Goal: Use online tool/utility: Use online tool/utility

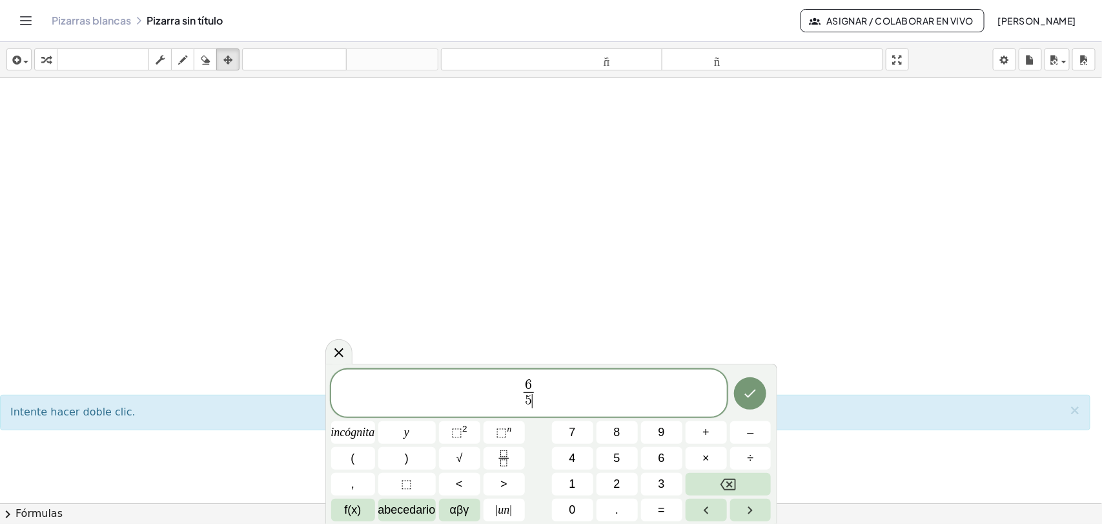
scroll to position [317, 0]
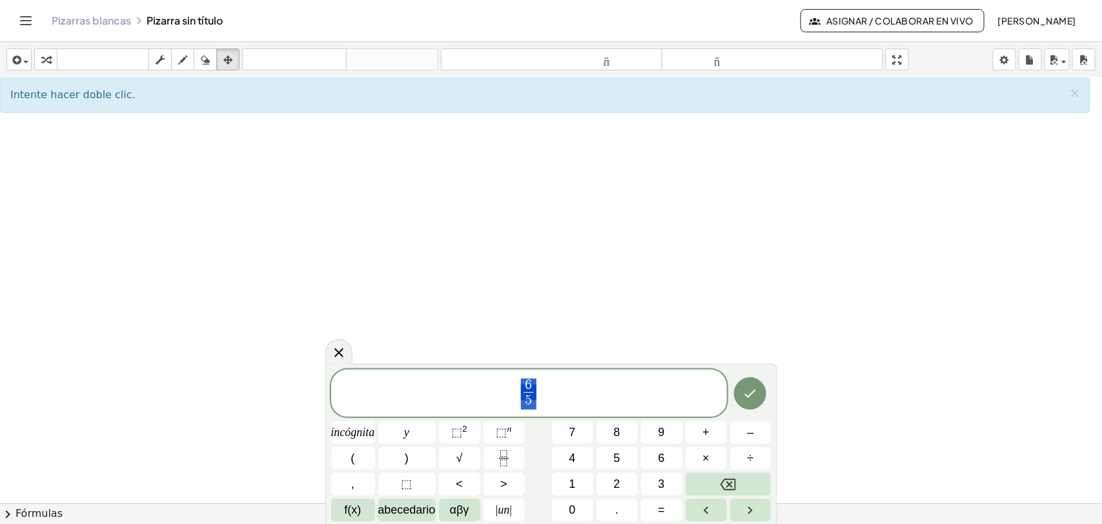
drag, startPoint x: 547, startPoint y: 393, endPoint x: 507, endPoint y: 394, distance: 40.1
click at [507, 394] on span "6 5 ​" at bounding box center [529, 394] width 396 height 34
click at [662, 484] on font "3" at bounding box center [662, 483] width 6 height 13
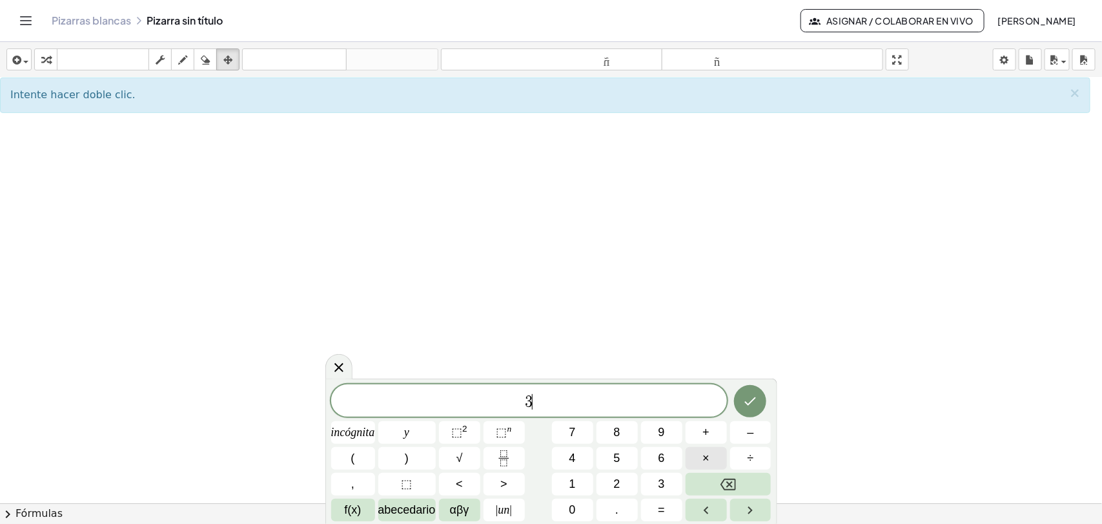
click at [699, 453] on button "×" at bounding box center [706, 458] width 41 height 23
click at [614, 458] on font "5" at bounding box center [617, 457] width 6 height 13
click at [705, 456] on font "×" at bounding box center [705, 457] width 7 height 13
click at [704, 462] on font "×" at bounding box center [705, 457] width 7 height 13
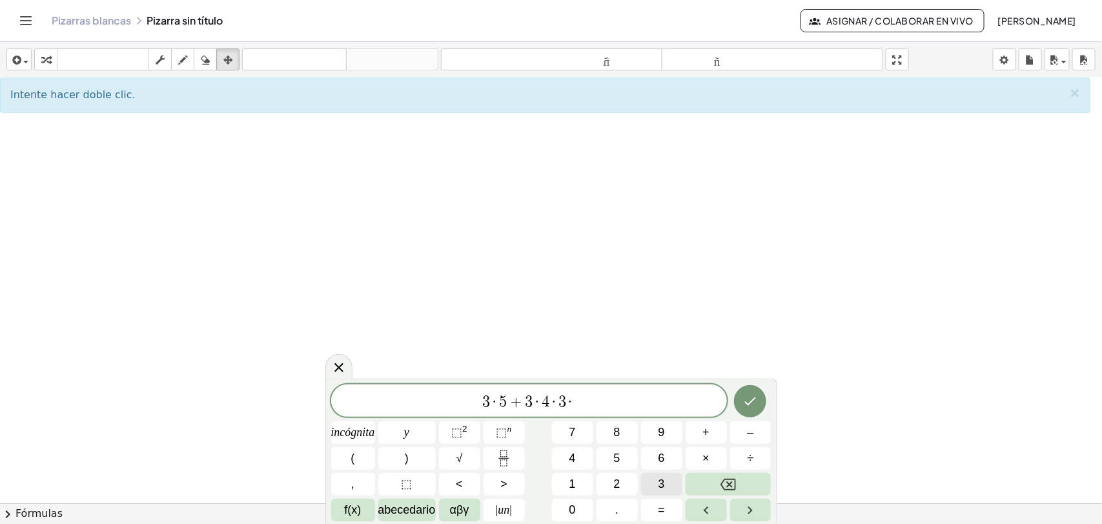
click at [659, 488] on font "3" at bounding box center [662, 483] width 6 height 13
click at [705, 428] on font "+" at bounding box center [705, 431] width 7 height 13
click at [576, 486] on button "1" at bounding box center [572, 484] width 41 height 23
click at [576, 507] on button "0" at bounding box center [572, 509] width 41 height 23
click at [751, 455] on font "÷" at bounding box center [751, 457] width 6 height 13
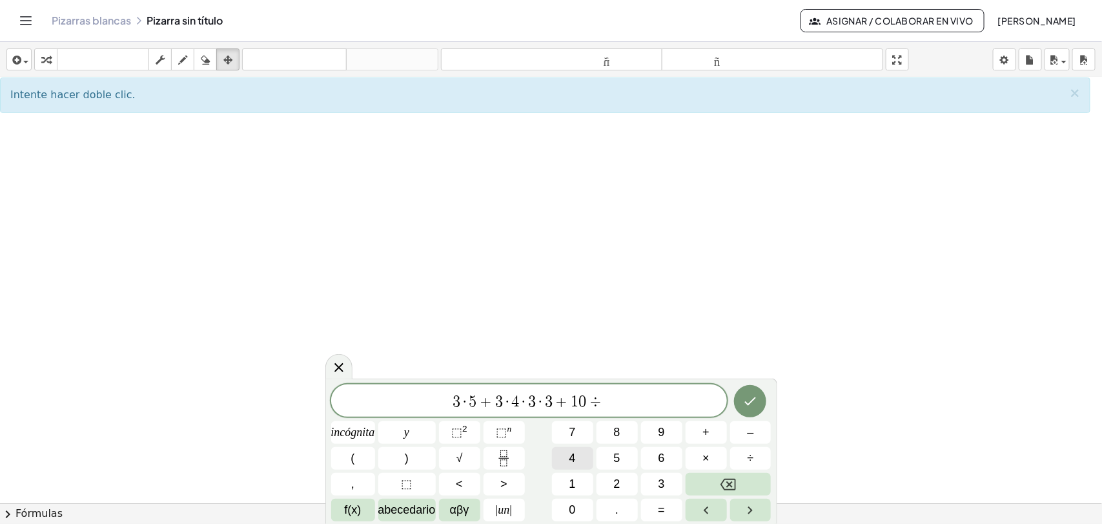
click at [571, 455] on font "4" at bounding box center [572, 457] width 6 height 13
click at [753, 398] on icon "Hecho" at bounding box center [749, 400] width 15 height 15
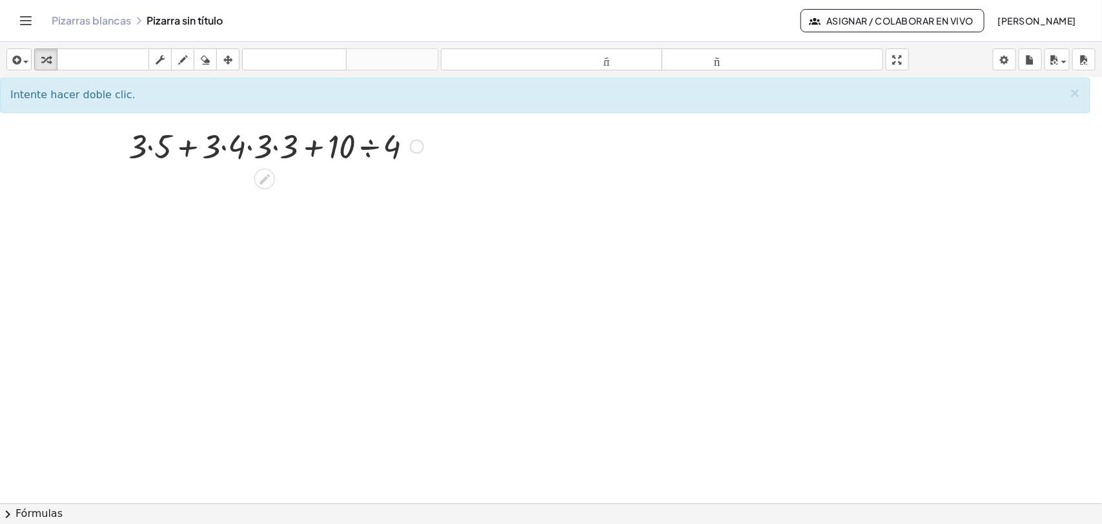
click at [416, 153] on div at bounding box center [417, 146] width 14 height 14
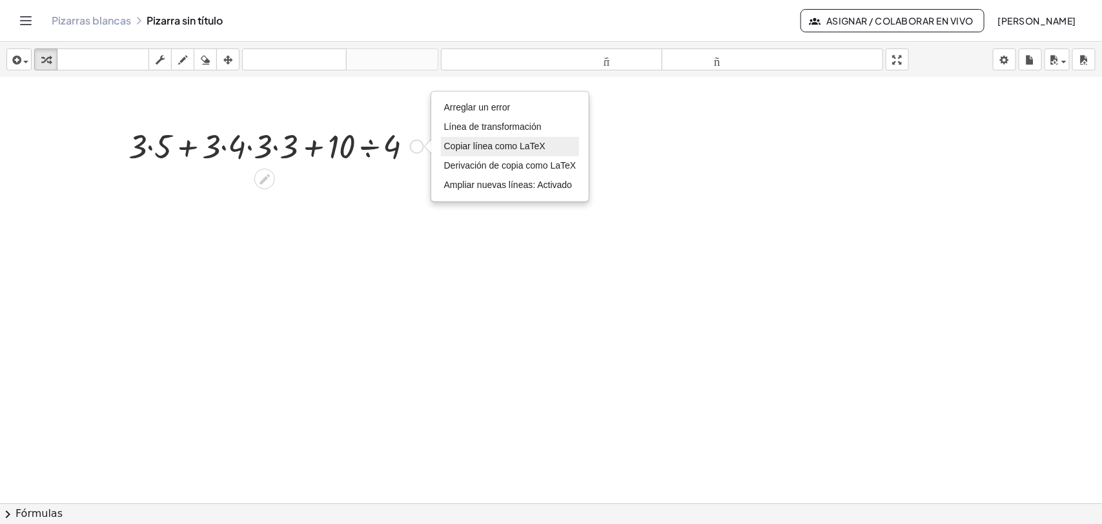
click at [466, 149] on font "Copiar línea como LaTeX" at bounding box center [494, 146] width 101 height 10
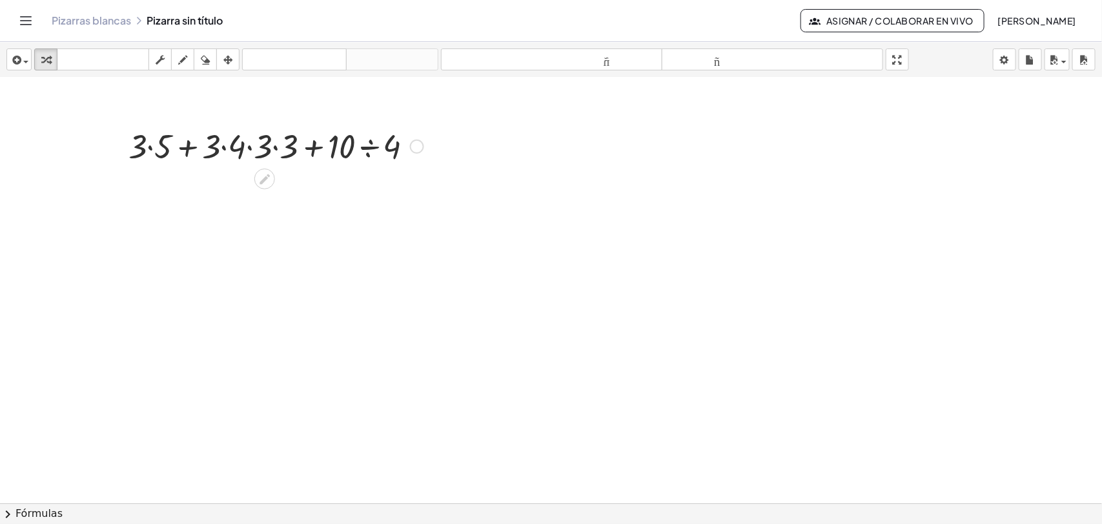
click at [423, 152] on div at bounding box center [276, 145] width 308 height 44
click at [418, 147] on div at bounding box center [417, 146] width 14 height 14
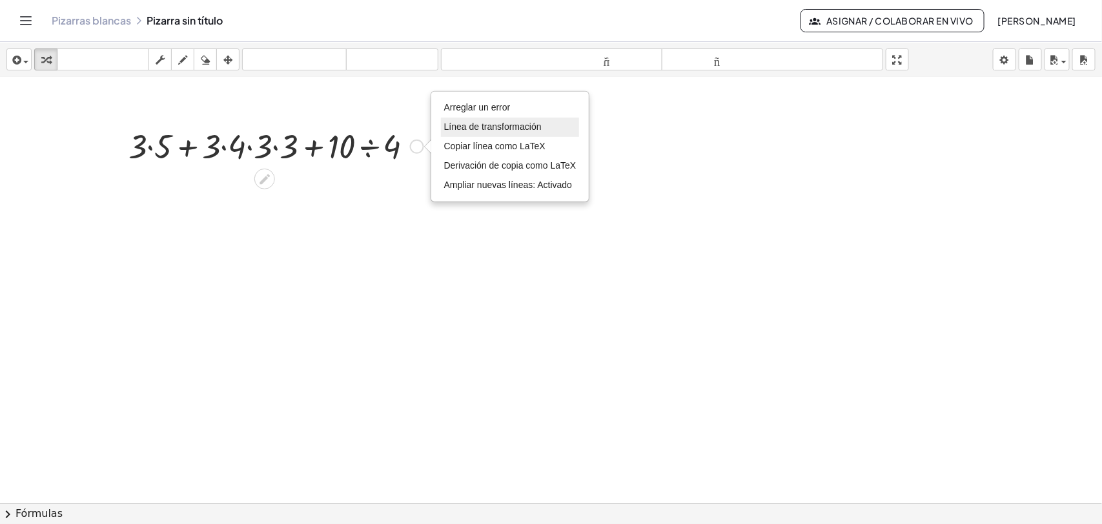
click at [475, 123] on font "Línea de transformación" at bounding box center [492, 126] width 97 height 10
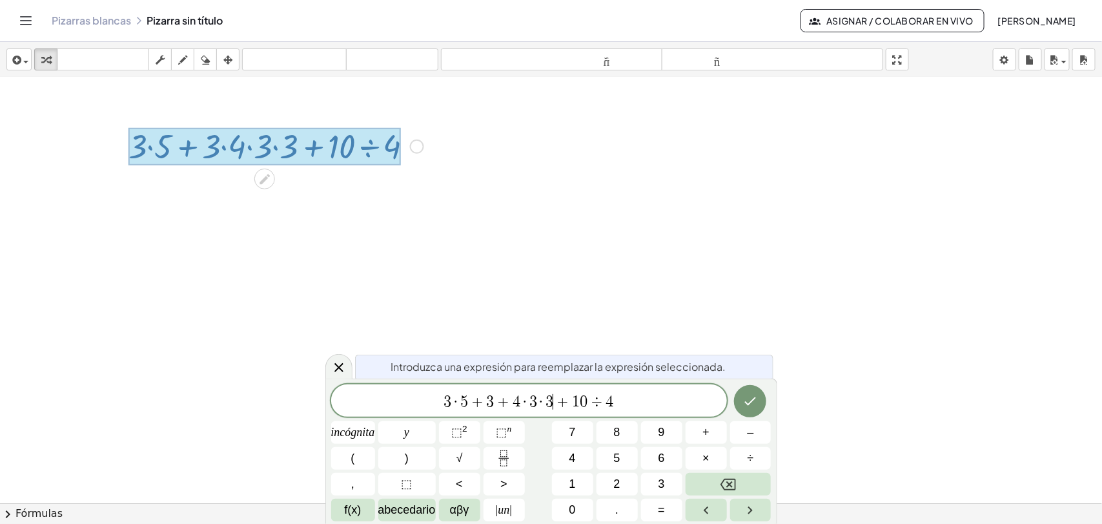
click at [559, 408] on span "+" at bounding box center [562, 401] width 19 height 15
click at [624, 394] on span "3 · 5 + 3 + 4 · 3 + ​ 1 0 ÷ 4" at bounding box center [529, 402] width 396 height 18
click at [746, 402] on icon "Hecho" at bounding box center [751, 401] width 12 height 8
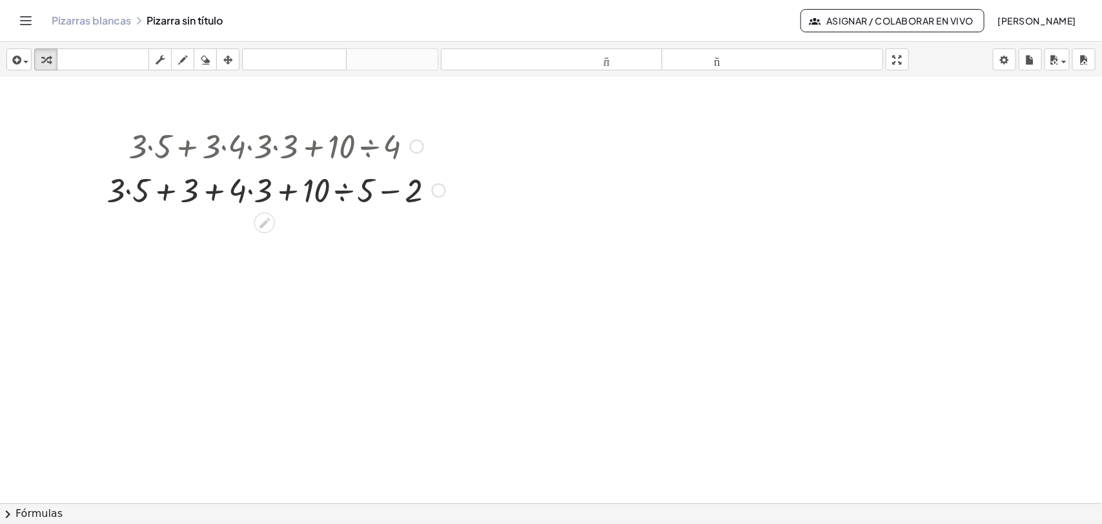
click at [440, 189] on div "Arreglar un error Línea de transformación Copiar línea como LaTeX Derivación de…" at bounding box center [439, 190] width 14 height 14
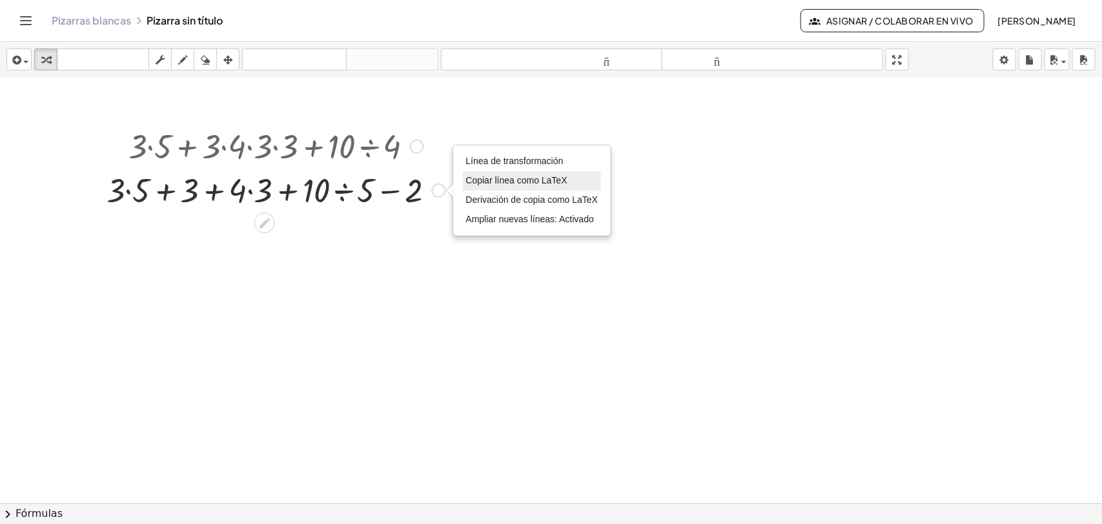
click at [497, 181] on font "Copiar línea como LaTeX" at bounding box center [516, 180] width 101 height 10
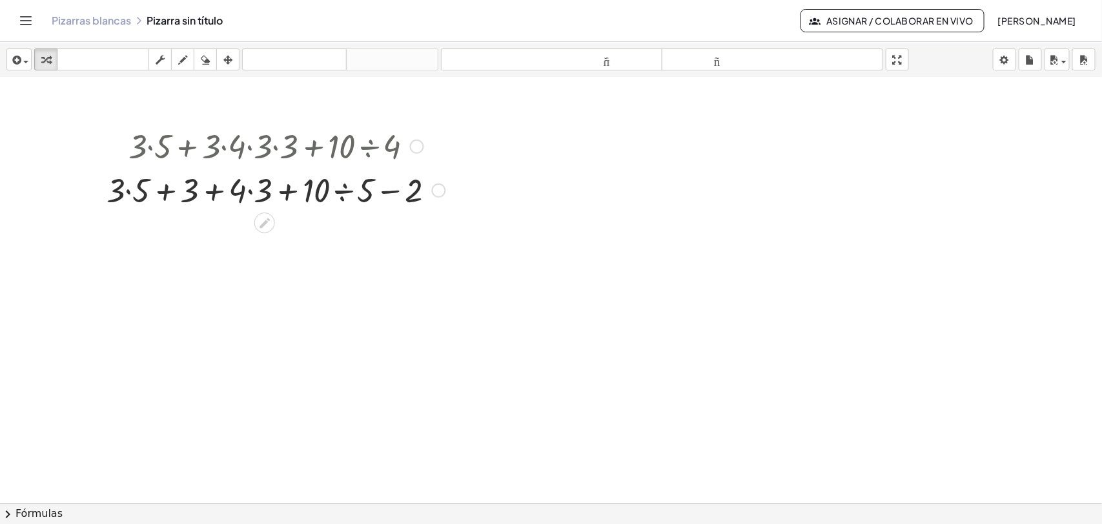
click at [376, 192] on div at bounding box center [276, 189] width 352 height 44
click at [230, 56] on icon "button" at bounding box center [227, 59] width 9 height 15
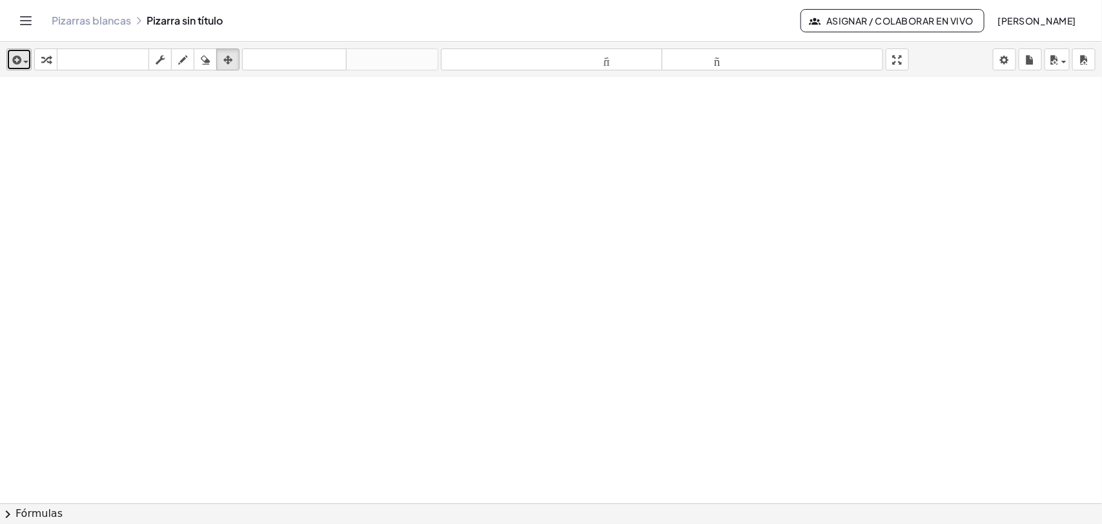
click at [20, 68] on button "insertar" at bounding box center [18, 59] width 25 height 22
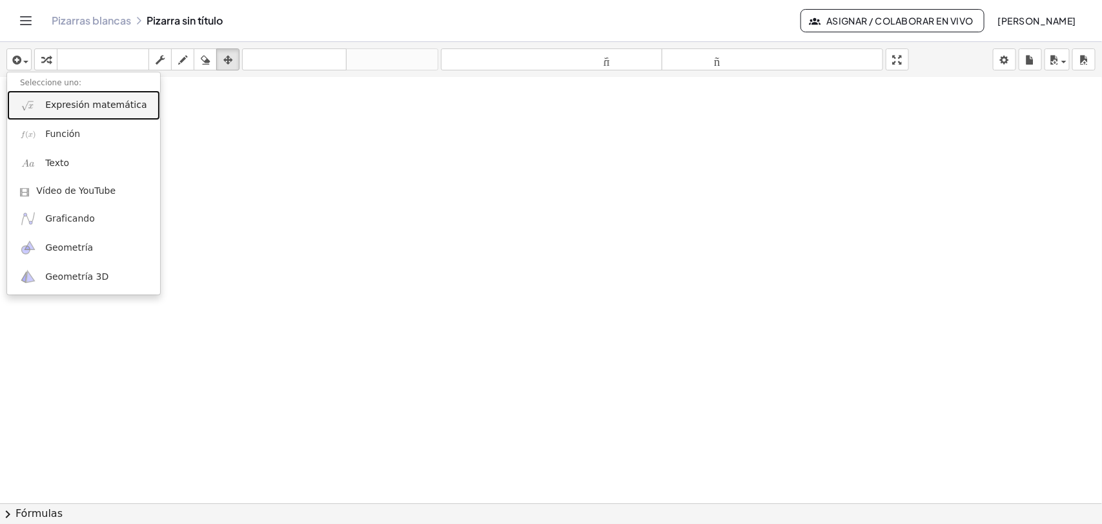
click at [82, 105] on font "Expresión matemática" at bounding box center [95, 104] width 101 height 10
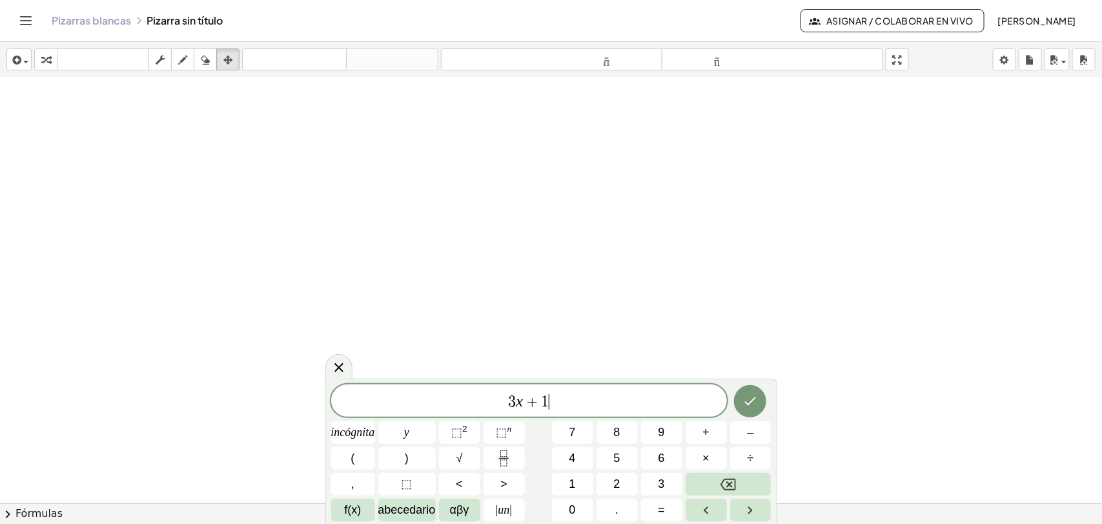
click at [511, 405] on span "3" at bounding box center [512, 401] width 8 height 15
click at [343, 463] on button "(" at bounding box center [353, 458] width 44 height 23
click at [551, 399] on span ")" at bounding box center [553, 400] width 8 height 19
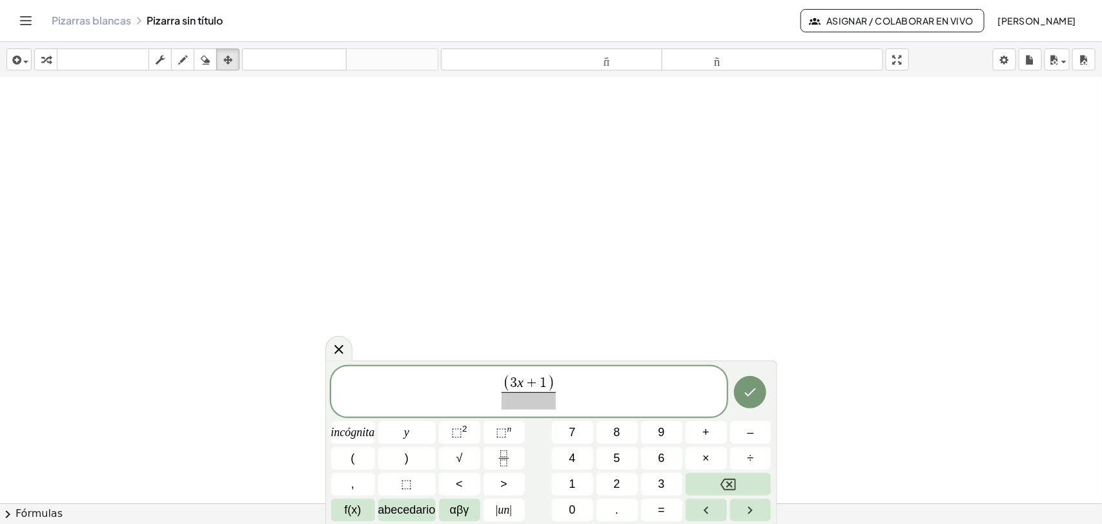
click at [668, 417] on div "( 3 x + 1 ) ​ incógnita y ⬚ 2 ⬚ n 7 8 9 + – ( ) √ 4 5 6 × ÷ , ⬚ < > 1 2 3 f(x) …" at bounding box center [551, 443] width 440 height 155
click at [540, 404] on span "​" at bounding box center [529, 400] width 54 height 17
click at [579, 396] on span "( 3 x + 1 ) 5 ​ ​" at bounding box center [529, 392] width 396 height 37
click at [756, 389] on icon "Hecho" at bounding box center [751, 392] width 12 height 8
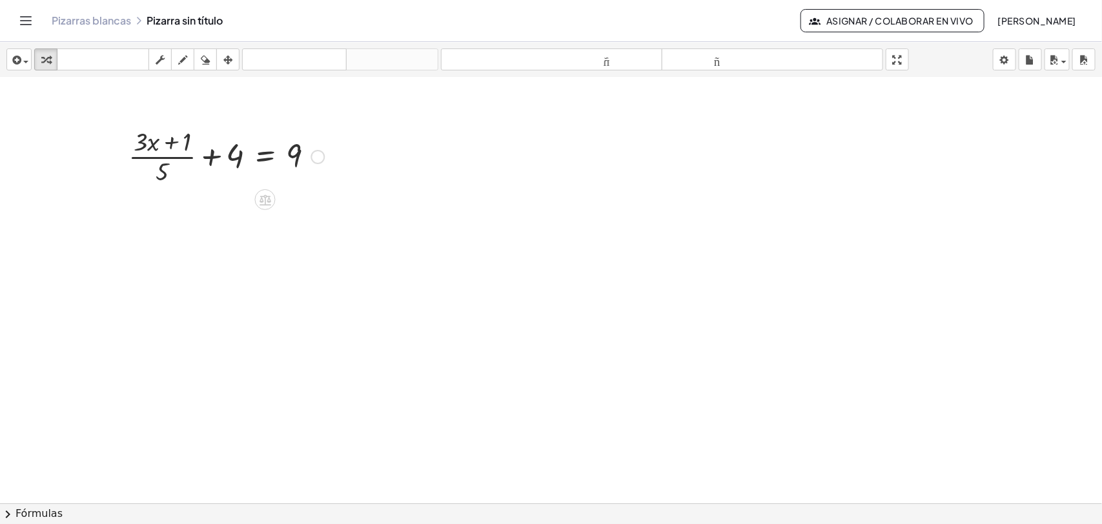
click at [320, 160] on div at bounding box center [318, 157] width 14 height 14
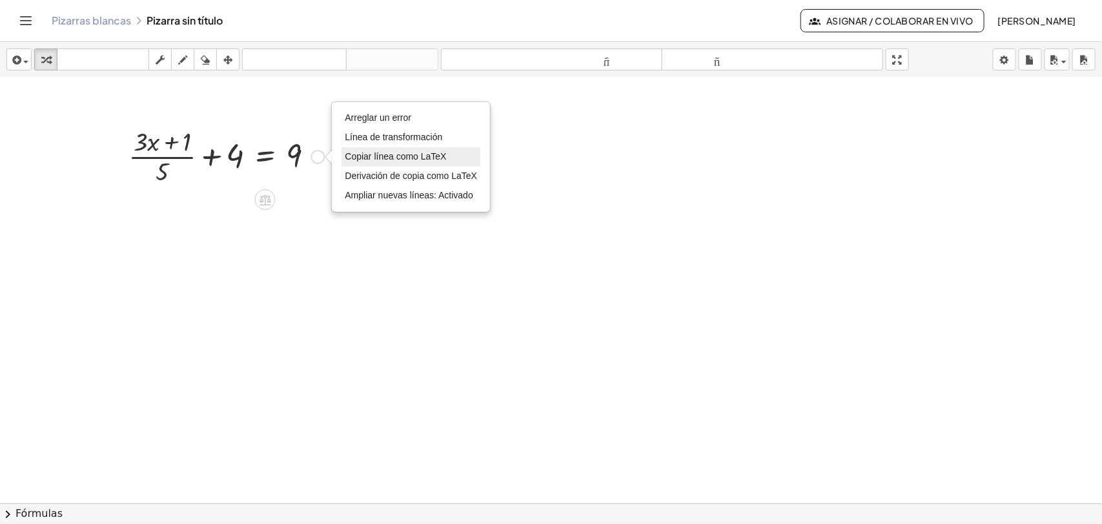
click at [378, 161] on font "Copiar línea como LaTeX" at bounding box center [395, 156] width 101 height 10
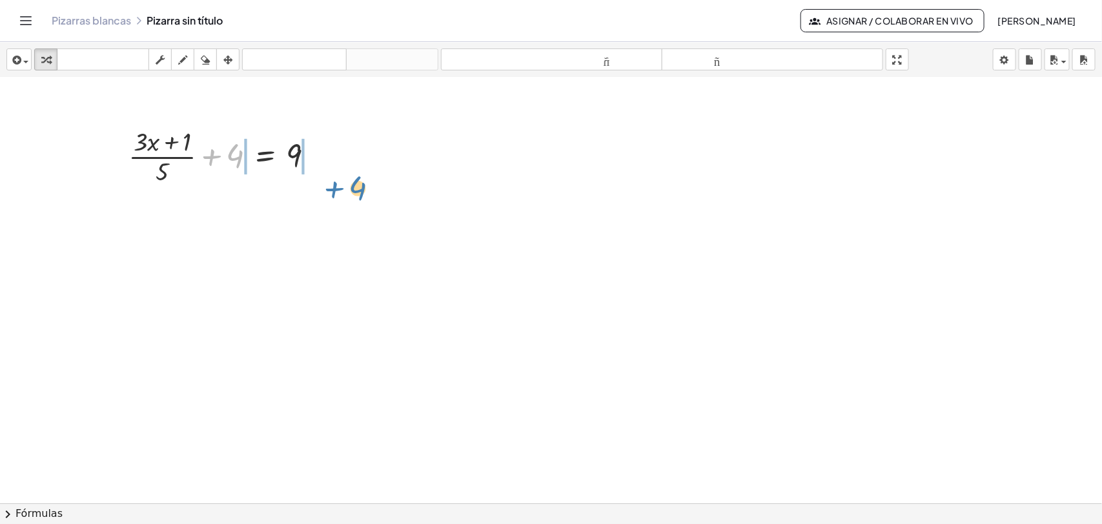
drag, startPoint x: 210, startPoint y: 161, endPoint x: 333, endPoint y: 194, distance: 126.8
click at [333, 194] on div "+ 4 + · ( + · 3 · x + 1 ) · 5 + 4 = 9 Copiado done" at bounding box center [551, 249] width 1102 height 978
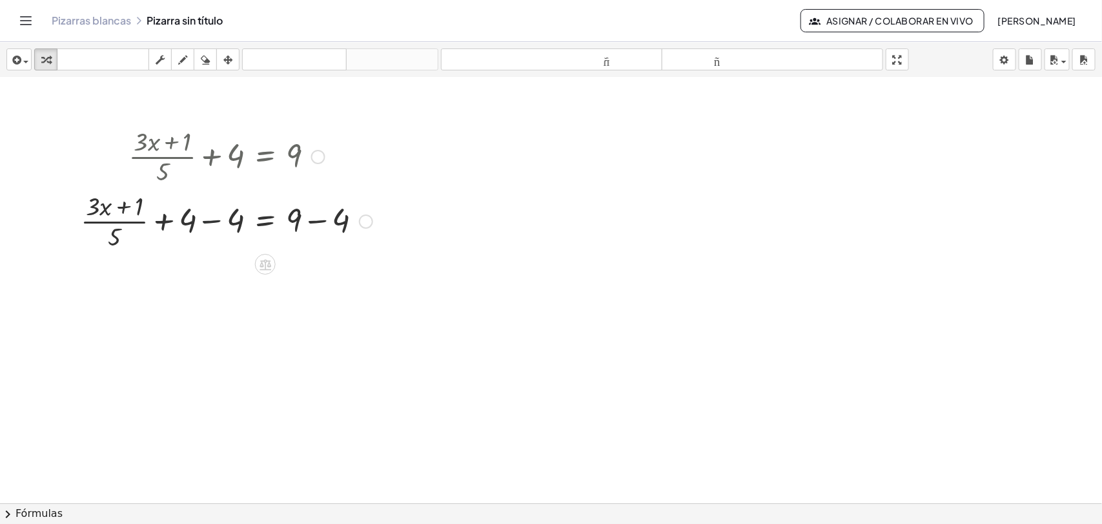
click at [210, 226] on div at bounding box center [226, 220] width 305 height 65
drag, startPoint x: 363, startPoint y: 285, endPoint x: 367, endPoint y: 221, distance: 64.0
click at [265, 228] on div "· ( + · 3 · x + 1 ) · 5 = 9 + − 4 Copiado done" at bounding box center [265, 228] width 0 height 0
click at [314, 227] on div at bounding box center [250, 220] width 257 height 65
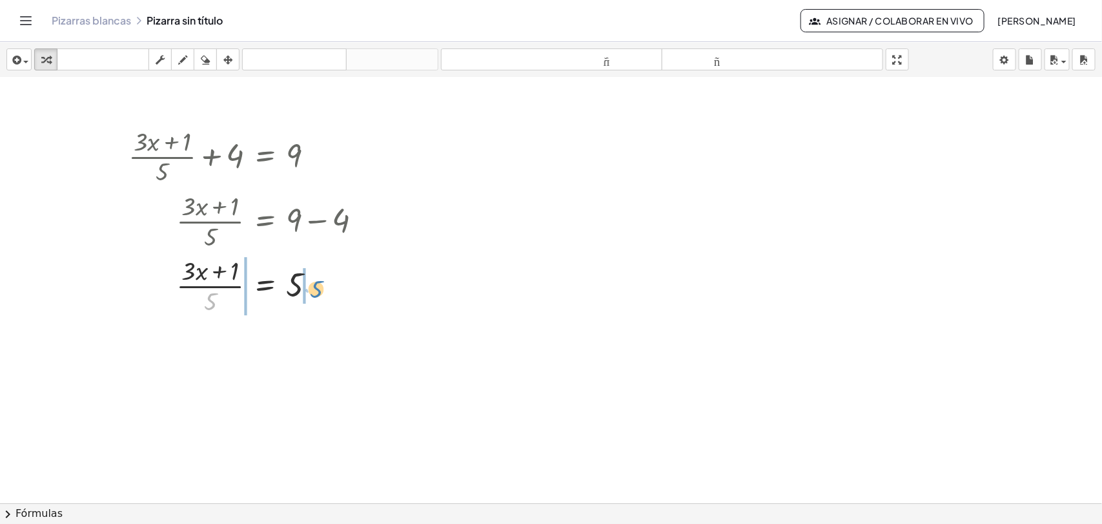
drag, startPoint x: 211, startPoint y: 301, endPoint x: 317, endPoint y: 289, distance: 106.6
click at [317, 289] on div at bounding box center [250, 284] width 257 height 65
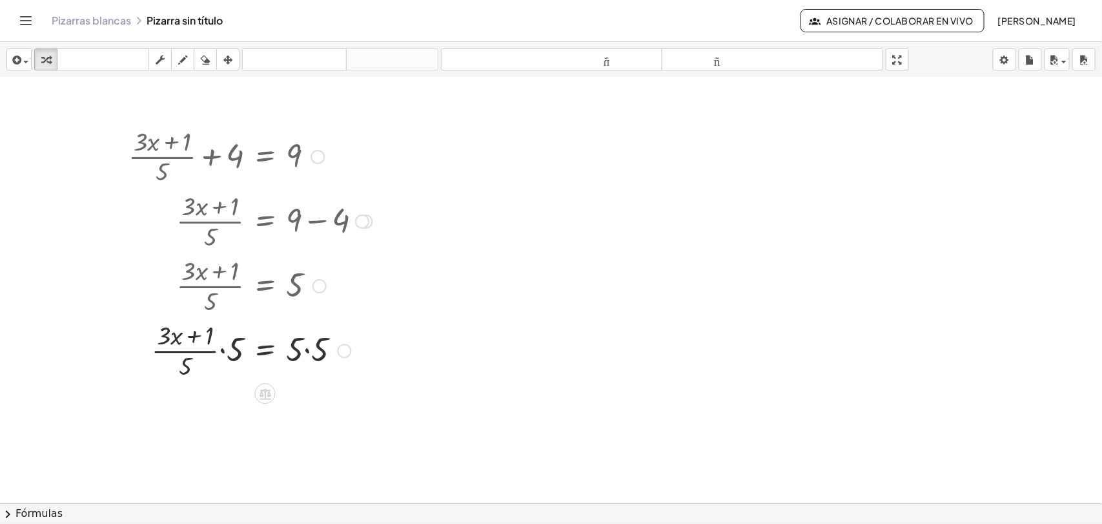
click at [307, 352] on div at bounding box center [250, 350] width 257 height 65
drag, startPoint x: 238, startPoint y: 349, endPoint x: 181, endPoint y: 369, distance: 60.2
click at [181, 369] on div at bounding box center [254, 350] width 264 height 65
drag, startPoint x: 181, startPoint y: 369, endPoint x: 246, endPoint y: 352, distance: 67.3
click at [246, 352] on div at bounding box center [254, 350] width 264 height 65
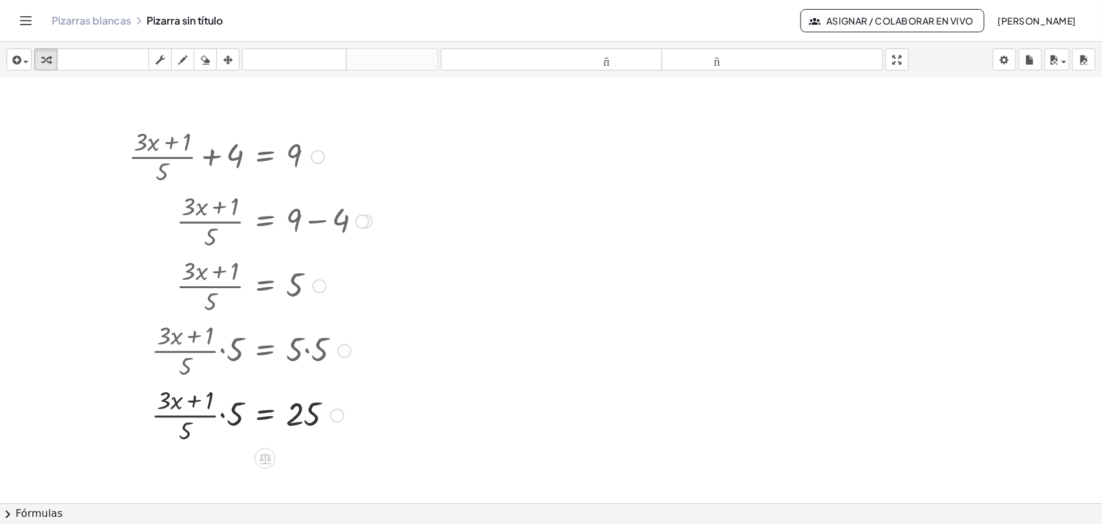
drag, startPoint x: 246, startPoint y: 352, endPoint x: 221, endPoint y: 352, distance: 24.5
click at [221, 352] on div at bounding box center [254, 350] width 264 height 65
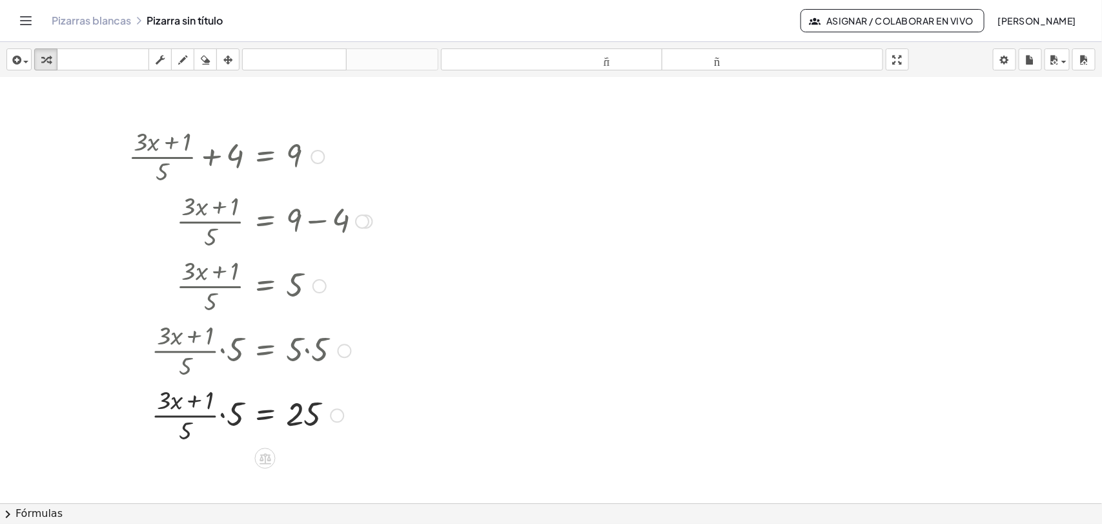
click at [221, 417] on div at bounding box center [250, 414] width 257 height 65
drag, startPoint x: 234, startPoint y: 404, endPoint x: 198, endPoint y: 431, distance: 45.6
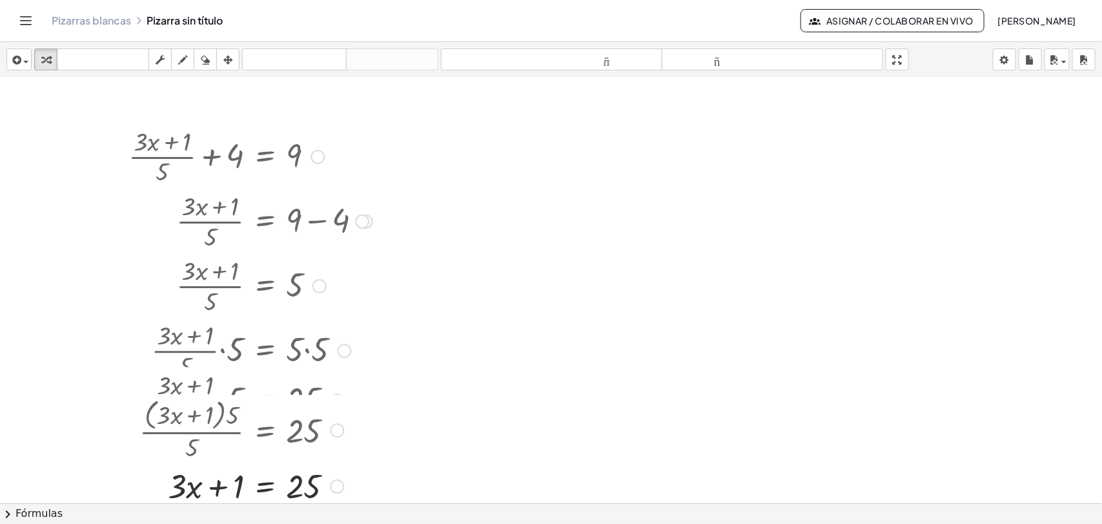
drag, startPoint x: 334, startPoint y: 473, endPoint x: 347, endPoint y: 484, distance: 16.5
click at [265, 487] on div "+ · 3 · x + 1 = 25 Copiado done" at bounding box center [265, 487] width 0 height 0
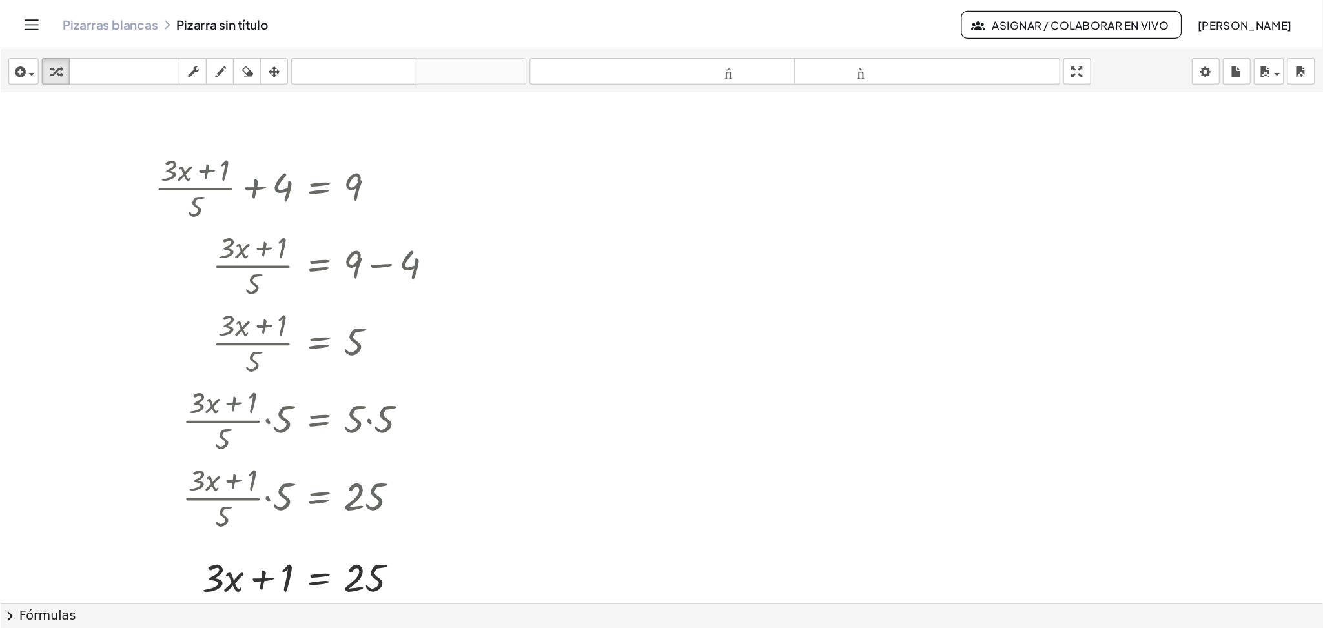
scroll to position [349, 0]
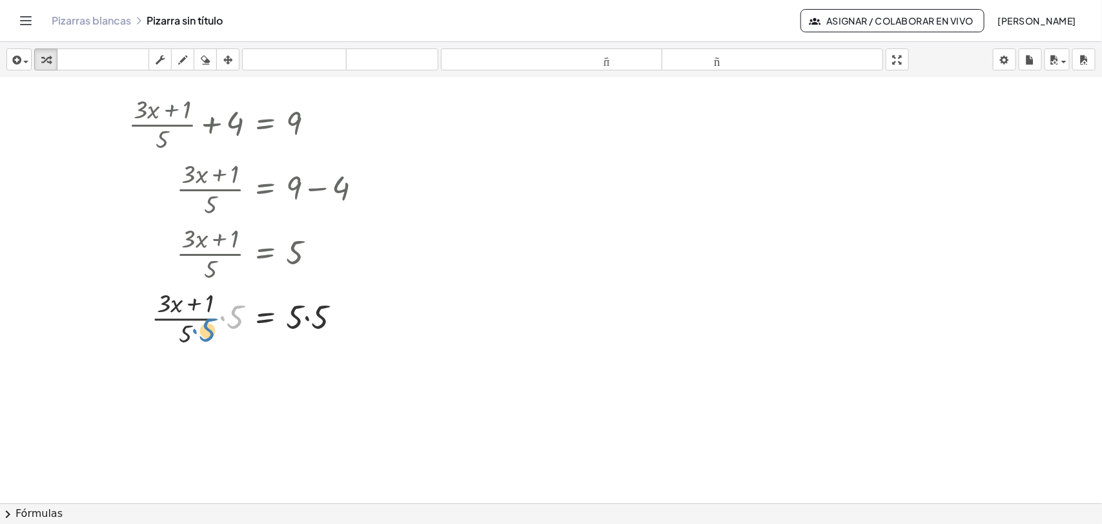
drag, startPoint x: 236, startPoint y: 313, endPoint x: 207, endPoint y: 326, distance: 31.8
click at [207, 326] on div at bounding box center [250, 317] width 257 height 65
click at [224, 320] on div at bounding box center [250, 317] width 257 height 65
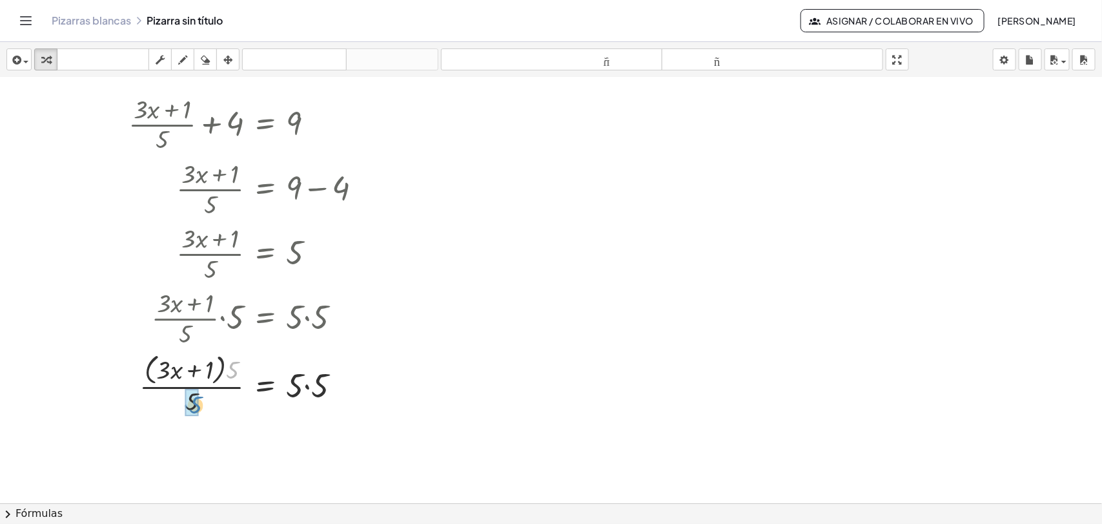
drag, startPoint x: 237, startPoint y: 369, endPoint x: 200, endPoint y: 404, distance: 50.7
click at [200, 404] on div at bounding box center [250, 384] width 257 height 68
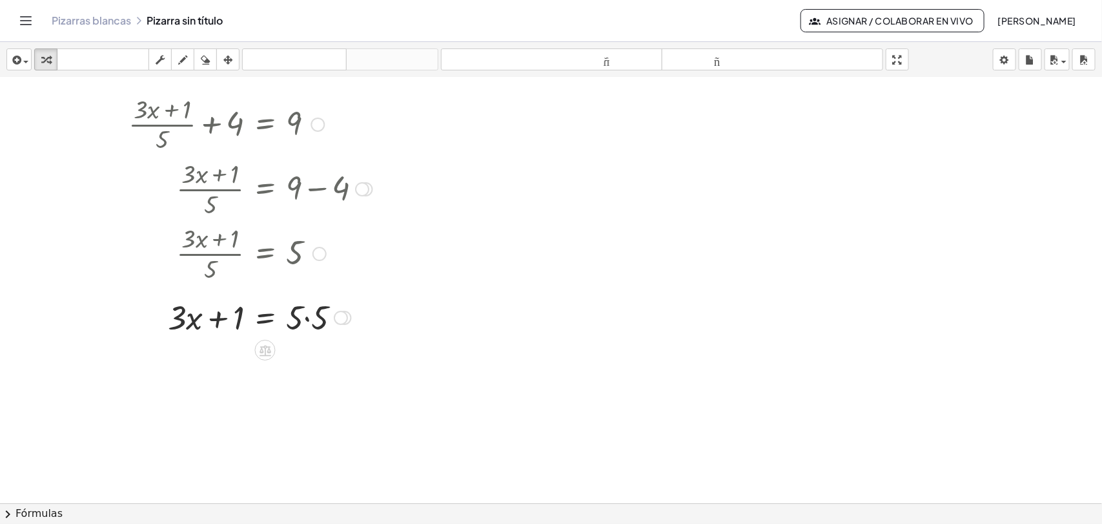
drag, startPoint x: 341, startPoint y: 444, endPoint x: 343, endPoint y: 316, distance: 127.9
click at [265, 318] on div "+ · 3 · x + 1 = · 5 · 5" at bounding box center [265, 318] width 0 height 0
click at [307, 320] on div at bounding box center [250, 318] width 257 height 44
drag, startPoint x: 218, startPoint y: 366, endPoint x: 325, endPoint y: 356, distance: 107.0
click at [325, 356] on div at bounding box center [250, 362] width 257 height 44
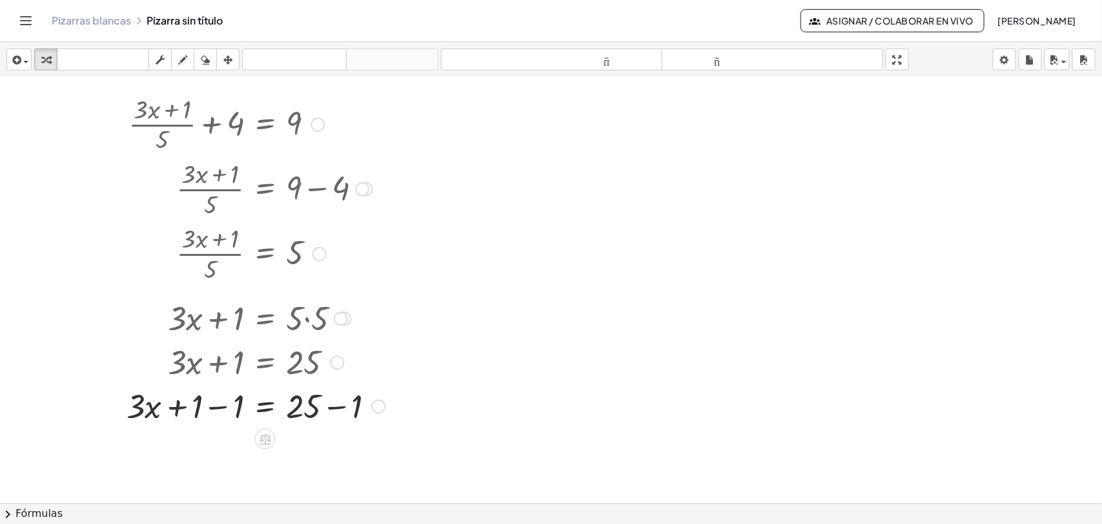
click at [217, 408] on div at bounding box center [255, 406] width 271 height 44
drag, startPoint x: 372, startPoint y: 453, endPoint x: 369, endPoint y: 405, distance: 48.5
click at [369, 405] on div at bounding box center [375, 407] width 14 height 14
click at [338, 411] on div at bounding box center [256, 406] width 269 height 44
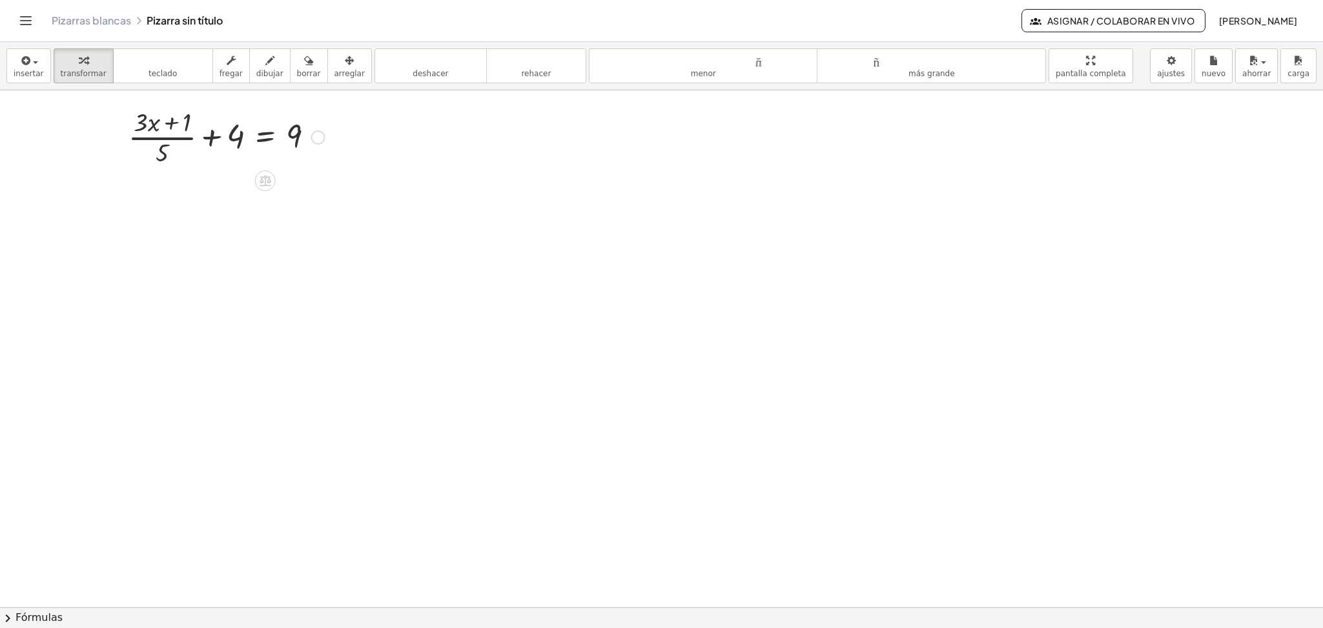
click at [318, 136] on div at bounding box center [318, 138] width 14 height 14
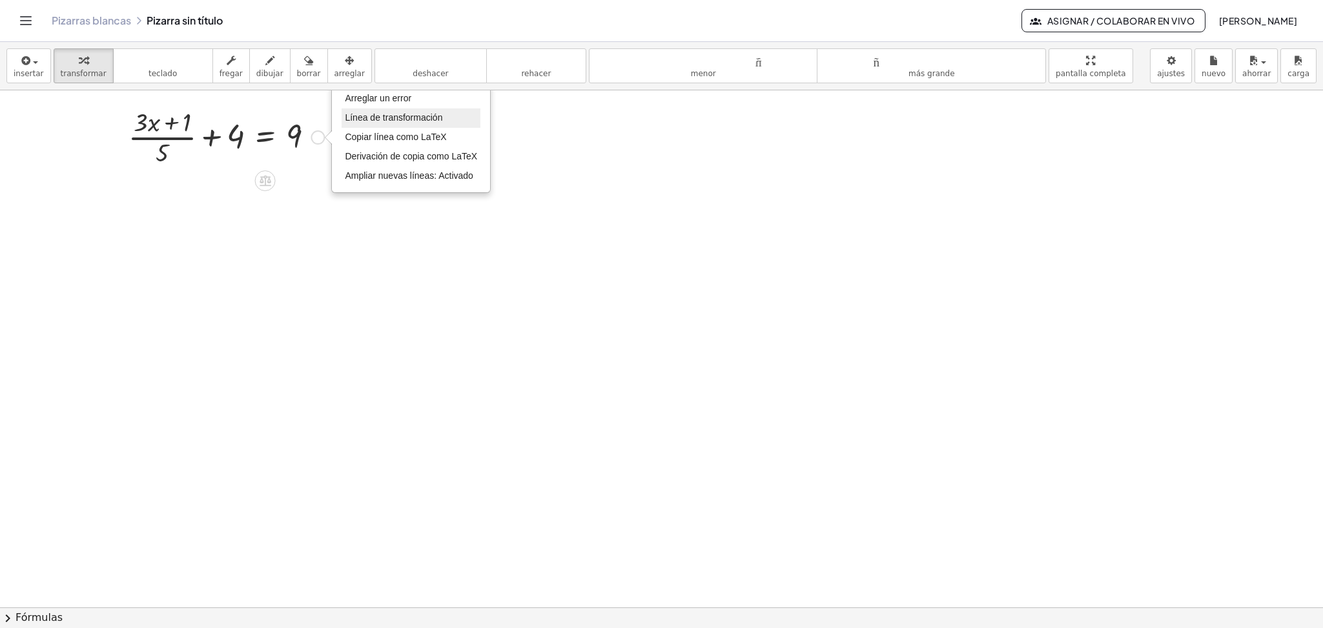
click at [387, 122] on font "Línea de transformación" at bounding box center [393, 117] width 97 height 10
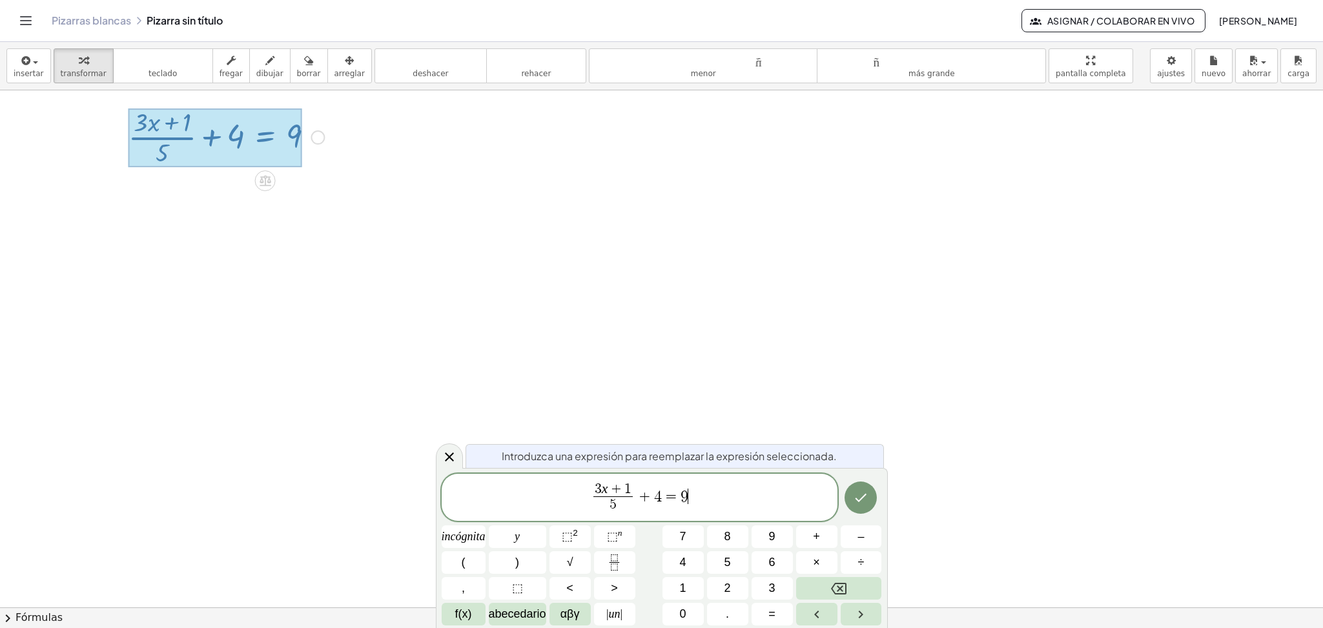
click at [693, 509] on span "3 x + 1 5 ​ + 4 = 9 ​" at bounding box center [640, 499] width 396 height 34
click at [864, 498] on icon "Hecho" at bounding box center [860, 497] width 15 height 15
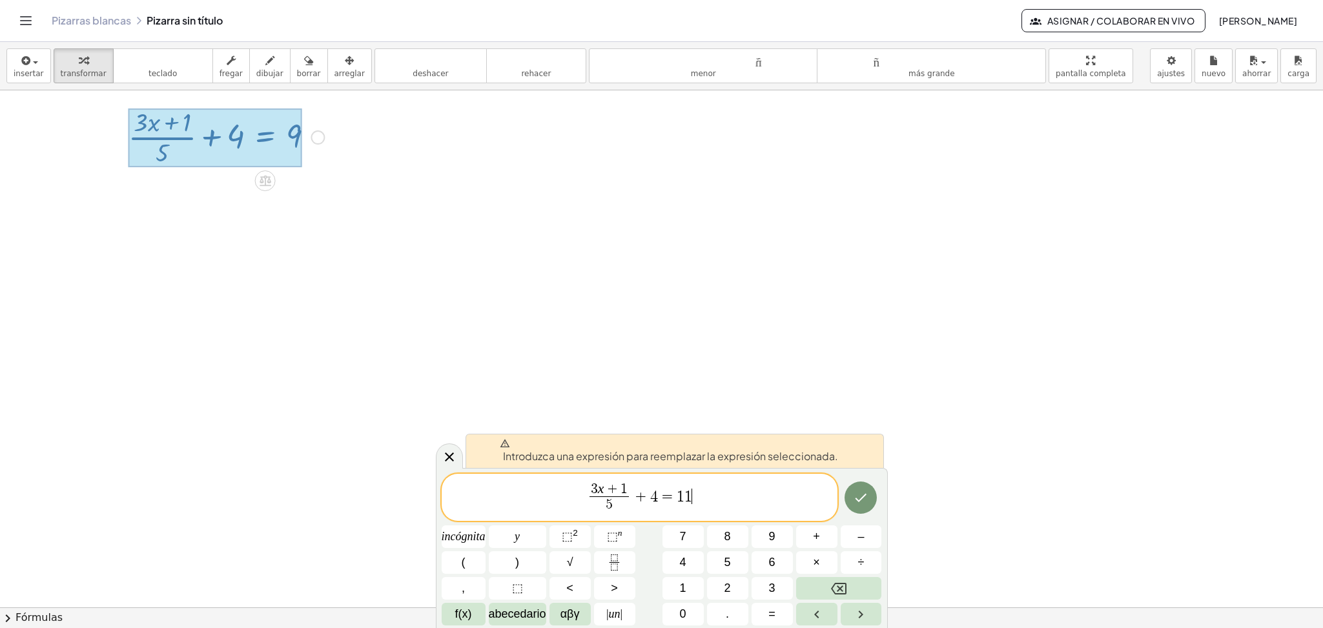
click at [734, 511] on span "3 x + 1 5 ​ + 4 = 1 1 ​" at bounding box center [640, 499] width 396 height 34
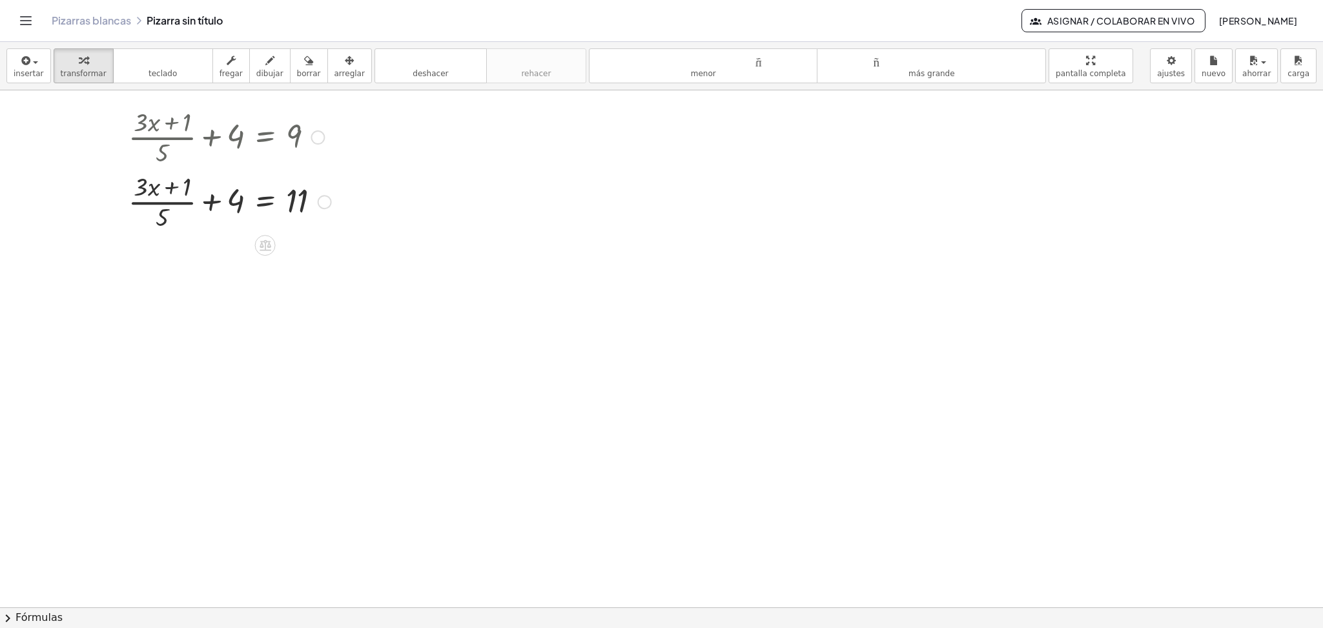
click at [247, 128] on div at bounding box center [230, 136] width 216 height 65
click at [323, 138] on div at bounding box center [318, 138] width 14 height 14
click at [384, 116] on font "Regresa a esta línea" at bounding box center [386, 117] width 83 height 10
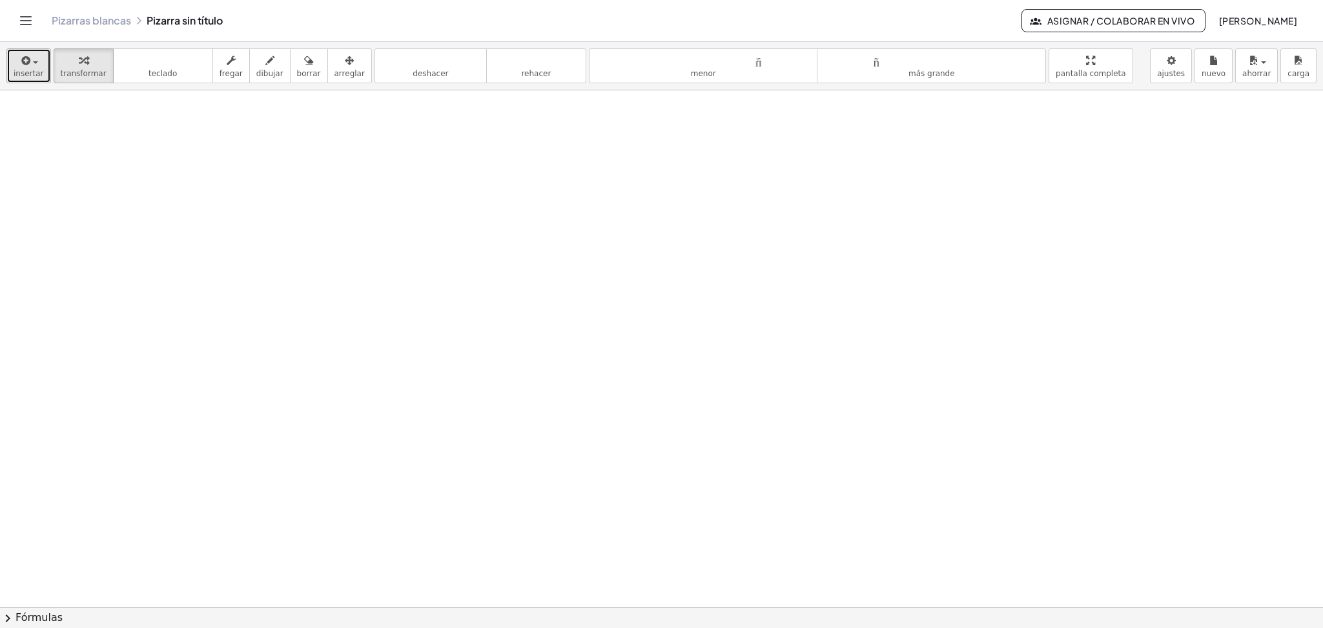
click at [30, 69] on font "insertar" at bounding box center [29, 73] width 30 height 9
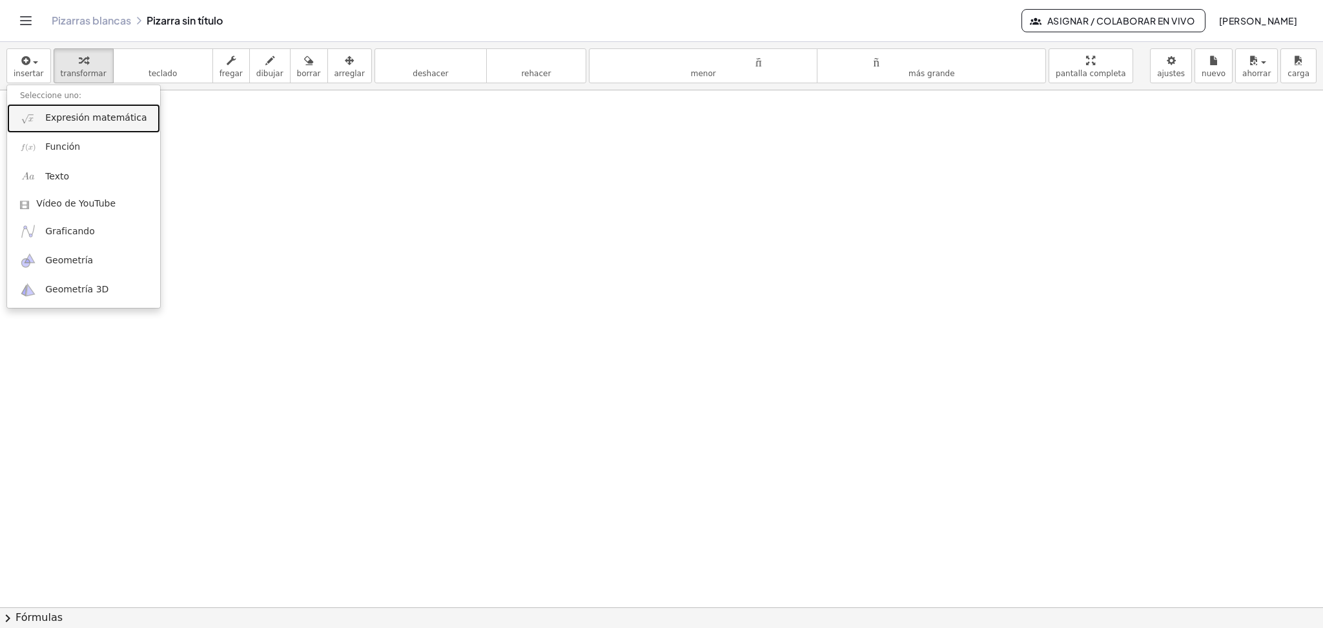
click at [64, 123] on font "Expresión matemática" at bounding box center [95, 117] width 101 height 10
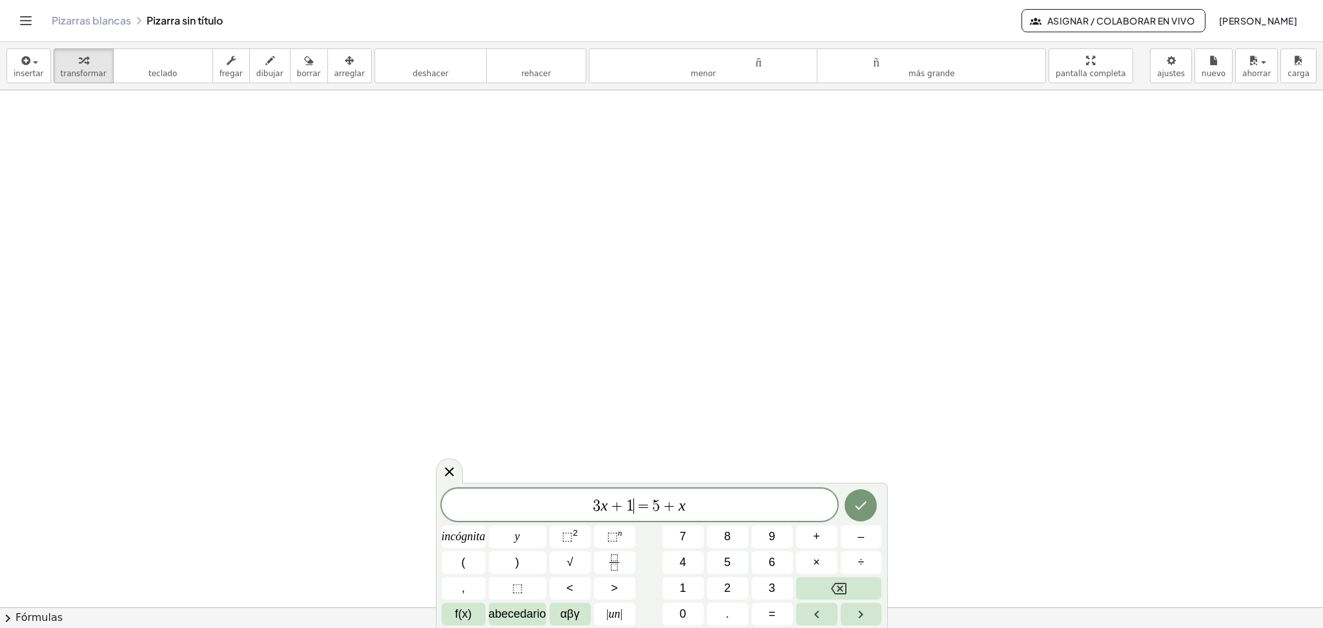
click at [634, 504] on span "=" at bounding box center [643, 505] width 19 height 15
click at [595, 500] on span "3" at bounding box center [597, 505] width 8 height 15
click at [636, 504] on span "=" at bounding box center [643, 504] width 19 height 15
click at [705, 506] on span "( 3 x + 1 ) ​ = 5 + x" at bounding box center [640, 504] width 396 height 21
click at [653, 502] on span "=" at bounding box center [660, 504] width 19 height 15
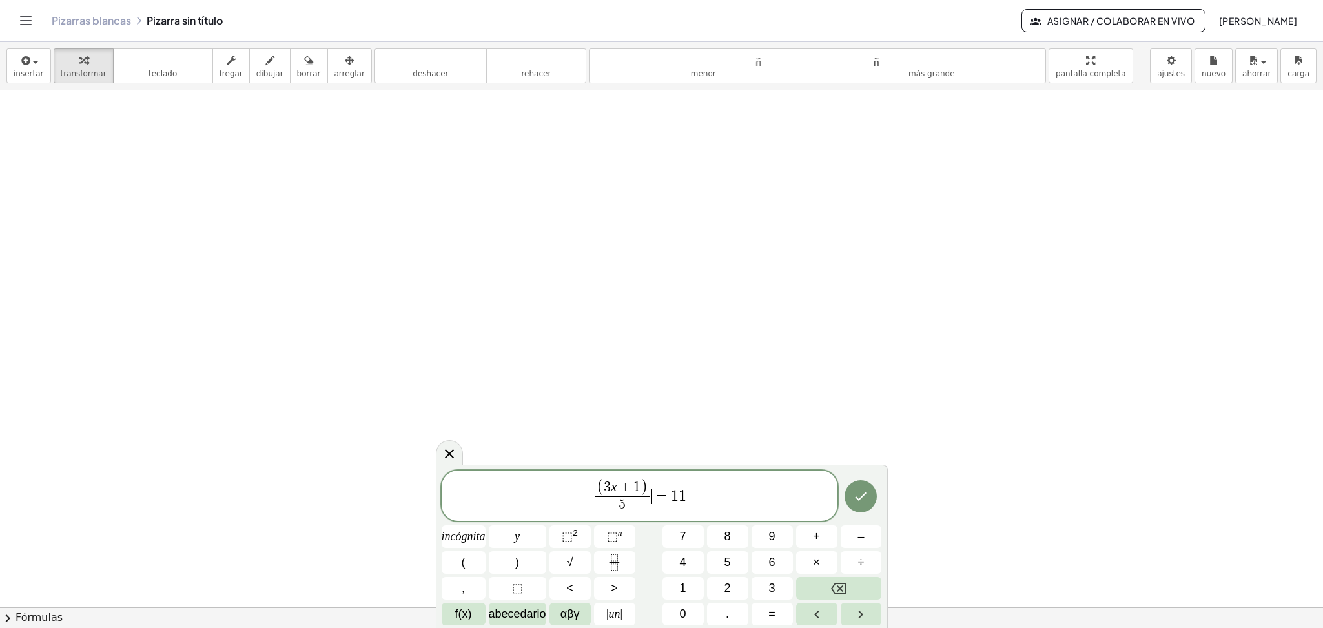
click at [653, 504] on span "=" at bounding box center [661, 496] width 19 height 15
click at [856, 496] on icon "Hecho" at bounding box center [860, 496] width 15 height 15
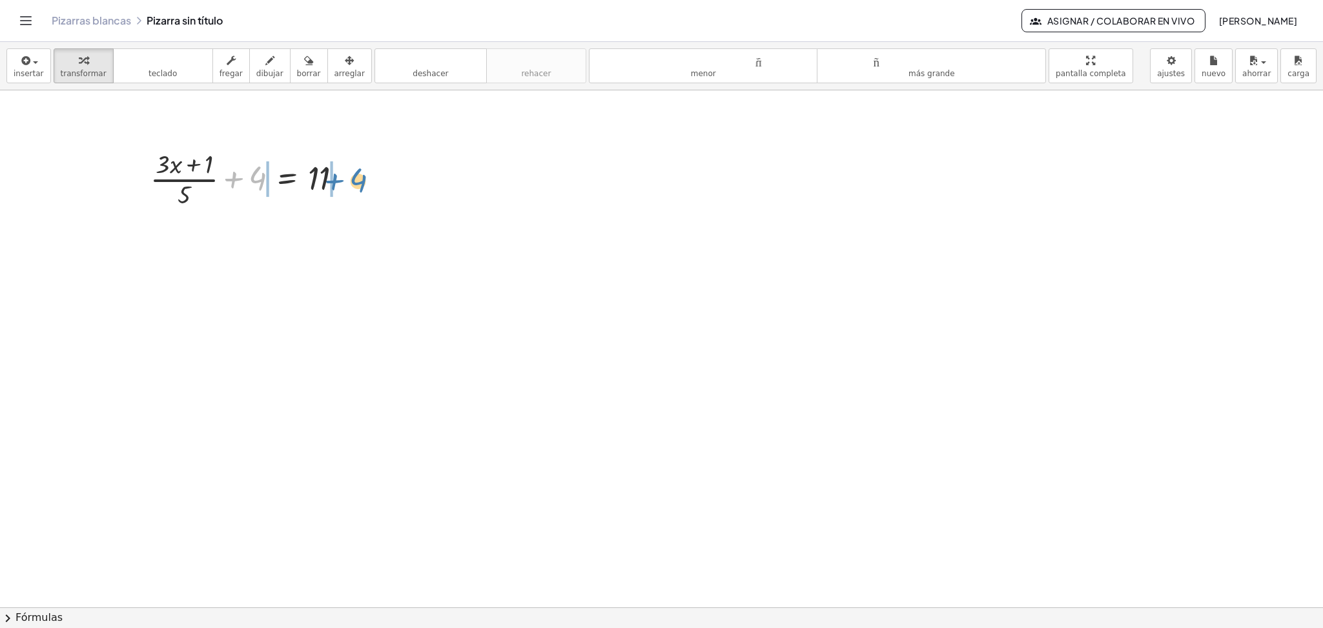
drag, startPoint x: 235, startPoint y: 183, endPoint x: 336, endPoint y: 185, distance: 100.7
click at [336, 185] on div at bounding box center [252, 178] width 216 height 65
click at [235, 244] on div at bounding box center [251, 243] width 311 height 65
drag, startPoint x: 391, startPoint y: 312, endPoint x: 378, endPoint y: 241, distance: 72.2
click at [287, 240] on div "· ( + · 3 · x + 1 ) · 5 = 11 + − 4" at bounding box center [287, 240] width 0 height 0
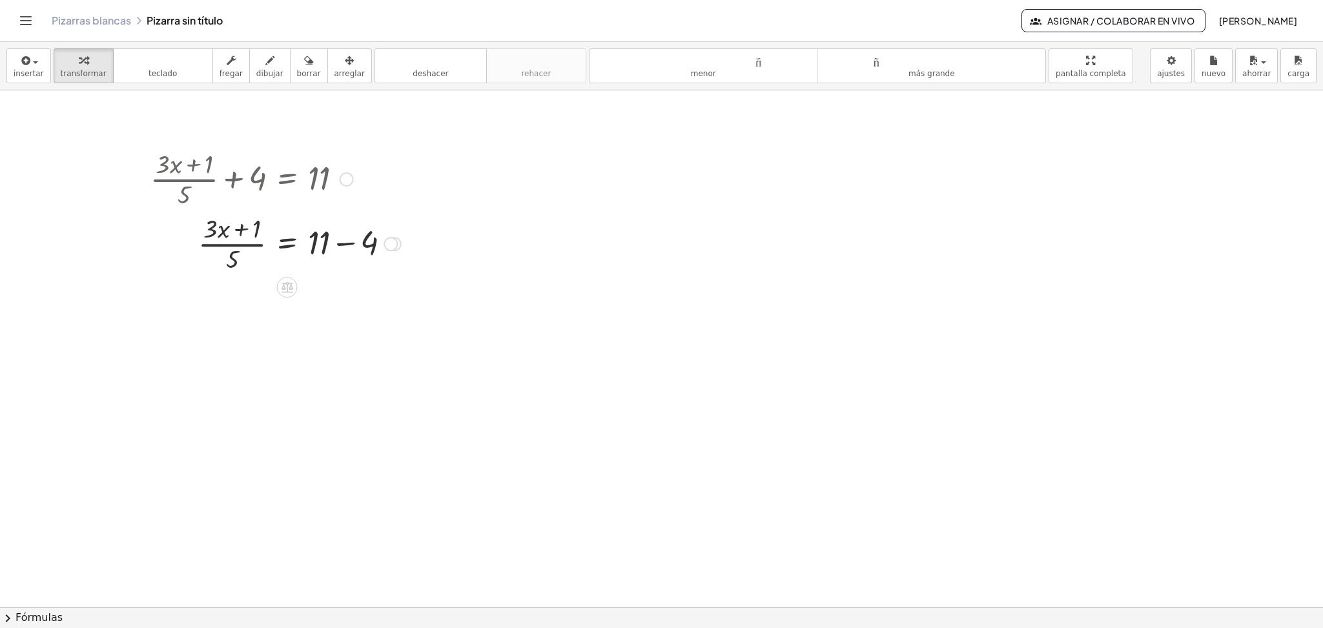
click at [347, 246] on div at bounding box center [275, 243] width 263 height 65
drag, startPoint x: 232, startPoint y: 328, endPoint x: 347, endPoint y: 318, distance: 115.4
click at [347, 318] on div at bounding box center [275, 308] width 263 height 65
drag, startPoint x: 234, startPoint y: 326, endPoint x: 343, endPoint y: 308, distance: 110.0
click at [343, 308] on div at bounding box center [275, 308] width 263 height 65
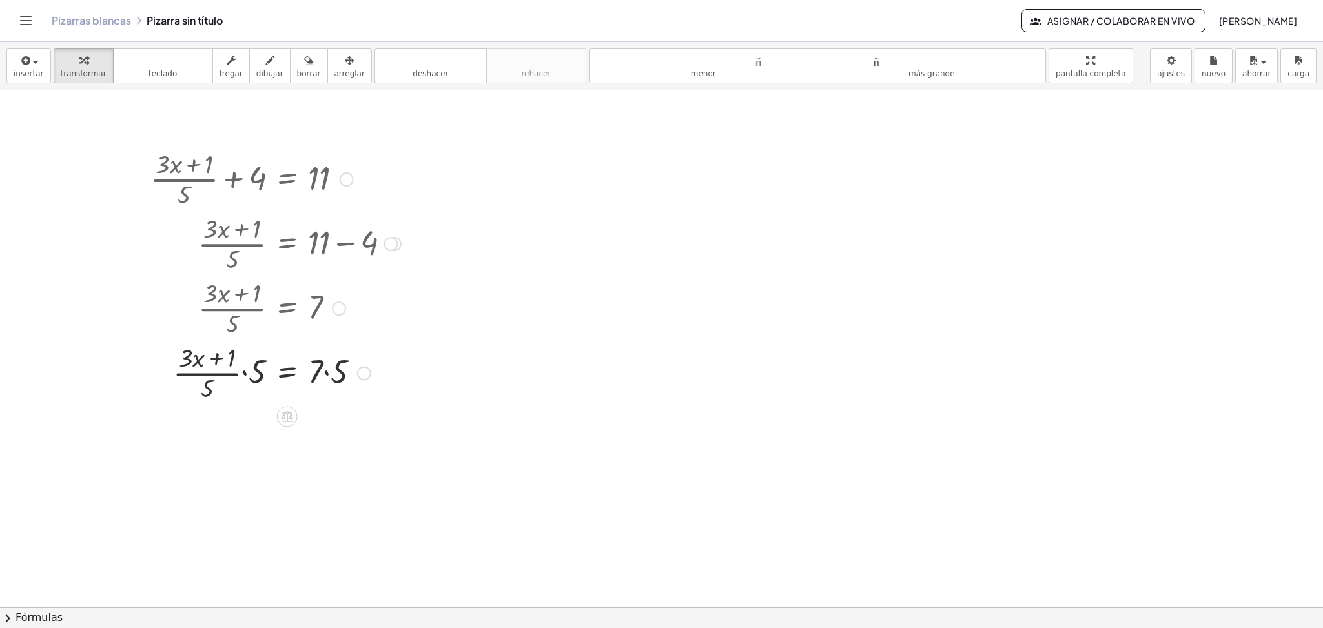
click at [250, 371] on div at bounding box center [275, 372] width 263 height 65
drag, startPoint x: 258, startPoint y: 427, endPoint x: 225, endPoint y: 455, distance: 43.5
click at [225, 455] on div at bounding box center [275, 439] width 263 height 68
drag, startPoint x: 365, startPoint y: 500, endPoint x: 347, endPoint y: 365, distance: 136.1
click at [287, 367] on div "+ · 3 · x + 1 = 7 · · 5" at bounding box center [287, 367] width 0 height 0
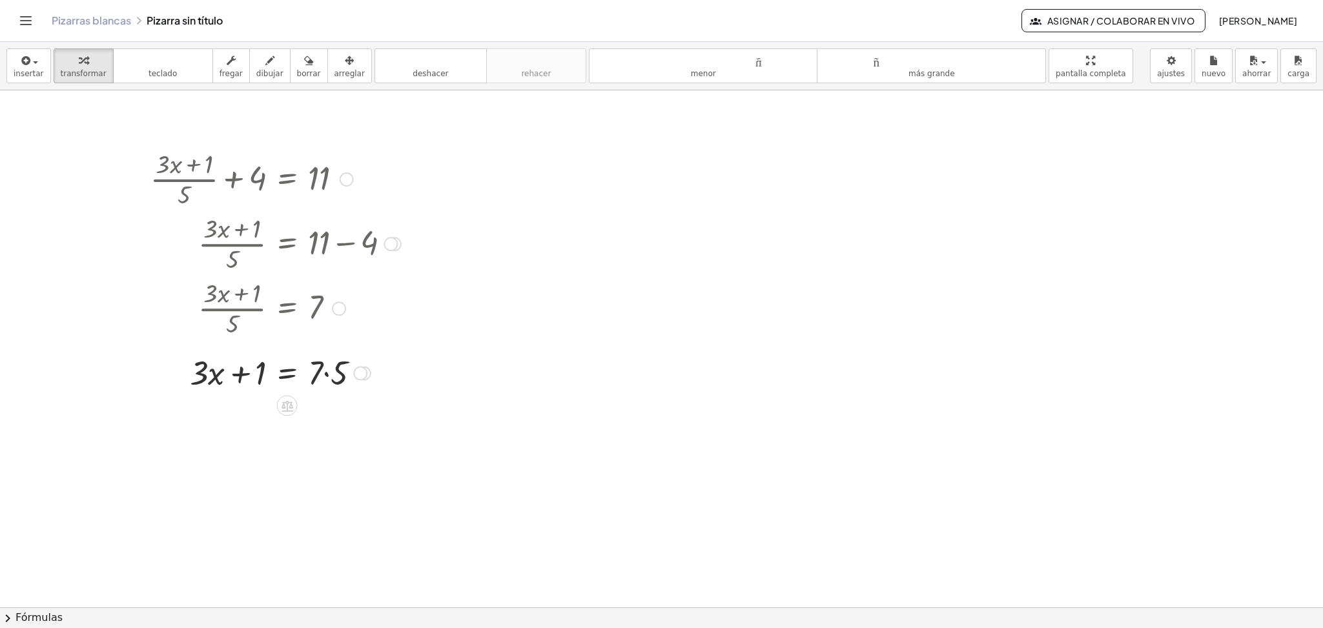
click at [328, 374] on div at bounding box center [275, 373] width 263 height 44
drag, startPoint x: 243, startPoint y: 421, endPoint x: 366, endPoint y: 425, distance: 123.4
click at [366, 425] on div at bounding box center [275, 416] width 263 height 44
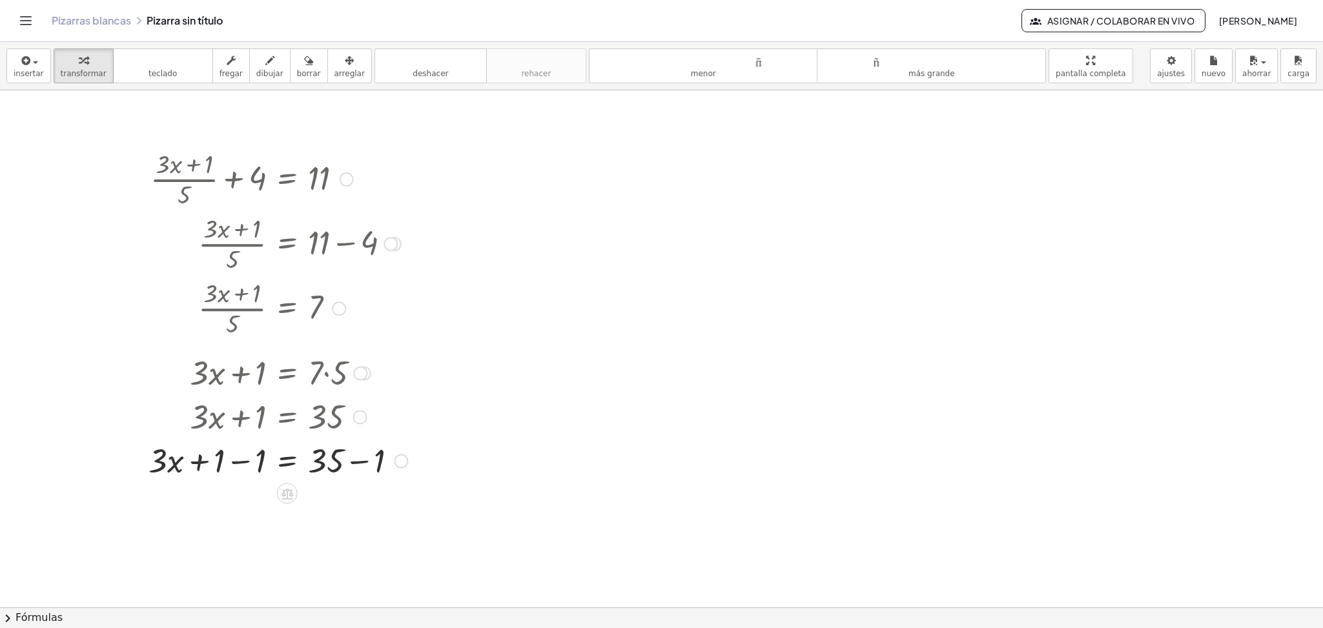
click at [231, 462] on div at bounding box center [278, 460] width 272 height 44
drag, startPoint x: 401, startPoint y: 509, endPoint x: 400, endPoint y: 467, distance: 42.6
click at [400, 467] on div at bounding box center [398, 468] width 14 height 14
click at [356, 461] on div at bounding box center [279, 460] width 270 height 44
drag, startPoint x: 238, startPoint y: 515, endPoint x: 339, endPoint y: 542, distance: 104.3
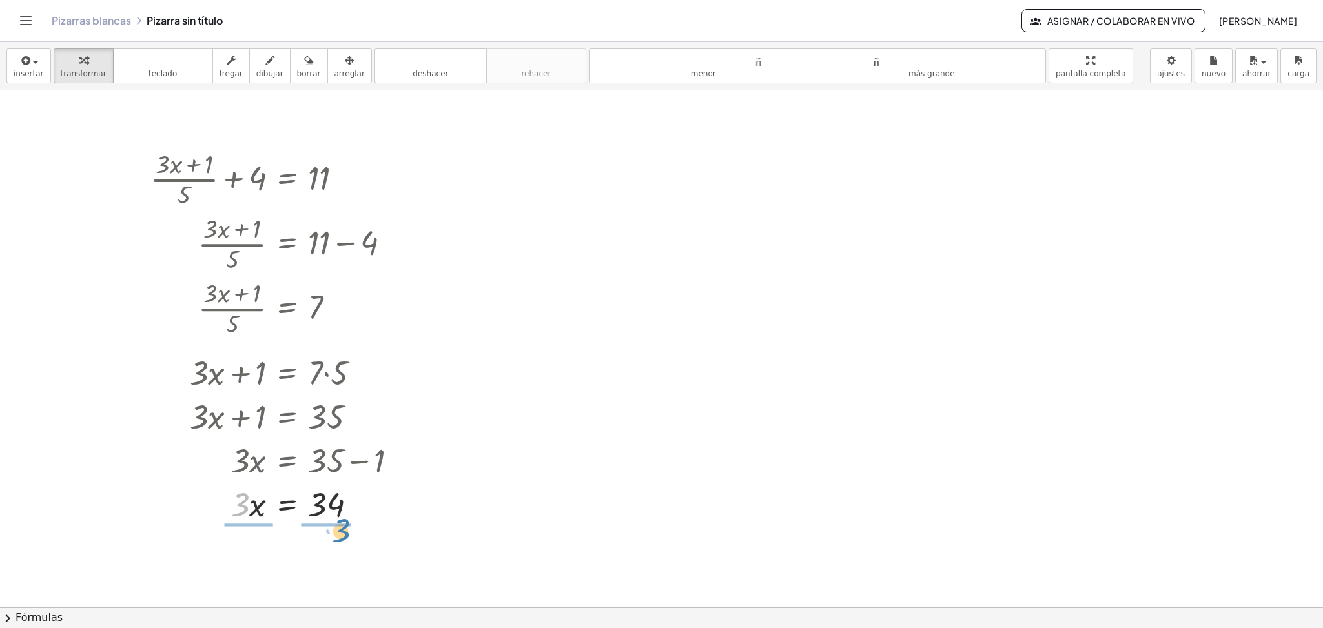
click at [339, 523] on div "+ · ( + · 3 · x + 1 ) · 5 + 4 = 11 + · ( + · 3 · x + 1 ) · 5 + 4 − 4 = + 11 − 4…" at bounding box center [661, 258] width 1323 height 1034
drag, startPoint x: 250, startPoint y: 574, endPoint x: 240, endPoint y: 558, distance: 18.3
click at [294, 442] on div at bounding box center [279, 460] width 270 height 44
click at [338, 72] on font "arreglar" at bounding box center [349, 73] width 30 height 9
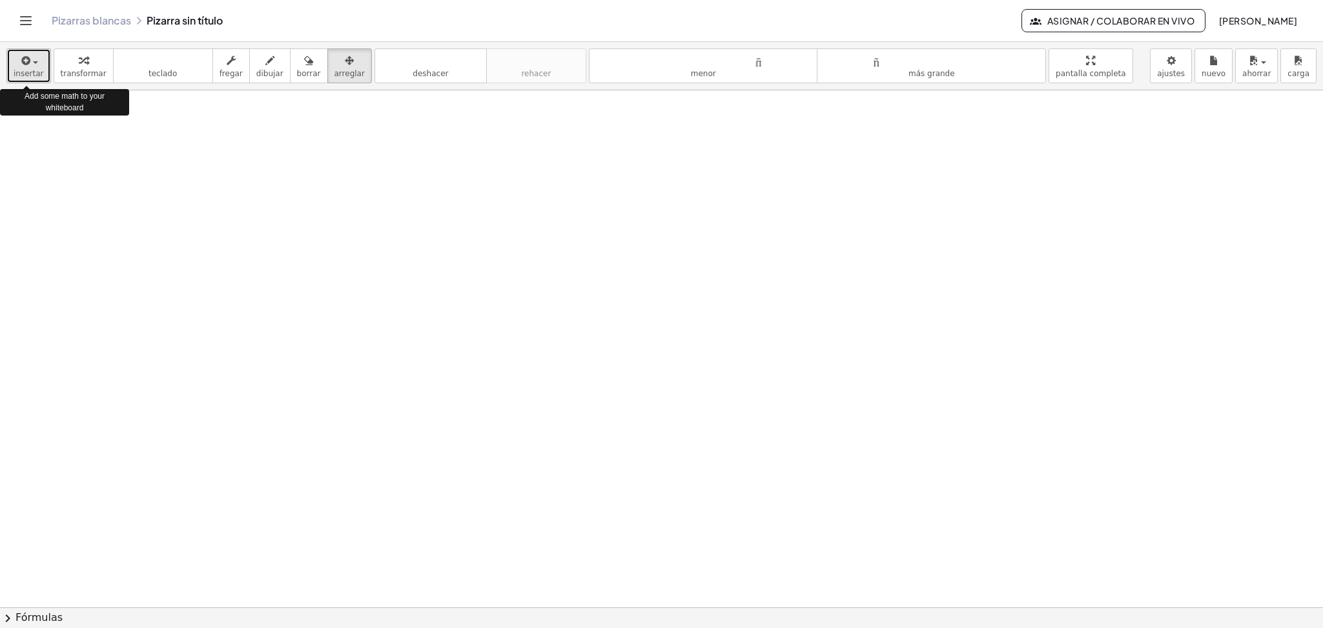
click at [33, 66] on div "button" at bounding box center [29, 59] width 30 height 15
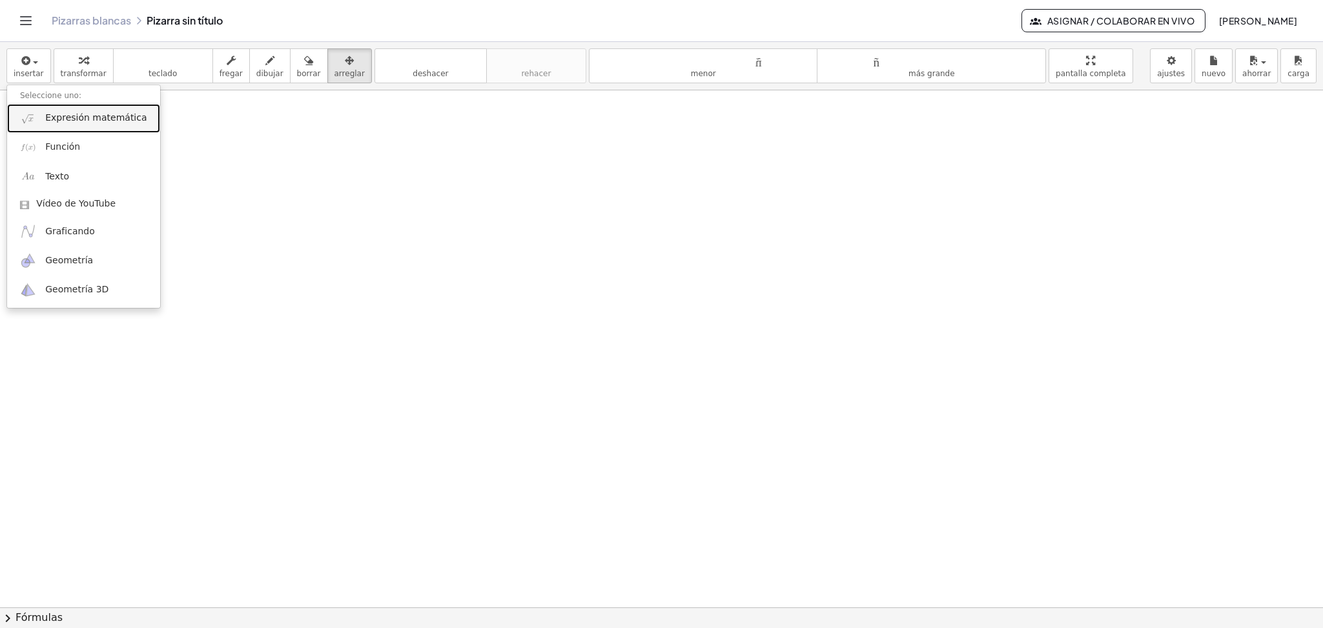
click at [56, 122] on font "Expresión matemática" at bounding box center [95, 117] width 101 height 10
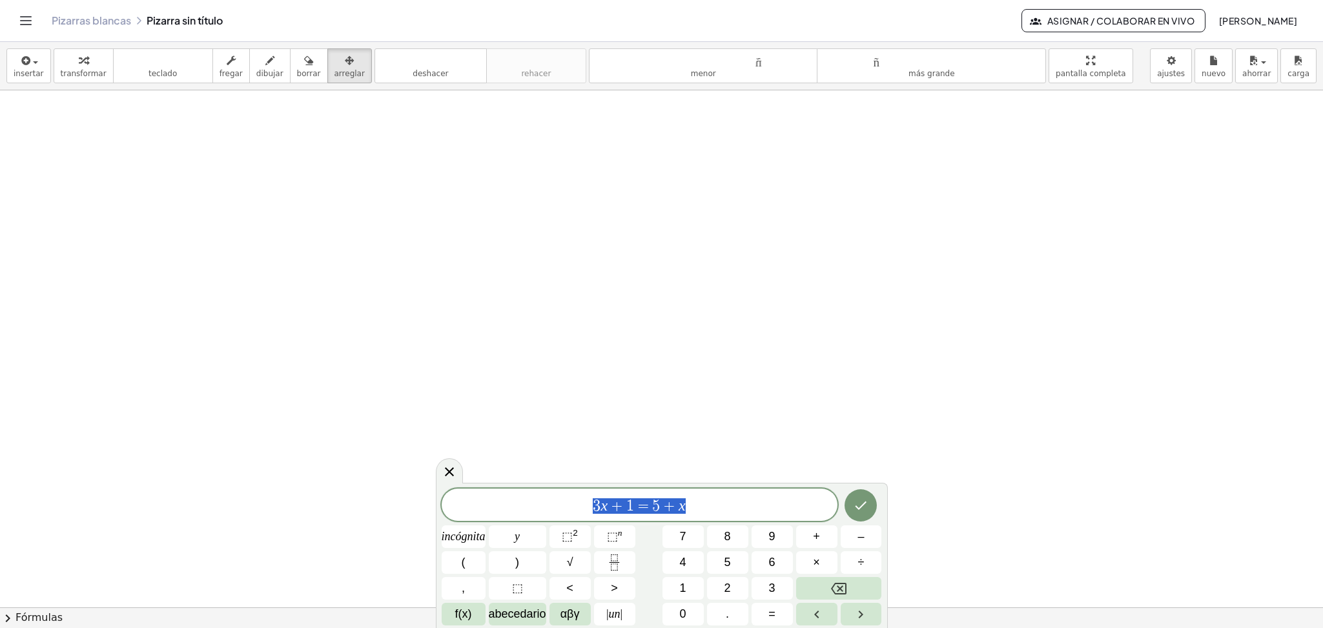
drag, startPoint x: 717, startPoint y: 509, endPoint x: 551, endPoint y: 515, distance: 166.0
click at [551, 515] on span "3 x + 1 = 5 + x" at bounding box center [640, 506] width 396 height 18
click at [622, 511] on span "​ x + 2" at bounding box center [640, 506] width 396 height 18
click at [668, 504] on span "( x + 2 ) ​" at bounding box center [640, 504] width 396 height 21
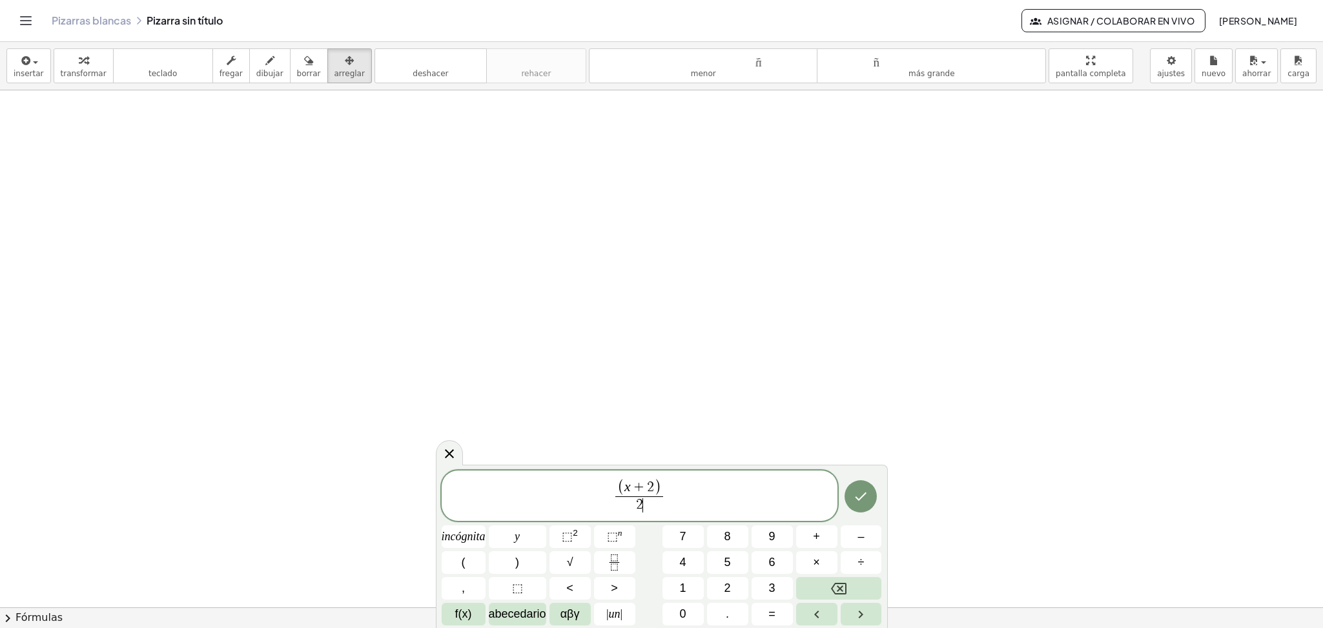
click at [677, 496] on span "( x + 2 ) 2 ​ ​" at bounding box center [640, 496] width 396 height 37
click at [713, 498] on span "( x + 2 ) 2 ​ + ( x + 3 ) 4 ​ ​" at bounding box center [640, 496] width 396 height 37
click at [748, 496] on span "( x + 2 ) 2 ​ + ( x + 3 ) 4 ​ + ( x + 4 ) 5 ​ ​" at bounding box center [640, 496] width 396 height 37
click at [865, 495] on icon "Hecho" at bounding box center [861, 497] width 12 height 8
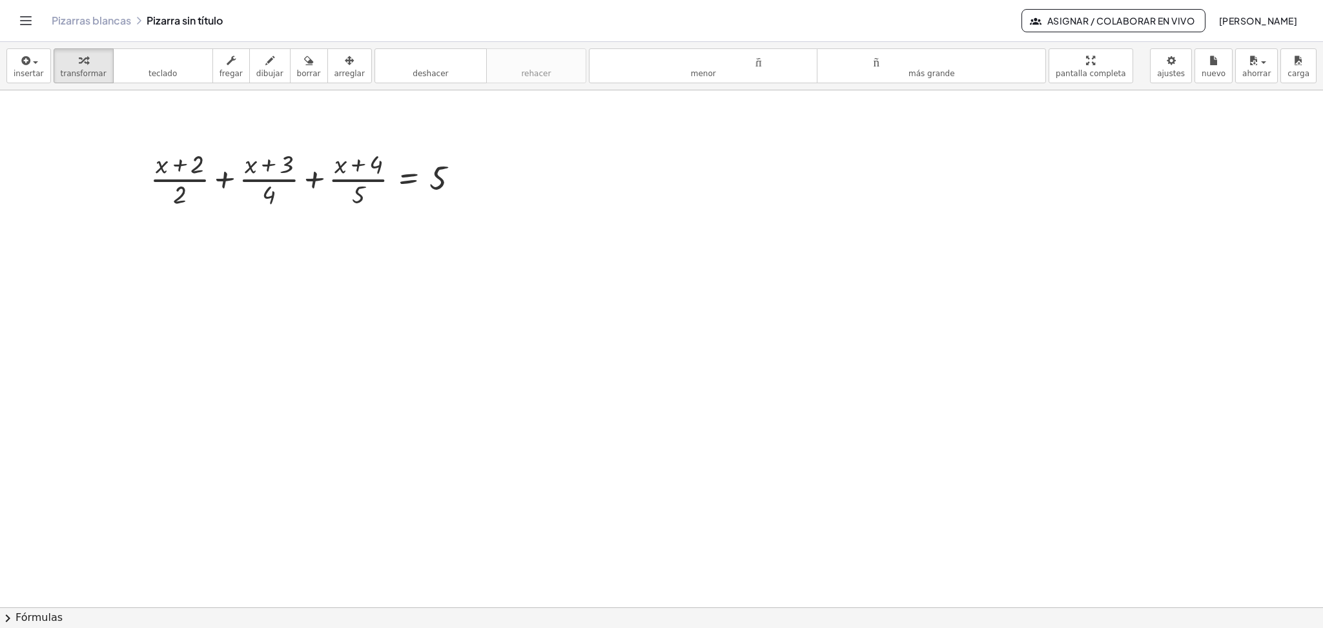
click at [404, 335] on div at bounding box center [661, 258] width 1323 height 1034
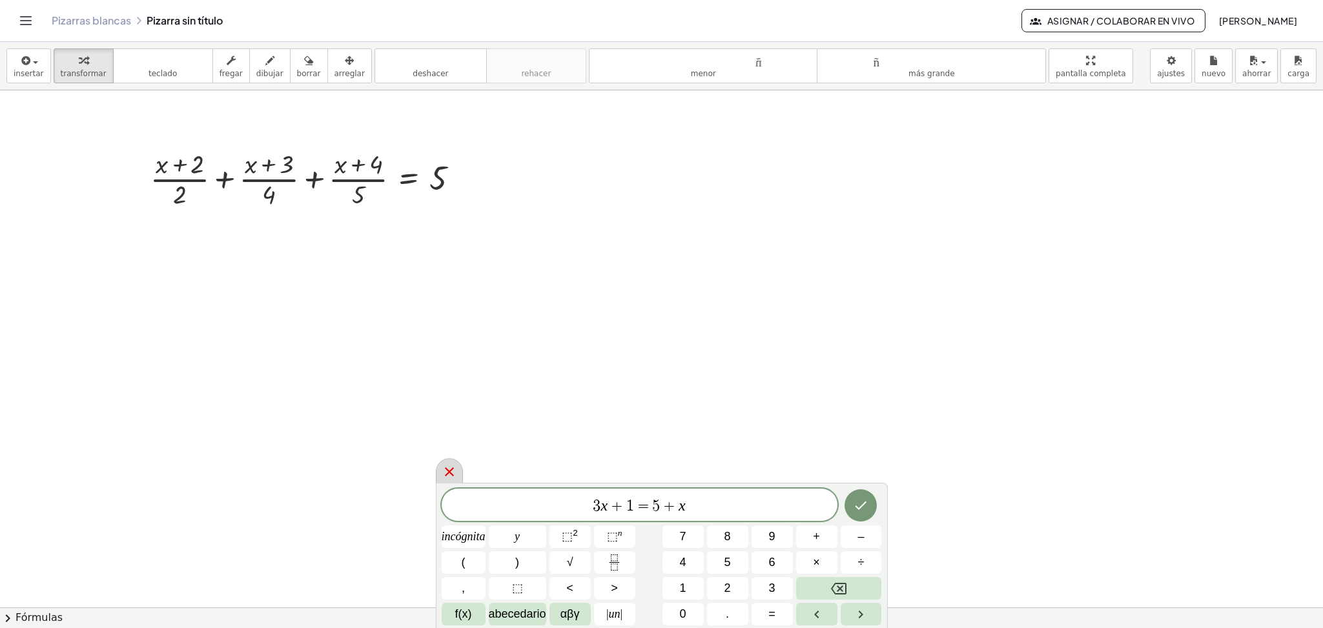
click at [449, 473] on icon at bounding box center [449, 471] width 9 height 9
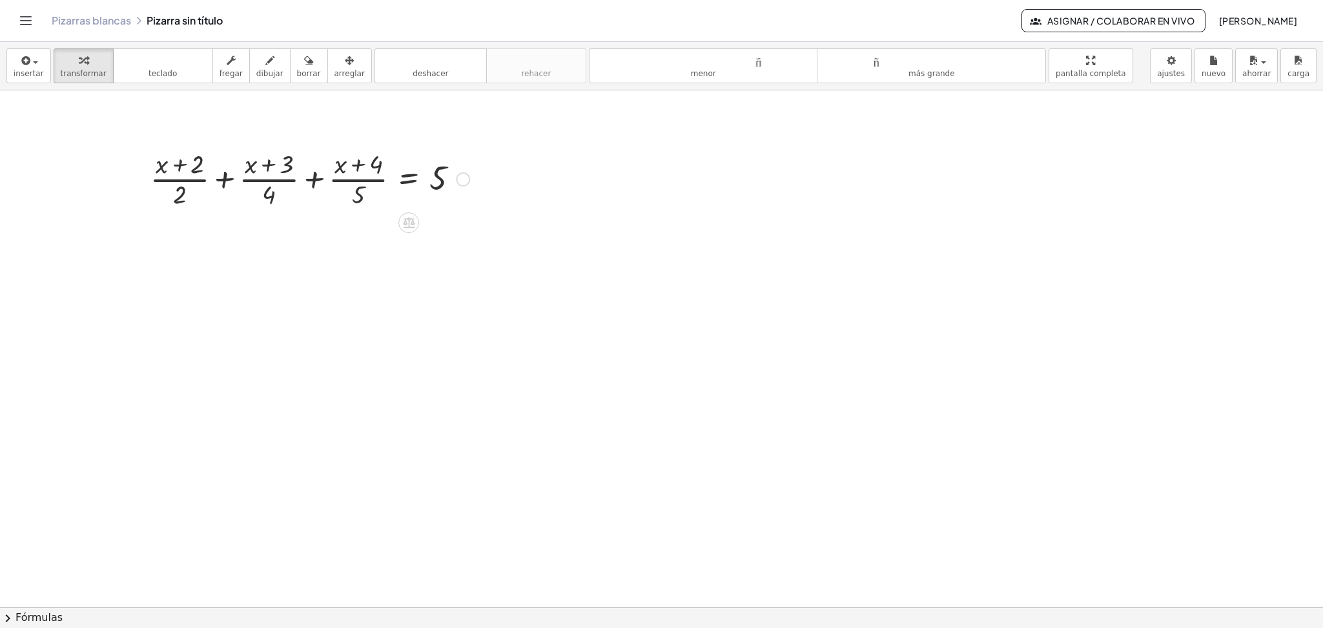
click at [461, 181] on div at bounding box center [463, 180] width 14 height 14
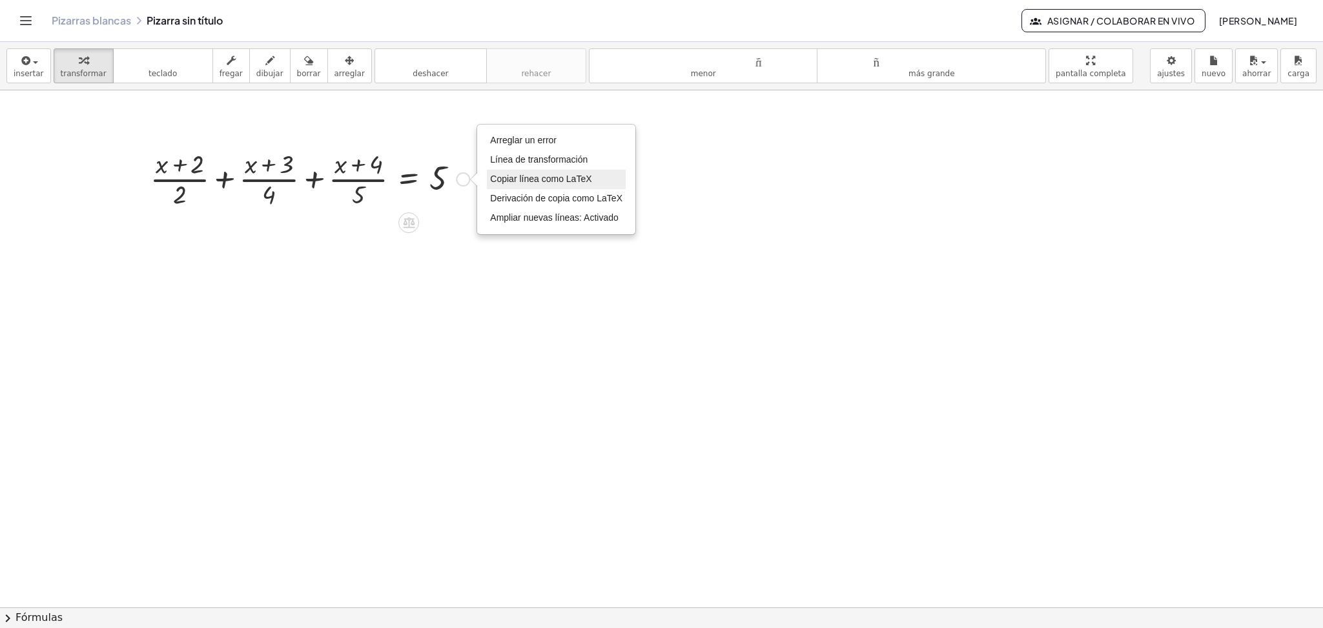
click at [516, 181] on font "Copiar línea como LaTeX" at bounding box center [540, 179] width 101 height 10
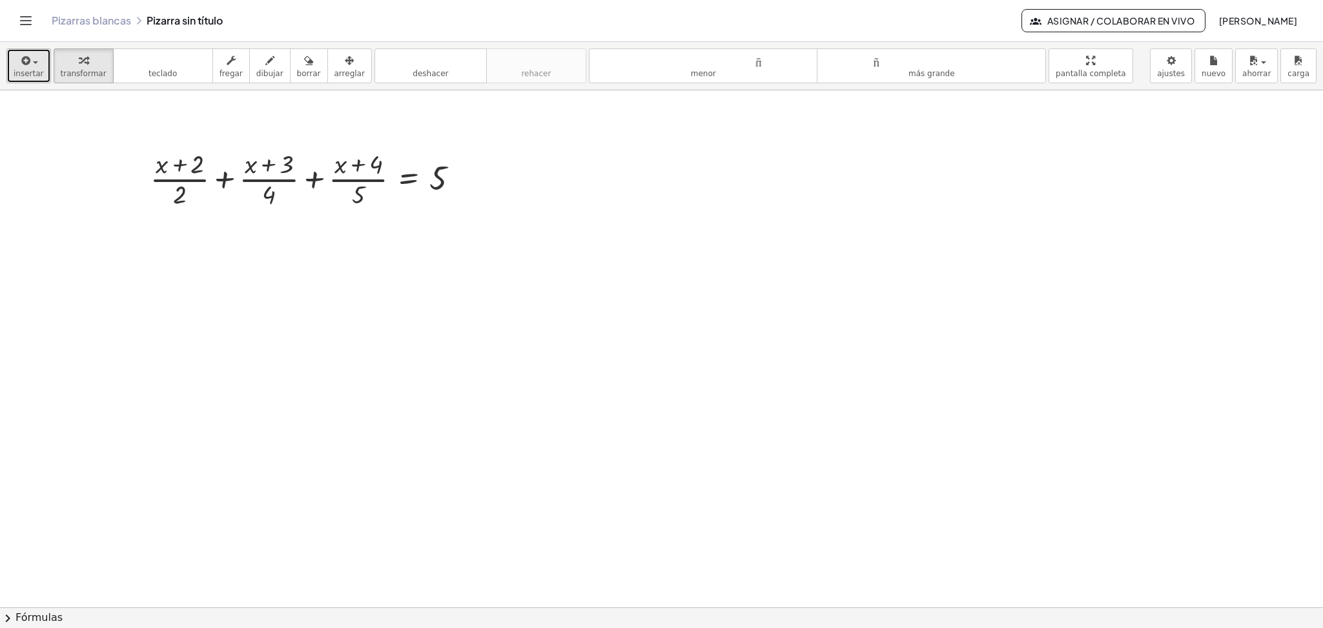
click at [26, 68] on icon "button" at bounding box center [25, 60] width 12 height 15
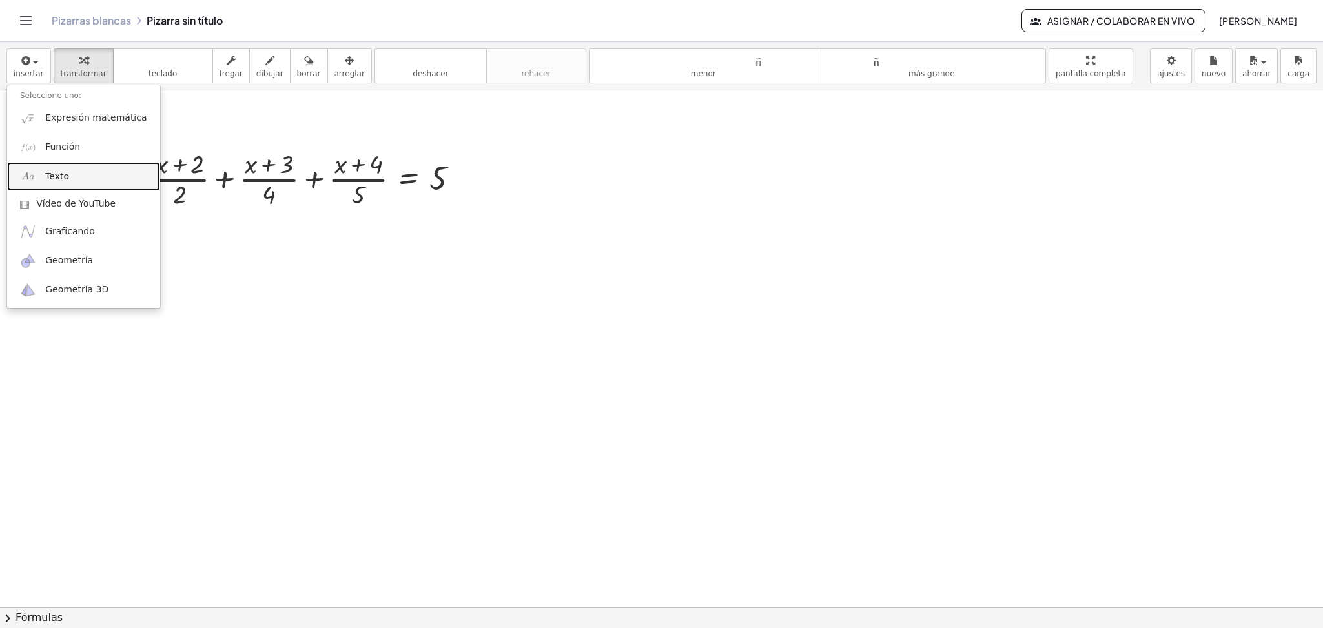
click at [59, 178] on font "Texto" at bounding box center [57, 176] width 24 height 10
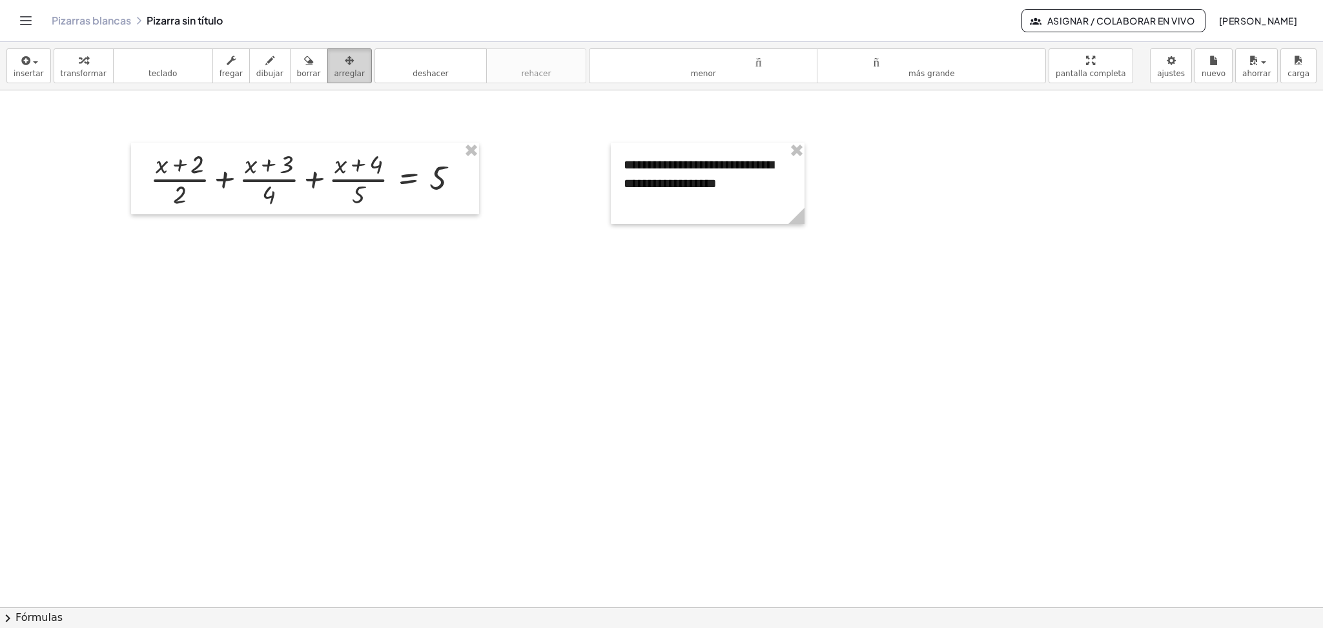
click at [345, 61] on icon "button" at bounding box center [349, 60] width 9 height 15
click at [758, 185] on div at bounding box center [708, 183] width 194 height 81
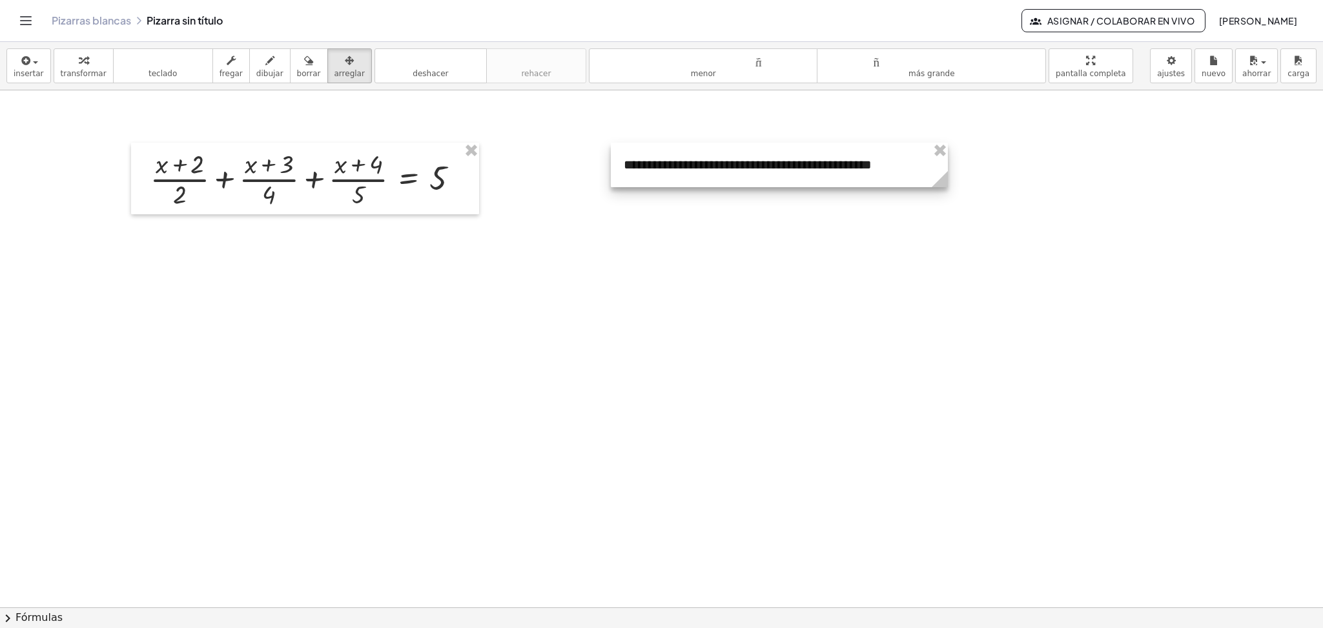
drag, startPoint x: 804, startPoint y: 223, endPoint x: 947, endPoint y: 206, distance: 144.4
click at [947, 206] on div "**********" at bounding box center [661, 258] width 1323 height 1034
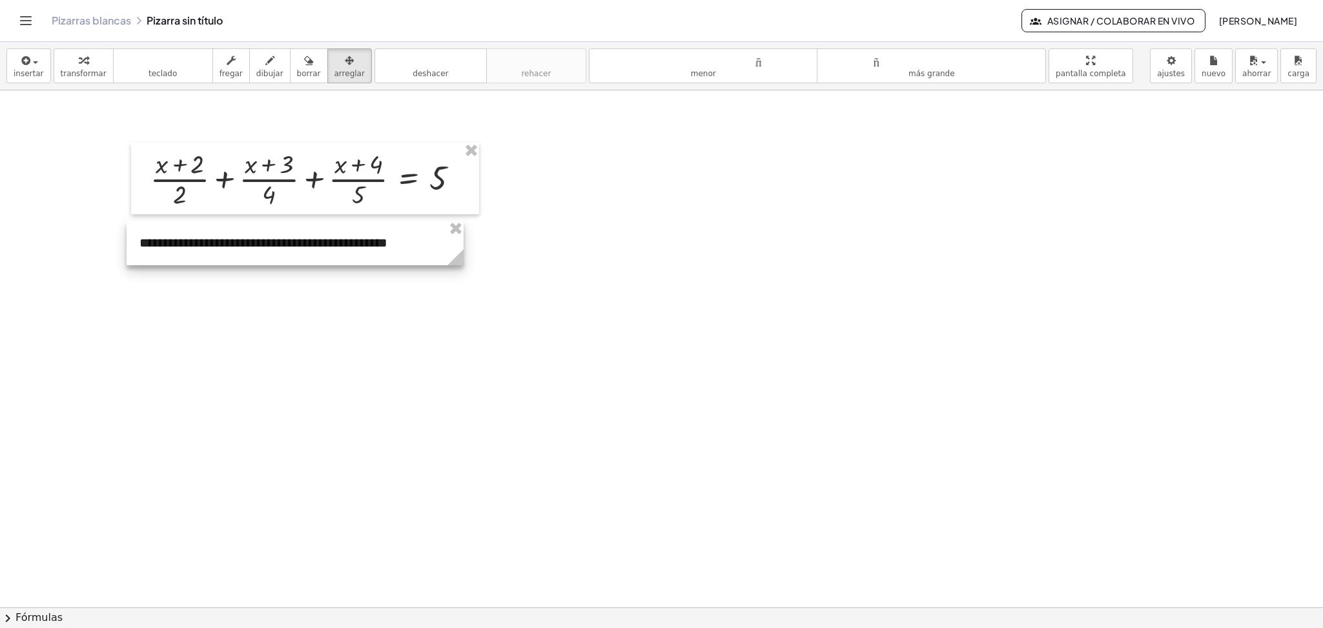
drag, startPoint x: 684, startPoint y: 167, endPoint x: 200, endPoint y: 245, distance: 490.5
click at [200, 245] on div at bounding box center [295, 243] width 337 height 45
click at [602, 335] on div at bounding box center [661, 258] width 1323 height 1034
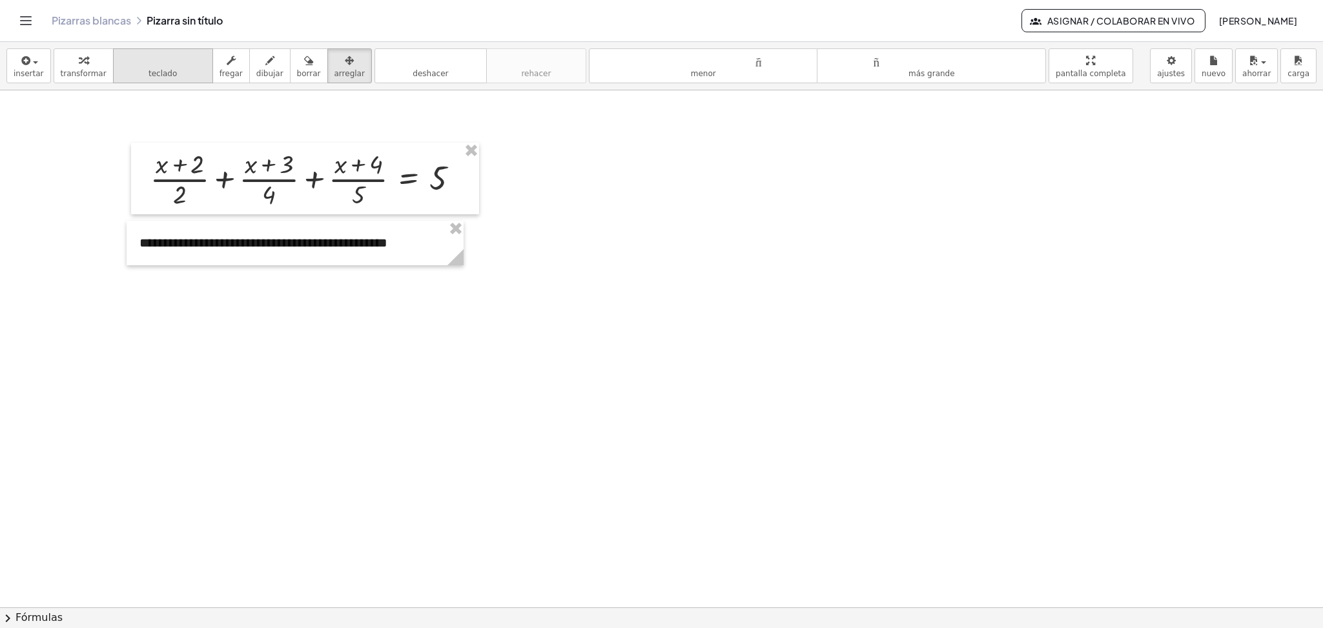
click at [159, 69] on font "teclado" at bounding box center [162, 73] width 28 height 9
click at [464, 178] on div "Copiado done" at bounding box center [463, 180] width 14 height 14
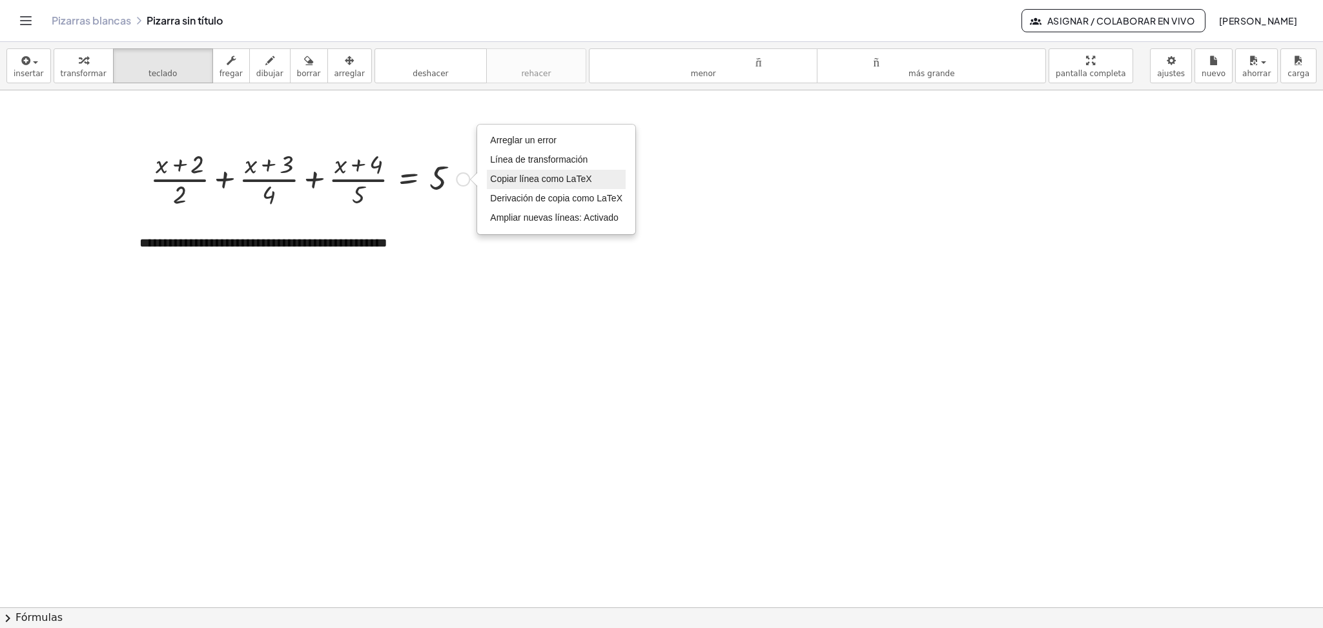
click at [531, 176] on font "Copiar línea como LaTeX" at bounding box center [540, 179] width 101 height 10
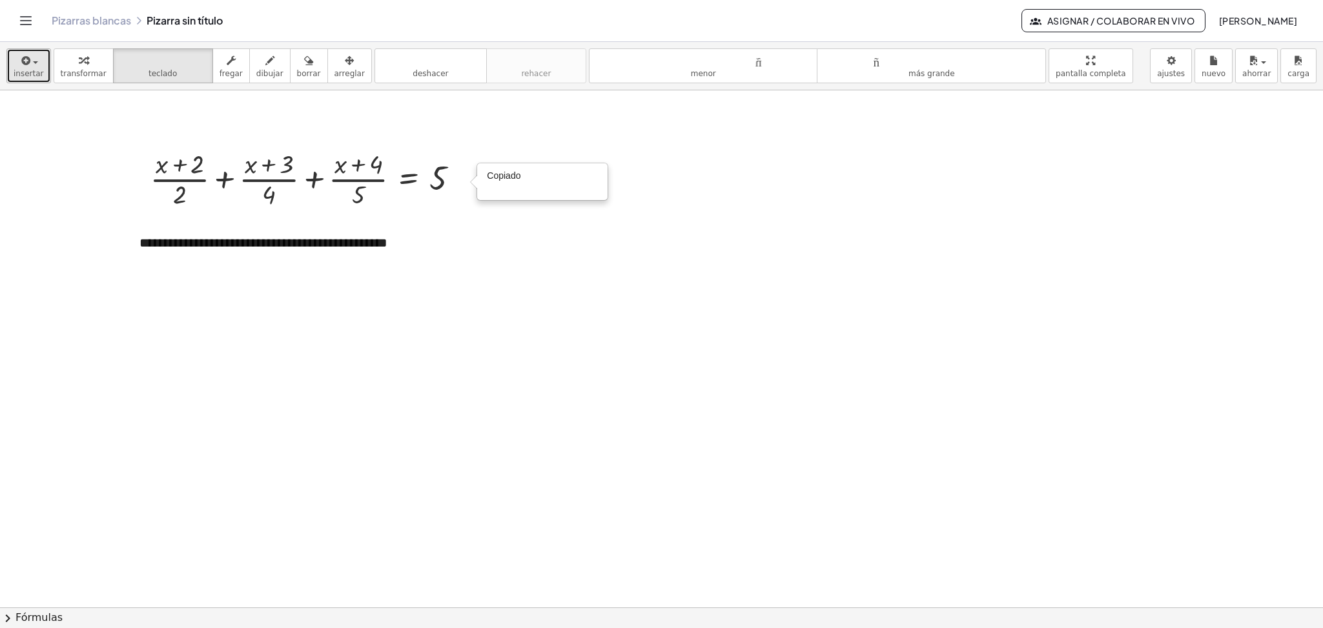
click at [28, 59] on icon "button" at bounding box center [25, 60] width 12 height 15
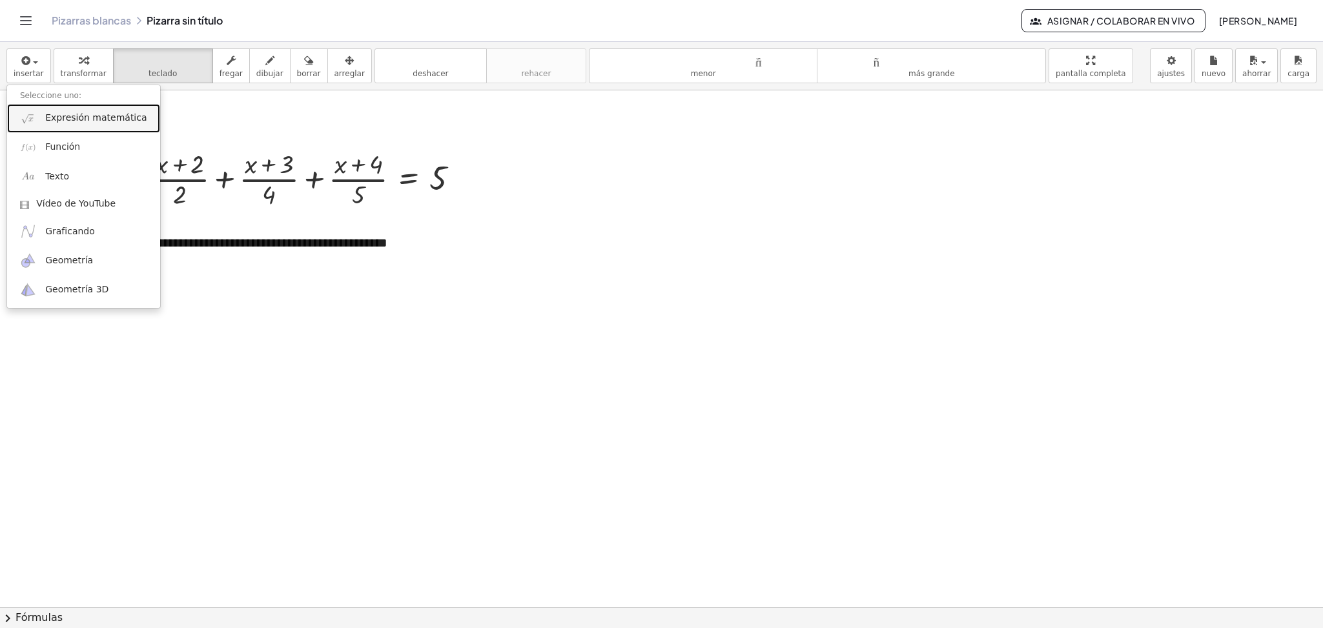
click at [43, 116] on link "Expresión matemática" at bounding box center [83, 118] width 153 height 29
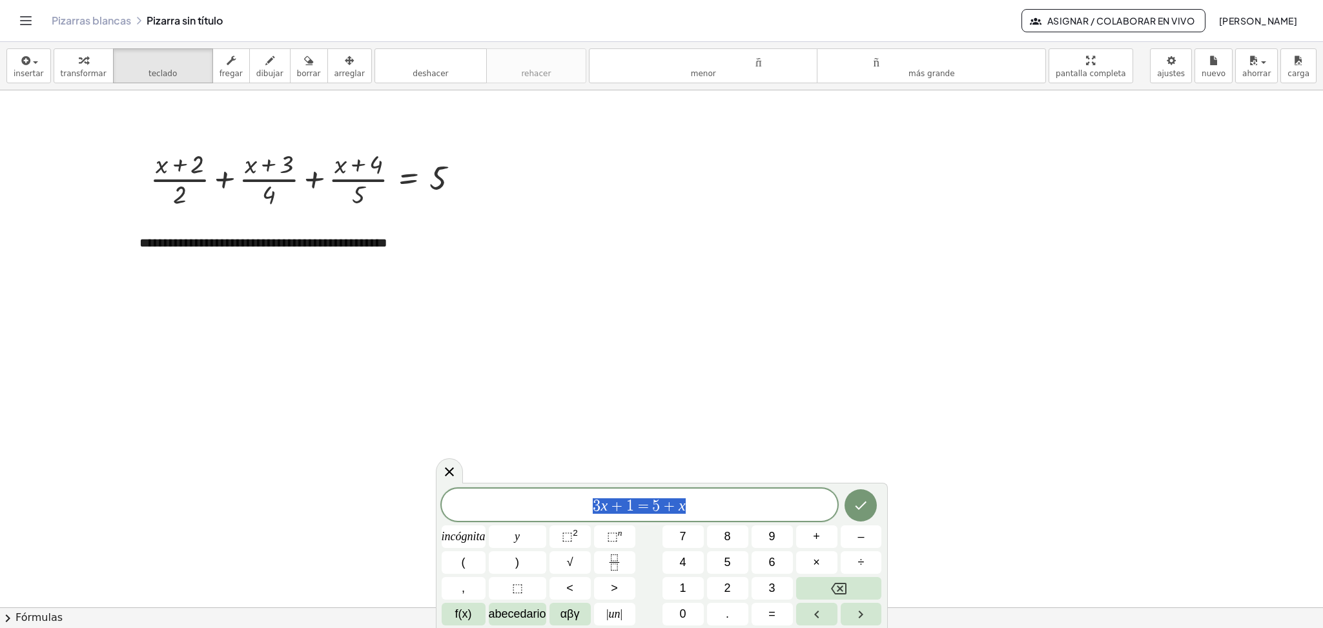
drag, startPoint x: 695, startPoint y: 510, endPoint x: 576, endPoint y: 506, distance: 119.5
click at [576, 506] on span "3 x + 1 = 5 + x" at bounding box center [640, 506] width 396 height 18
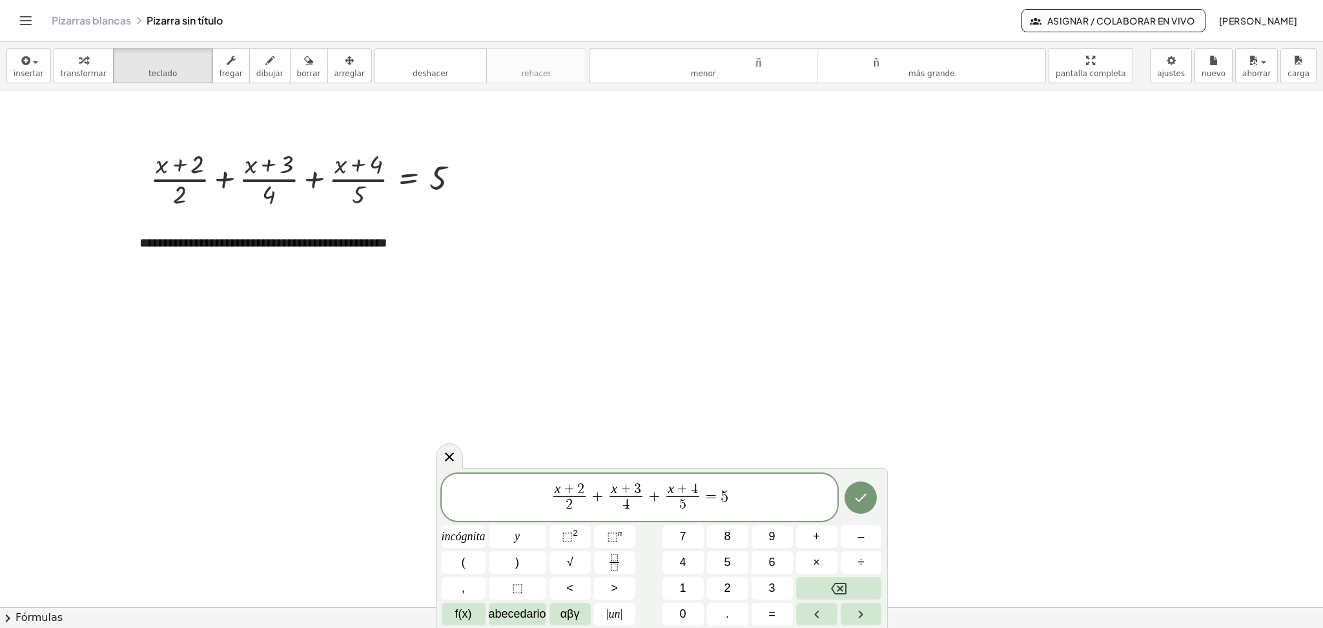
click at [550, 489] on span "x + 2 2 ​ + x + 3 4 ​ + x + 4 5 ​ = 5 ​" at bounding box center [640, 499] width 396 height 34
click at [564, 493] on var "x" at bounding box center [565, 488] width 6 height 15
drag, startPoint x: 766, startPoint y: 498, endPoint x: 475, endPoint y: 504, distance: 290.6
click at [475, 504] on span "x + 2 2 + x + 3 4 ​ + x + 4 5 ​ = 5" at bounding box center [640, 499] width 396 height 34
click at [557, 490] on var "x" at bounding box center [558, 488] width 6 height 15
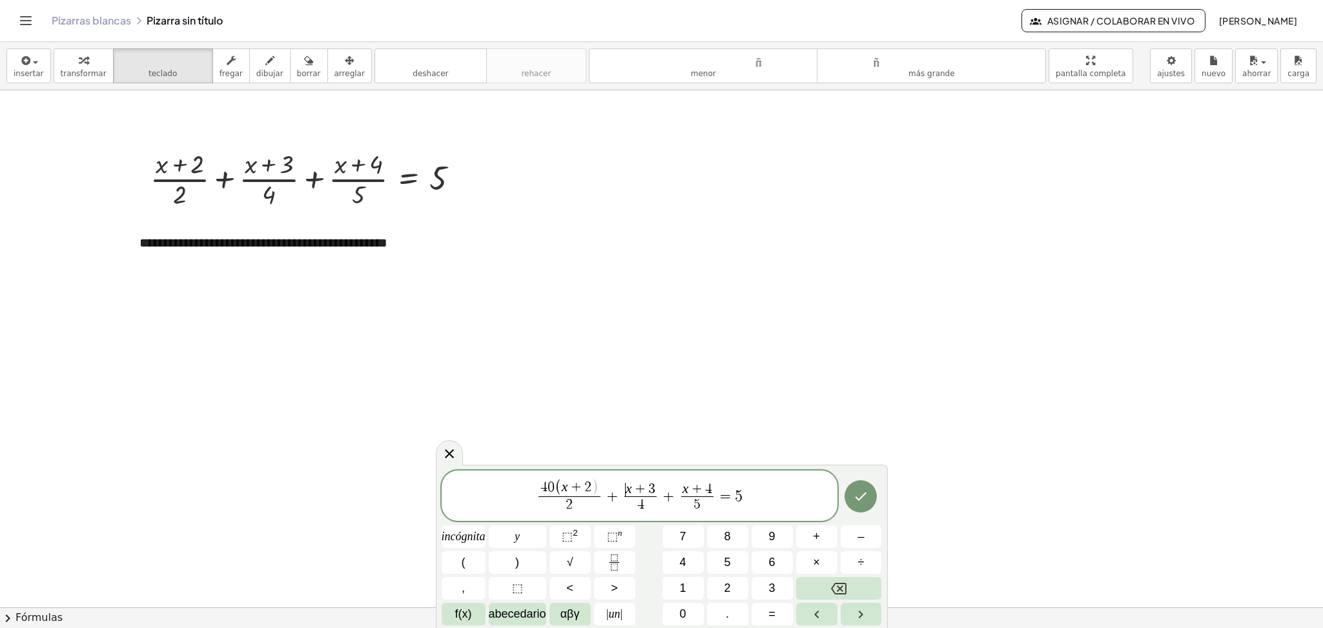
click at [626, 492] on span "​ x + 3" at bounding box center [640, 490] width 33 height 14
click at [582, 486] on span ")" at bounding box center [580, 488] width 7 height 17
click at [664, 489] on span ")" at bounding box center [665, 488] width 7 height 17
click at [699, 488] on var "x" at bounding box center [700, 488] width 6 height 15
click at [735, 488] on span ")" at bounding box center [736, 488] width 7 height 17
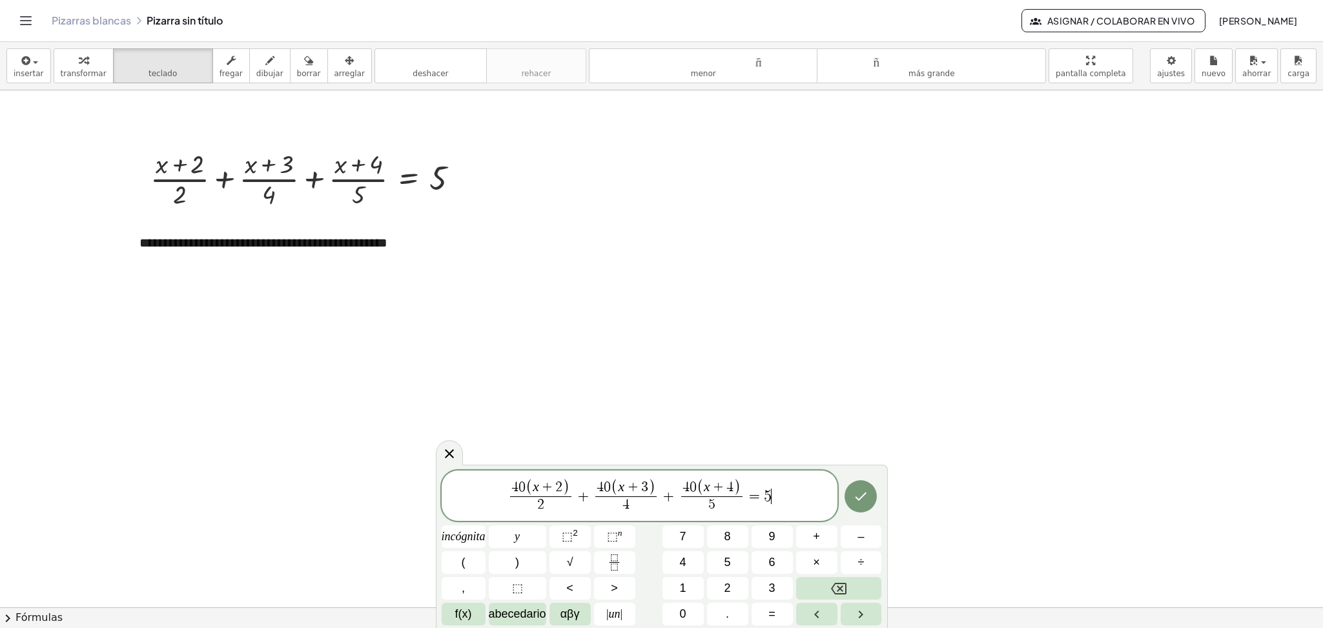
click at [791, 490] on span "4 0 ( x + 2 ) 2 ​ + 4 0 ( x + 3 ) 4 ​ + 4 0 ( x + 4 ) 5 ​ = 5 ​" at bounding box center [640, 496] width 396 height 37
click at [866, 498] on icon "Hecho" at bounding box center [860, 496] width 15 height 15
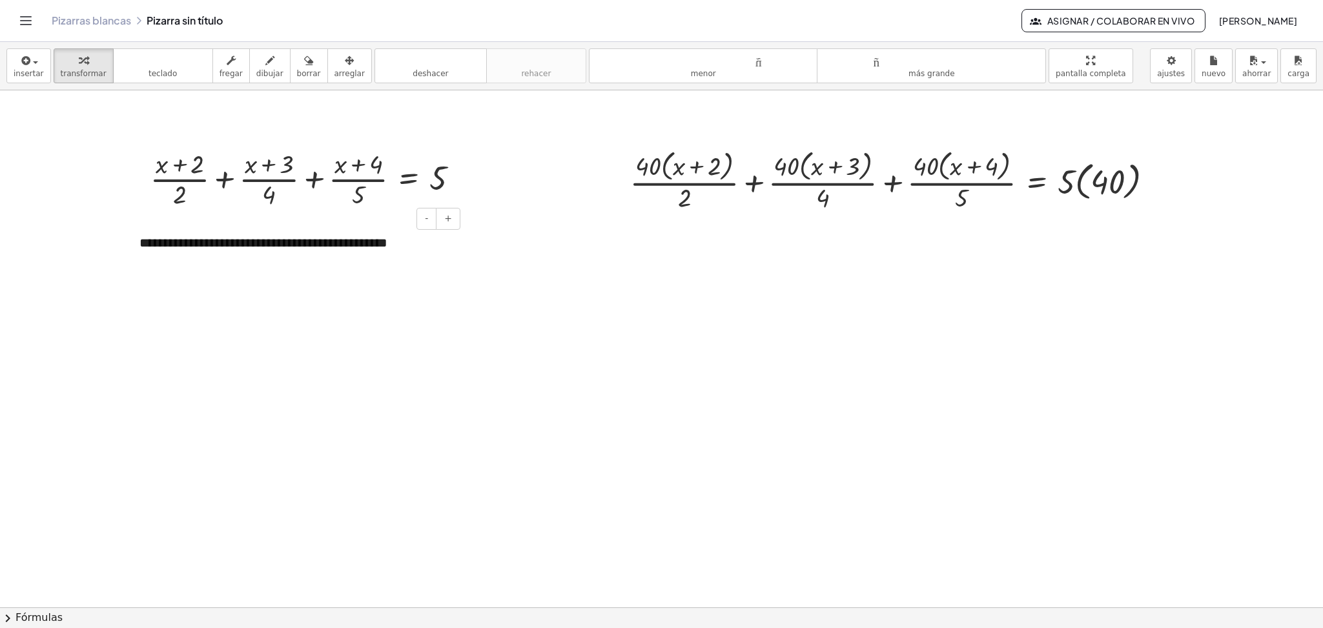
click at [436, 254] on div "**********" at bounding box center [295, 243] width 337 height 45
click at [148, 263] on font "**********" at bounding box center [216, 261] width 155 height 13
click at [330, 273] on div "**********" at bounding box center [295, 252] width 337 height 63
click at [553, 283] on div at bounding box center [661, 258] width 1323 height 1034
click at [879, 175] on div at bounding box center [897, 180] width 546 height 68
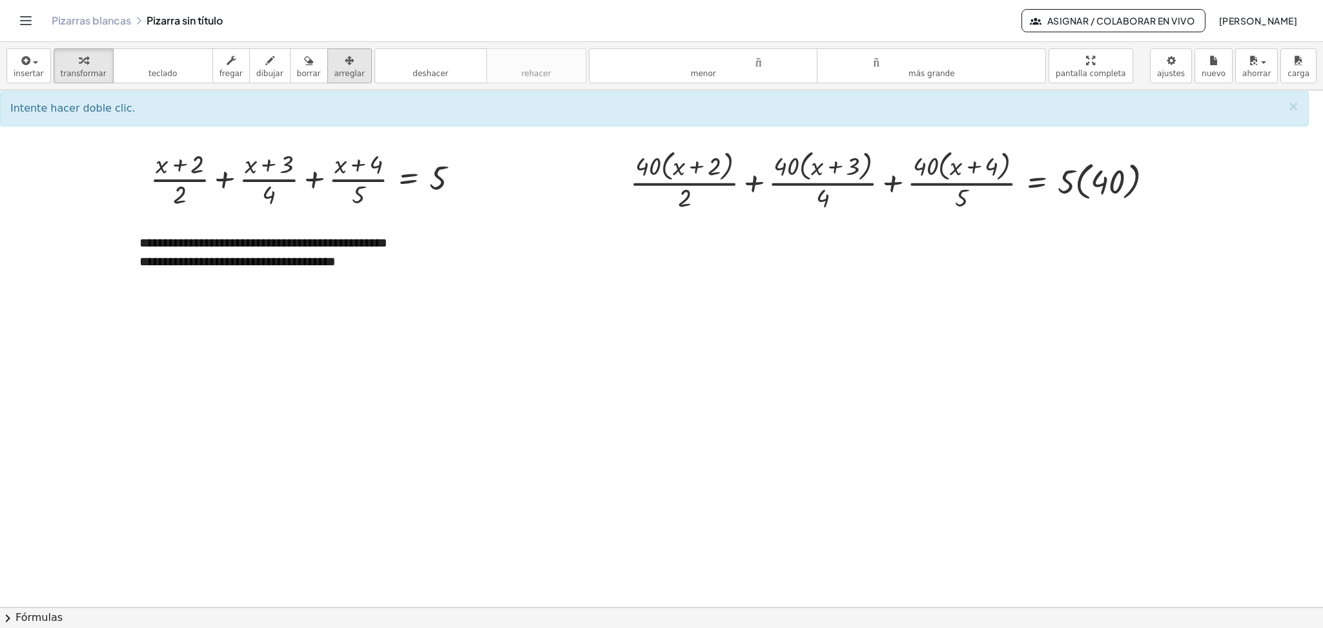
click at [338, 69] on font "arreglar" at bounding box center [349, 73] width 30 height 9
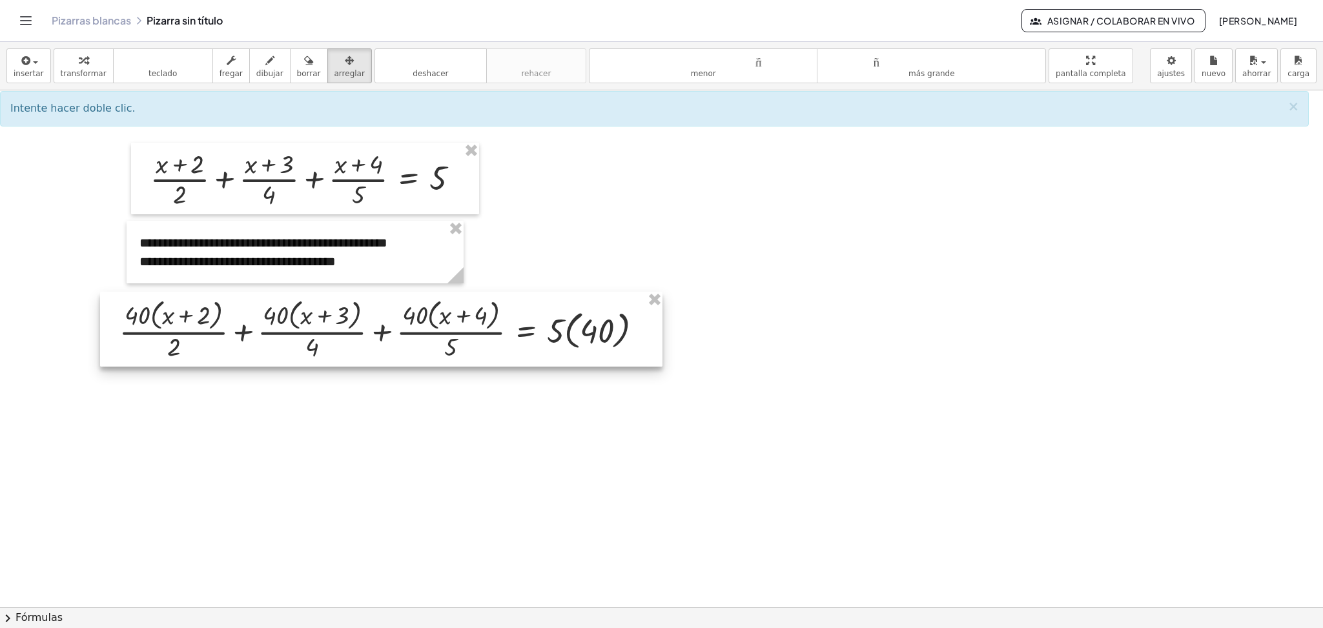
drag, startPoint x: 783, startPoint y: 192, endPoint x: 272, endPoint y: 341, distance: 532.0
click at [272, 341] on div at bounding box center [381, 329] width 562 height 75
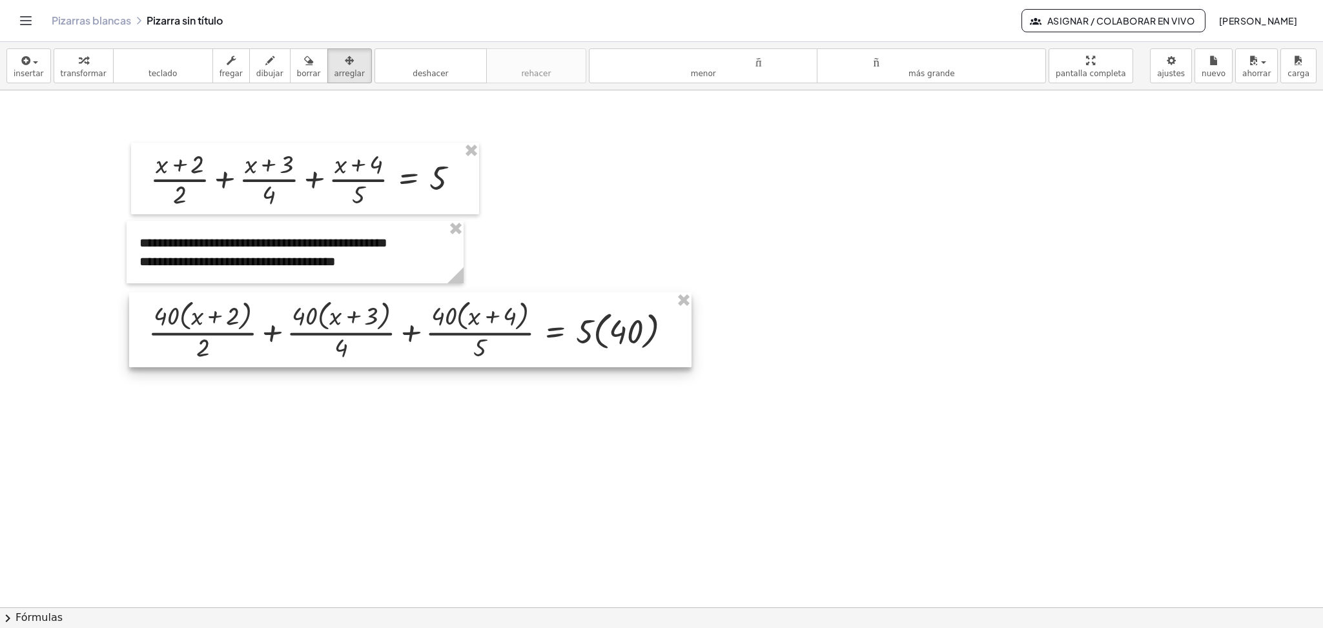
drag, startPoint x: 231, startPoint y: 337, endPoint x: 260, endPoint y: 338, distance: 29.1
click at [260, 338] on div at bounding box center [410, 329] width 562 height 75
click at [36, 74] on font "insertar" at bounding box center [29, 73] width 30 height 9
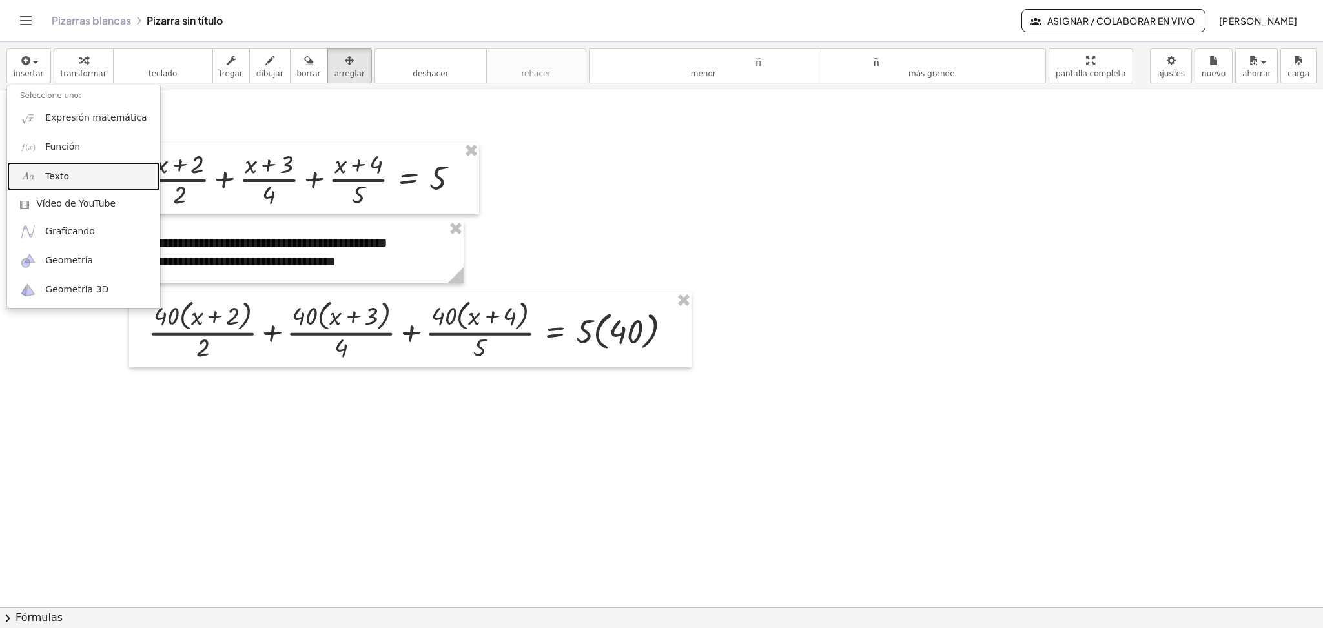
click at [56, 177] on font "Texto" at bounding box center [57, 176] width 24 height 10
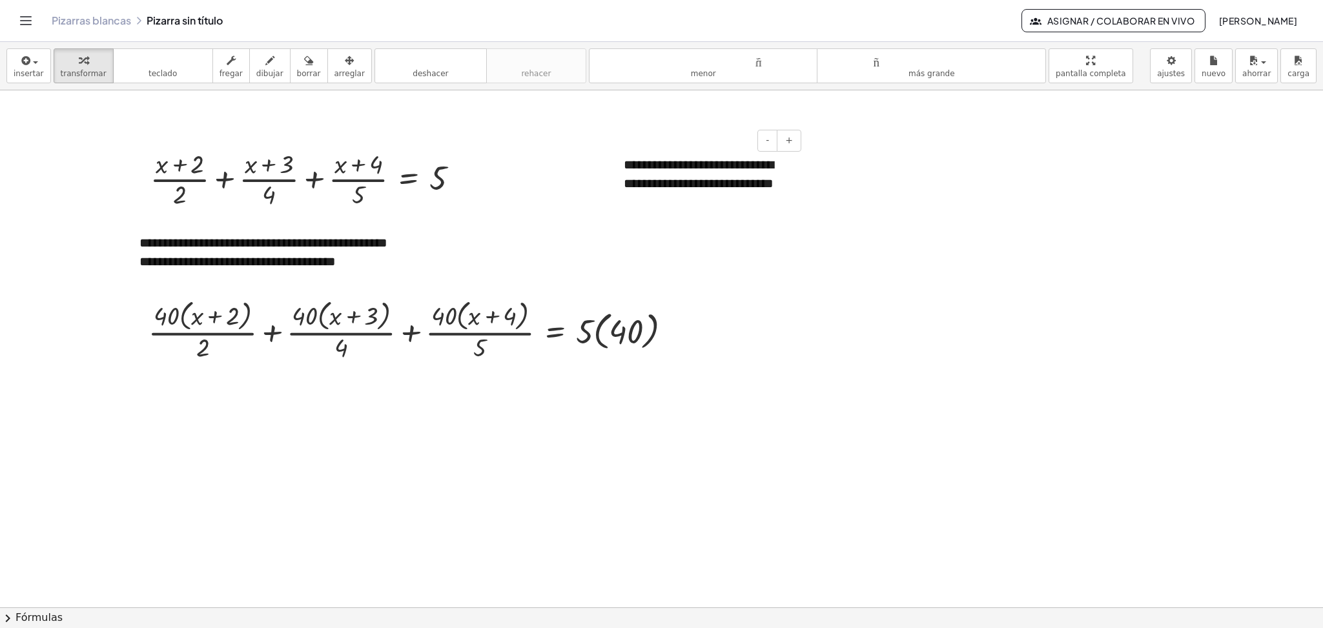
click at [643, 165] on font "**********" at bounding box center [699, 174] width 150 height 32
click at [334, 66] on div "button" at bounding box center [349, 59] width 30 height 15
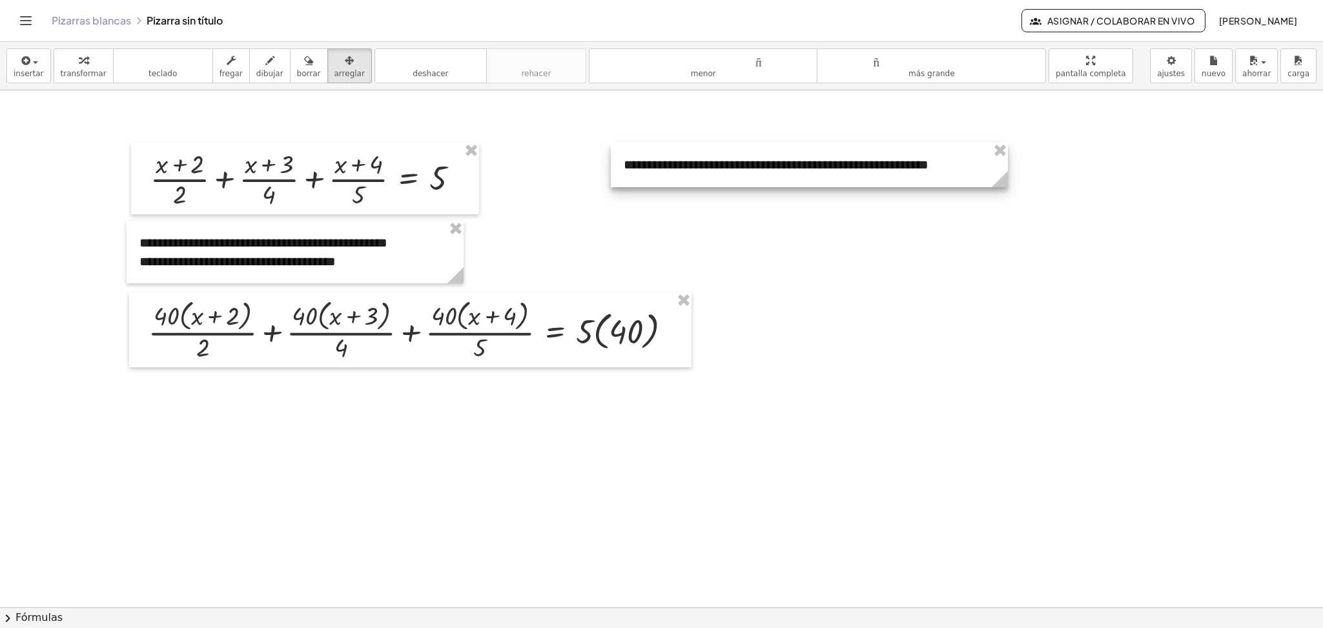
drag, startPoint x: 804, startPoint y: 213, endPoint x: 1007, endPoint y: 200, distance: 203.8
click at [1007, 200] on div "**********" at bounding box center [661, 258] width 1323 height 1034
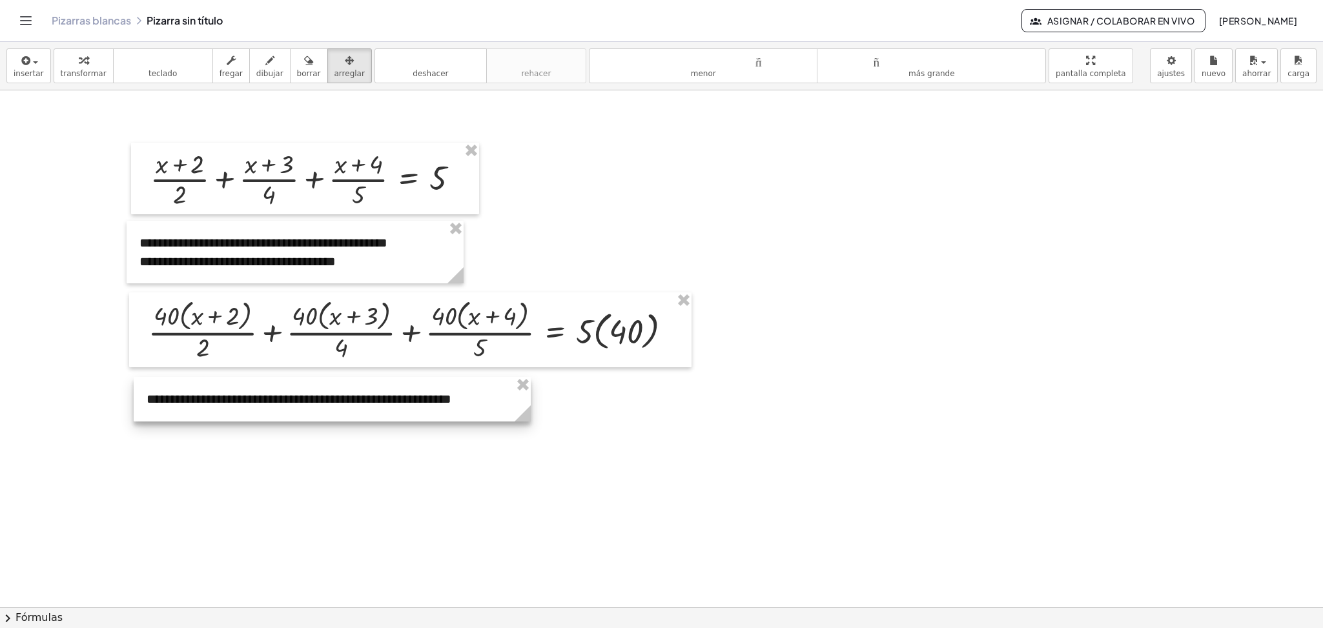
drag, startPoint x: 651, startPoint y: 176, endPoint x: 174, endPoint y: 411, distance: 531.9
click at [174, 411] on div at bounding box center [332, 399] width 397 height 45
click at [672, 451] on div at bounding box center [661, 258] width 1323 height 1034
click at [156, 82] on button "teclado teclado" at bounding box center [163, 65] width 100 height 35
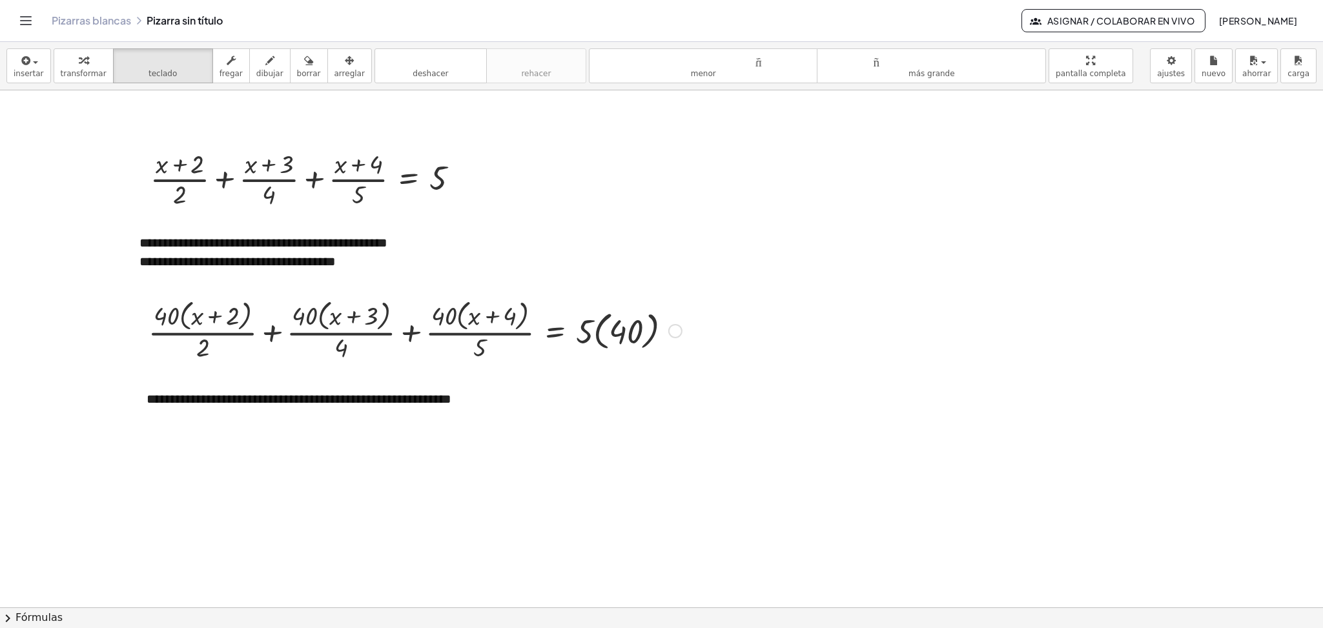
click at [675, 329] on div at bounding box center [675, 331] width 14 height 14
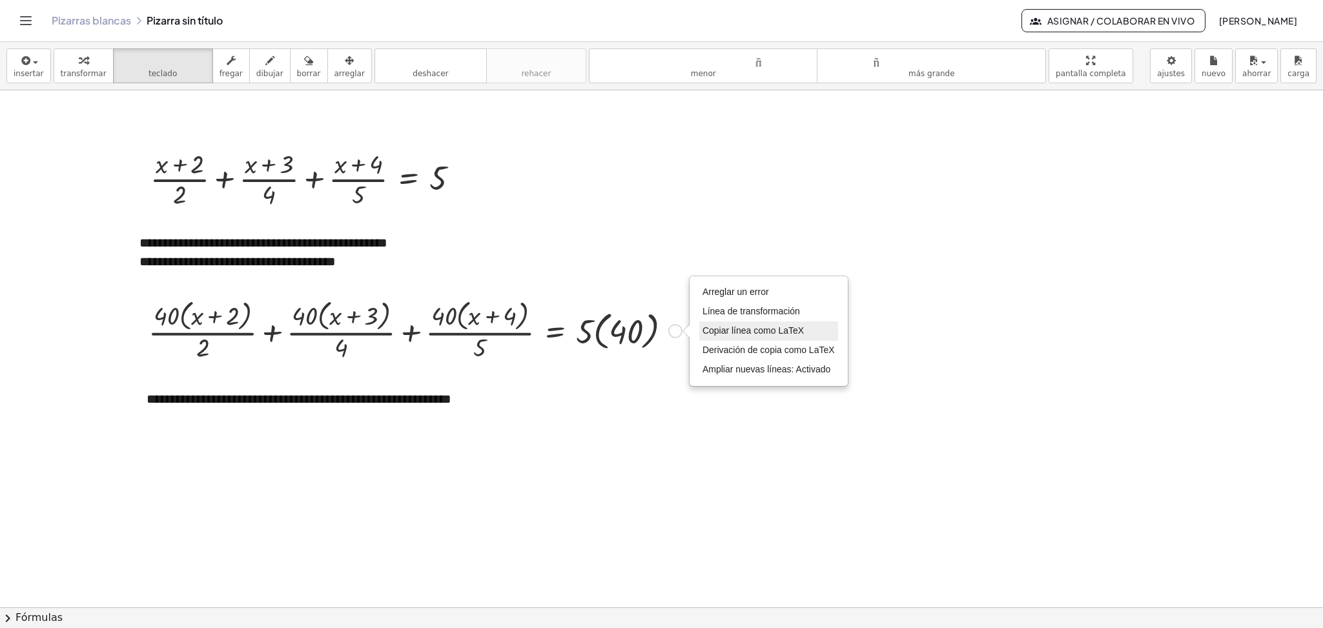
click at [739, 328] on font "Copiar línea como LaTeX" at bounding box center [752, 330] width 101 height 10
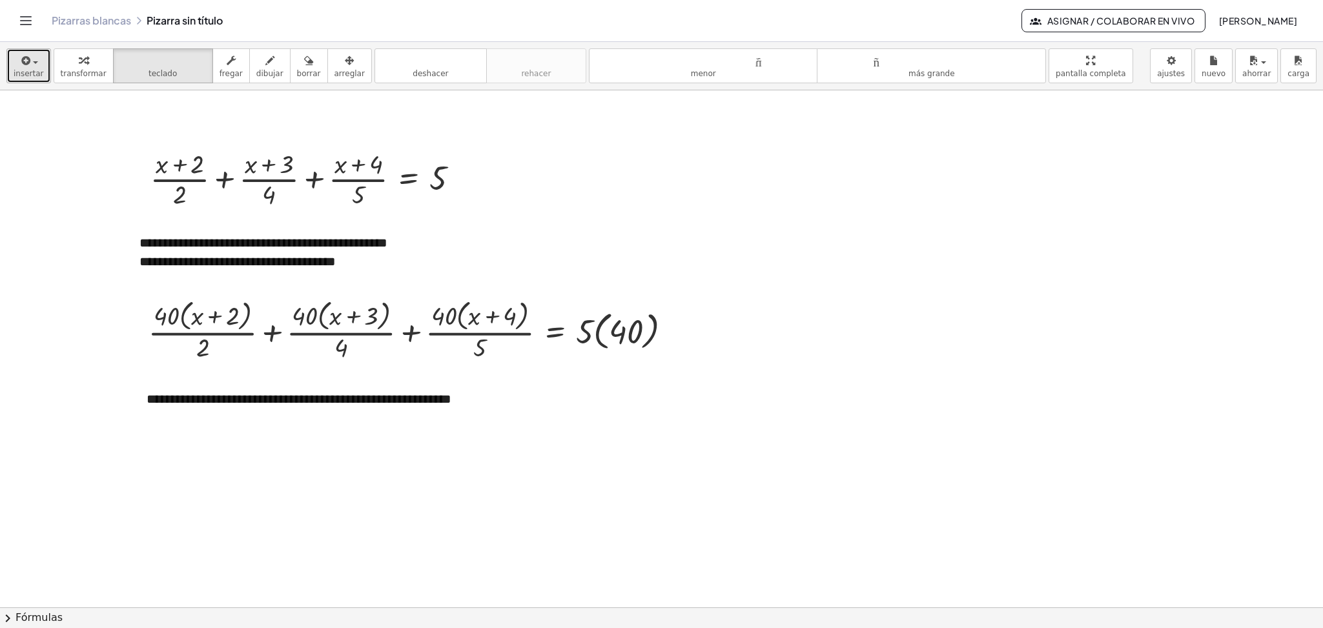
click at [23, 64] on icon "button" at bounding box center [25, 60] width 12 height 15
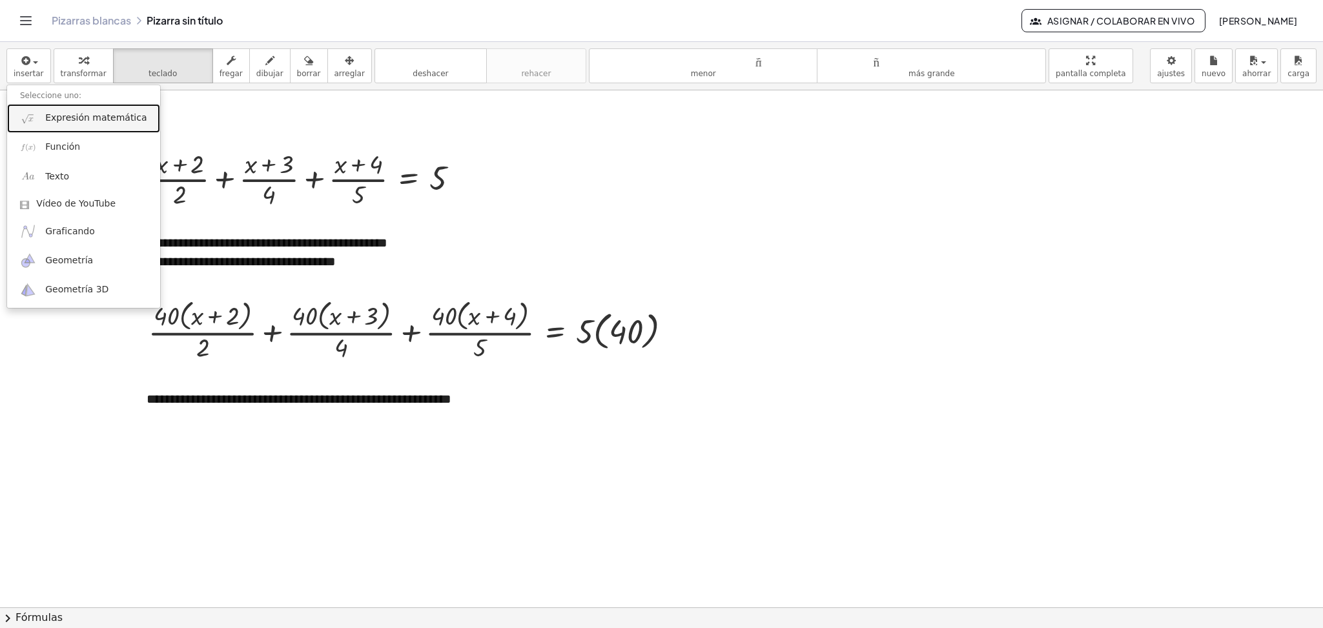
click at [51, 122] on font "Expresión matemática" at bounding box center [95, 117] width 101 height 10
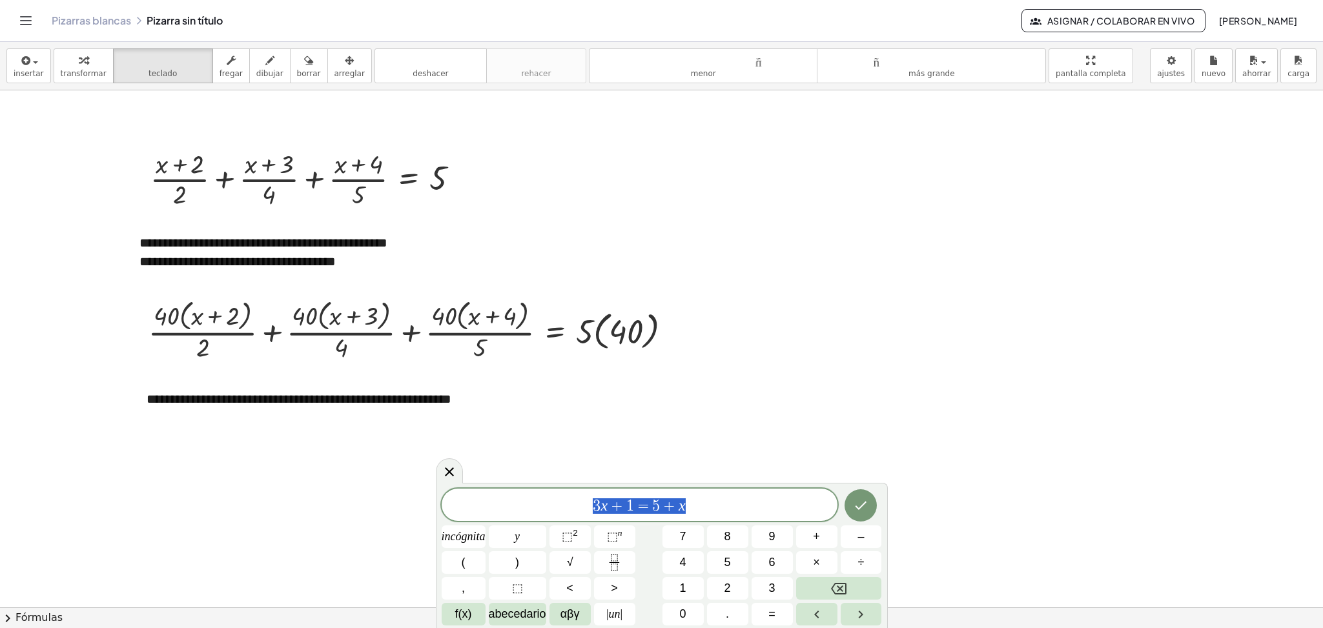
drag, startPoint x: 699, startPoint y: 511, endPoint x: 560, endPoint y: 507, distance: 139.5
click at [560, 507] on span "3 x + 1 = 5 + x" at bounding box center [640, 506] width 396 height 18
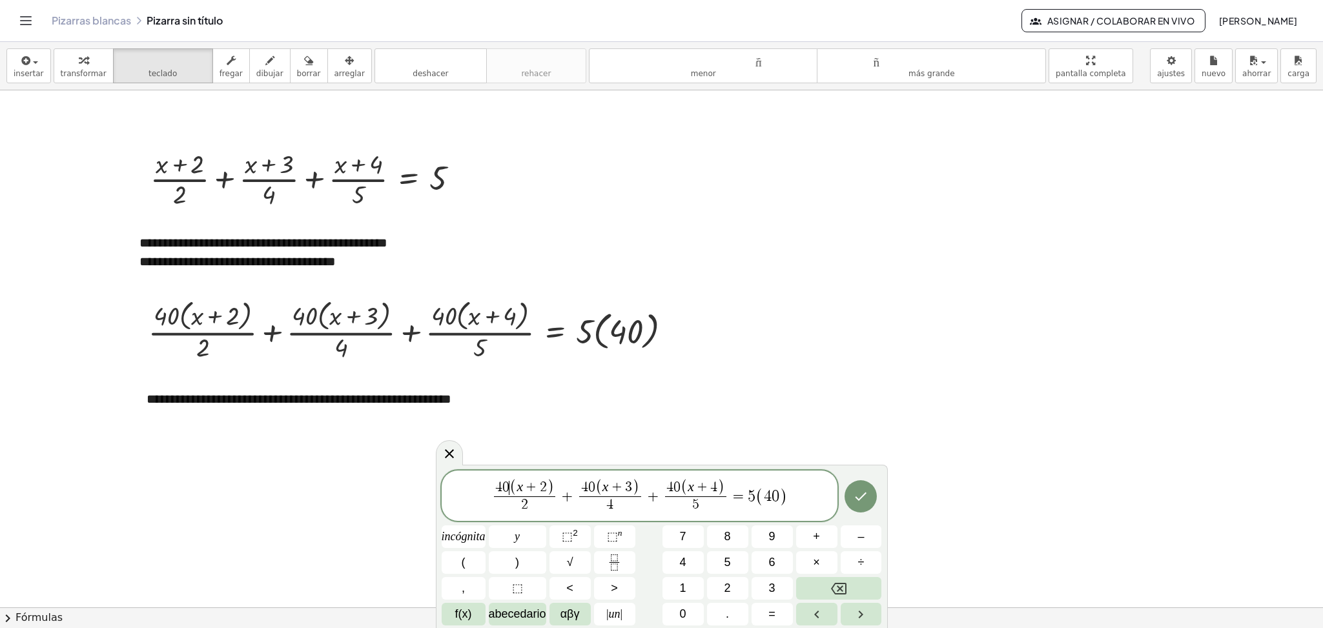
click at [509, 493] on span "4 0 ​ ( x + 2 )" at bounding box center [524, 488] width 61 height 17
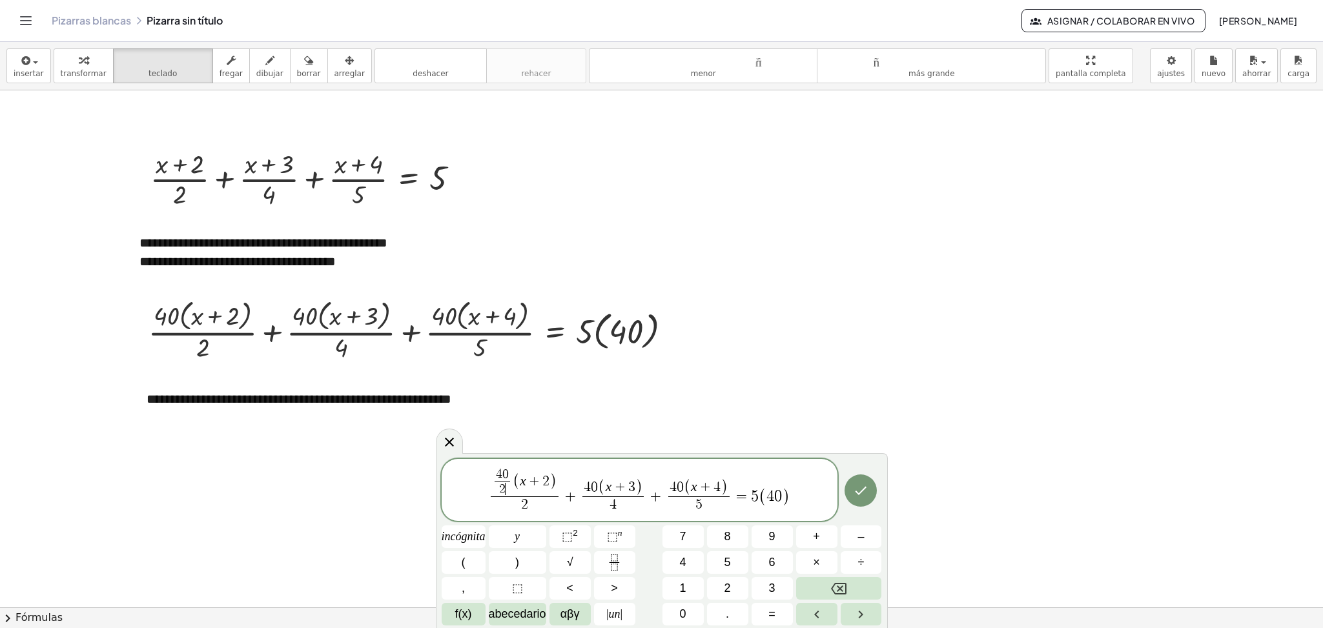
click at [533, 507] on span "2" at bounding box center [525, 504] width 68 height 17
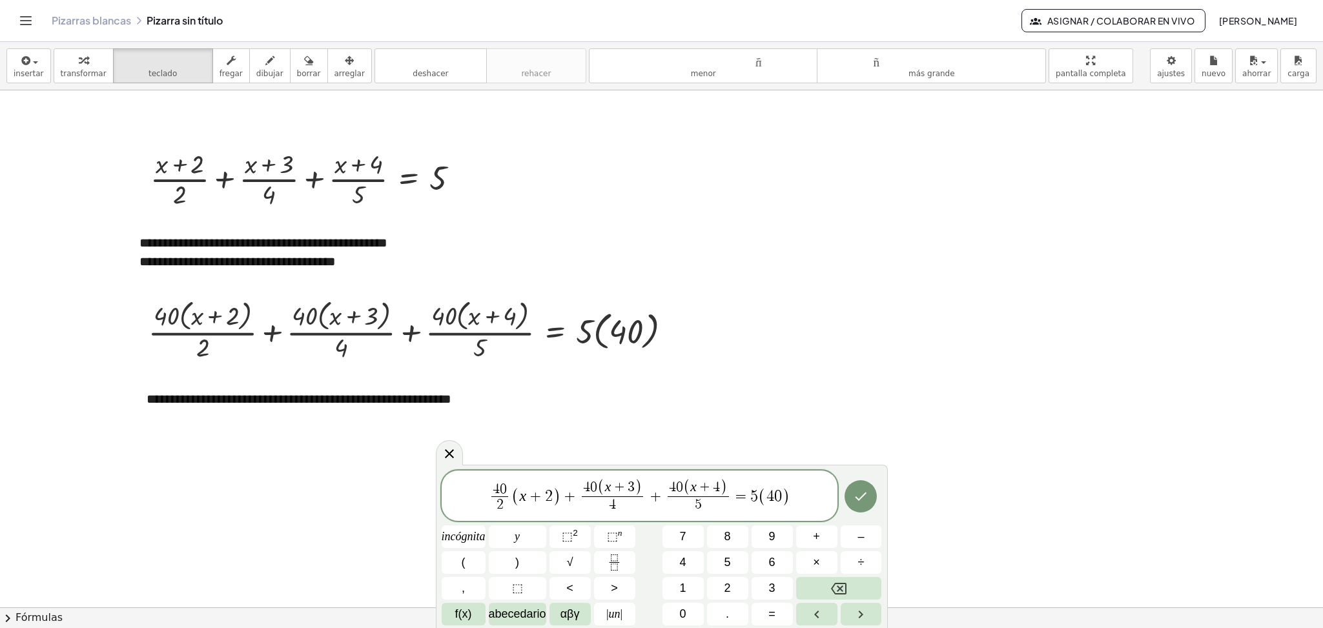
click at [599, 489] on span "(" at bounding box center [600, 488] width 7 height 17
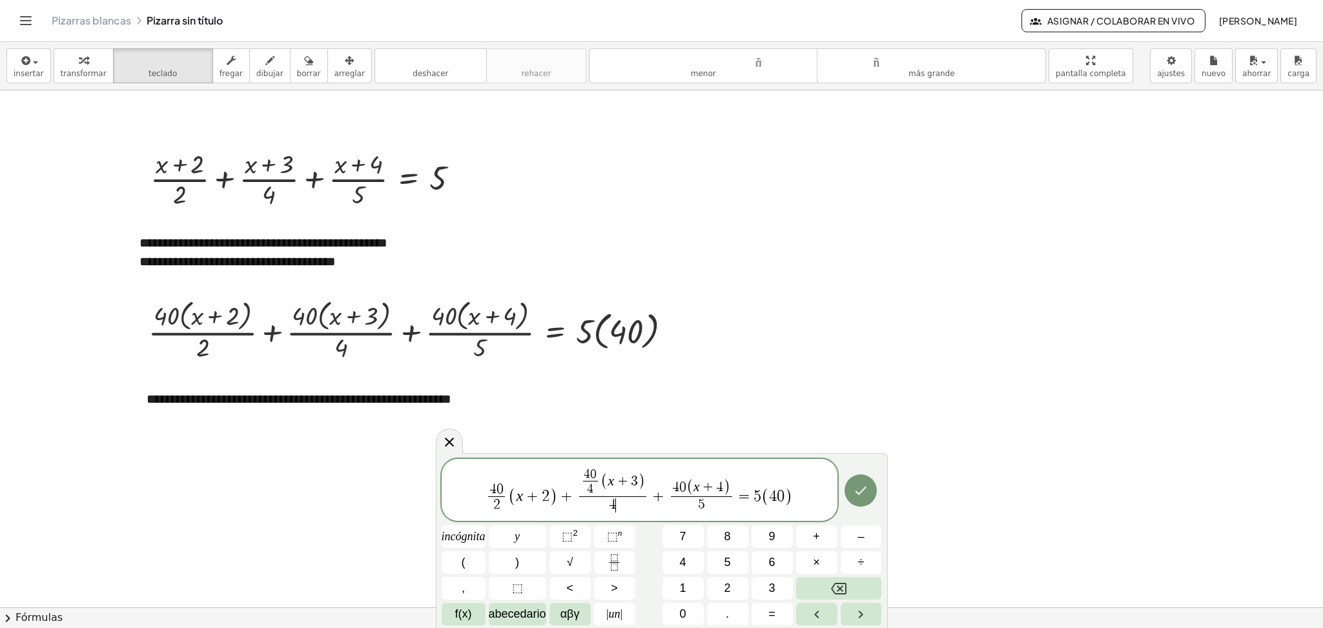
click at [630, 504] on span "4 ​" at bounding box center [613, 504] width 68 height 17
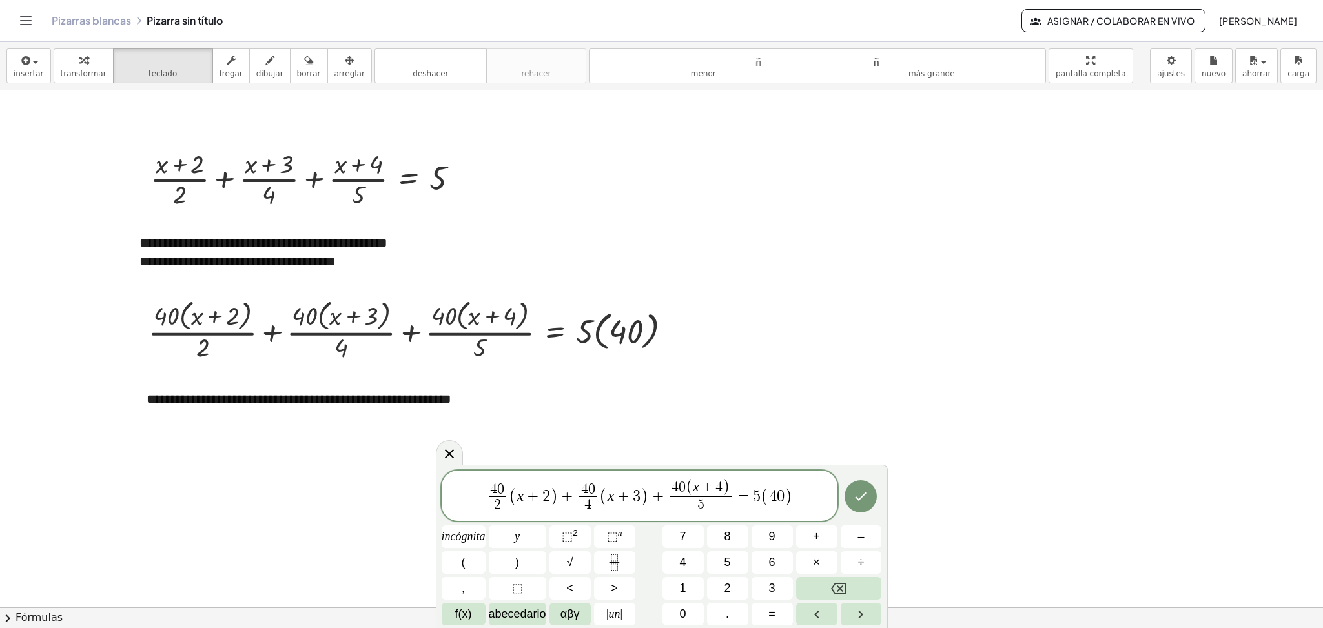
click at [686, 489] on span "(" at bounding box center [689, 488] width 7 height 17
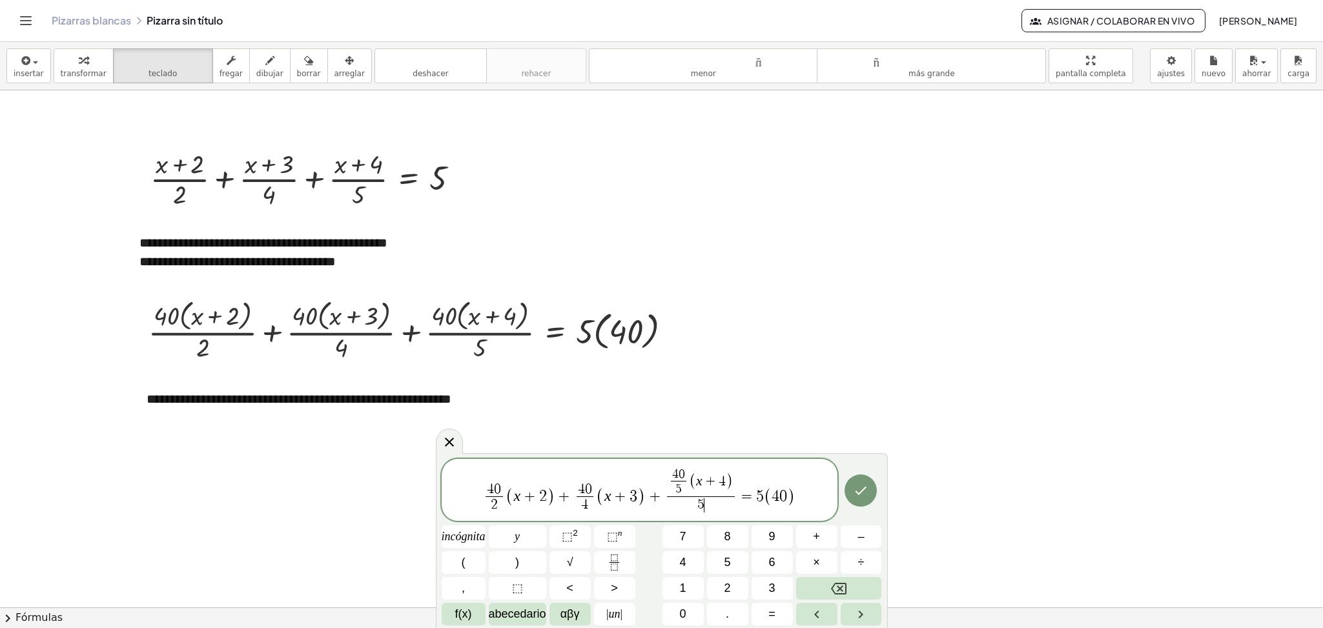
click at [711, 500] on span "5 ​" at bounding box center [701, 504] width 68 height 17
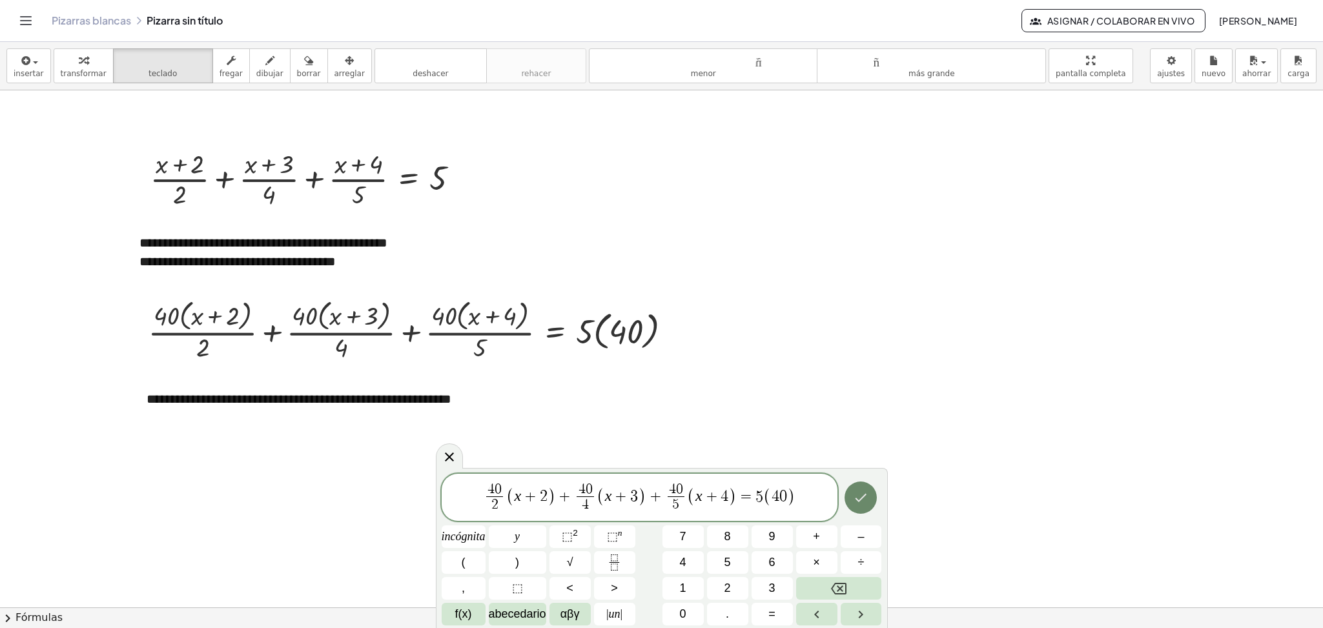
click at [859, 500] on icon "Hecho" at bounding box center [861, 498] width 12 height 8
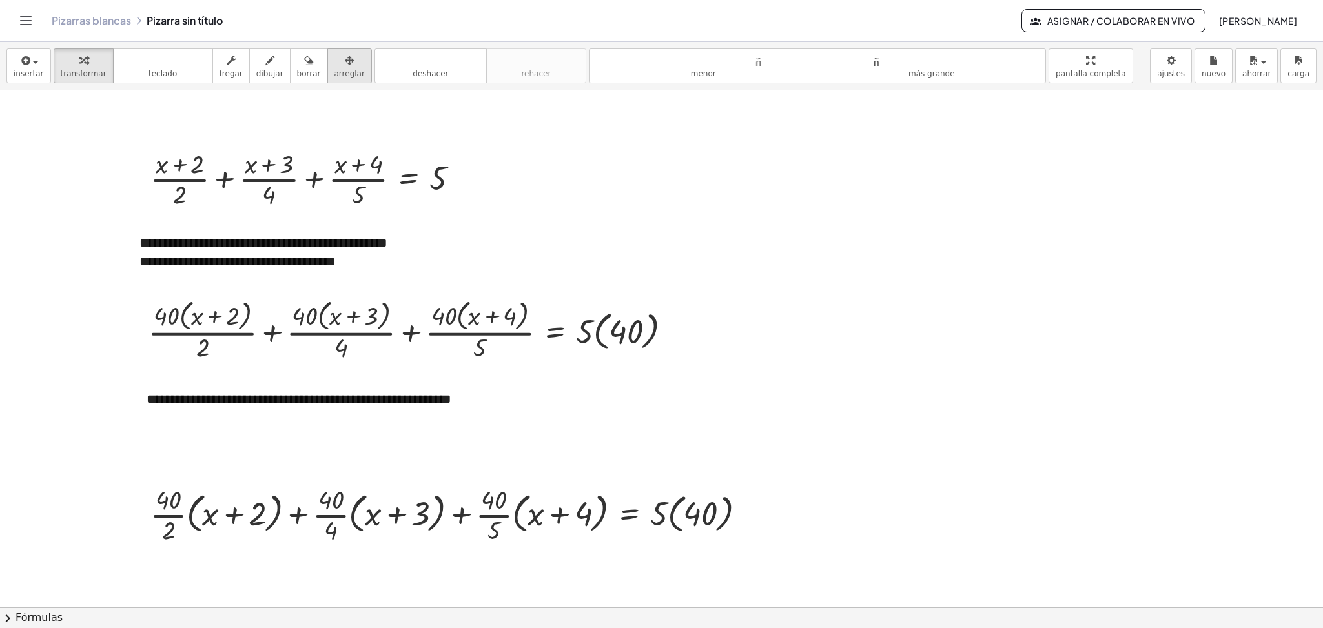
click at [336, 74] on font "arreglar" at bounding box center [349, 73] width 30 height 9
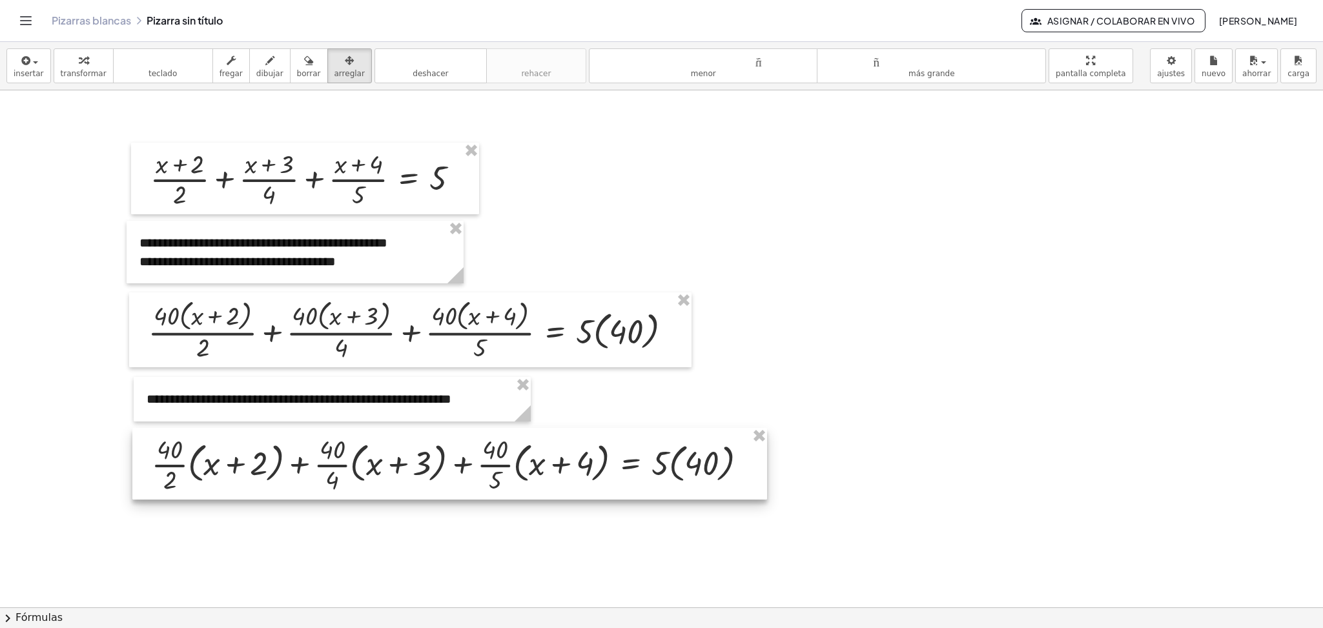
drag, startPoint x: 436, startPoint y: 527, endPoint x: 438, endPoint y: 477, distance: 50.4
click at [438, 477] on div at bounding box center [449, 463] width 635 height 71
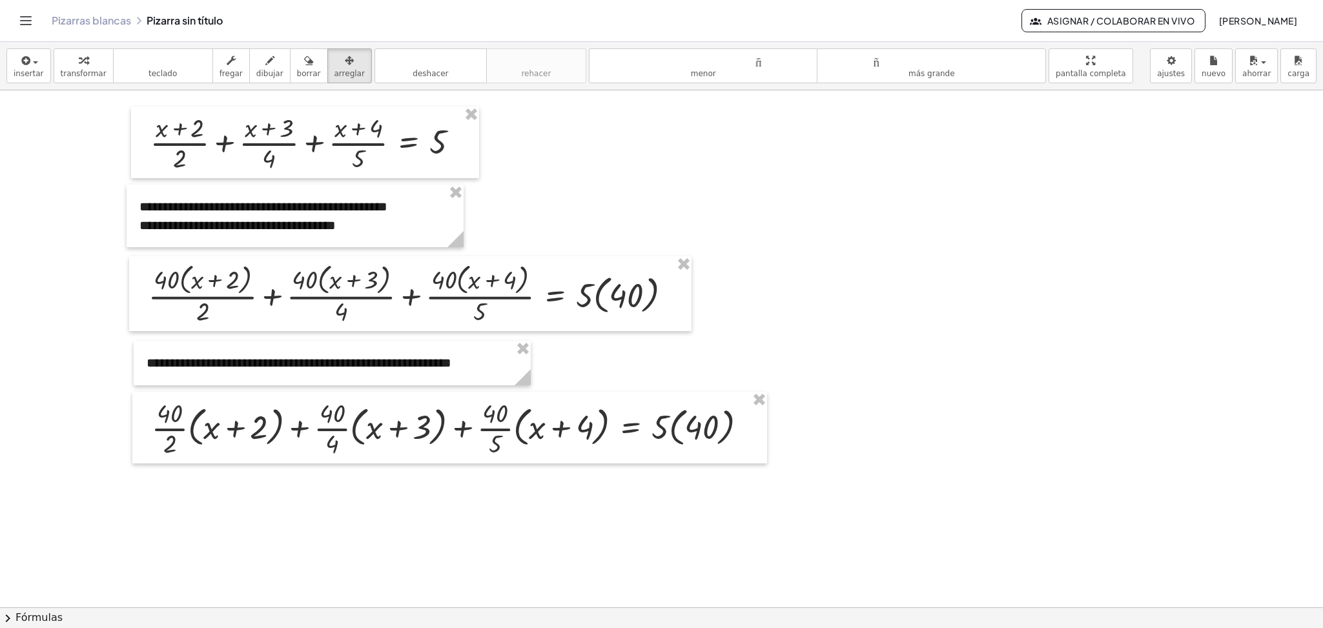
scroll to position [387, 0]
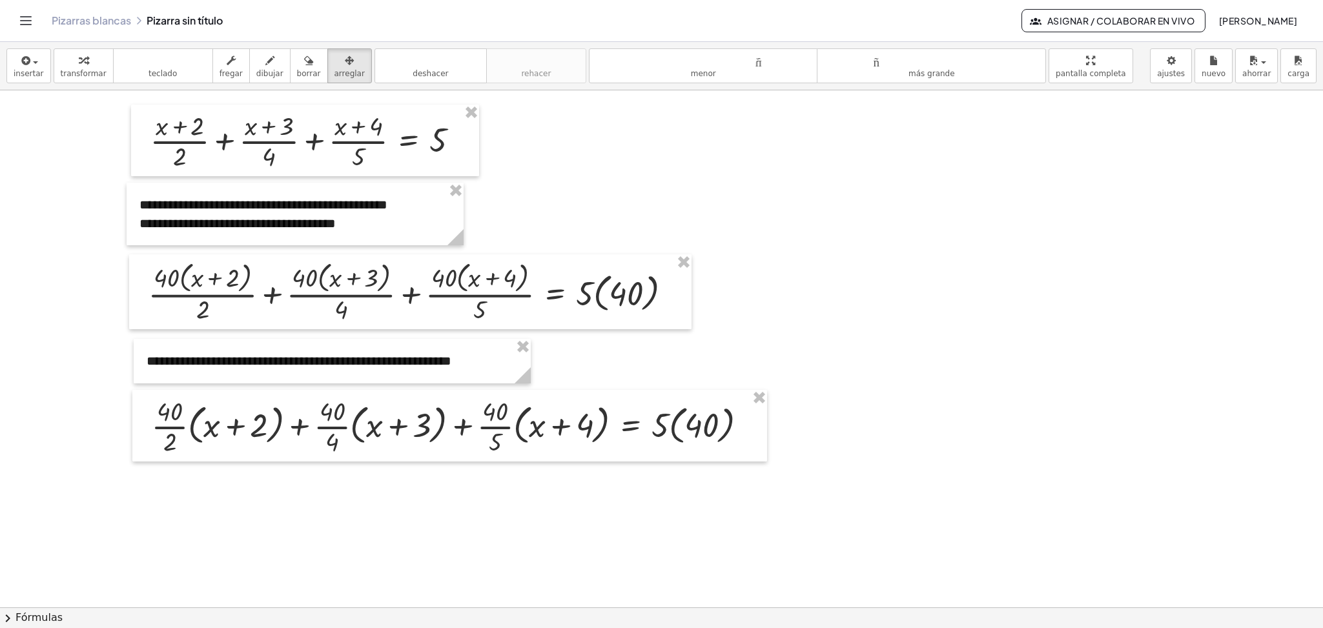
click at [1011, 363] on div at bounding box center [661, 220] width 1323 height 1034
click at [144, 79] on button "teclado teclado" at bounding box center [163, 65] width 100 height 35
click at [750, 425] on div at bounding box center [751, 427] width 14 height 14
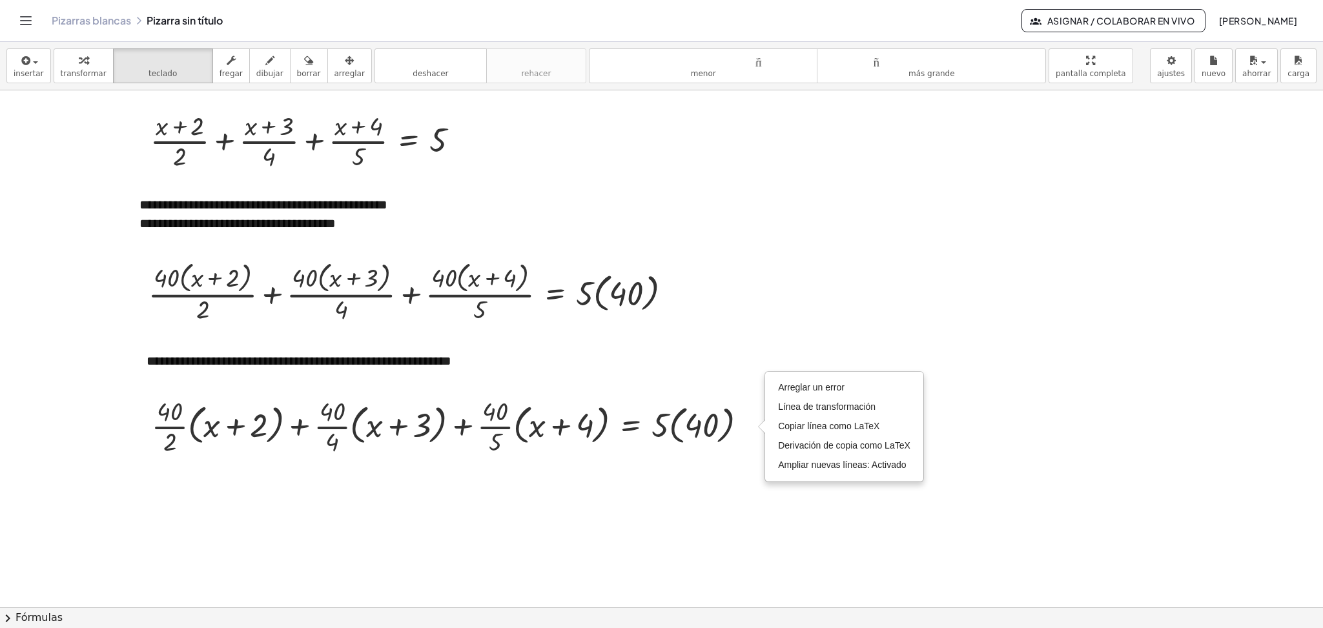
click at [1043, 389] on div at bounding box center [661, 220] width 1323 height 1034
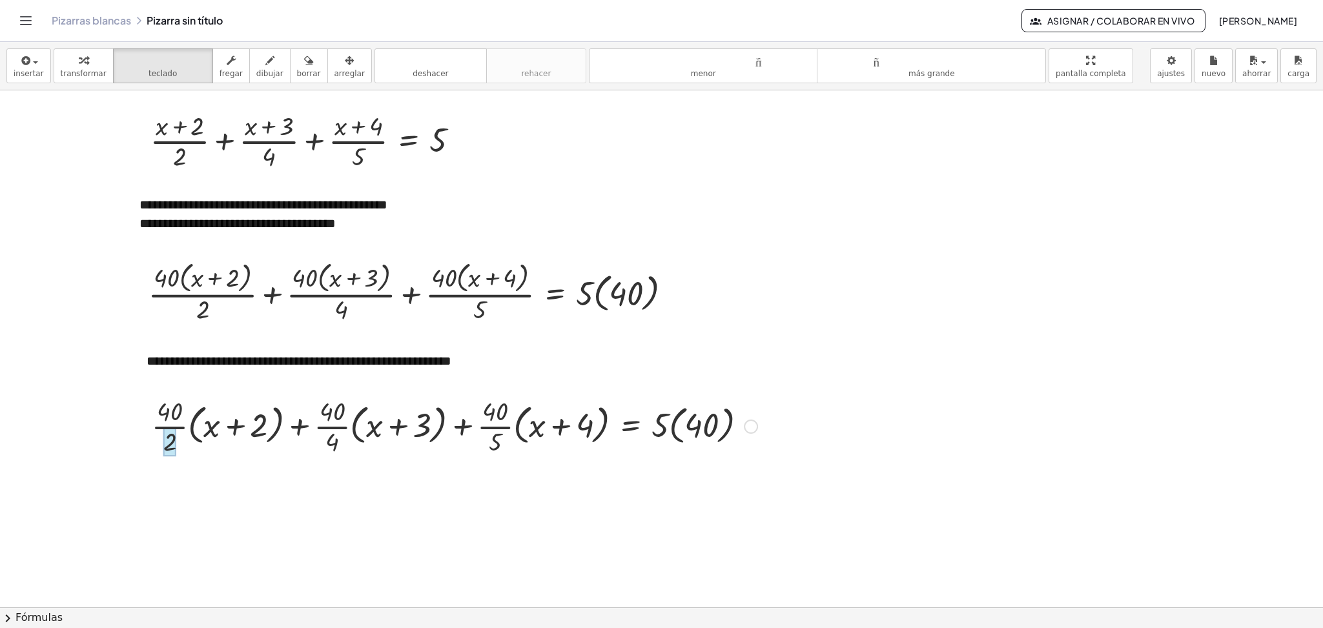
click at [165, 431] on div at bounding box center [170, 442] width 14 height 28
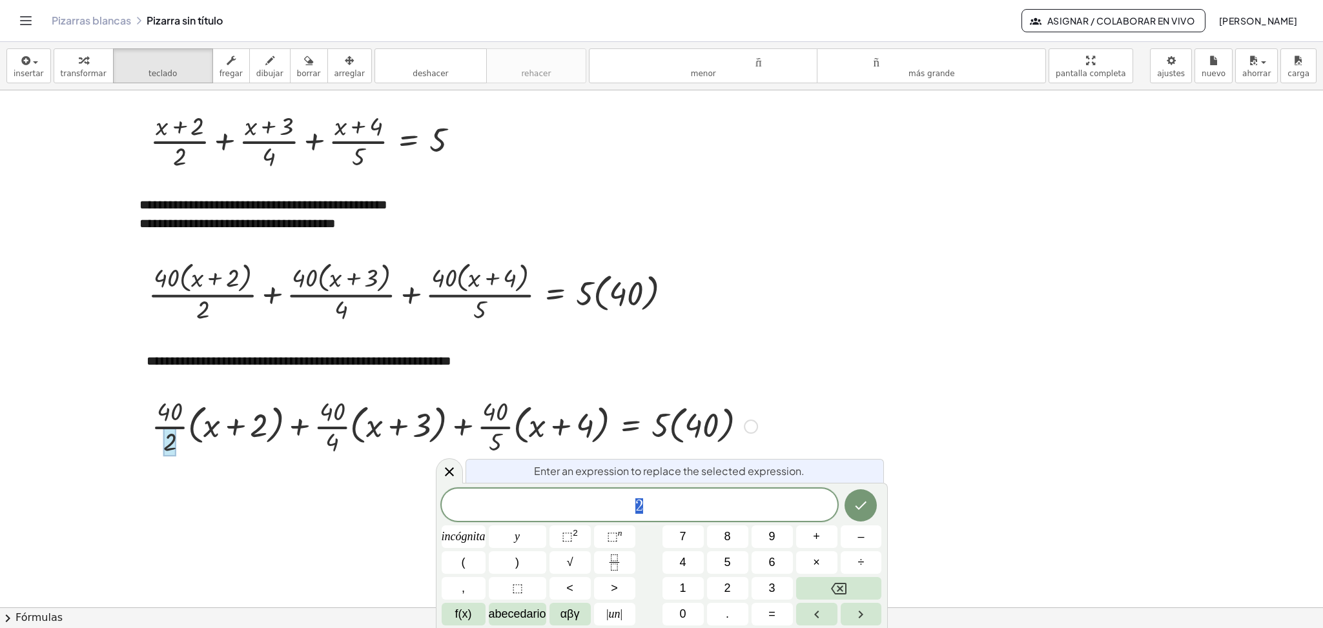
click at [165, 431] on div at bounding box center [170, 442] width 14 height 28
click at [994, 451] on div at bounding box center [661, 220] width 1323 height 1034
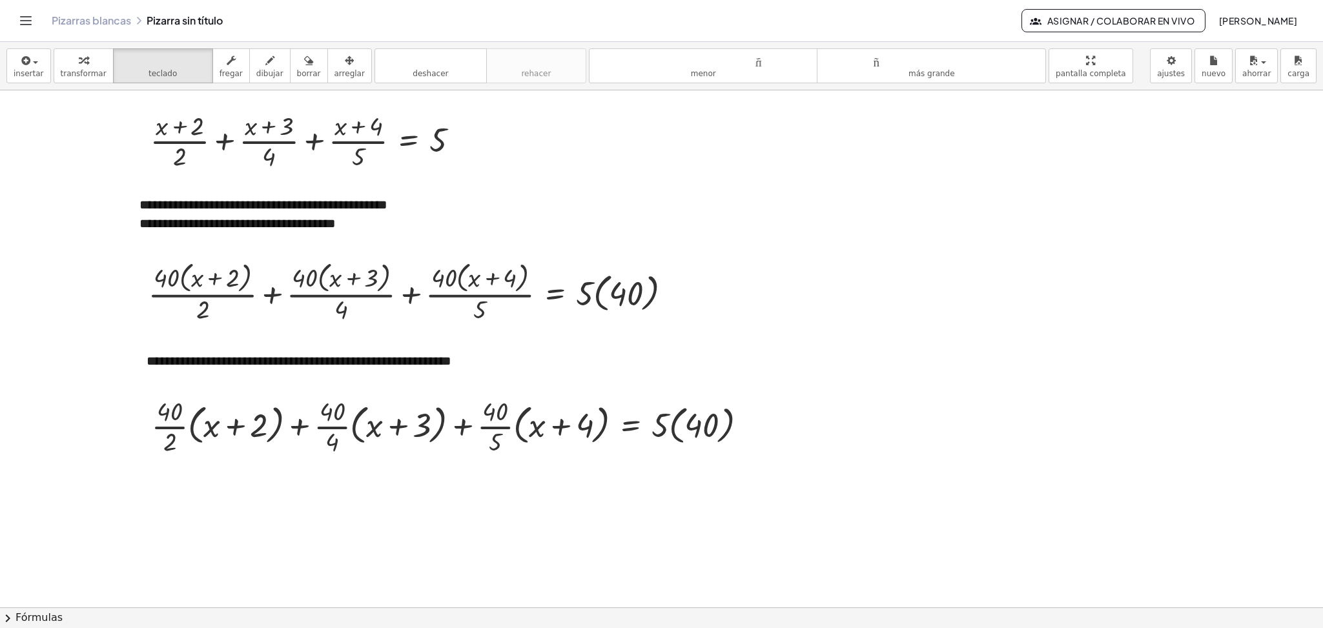
click at [816, 299] on div at bounding box center [661, 220] width 1323 height 1034
click at [173, 427] on div at bounding box center [454, 425] width 619 height 65
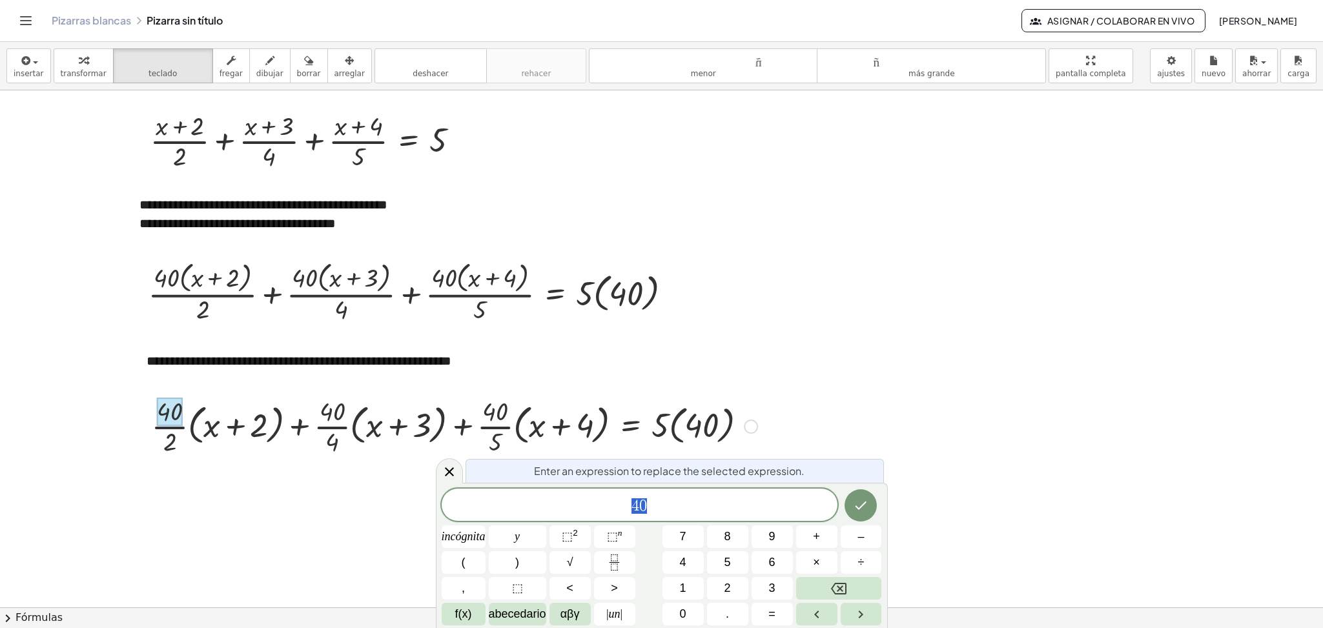
click at [173, 427] on div at bounding box center [454, 425] width 619 height 65
click at [1009, 376] on div at bounding box center [661, 220] width 1323 height 1034
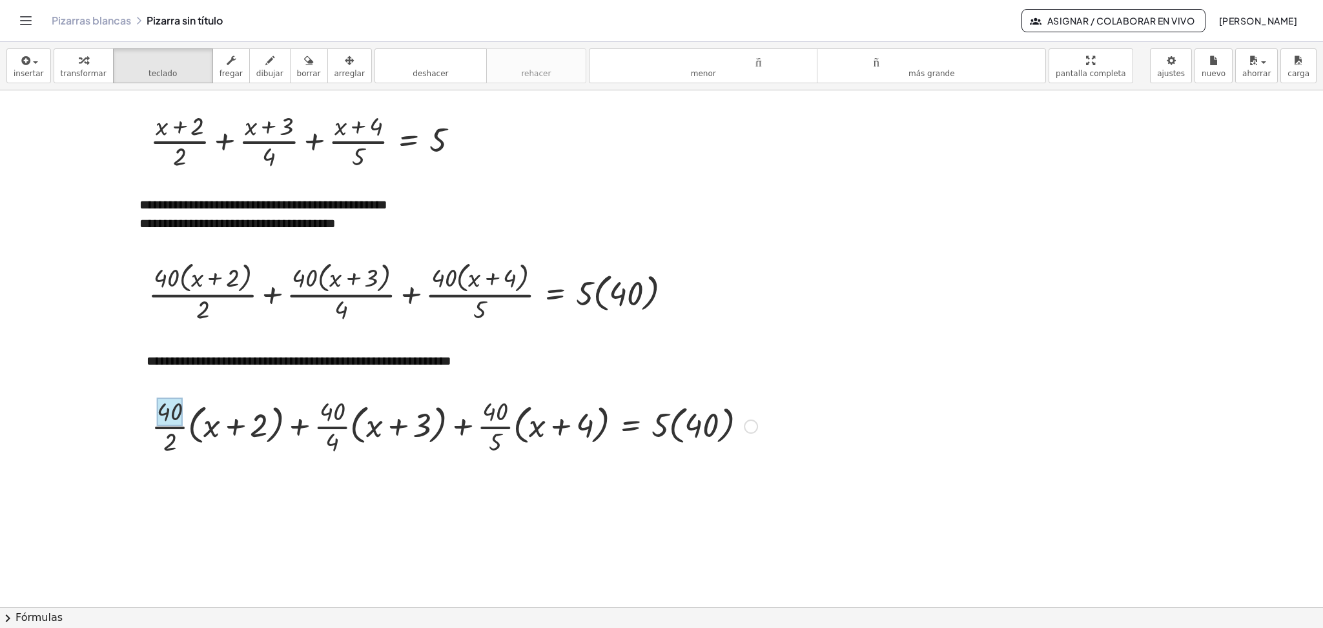
drag, startPoint x: 167, startPoint y: 445, endPoint x: 167, endPoint y: 424, distance: 21.3
click at [755, 429] on div "Arreglar un error Línea de transformación Copiar línea como LaTeX Derivación de…" at bounding box center [751, 427] width 14 height 14
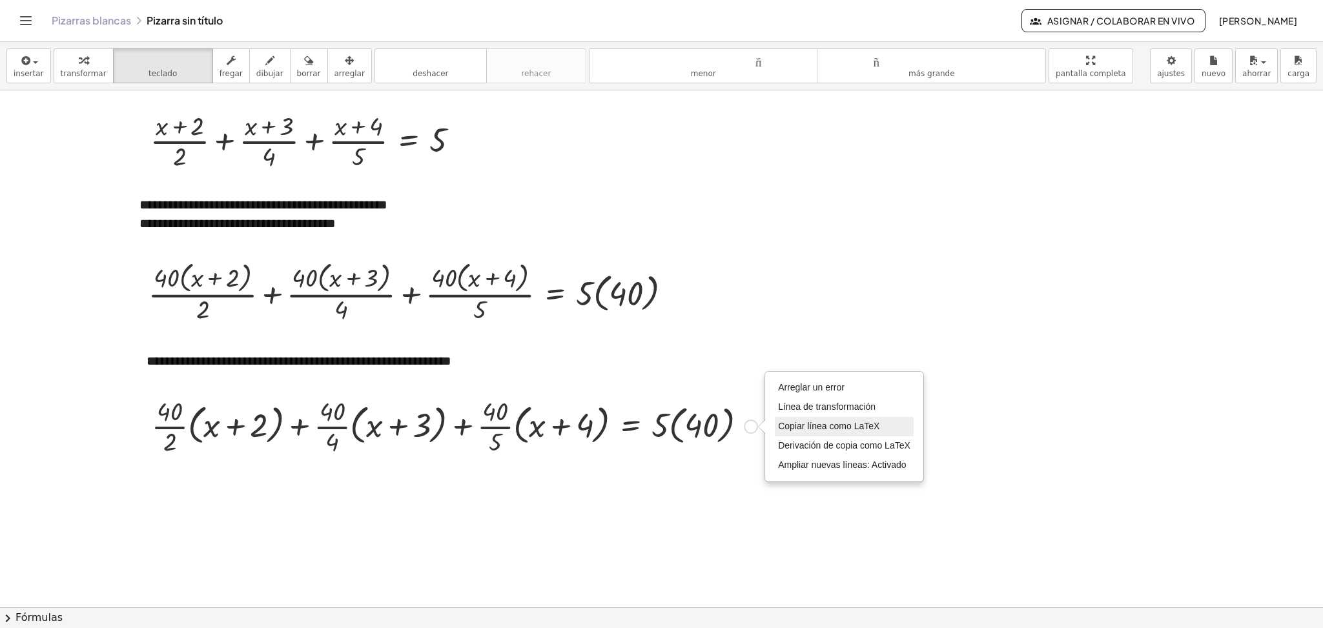
click at [800, 427] on font "Copiar línea como LaTeX" at bounding box center [828, 426] width 101 height 10
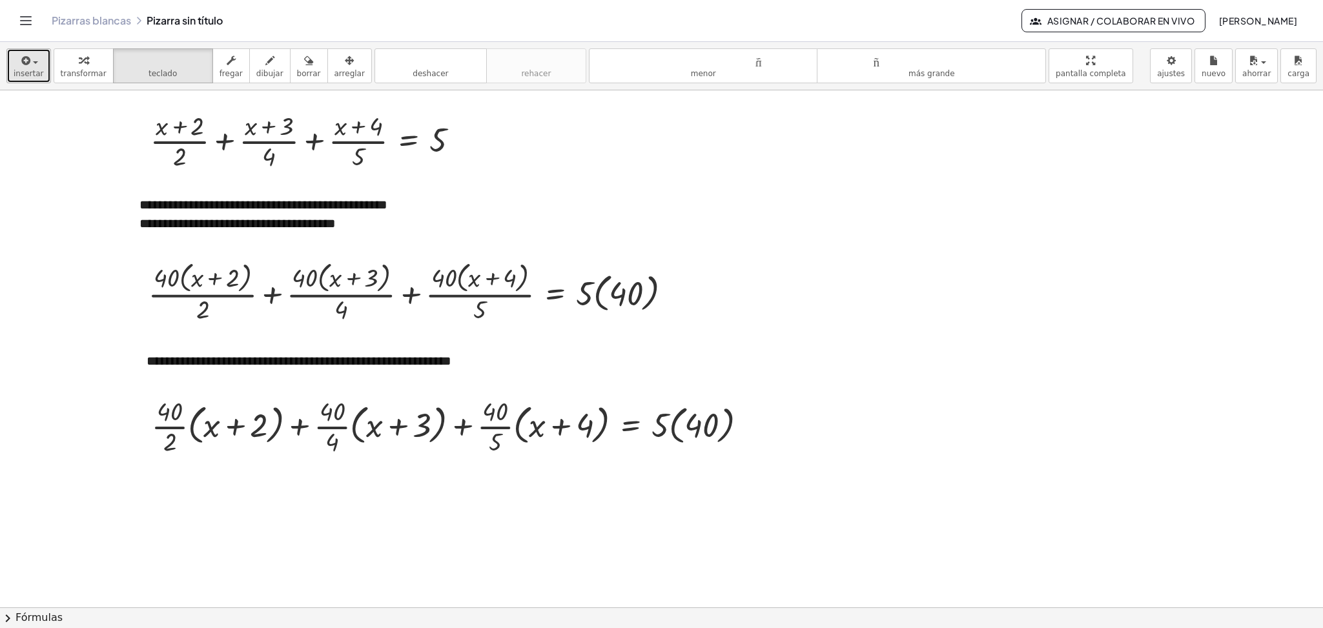
click at [28, 51] on button "insertar" at bounding box center [28, 65] width 45 height 35
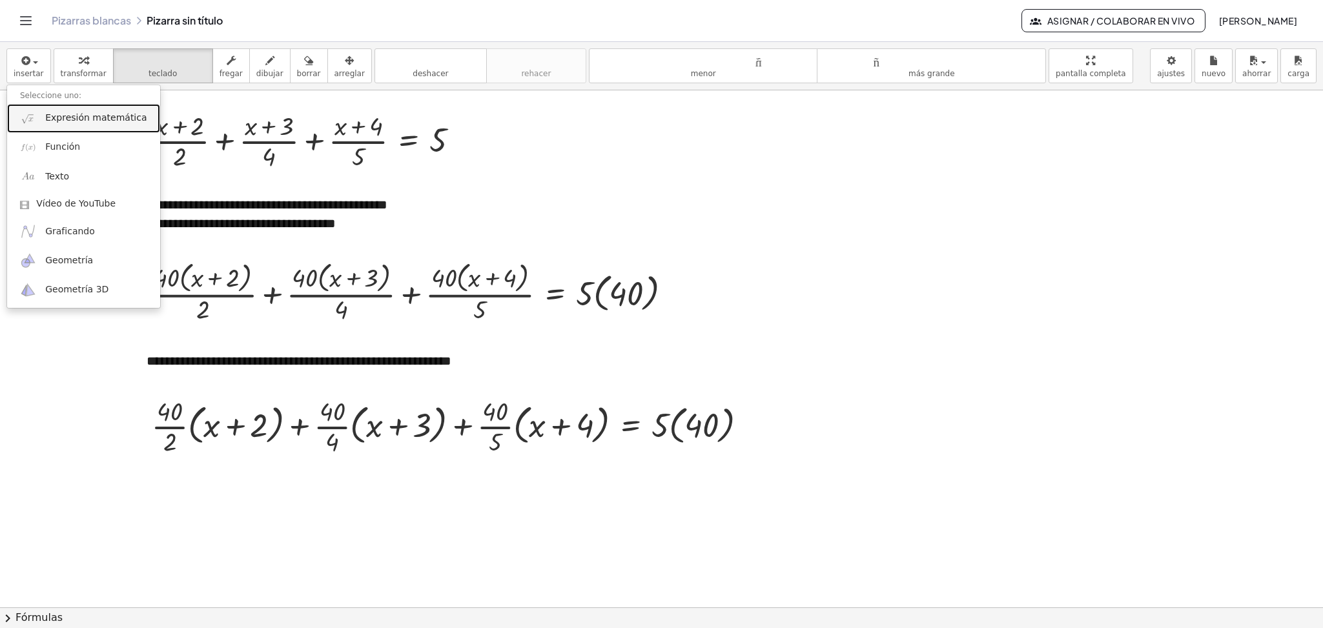
click at [49, 113] on font "Expresión matemática" at bounding box center [95, 117] width 101 height 10
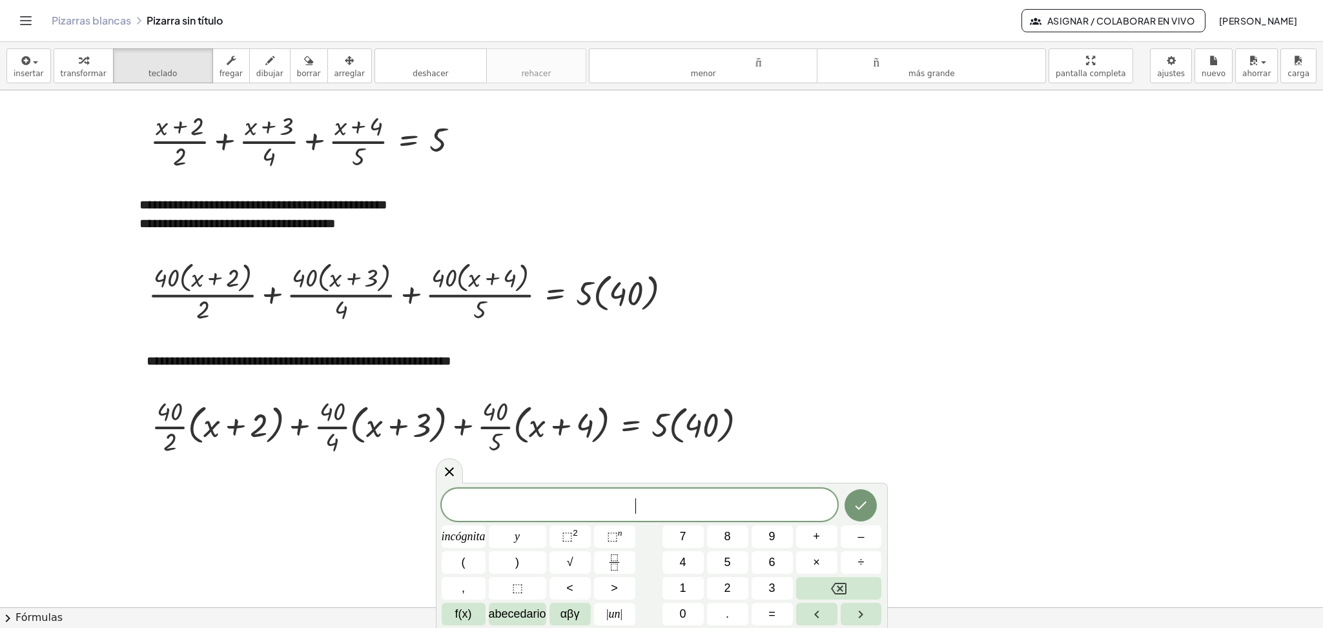
drag, startPoint x: 766, startPoint y: 500, endPoint x: 527, endPoint y: 511, distance: 239.1
click at [527, 511] on span "​" at bounding box center [640, 506] width 396 height 18
drag, startPoint x: 527, startPoint y: 511, endPoint x: 514, endPoint y: 508, distance: 13.3
click at [514, 508] on span "​" at bounding box center [640, 506] width 396 height 18
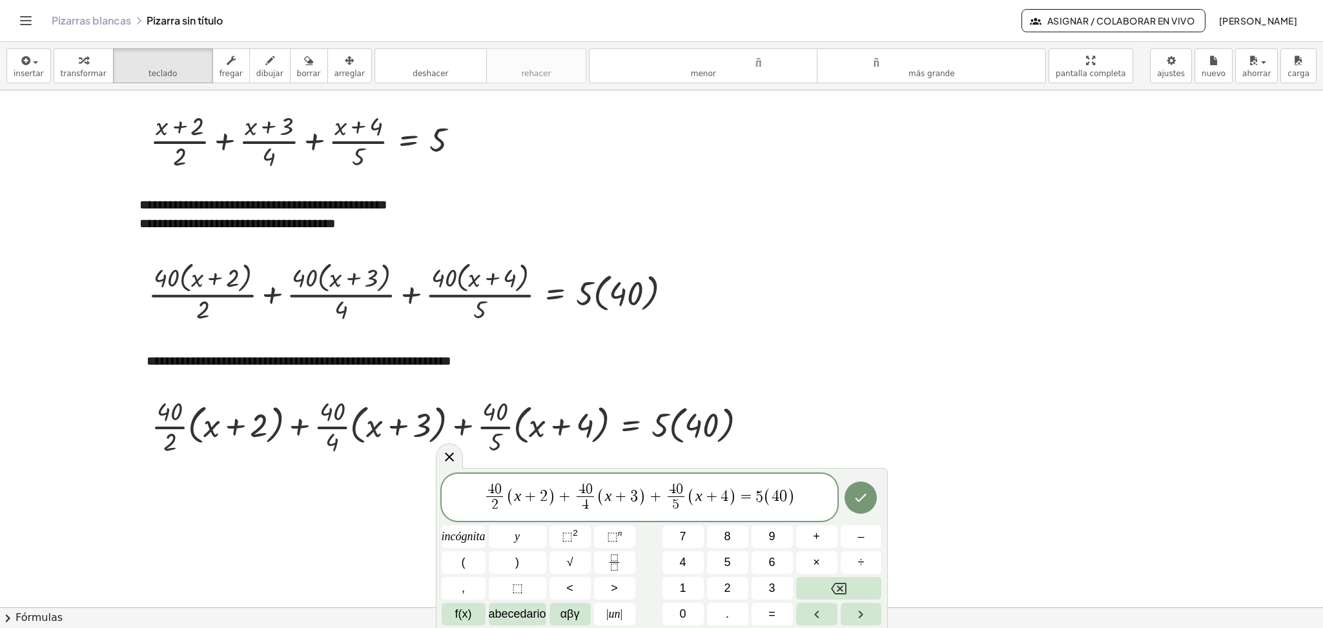
click at [500, 500] on span "2" at bounding box center [494, 504] width 17 height 17
click at [589, 500] on span "4" at bounding box center [581, 504] width 17 height 17
click at [680, 502] on span "2 0 ( x + 2 ) + 1 0 ​ ( x + 3 ) + 4 0 5 ​ ( x + 4 ) = 5 ( 4 0 )" at bounding box center [640, 499] width 396 height 34
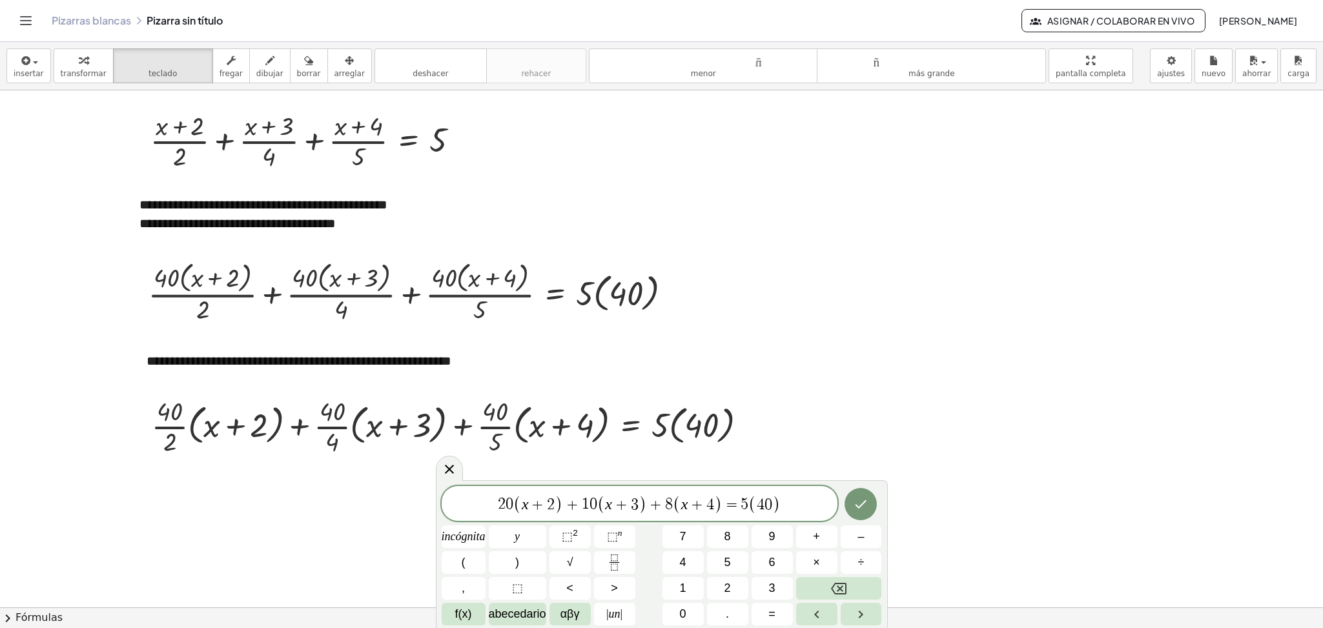
click at [784, 500] on span "2 0 ( x + 2 ) + 1 0 ( x + 3 ) + 8 ​ ( x + 4 ) = 5 ( 4 0 )" at bounding box center [640, 504] width 396 height 21
click at [868, 500] on button "Hecho" at bounding box center [860, 504] width 32 height 32
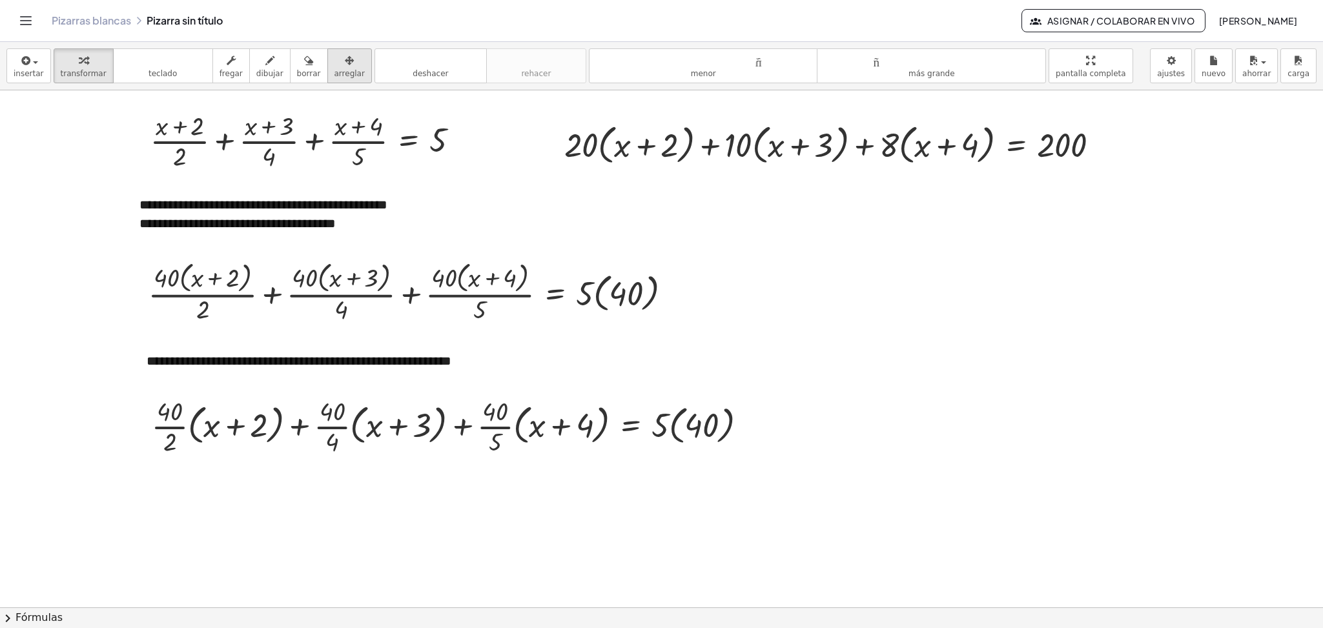
click at [338, 72] on font "arreglar" at bounding box center [349, 73] width 30 height 9
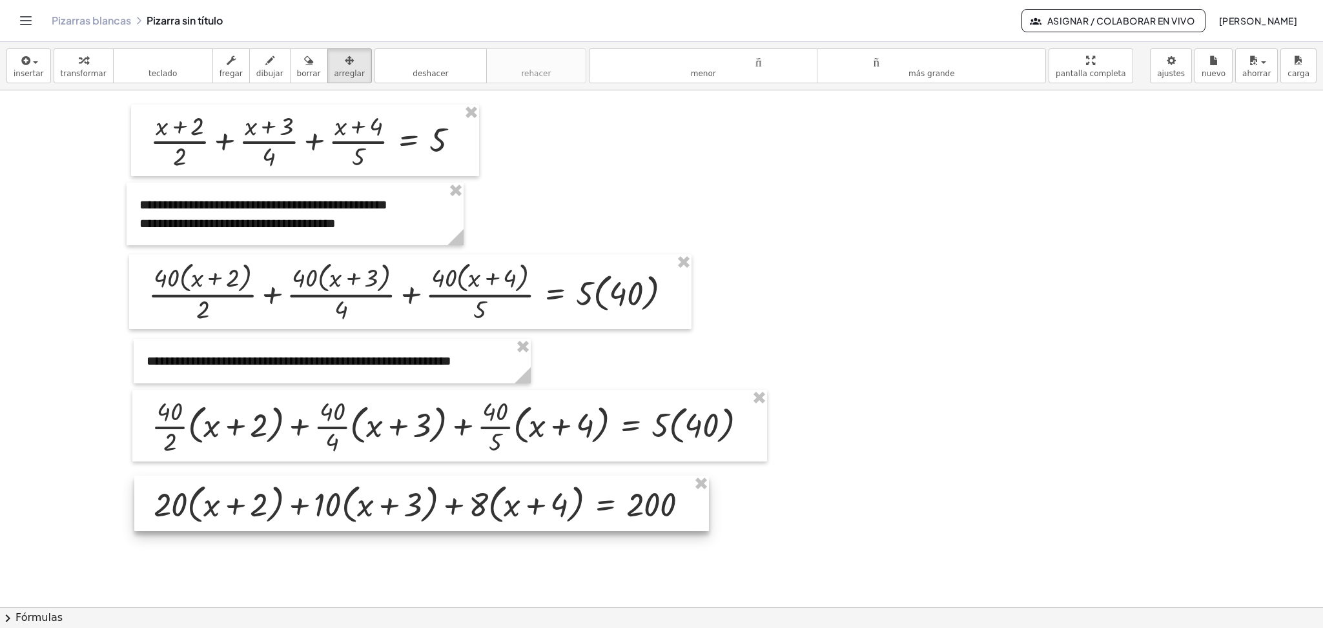
drag, startPoint x: 761, startPoint y: 156, endPoint x: 351, endPoint y: 515, distance: 545.8
click at [351, 515] on div at bounding box center [421, 504] width 575 height 56
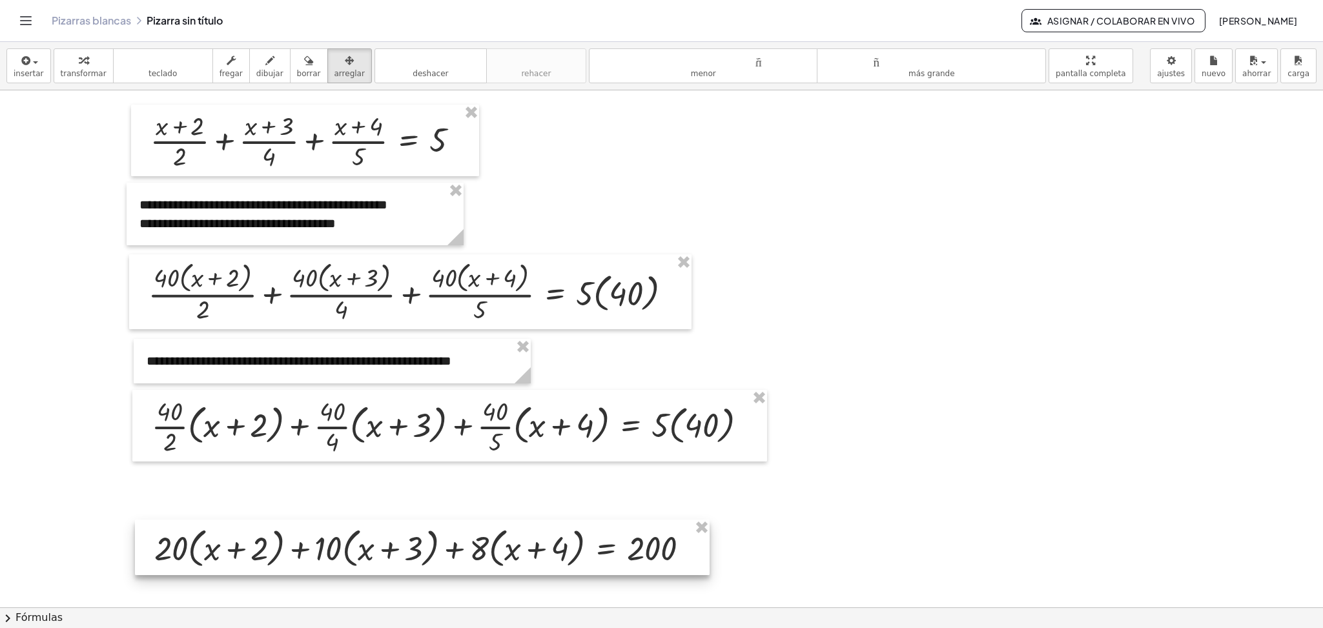
drag, startPoint x: 380, startPoint y: 512, endPoint x: 380, endPoint y: 556, distance: 43.9
click at [380, 523] on div at bounding box center [422, 548] width 575 height 56
click at [39, 72] on font "insertar" at bounding box center [29, 73] width 30 height 9
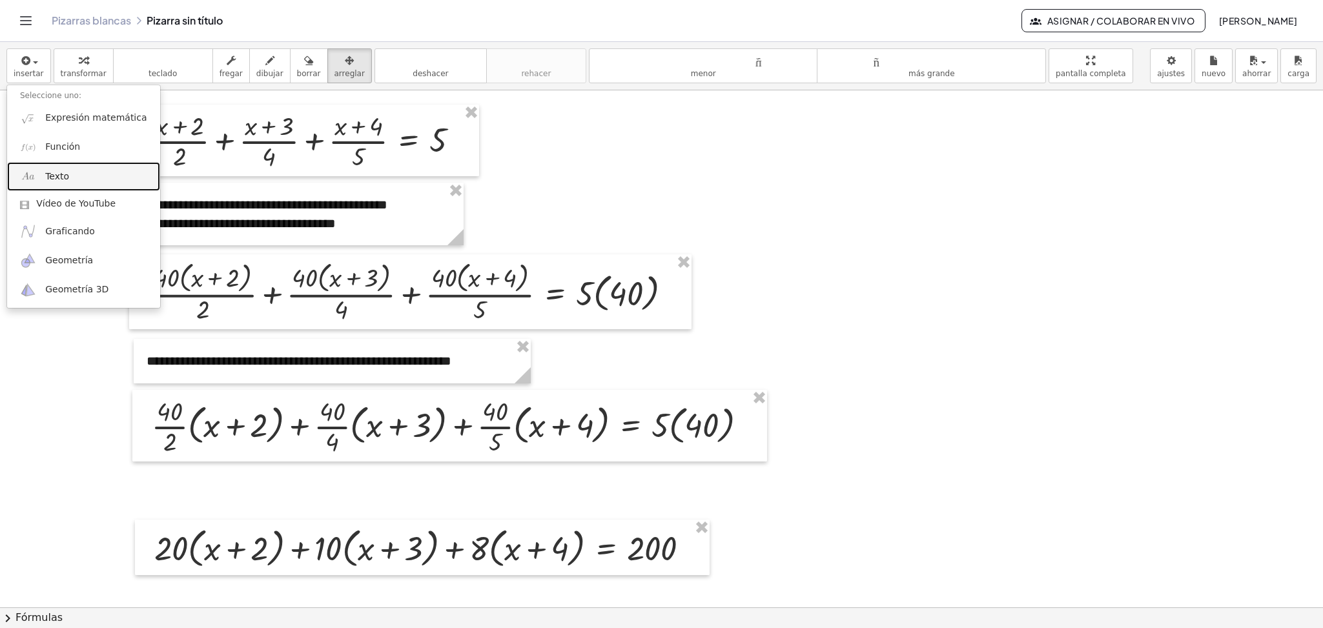
click at [58, 181] on font "Texto" at bounding box center [57, 176] width 24 height 10
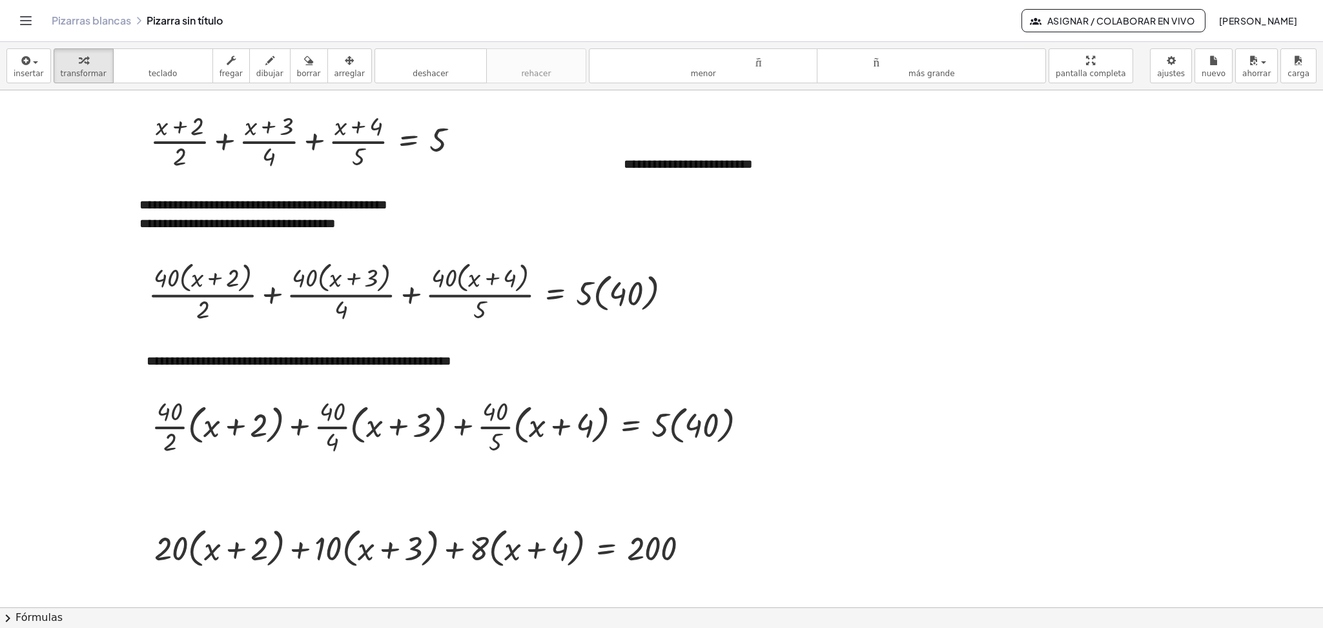
click at [744, 312] on div at bounding box center [661, 220] width 1323 height 1034
click at [657, 167] on font "**********" at bounding box center [688, 164] width 129 height 13
click at [340, 59] on div "button" at bounding box center [349, 59] width 30 height 15
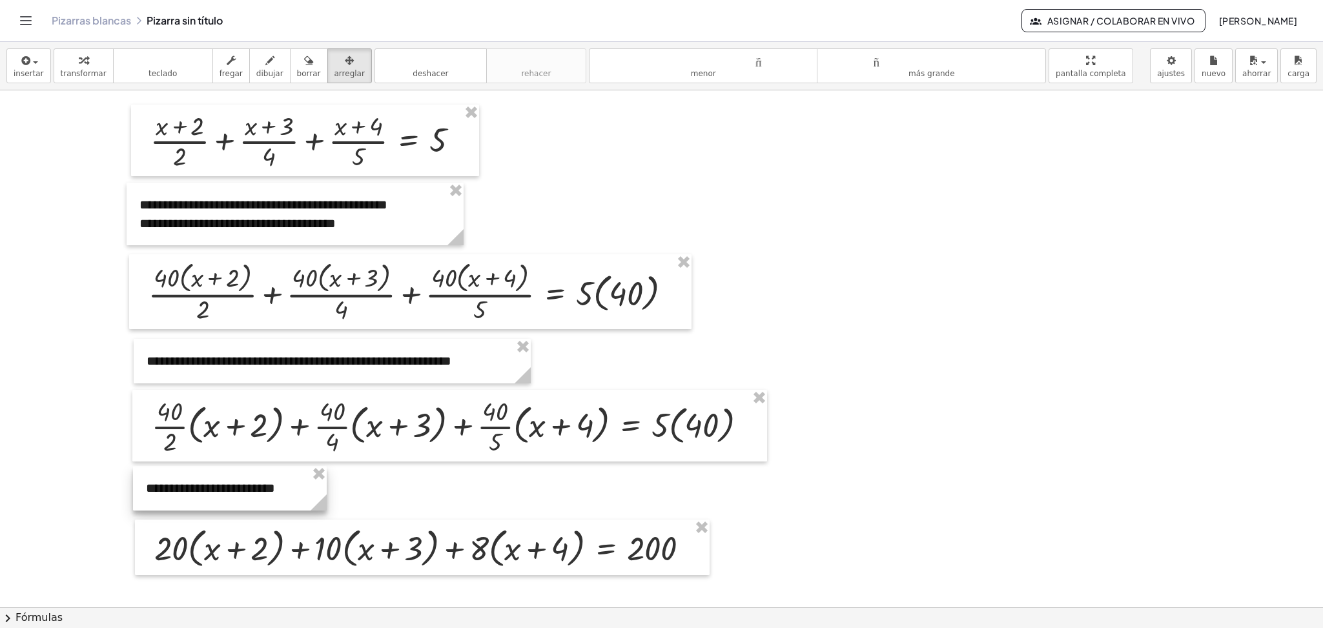
drag, startPoint x: 705, startPoint y: 170, endPoint x: 227, endPoint y: 495, distance: 577.3
click at [227, 495] on div at bounding box center [230, 488] width 194 height 45
click at [1015, 455] on div at bounding box center [661, 220] width 1323 height 1034
click at [182, 79] on button "teclado teclado" at bounding box center [163, 65] width 100 height 35
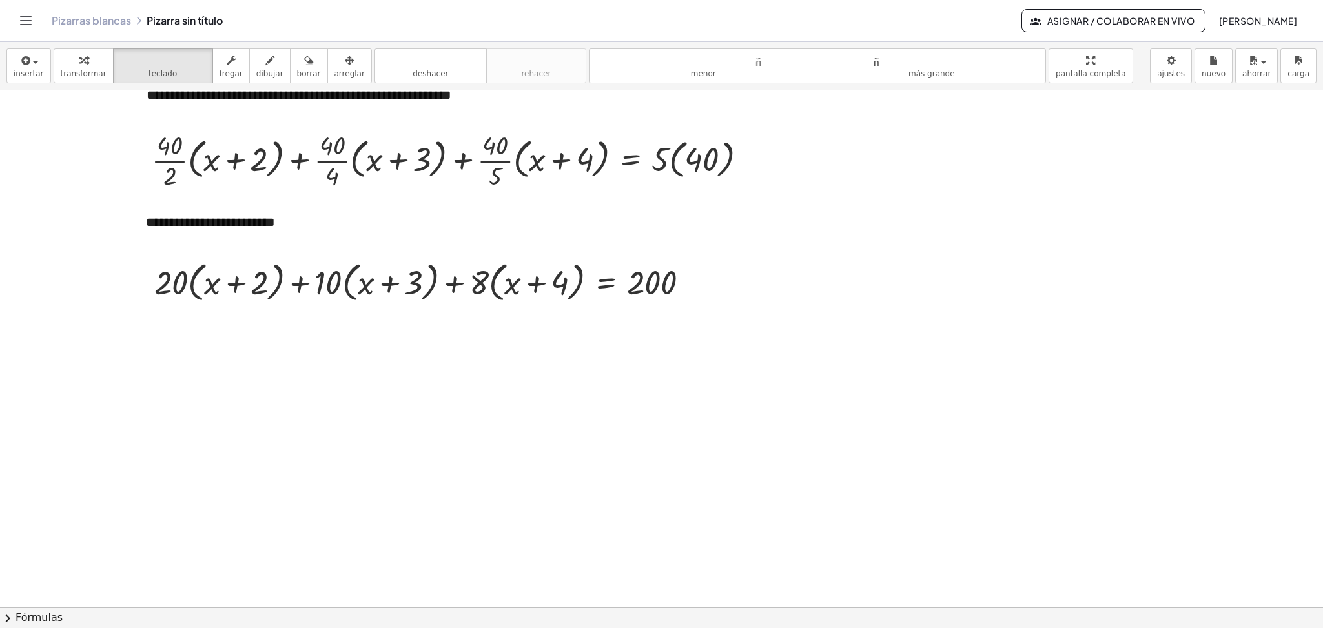
scroll to position [671, 0]
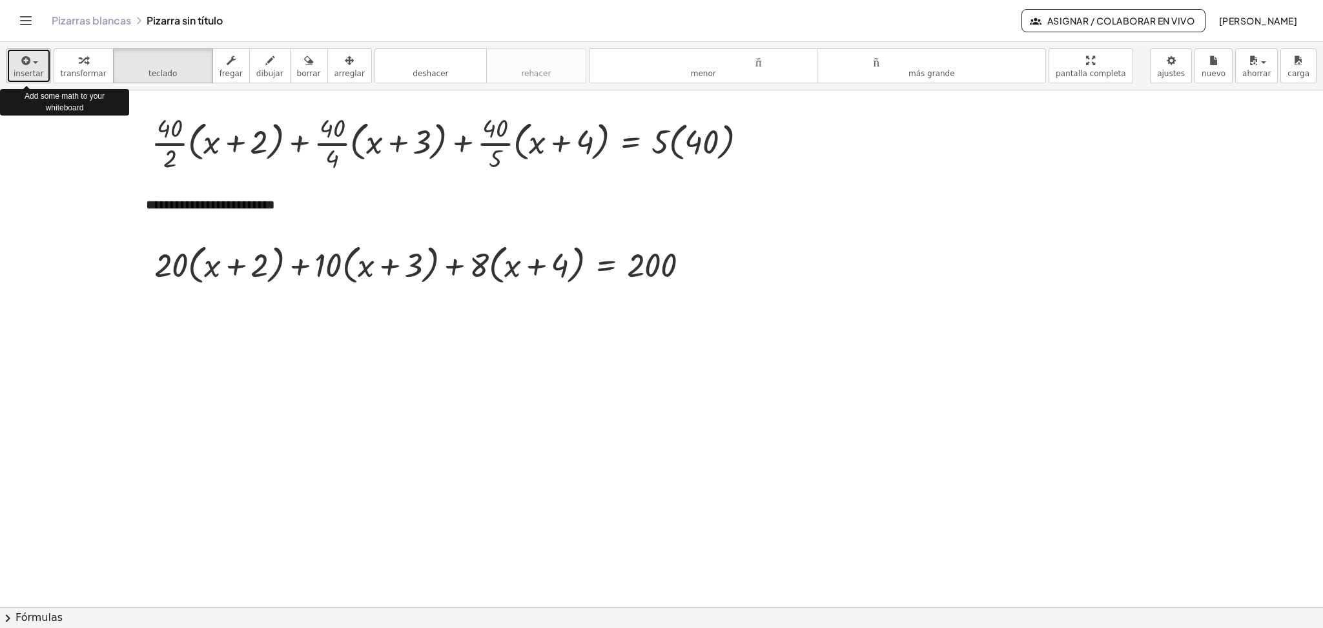
click at [22, 77] on font "insertar" at bounding box center [29, 73] width 30 height 9
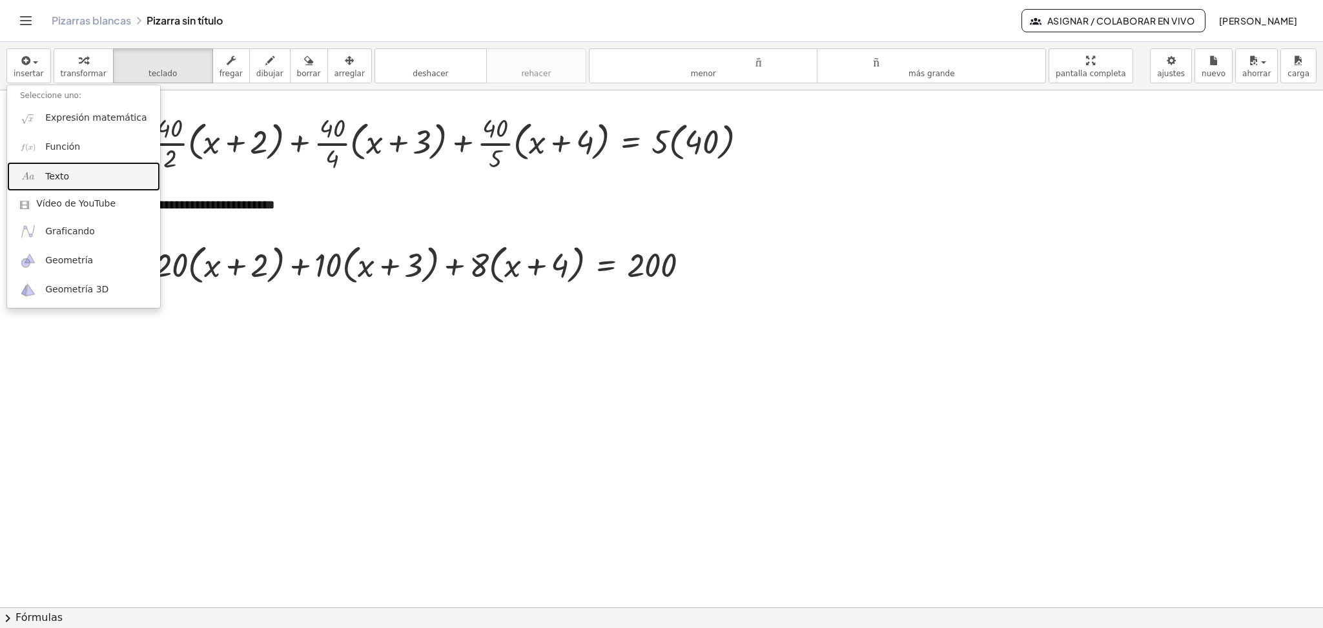
click at [48, 171] on font "Texto" at bounding box center [57, 176] width 24 height 10
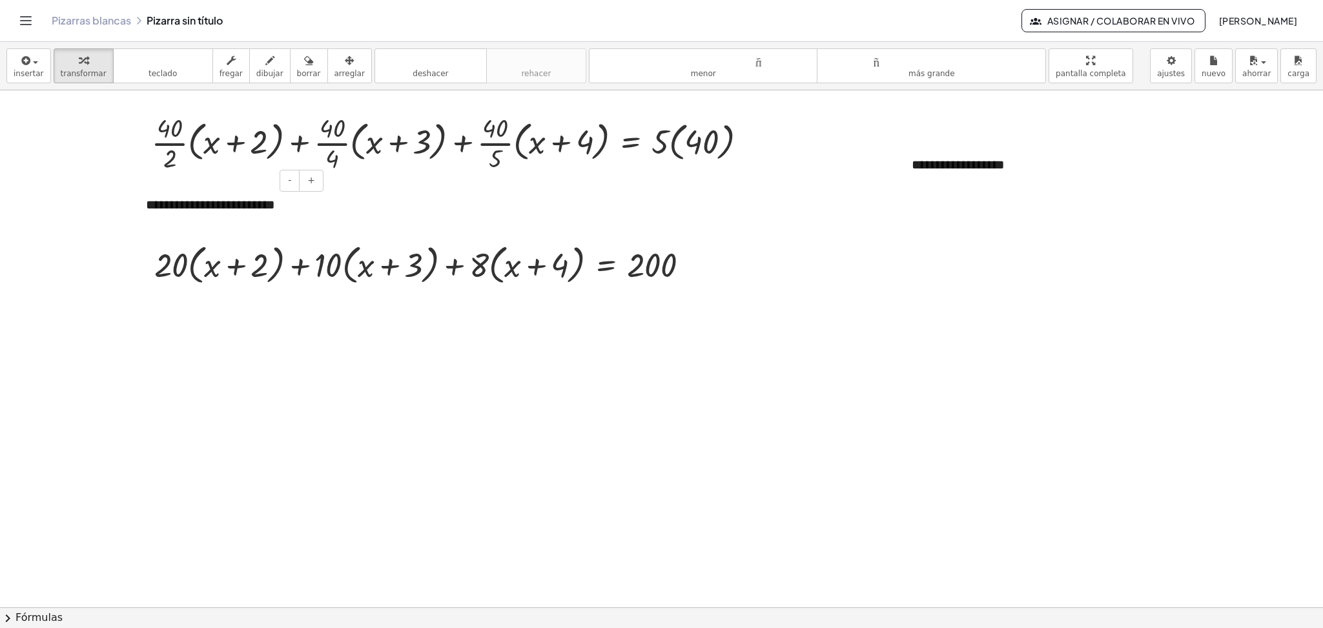
click at [298, 209] on div "**********" at bounding box center [230, 205] width 194 height 45
click at [281, 353] on div at bounding box center [661, 194] width 1323 height 1549
click at [272, 234] on div "**********" at bounding box center [230, 214] width 194 height 63
click at [365, 225] on div at bounding box center [661, 194] width 1323 height 1549
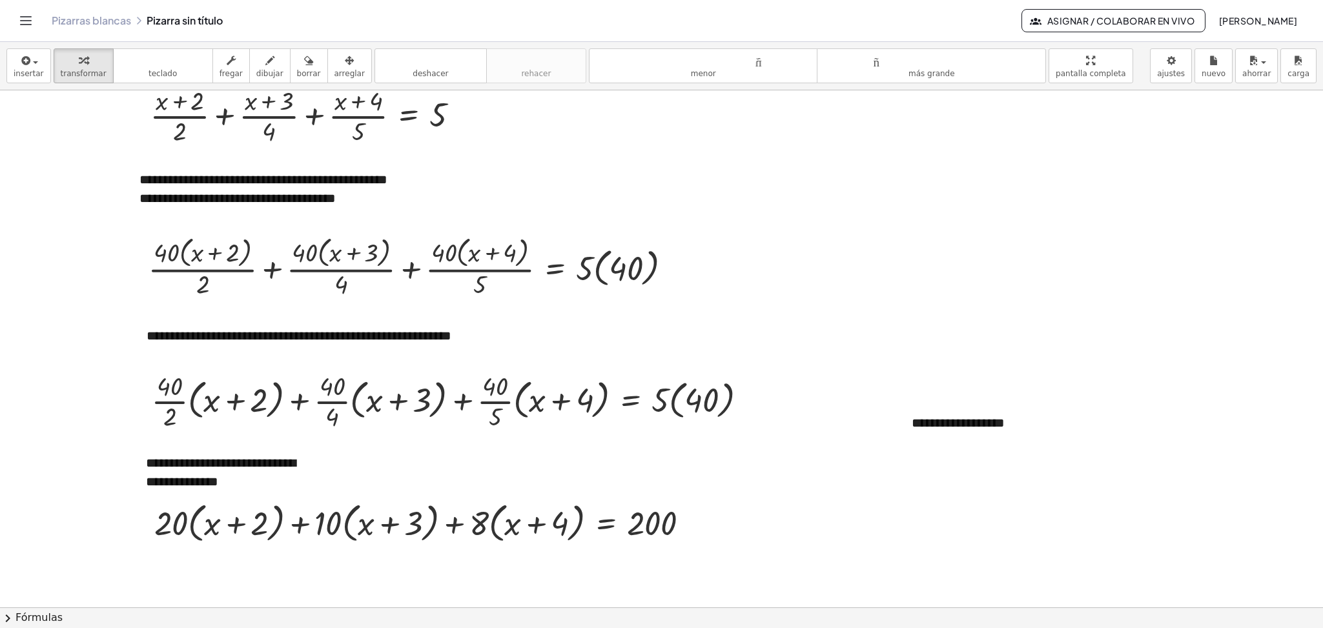
scroll to position [374, 0]
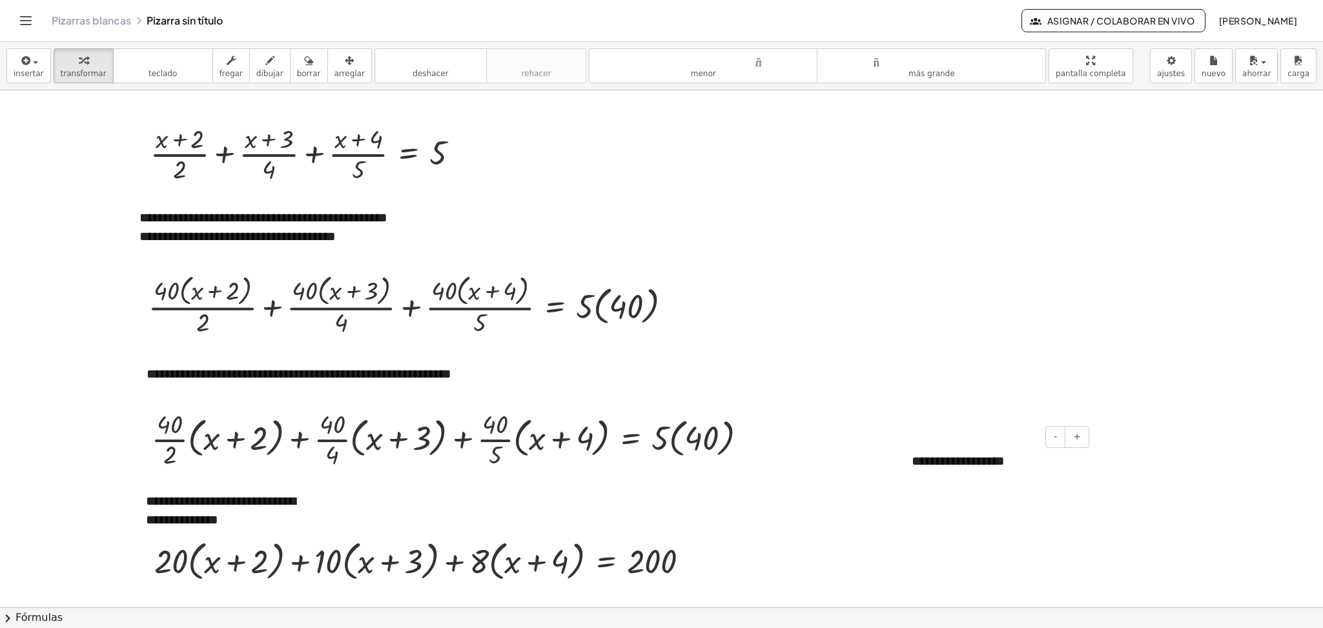
click at [984, 466] on font "**********" at bounding box center [958, 461] width 93 height 13
click at [1023, 523] on div at bounding box center [661, 490] width 1323 height 1549
click at [339, 61] on div "button" at bounding box center [349, 59] width 30 height 15
click at [287, 508] on div at bounding box center [230, 510] width 194 height 63
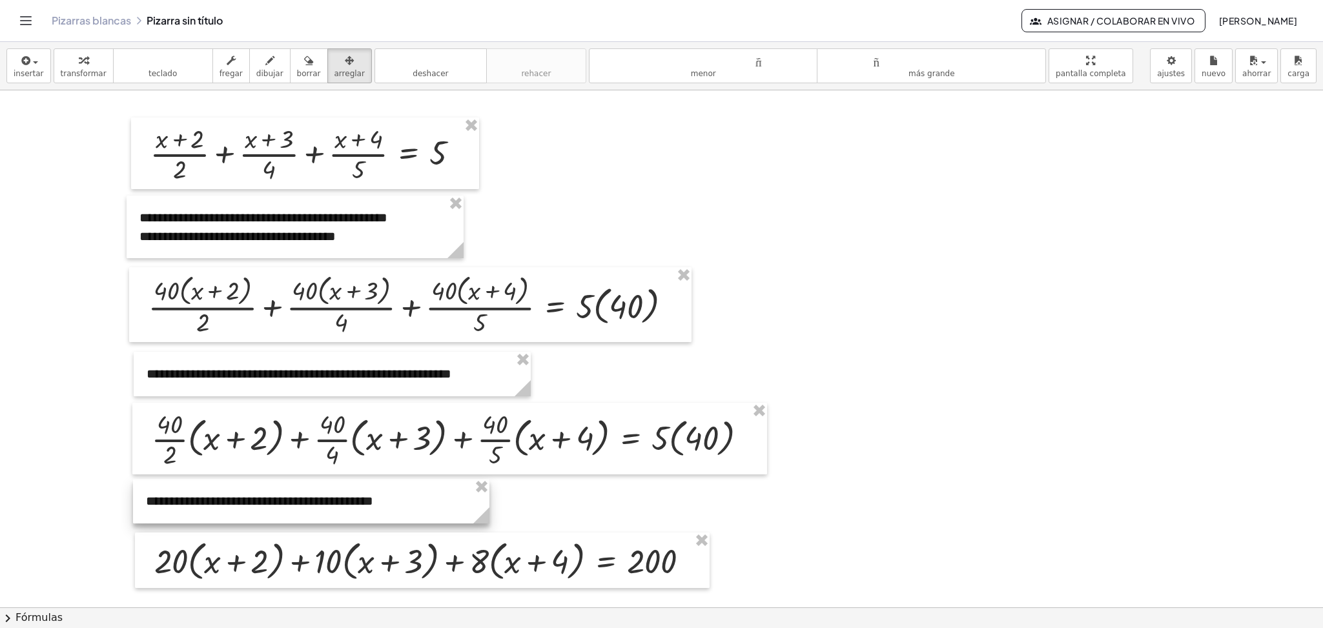
drag, startPoint x: 328, startPoint y: 531, endPoint x: 491, endPoint y: 527, distance: 162.8
click at [491, 523] on circle at bounding box center [484, 518] width 23 height 23
click at [920, 485] on div at bounding box center [661, 490] width 1323 height 1549
click at [149, 70] on font "teclado" at bounding box center [162, 73] width 28 height 9
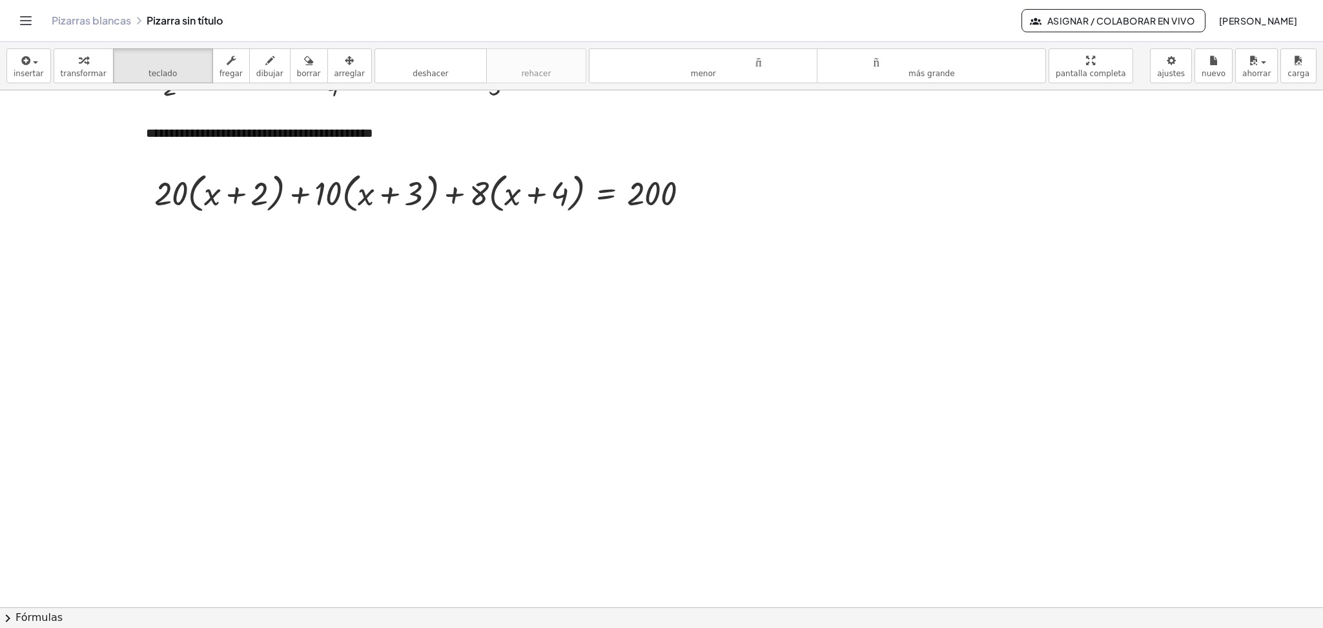
scroll to position [775, 0]
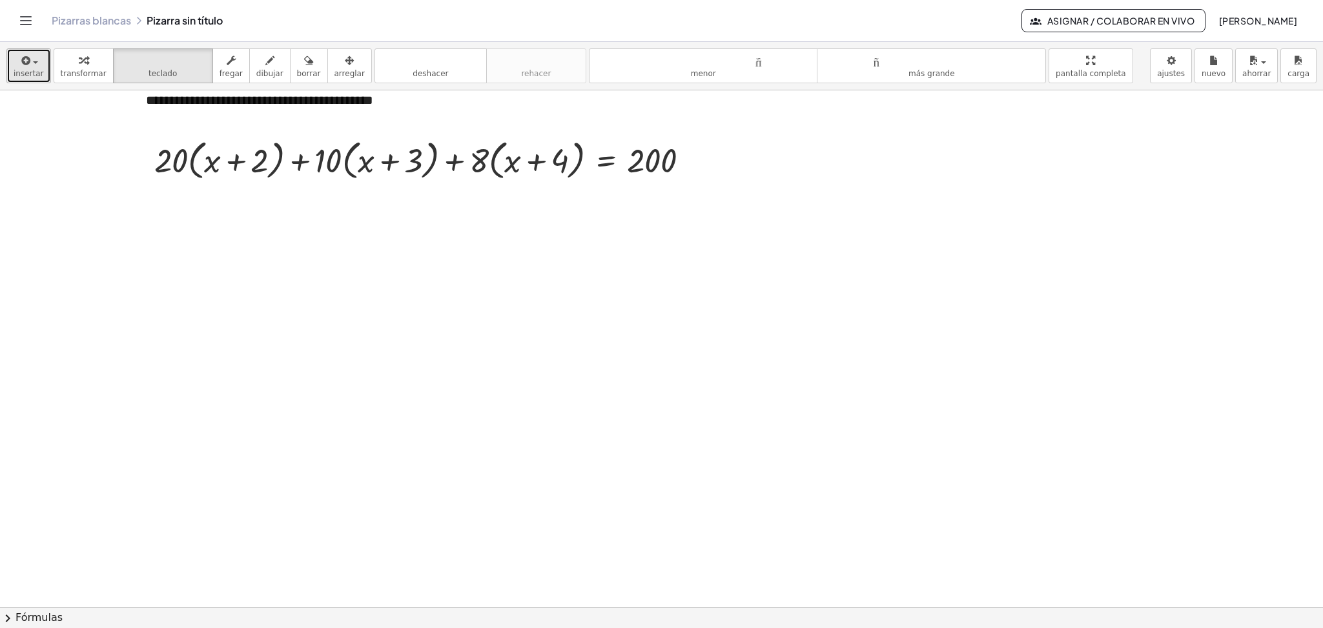
click at [25, 72] on font "insertar" at bounding box center [29, 73] width 30 height 9
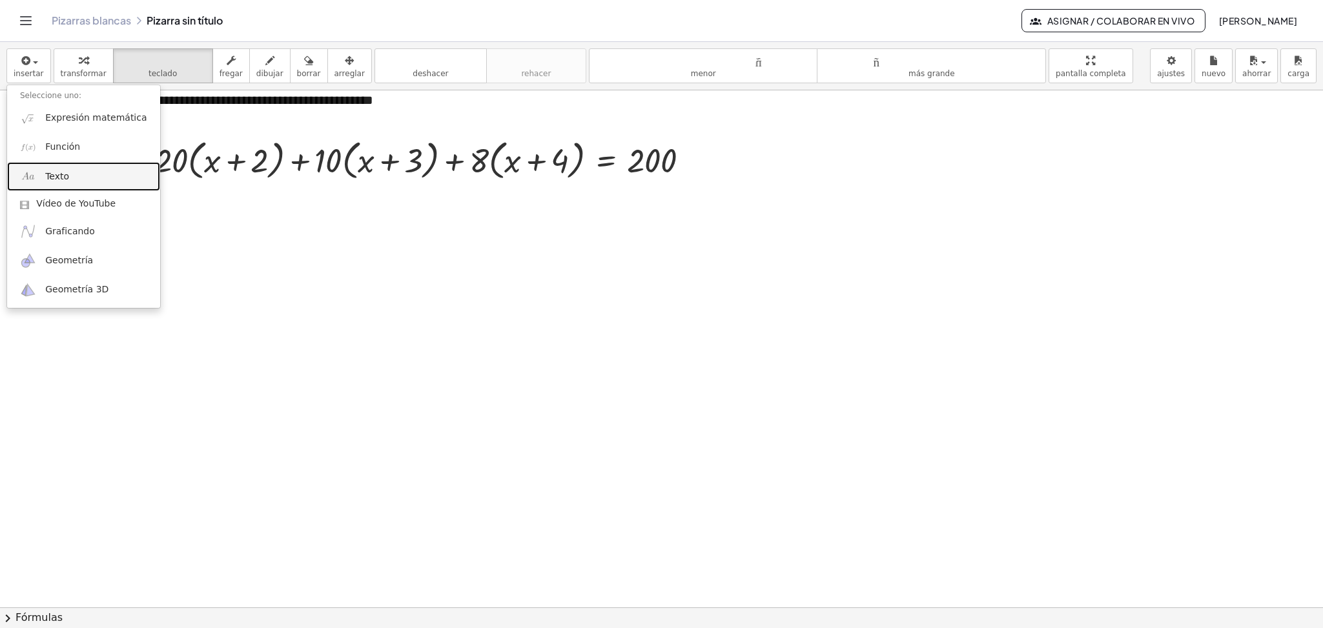
click at [72, 177] on link "Texto" at bounding box center [83, 176] width 153 height 29
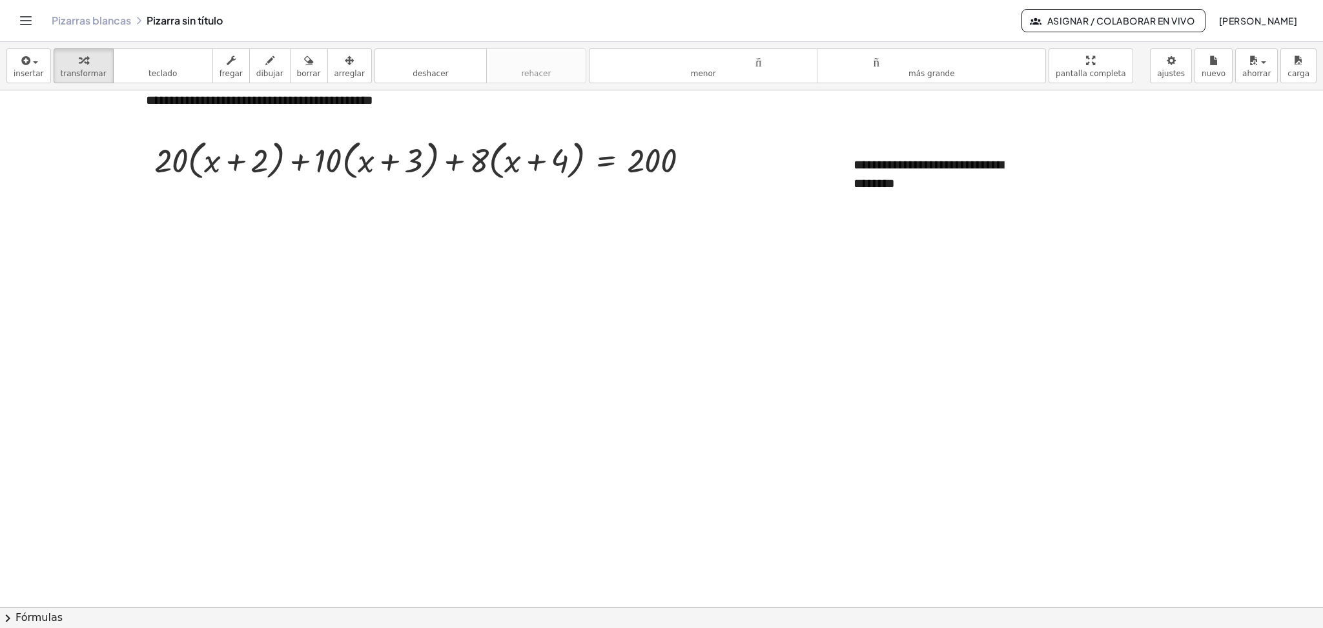
click at [814, 279] on div at bounding box center [661, 89] width 1323 height 1549
click at [938, 188] on div "**********" at bounding box center [938, 174] width 194 height 63
click at [343, 72] on font "arreglar" at bounding box center [349, 73] width 30 height 9
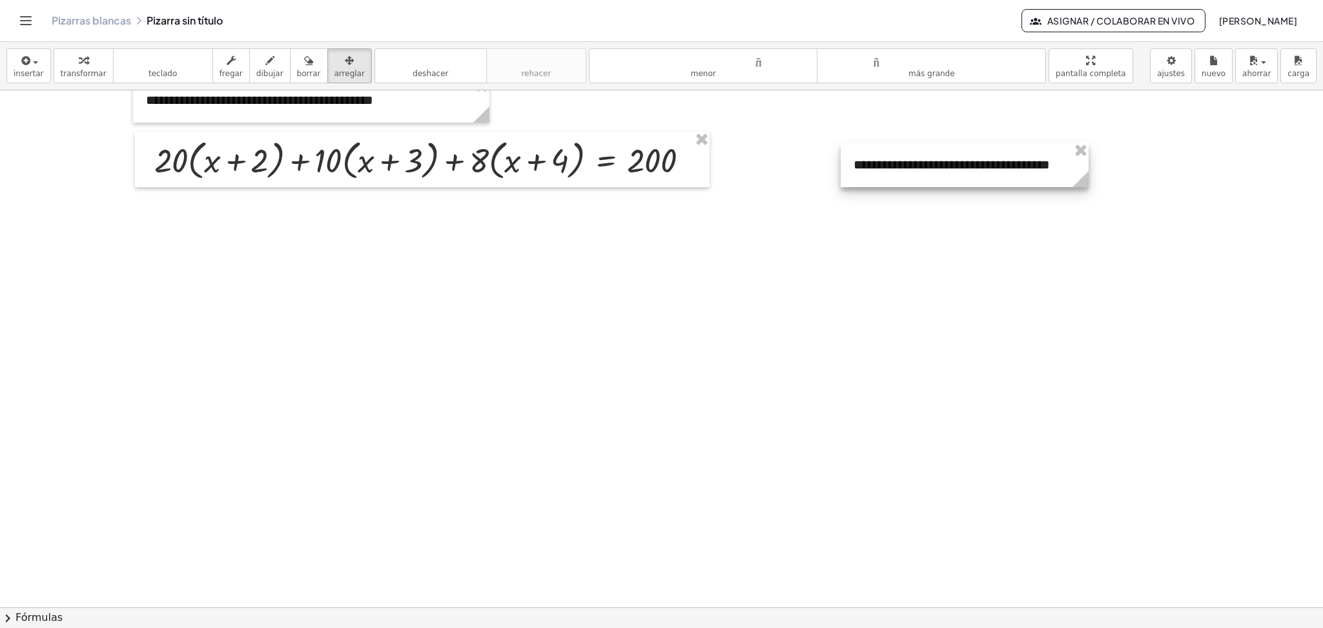
drag, startPoint x: 1030, startPoint y: 200, endPoint x: 1085, endPoint y: 196, distance: 54.4
click at [1085, 196] on div "**********" at bounding box center [661, 89] width 1323 height 1549
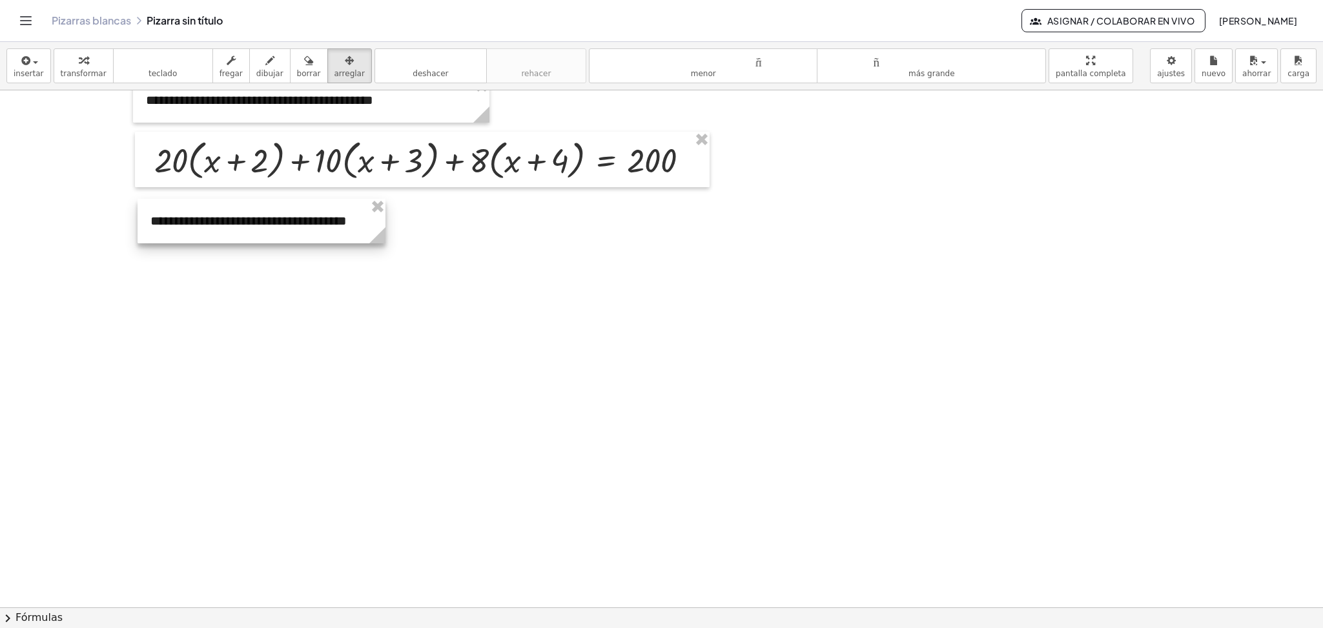
drag, startPoint x: 1005, startPoint y: 172, endPoint x: 302, endPoint y: 229, distance: 705.3
click at [302, 229] on div at bounding box center [262, 221] width 248 height 45
click at [516, 320] on div at bounding box center [661, 89] width 1323 height 1549
click at [169, 60] on font "teclado" at bounding box center [163, 60] width 86 height 12
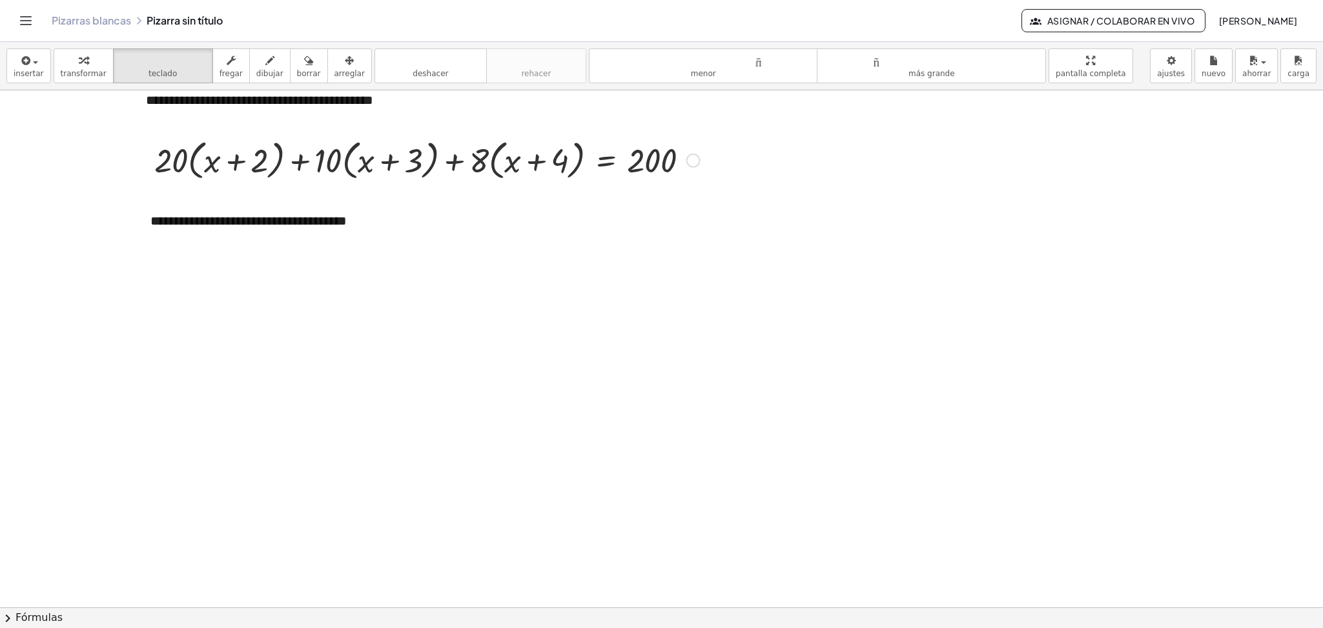
click at [693, 167] on div at bounding box center [693, 161] width 14 height 14
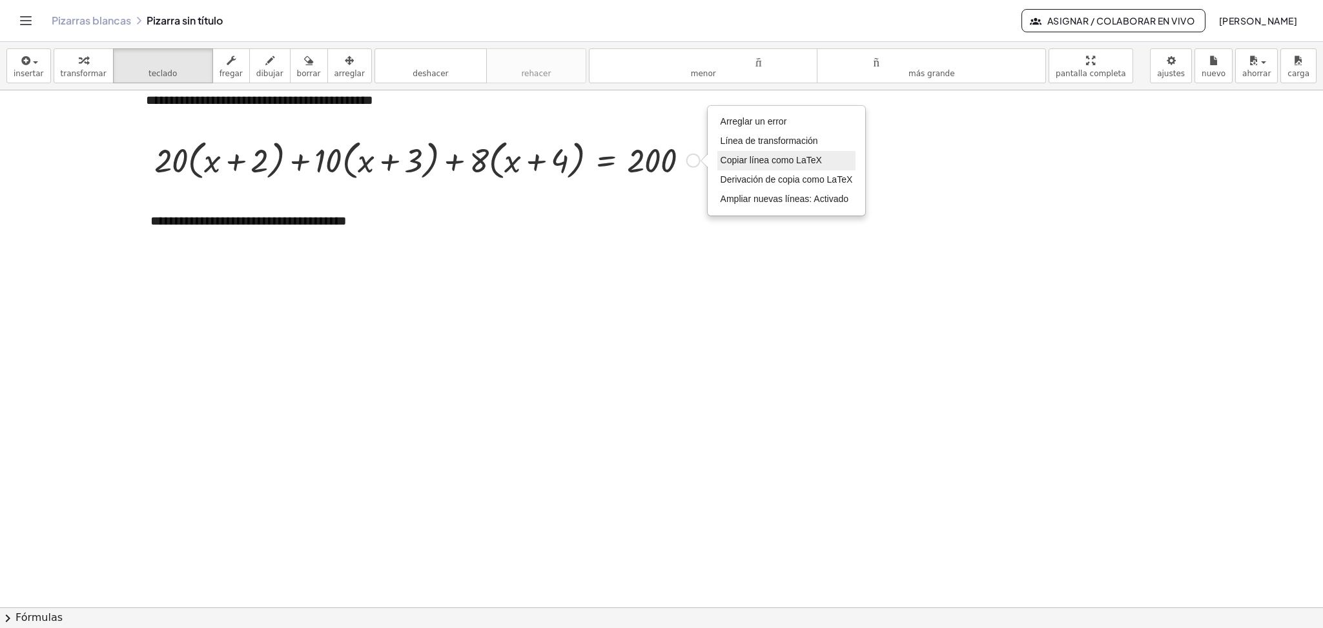
click at [739, 159] on font "Copiar línea como LaTeX" at bounding box center [771, 160] width 101 height 10
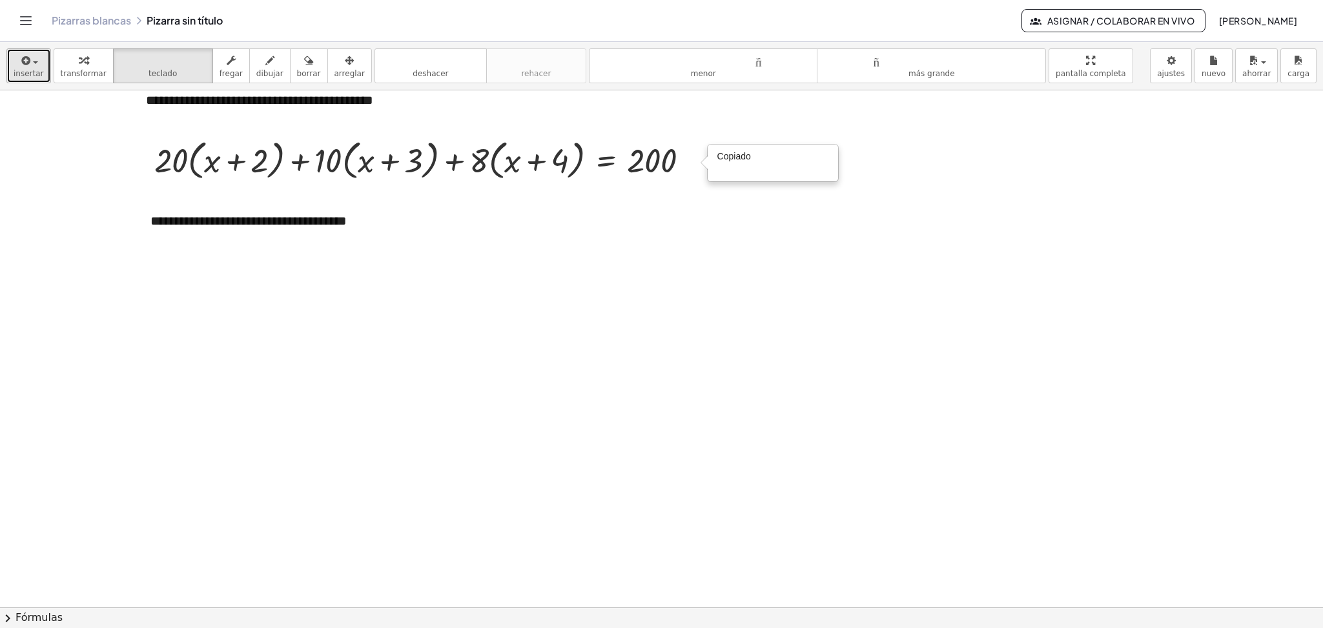
click at [21, 68] on icon "button" at bounding box center [25, 60] width 12 height 15
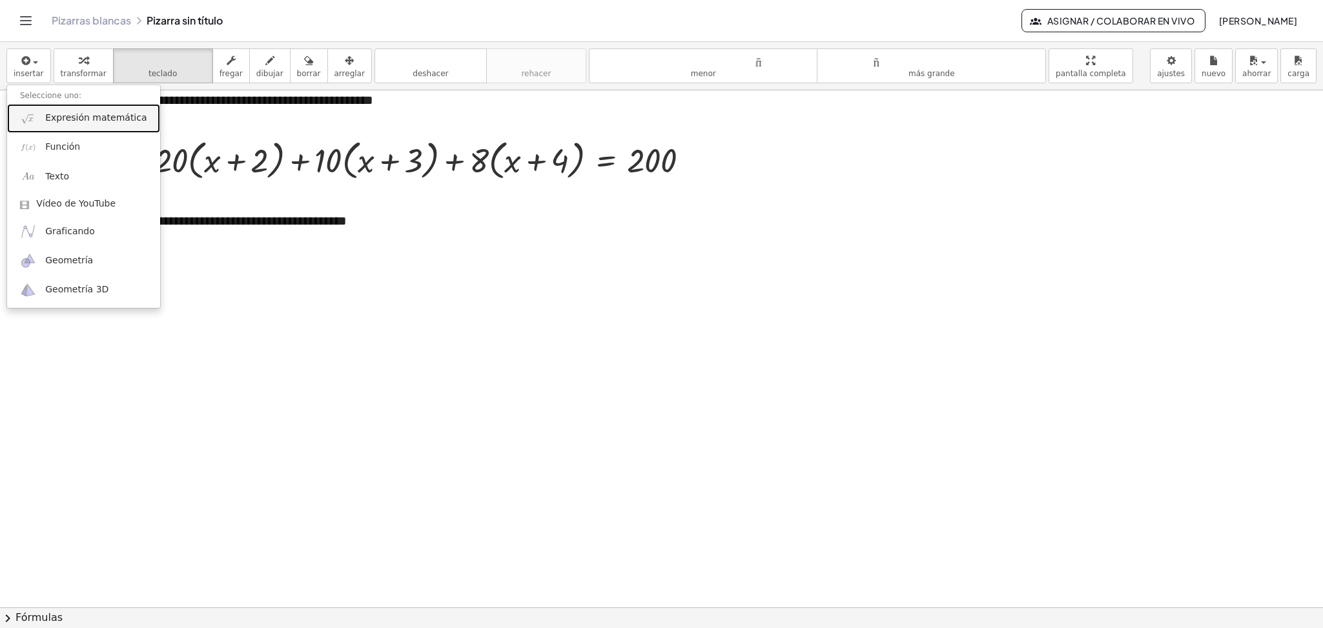
click at [45, 117] on font "Expresión matemática" at bounding box center [95, 117] width 101 height 10
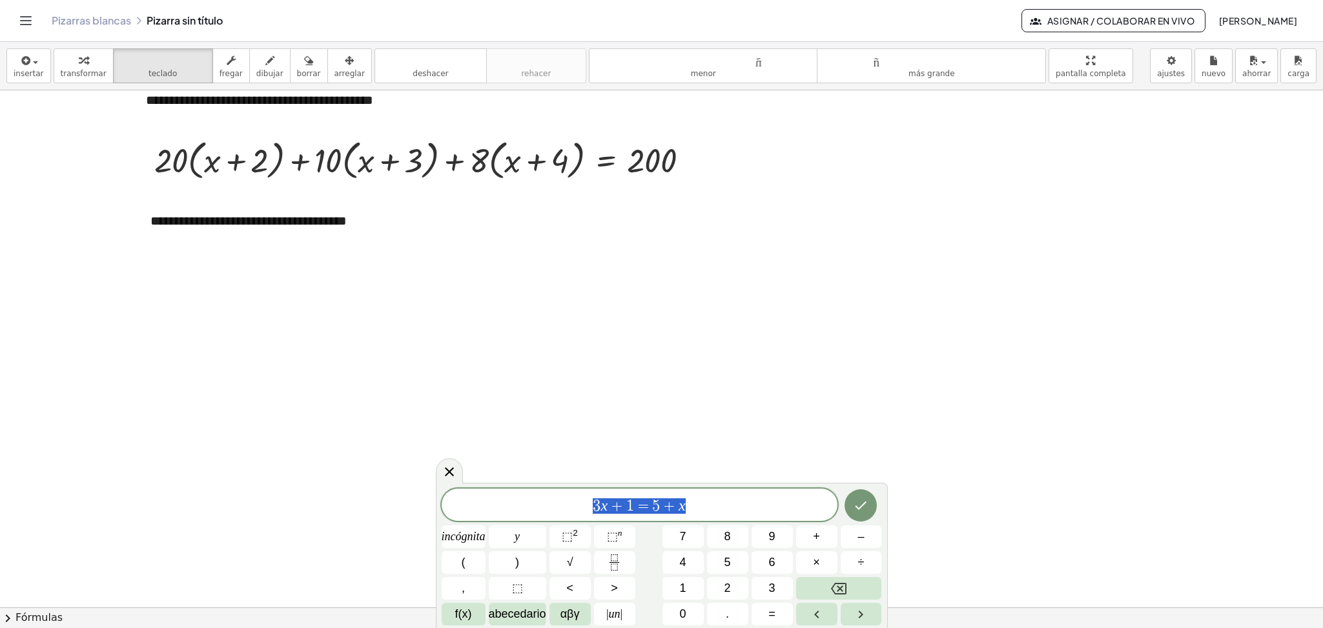
drag, startPoint x: 699, startPoint y: 512, endPoint x: 570, endPoint y: 512, distance: 129.1
click at [570, 512] on span "3 x + 1 = 5 + x" at bounding box center [640, 506] width 396 height 18
click at [527, 510] on span "(" at bounding box center [526, 504] width 8 height 19
click at [557, 506] on span "2" at bounding box center [559, 504] width 8 height 15
click at [609, 506] on span "( x + 3 )" at bounding box center [626, 504] width 50 height 19
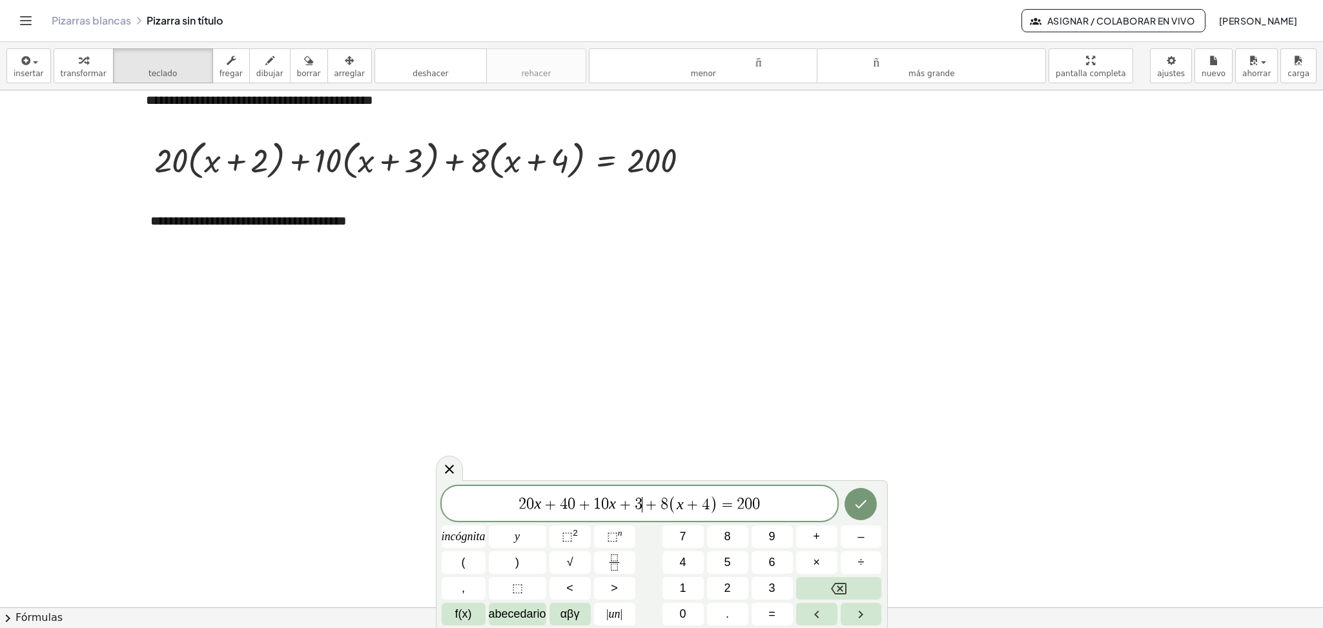
click at [639, 507] on span "3" at bounding box center [639, 504] width 8 height 15
click at [680, 508] on span "( x + 4 )" at bounding box center [697, 504] width 50 height 19
click at [707, 508] on span "4" at bounding box center [710, 505] width 8 height 15
click at [863, 509] on icon "Hecho" at bounding box center [860, 505] width 15 height 15
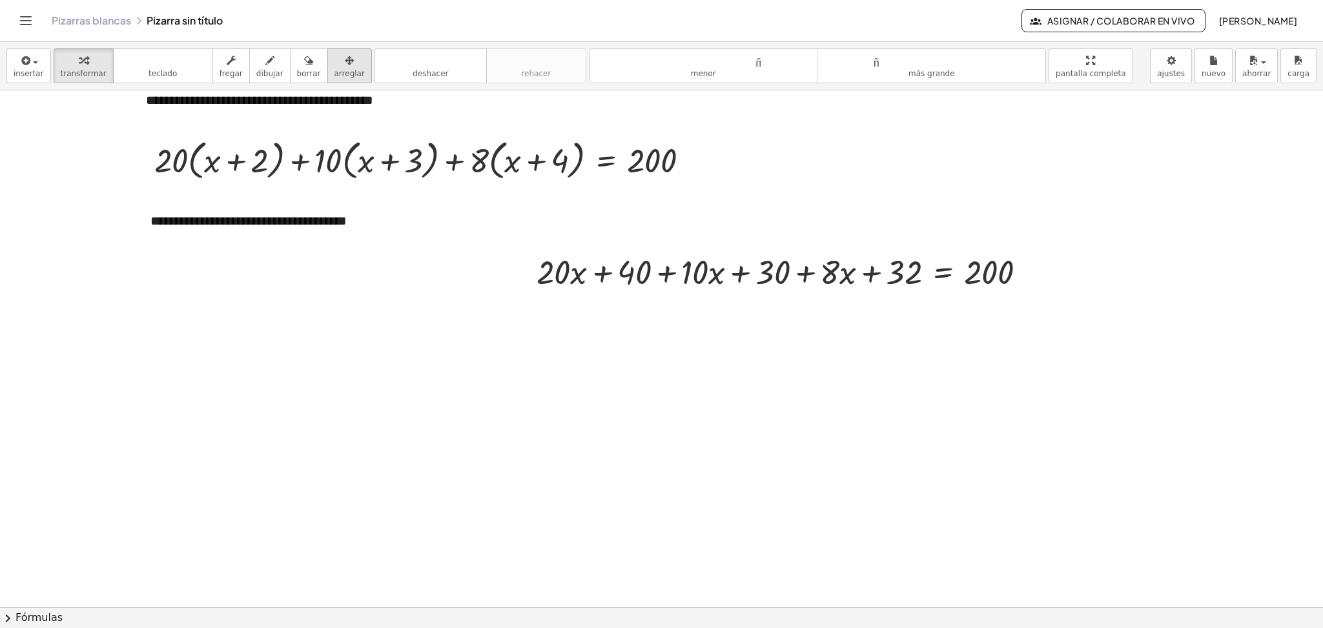
click at [345, 62] on icon "button" at bounding box center [349, 60] width 9 height 15
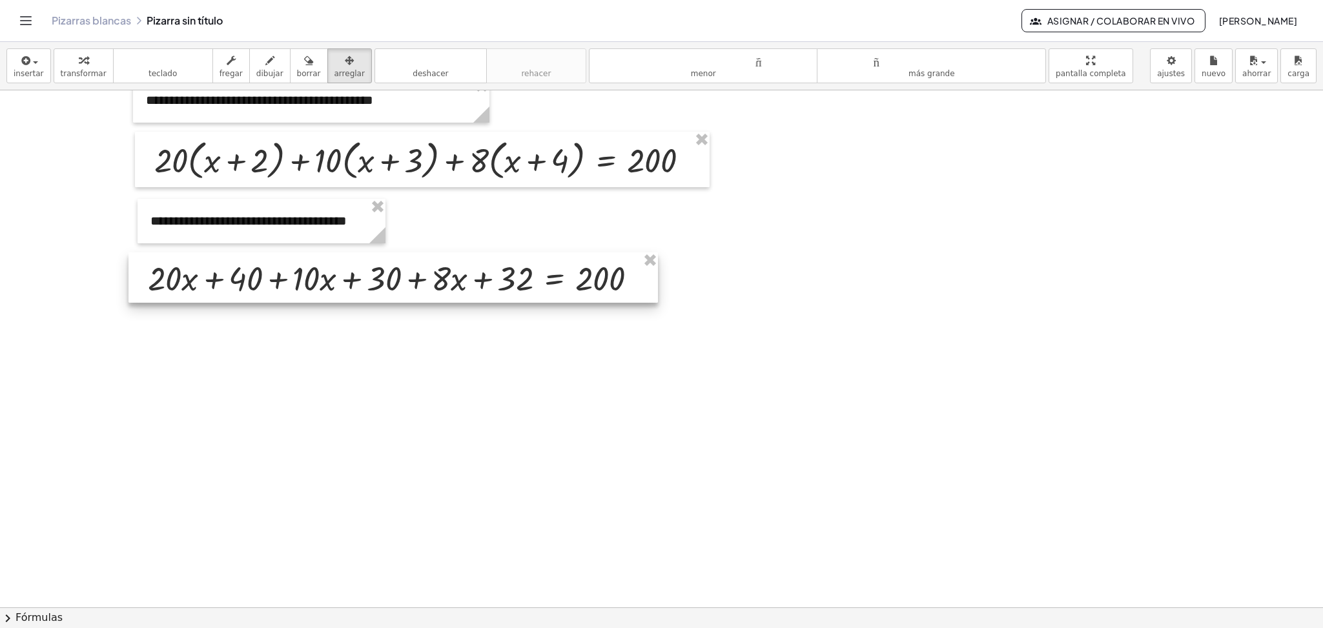
drag, startPoint x: 655, startPoint y: 271, endPoint x: 266, endPoint y: 278, distance: 388.7
click at [266, 278] on div at bounding box center [392, 277] width 529 height 50
click at [281, 278] on div at bounding box center [392, 277] width 529 height 50
drag, startPoint x: 274, startPoint y: 281, endPoint x: 283, endPoint y: 281, distance: 9.7
click at [283, 281] on div at bounding box center [402, 277] width 529 height 50
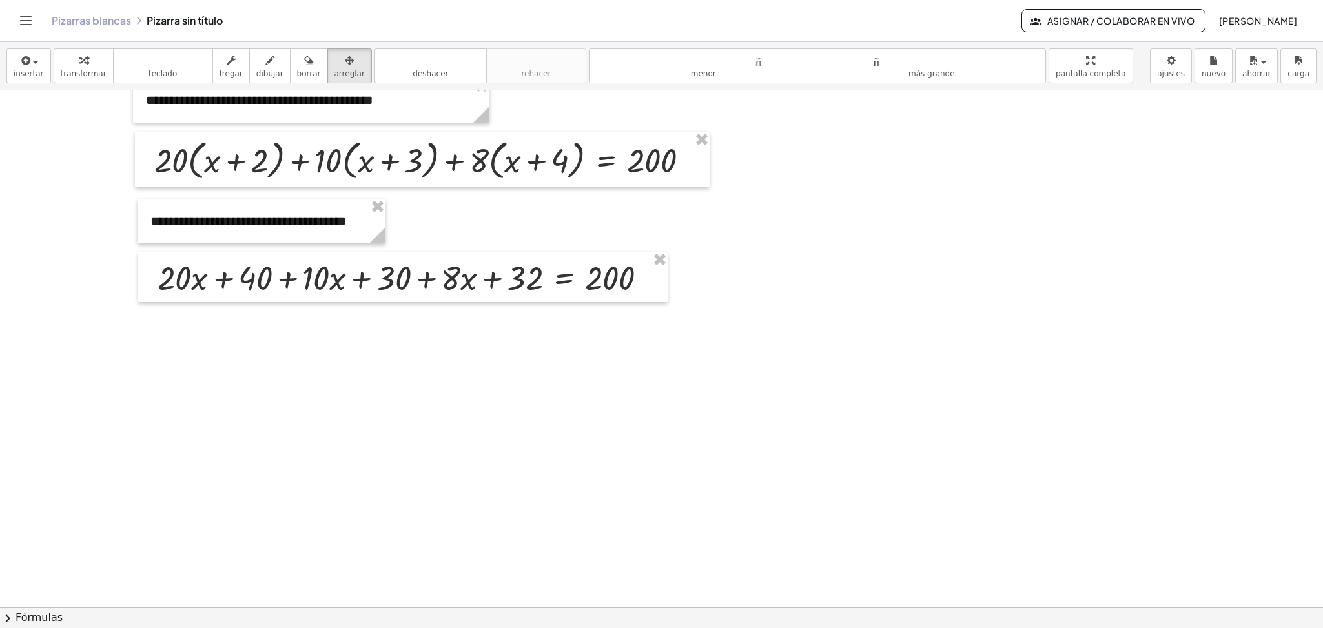
click at [469, 397] on div at bounding box center [661, 89] width 1323 height 1549
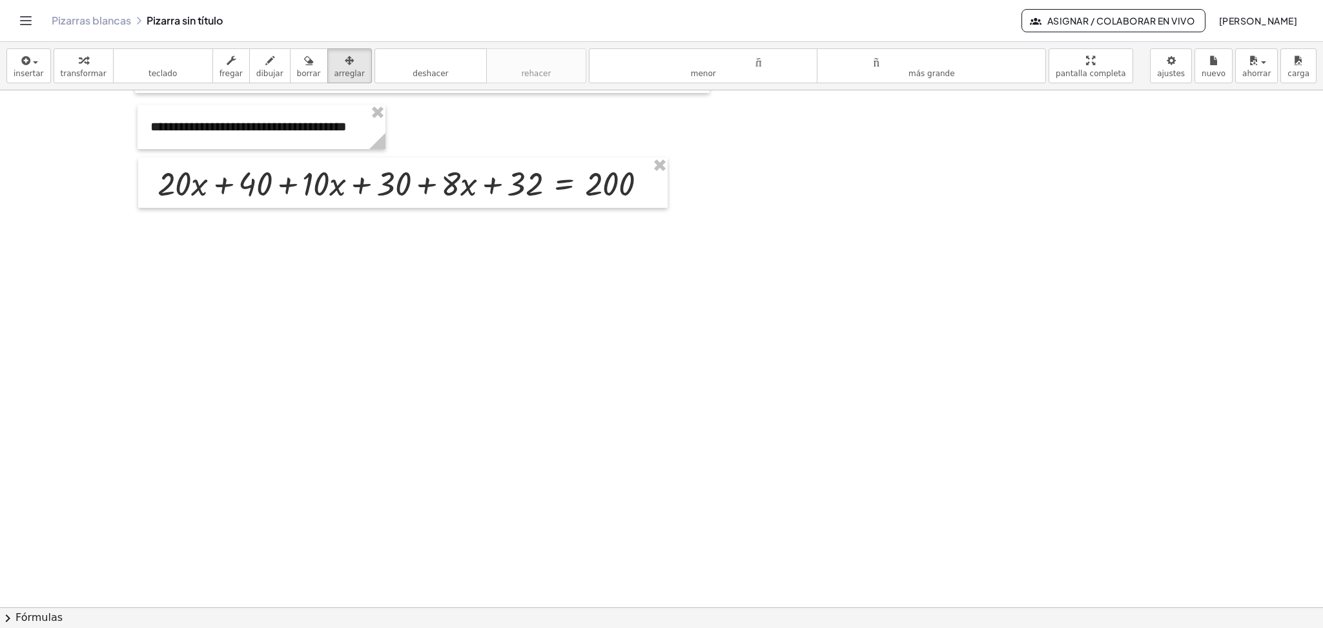
scroll to position [872, 0]
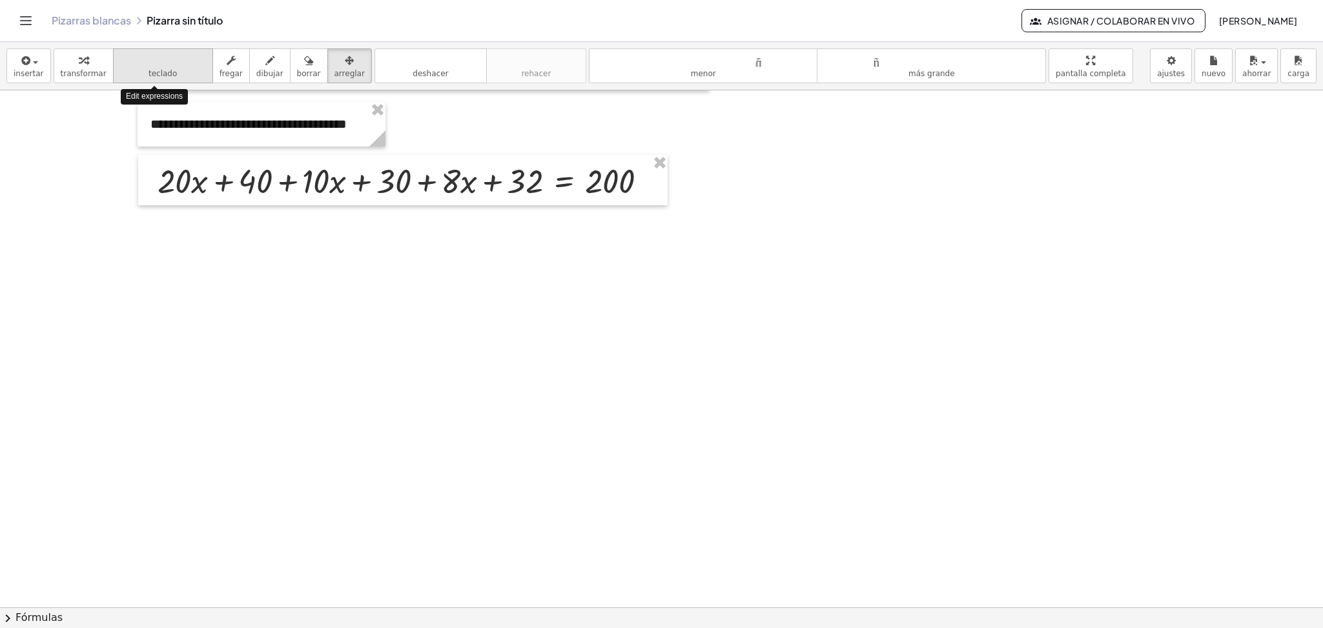
click at [172, 76] on button "teclado teclado" at bounding box center [163, 65] width 100 height 35
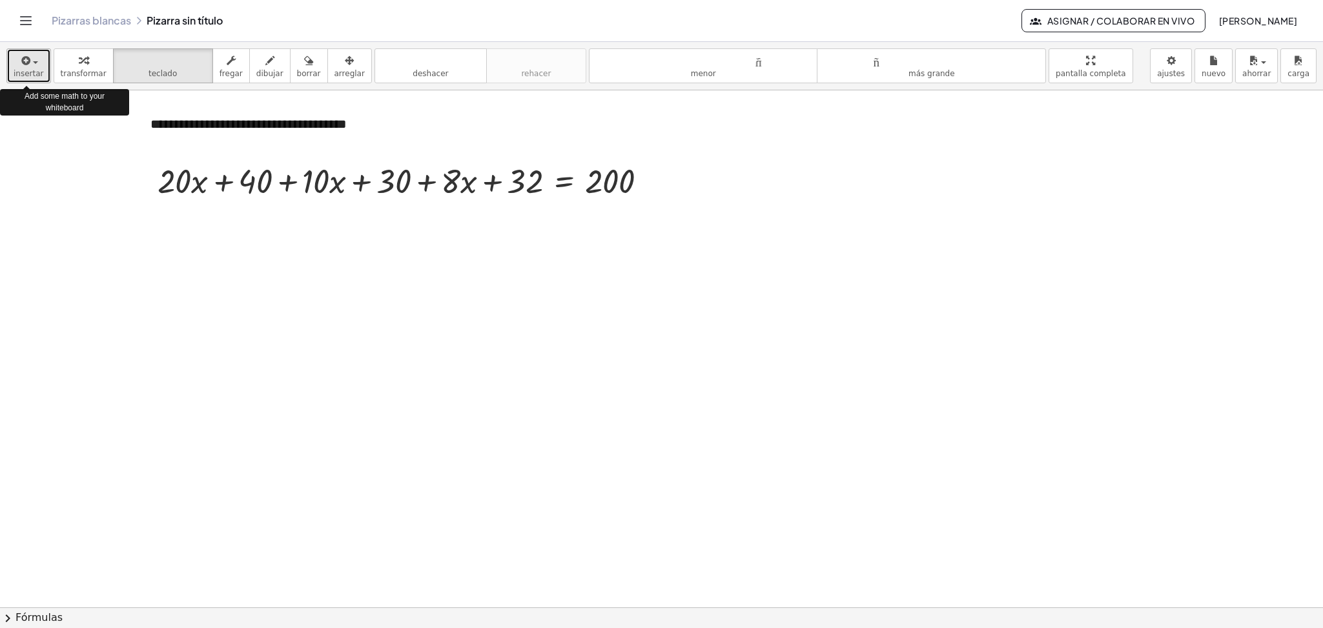
click at [33, 62] on span "button" at bounding box center [35, 62] width 5 height 3
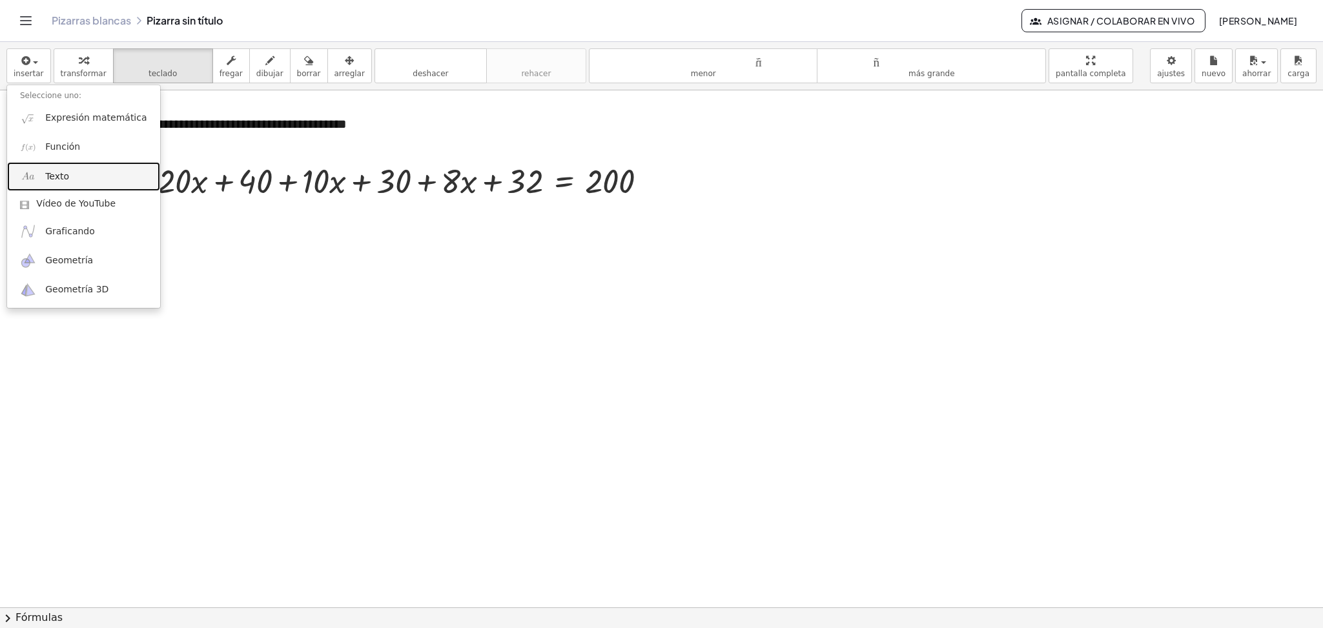
click at [48, 174] on font "Texto" at bounding box center [57, 176] width 24 height 10
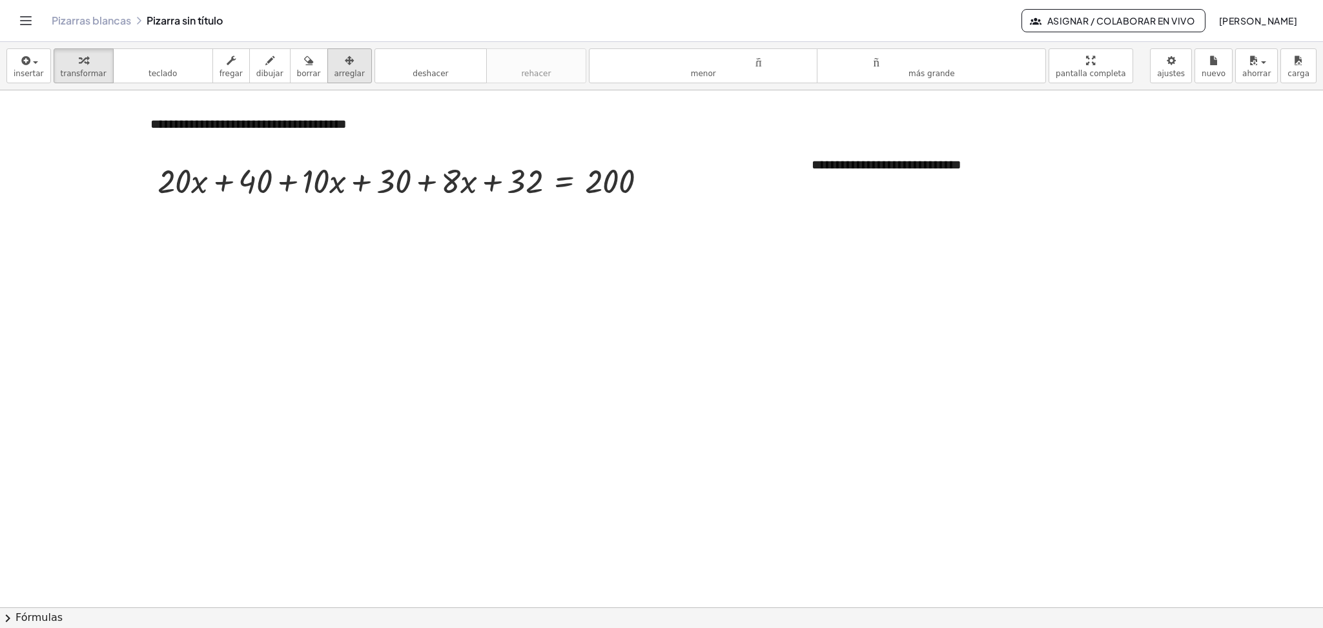
click at [334, 72] on font "arreglar" at bounding box center [349, 73] width 30 height 9
drag, startPoint x: 988, startPoint y: 201, endPoint x: 1015, endPoint y: 190, distance: 28.9
click at [1015, 190] on g at bounding box center [1013, 182] width 23 height 23
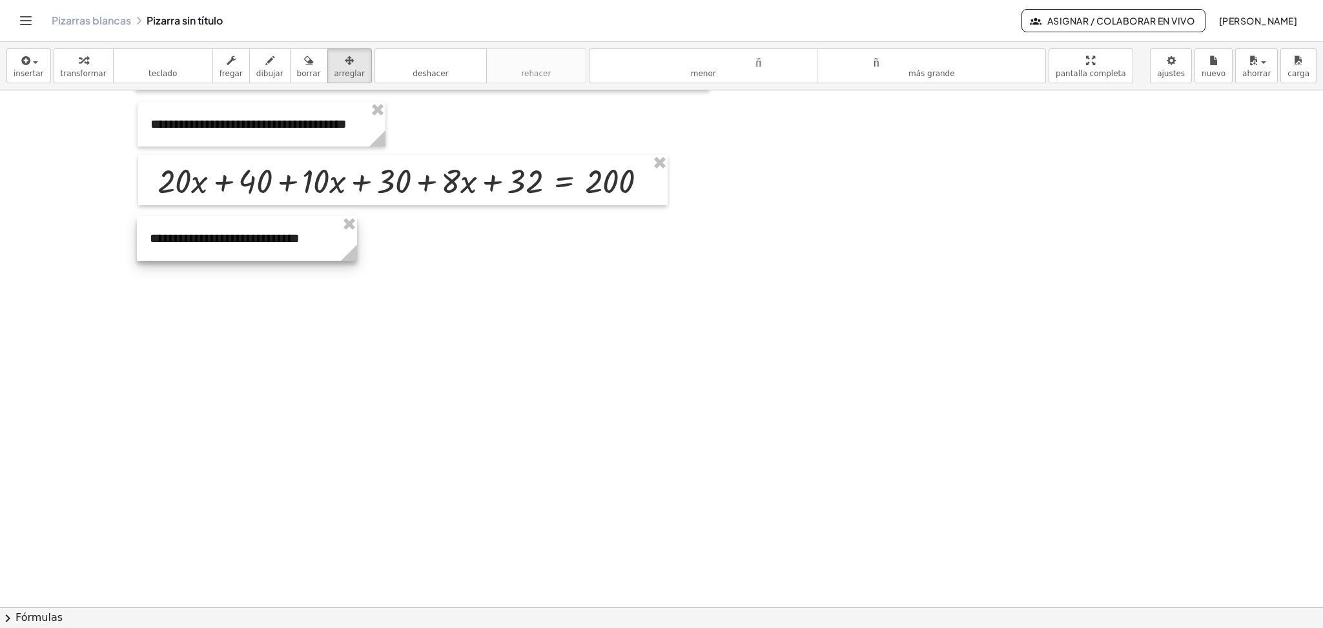
drag, startPoint x: 843, startPoint y: 165, endPoint x: 181, endPoint y: 239, distance: 665.9
click at [181, 239] on div at bounding box center [247, 238] width 220 height 45
click at [28, 72] on font "insertar" at bounding box center [29, 73] width 30 height 9
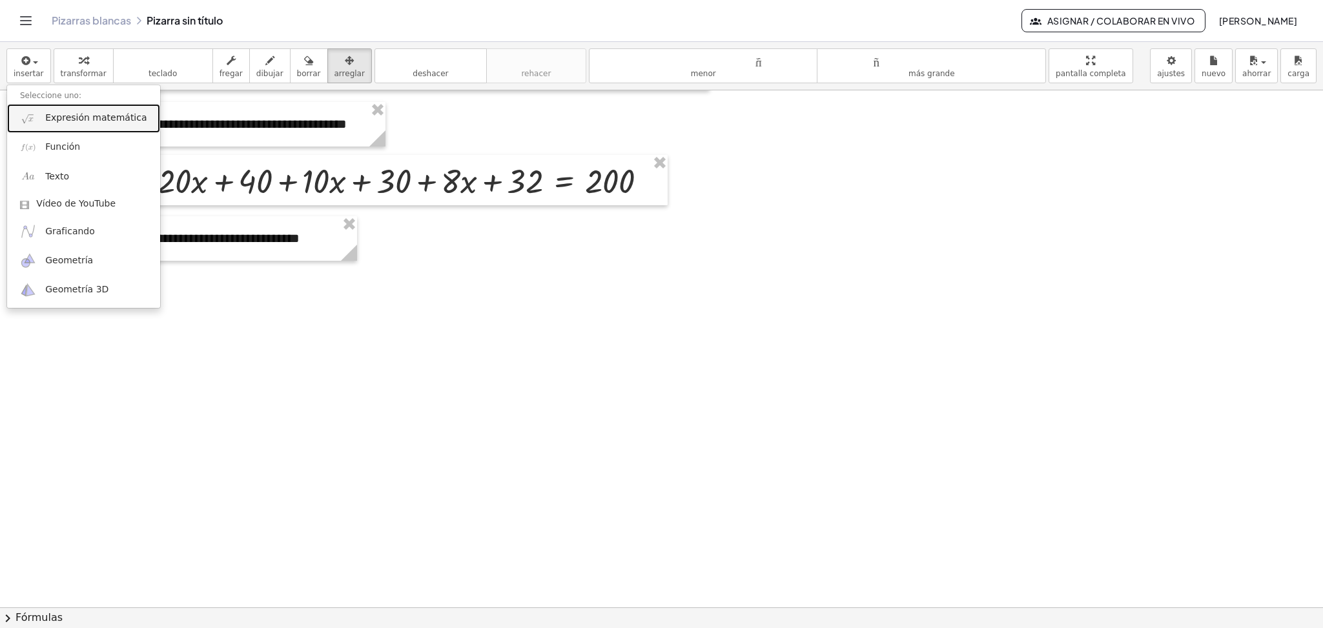
click at [51, 120] on font "Expresión matemática" at bounding box center [95, 117] width 101 height 10
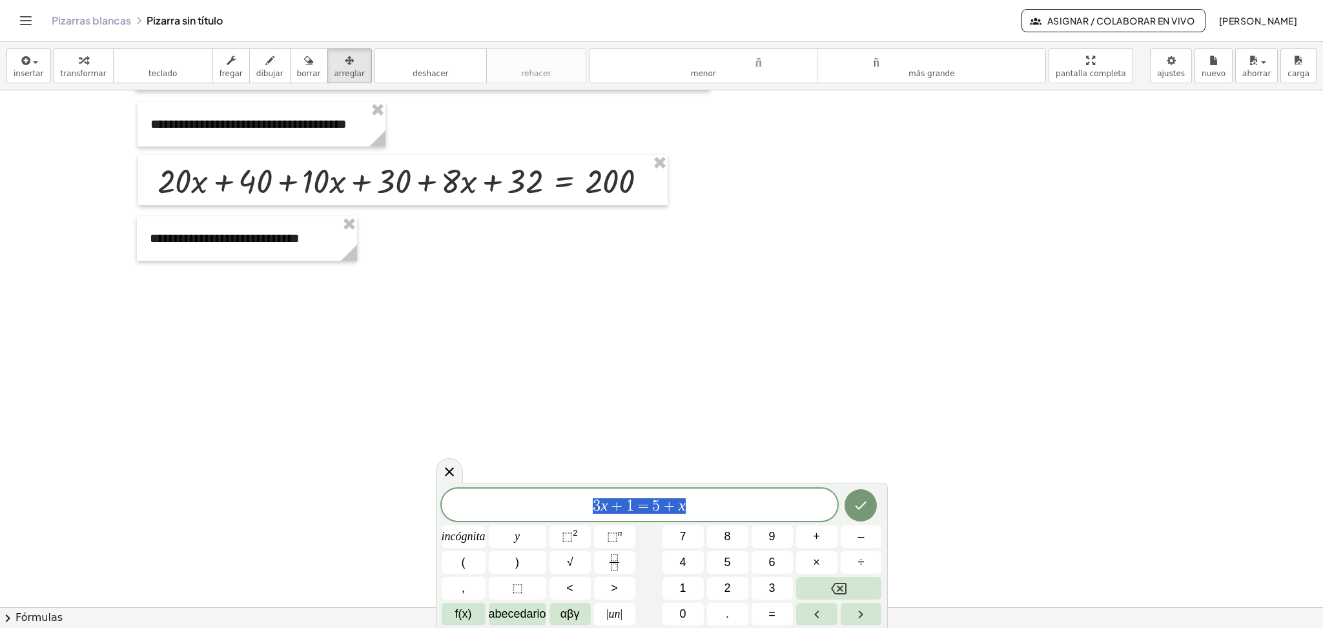
drag, startPoint x: 695, startPoint y: 500, endPoint x: 537, endPoint y: 508, distance: 158.4
click at [537, 508] on span "3 x + 1 = 5 + x" at bounding box center [640, 506] width 396 height 18
click at [870, 506] on button "Hecho" at bounding box center [860, 505] width 32 height 32
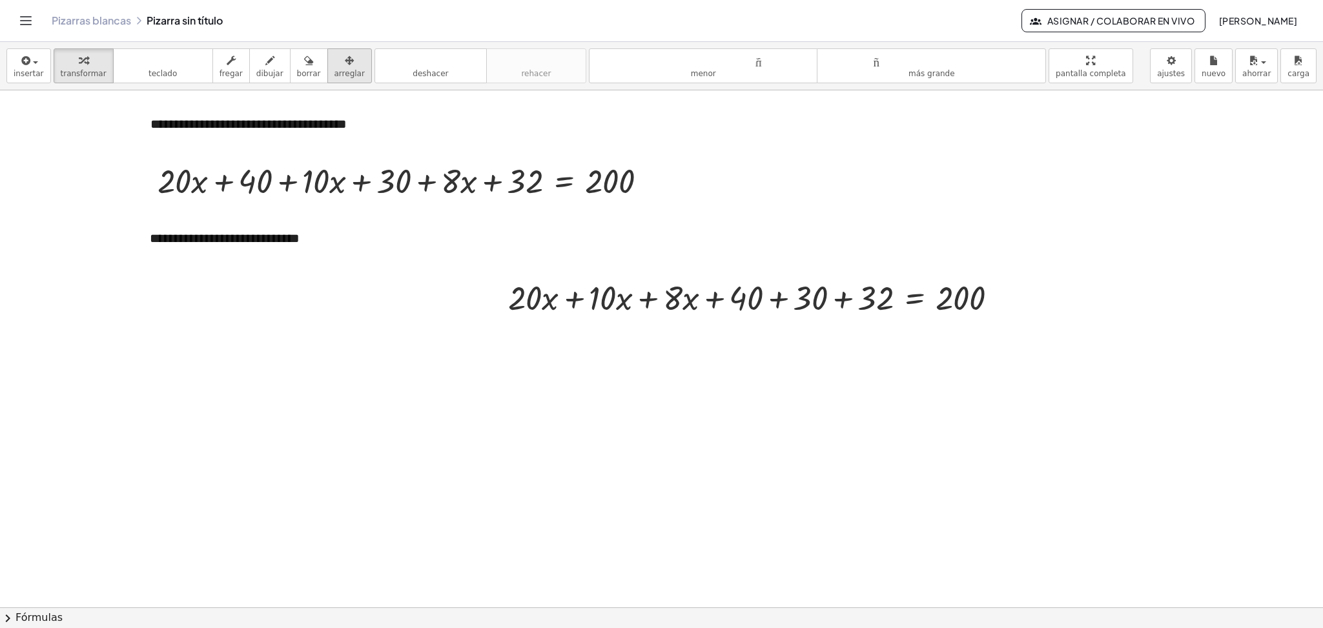
click at [345, 67] on icon "button" at bounding box center [349, 60] width 9 height 15
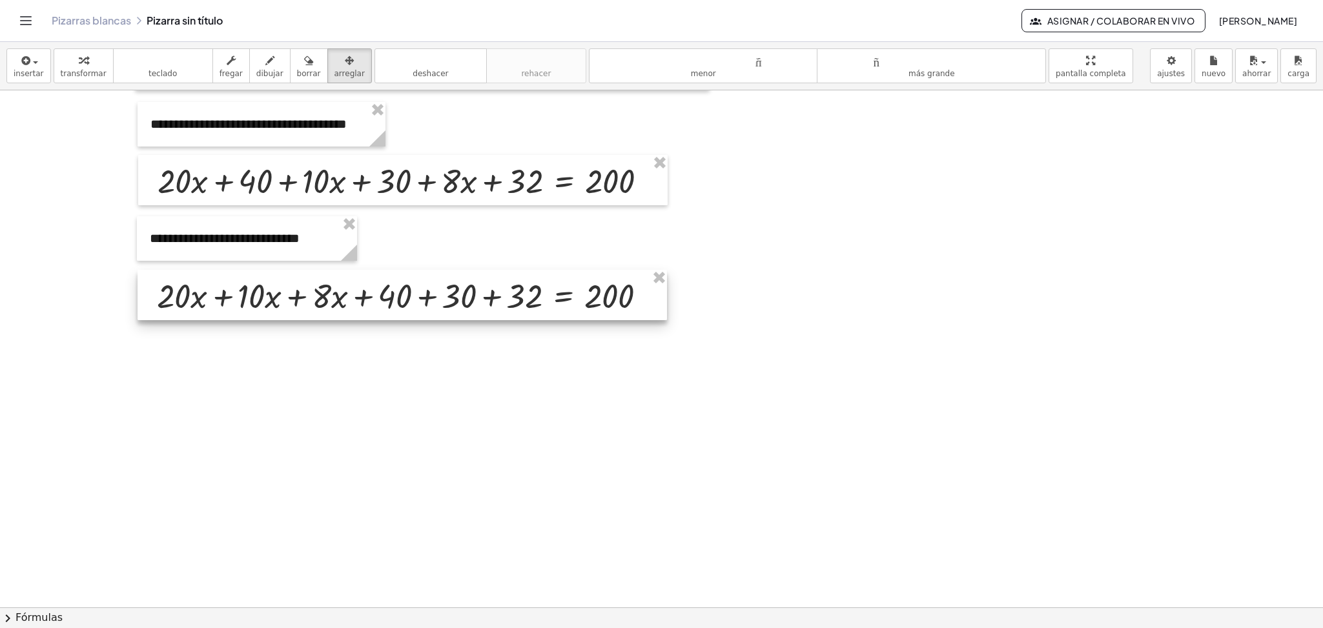
drag, startPoint x: 586, startPoint y: 298, endPoint x: 234, endPoint y: 297, distance: 351.2
click at [234, 297] on div at bounding box center [402, 295] width 529 height 50
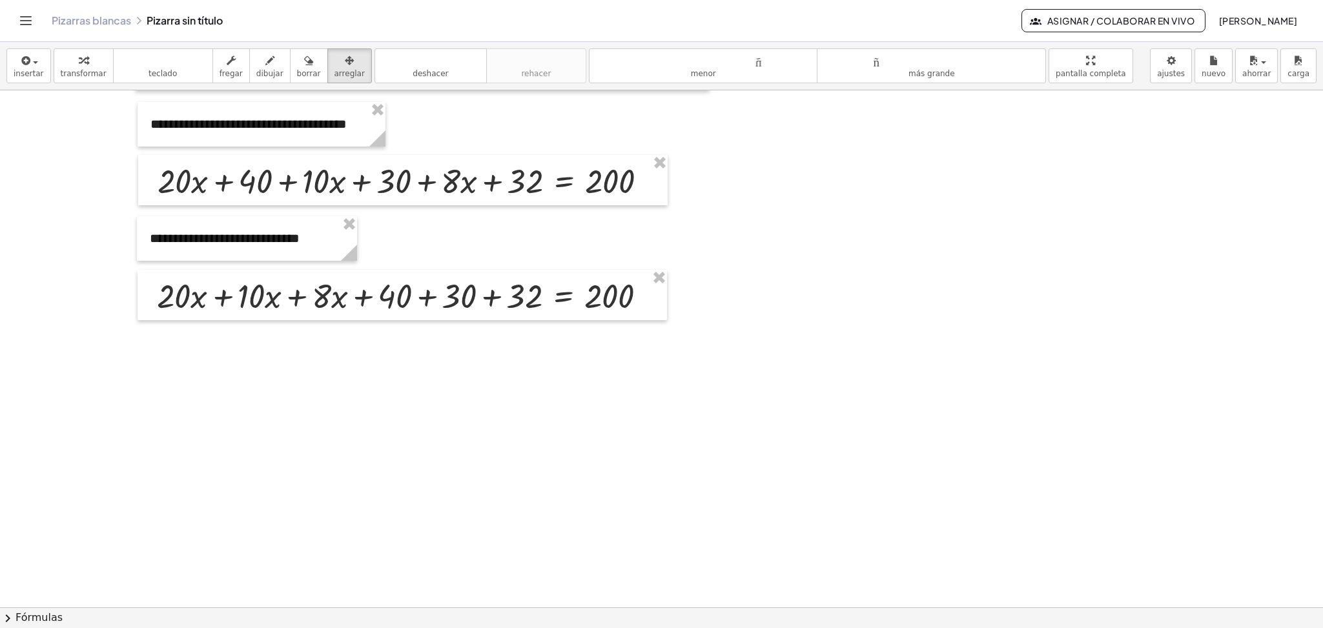
click at [25, 64] on icon "button" at bounding box center [25, 60] width 12 height 15
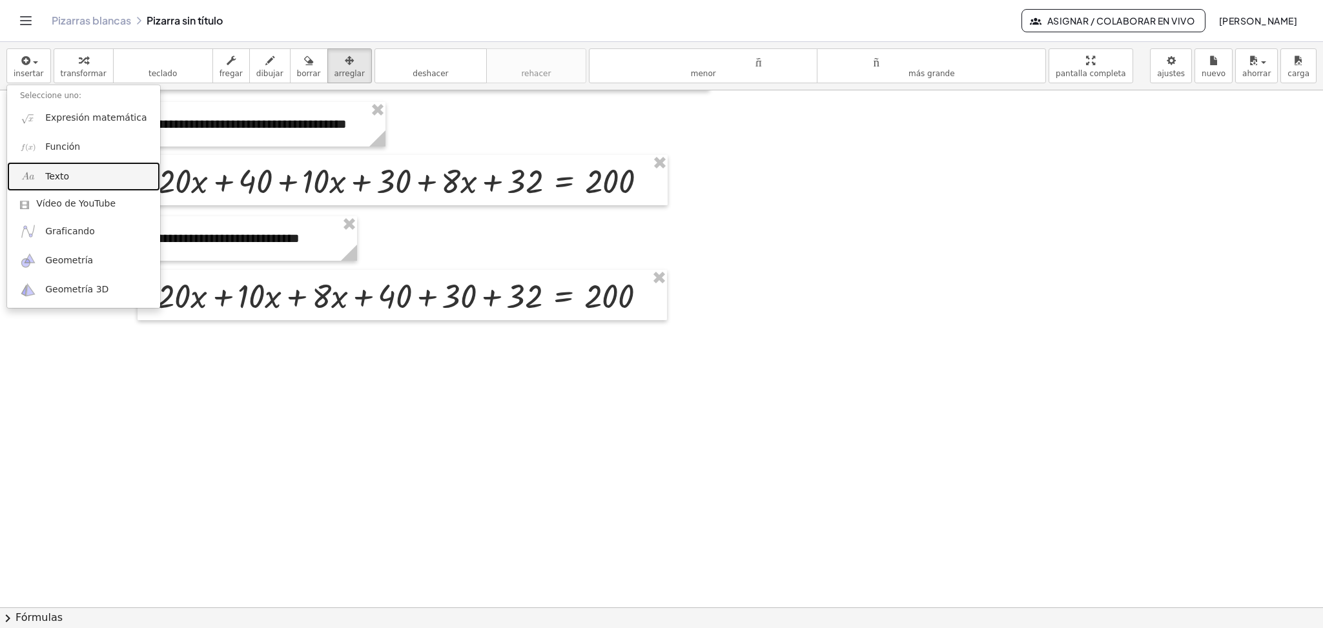
click at [61, 185] on link "Texto" at bounding box center [83, 176] width 153 height 29
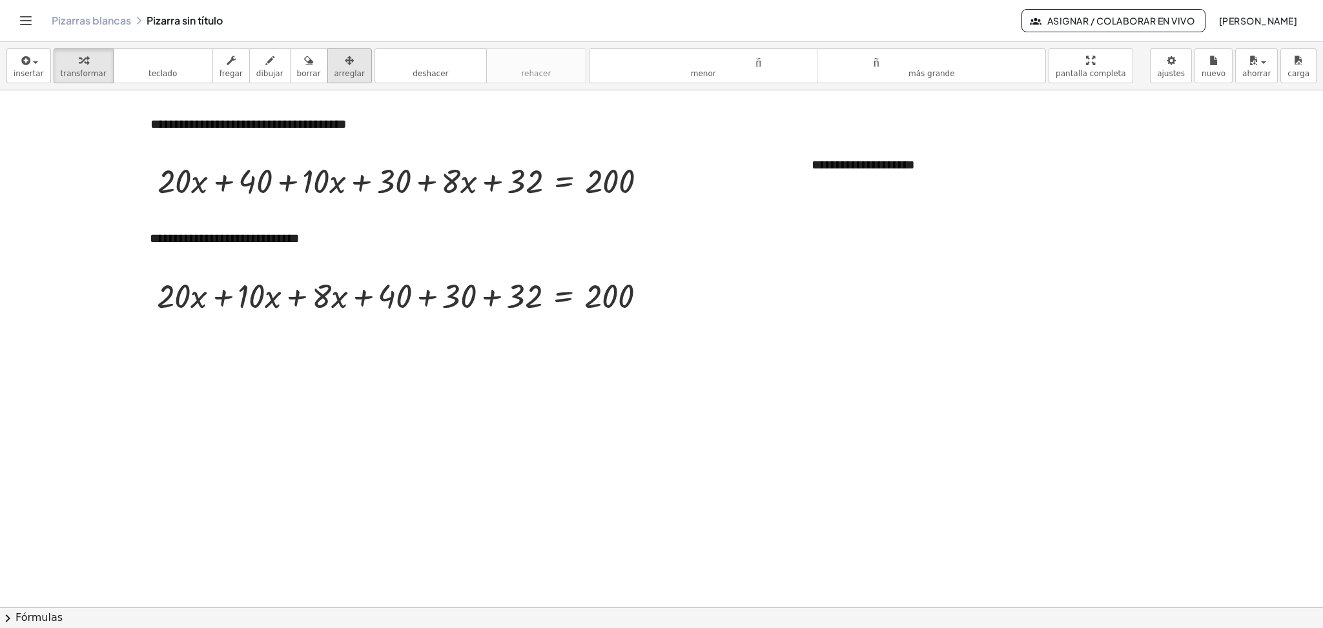
click at [345, 63] on icon "button" at bounding box center [349, 60] width 9 height 15
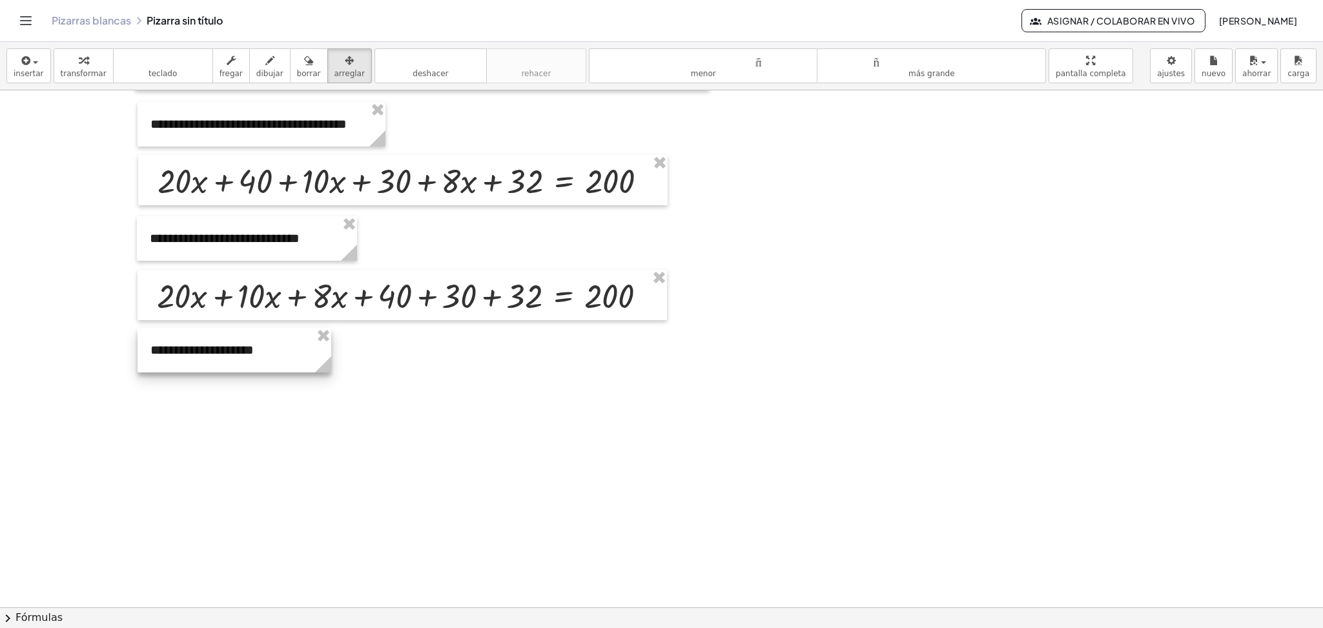
drag, startPoint x: 903, startPoint y: 183, endPoint x: 242, endPoint y: 369, distance: 686.8
click at [242, 369] on div at bounding box center [235, 350] width 194 height 45
click at [29, 70] on font "insertar" at bounding box center [29, 73] width 30 height 9
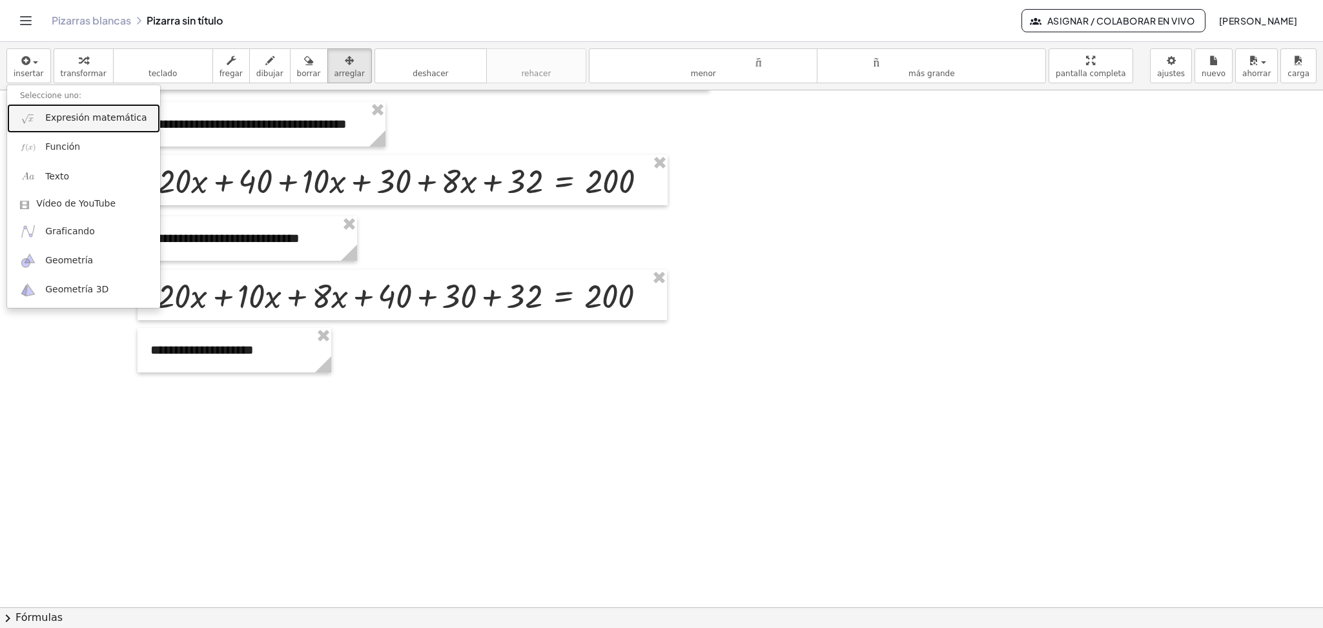
click at [84, 123] on font "Expresión matemática" at bounding box center [95, 117] width 101 height 10
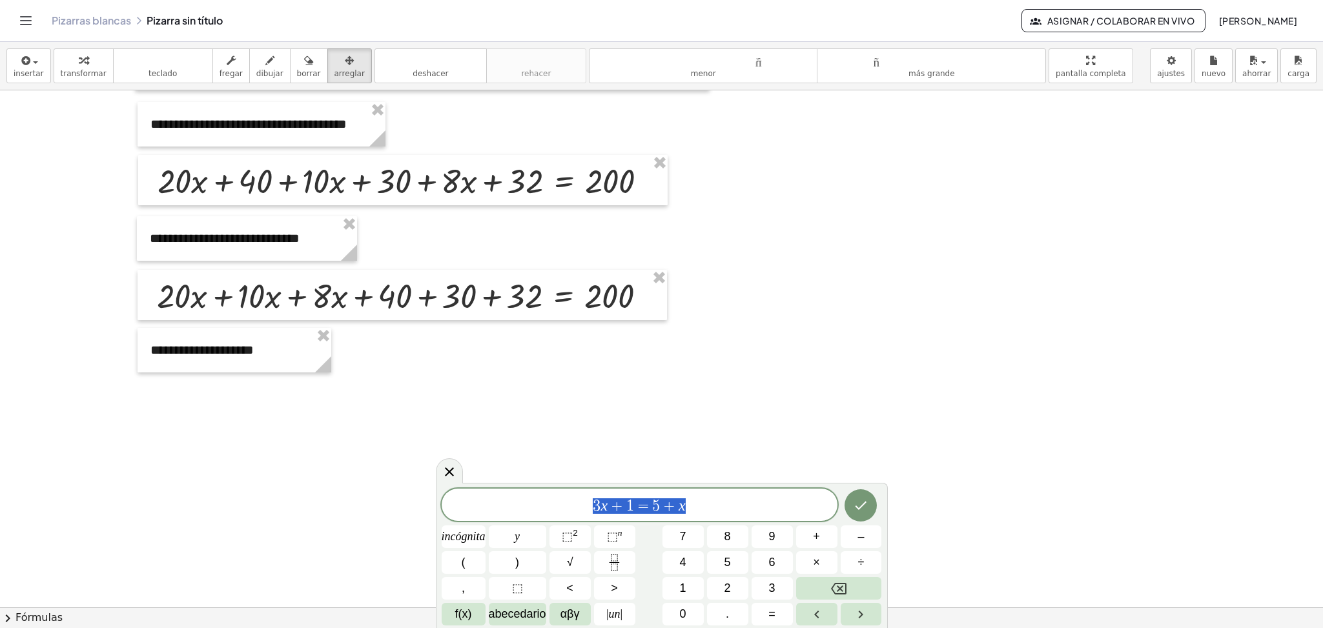
drag, startPoint x: 697, startPoint y: 507, endPoint x: 570, endPoint y: 498, distance: 127.6
click at [570, 498] on span "3 x + 1 = 5 + x" at bounding box center [640, 506] width 396 height 18
click at [862, 506] on icon "Hecho" at bounding box center [861, 506] width 12 height 8
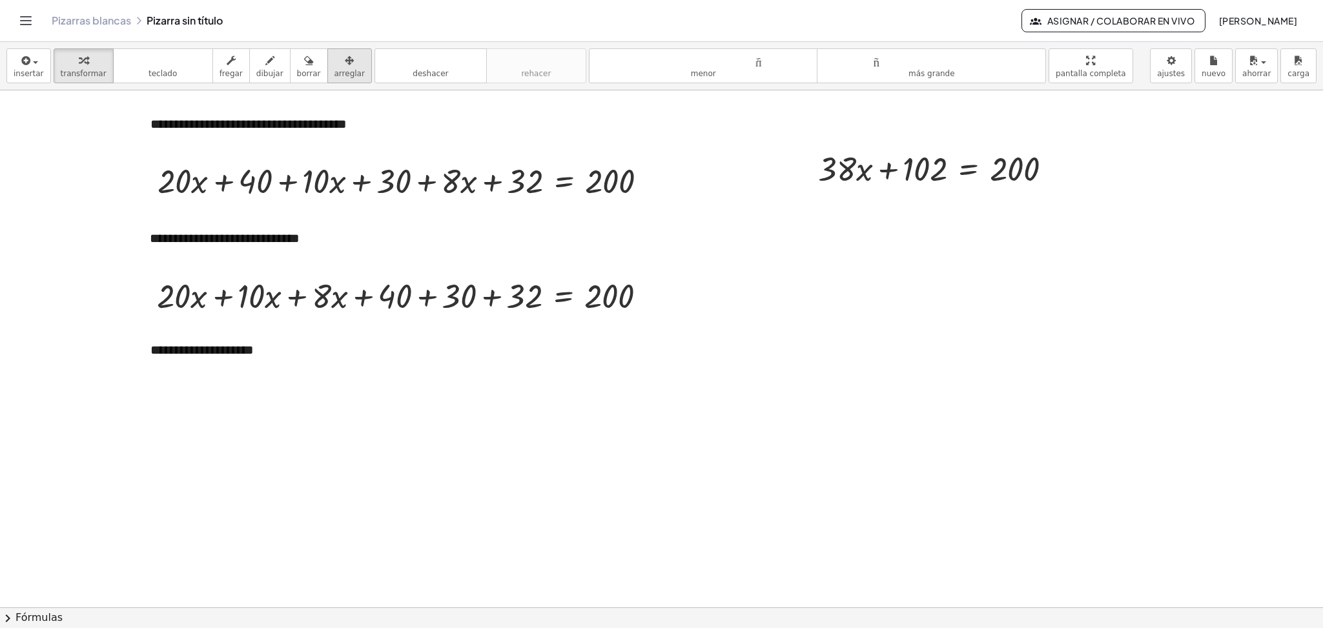
click at [353, 68] on button "arreglar" at bounding box center [349, 65] width 45 height 35
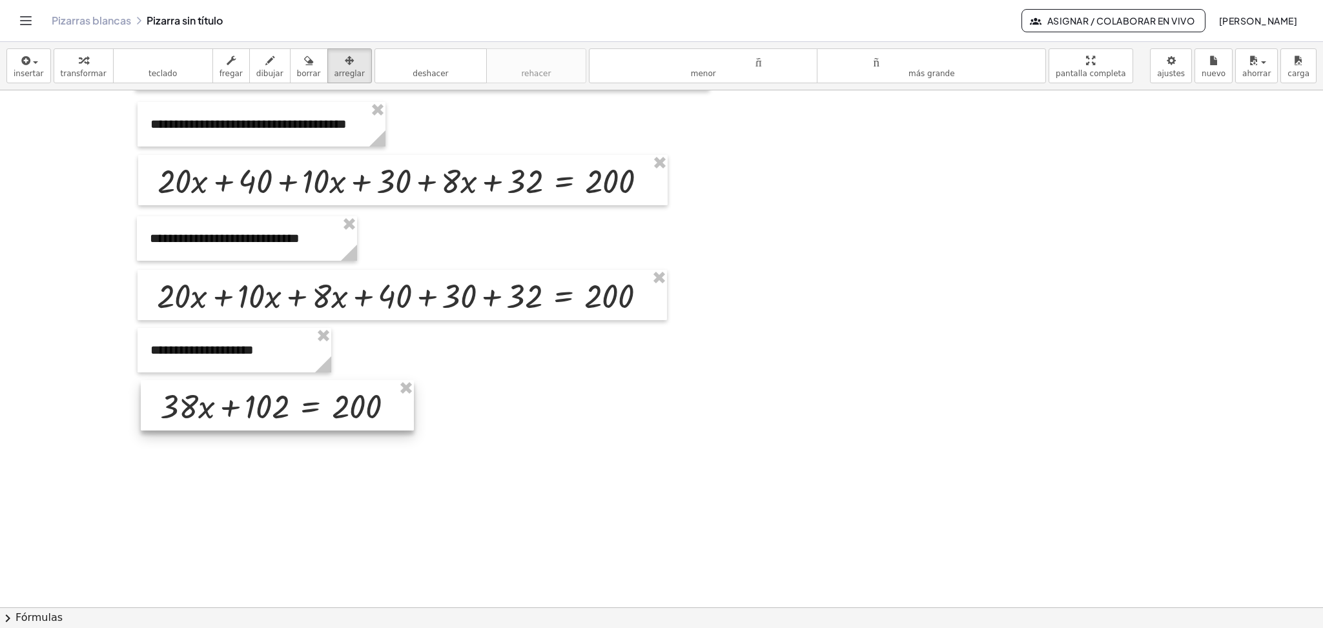
drag, startPoint x: 913, startPoint y: 185, endPoint x: 254, endPoint y: 423, distance: 700.3
click at [254, 423] on div at bounding box center [277, 405] width 273 height 50
click at [19, 65] on icon "button" at bounding box center [25, 60] width 12 height 15
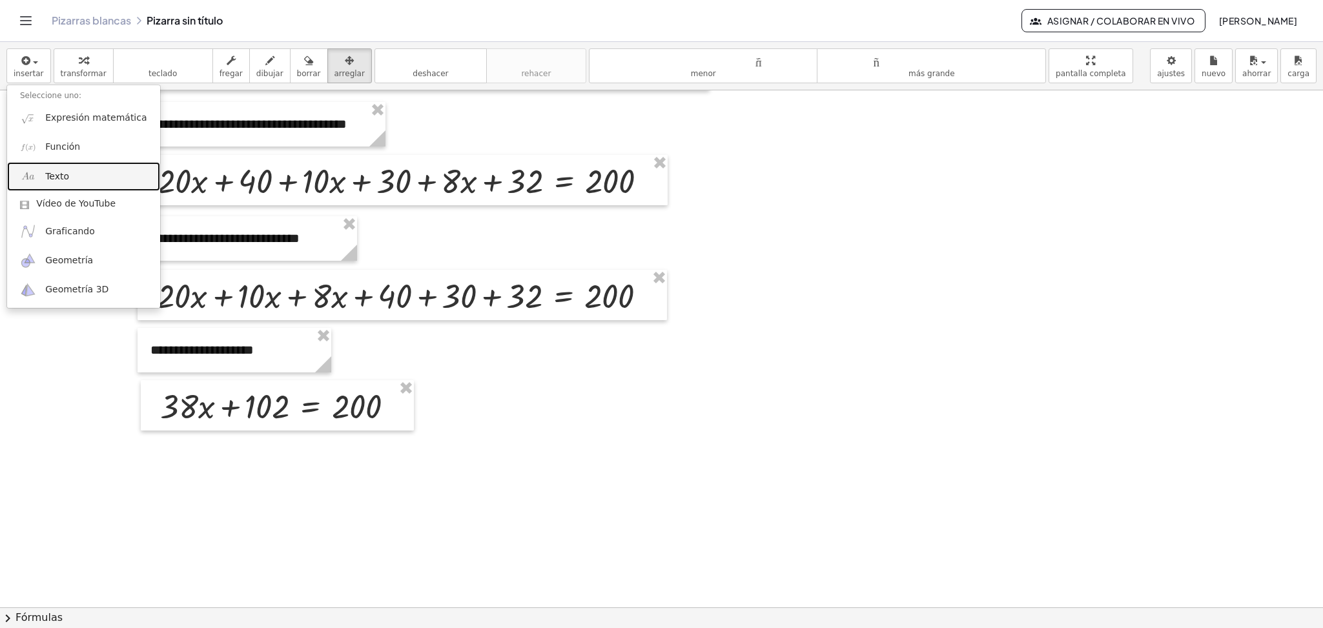
click at [61, 176] on font "Texto" at bounding box center [57, 176] width 24 height 10
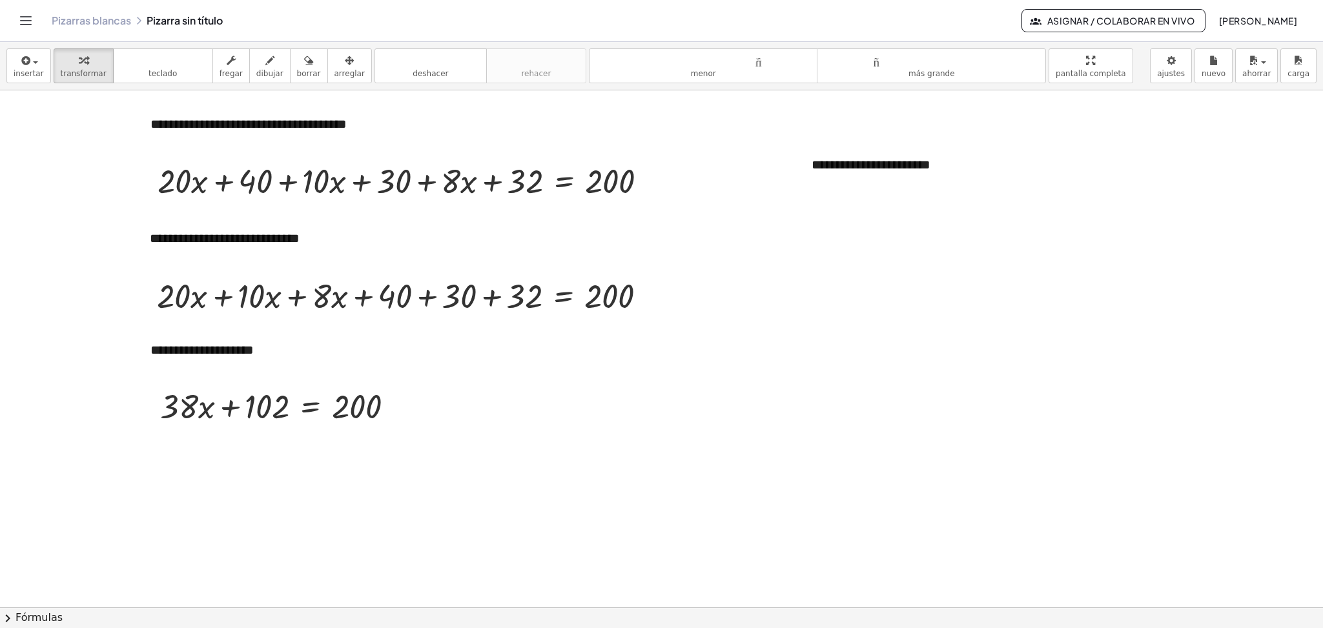
click at [345, 67] on icon "button" at bounding box center [349, 60] width 9 height 15
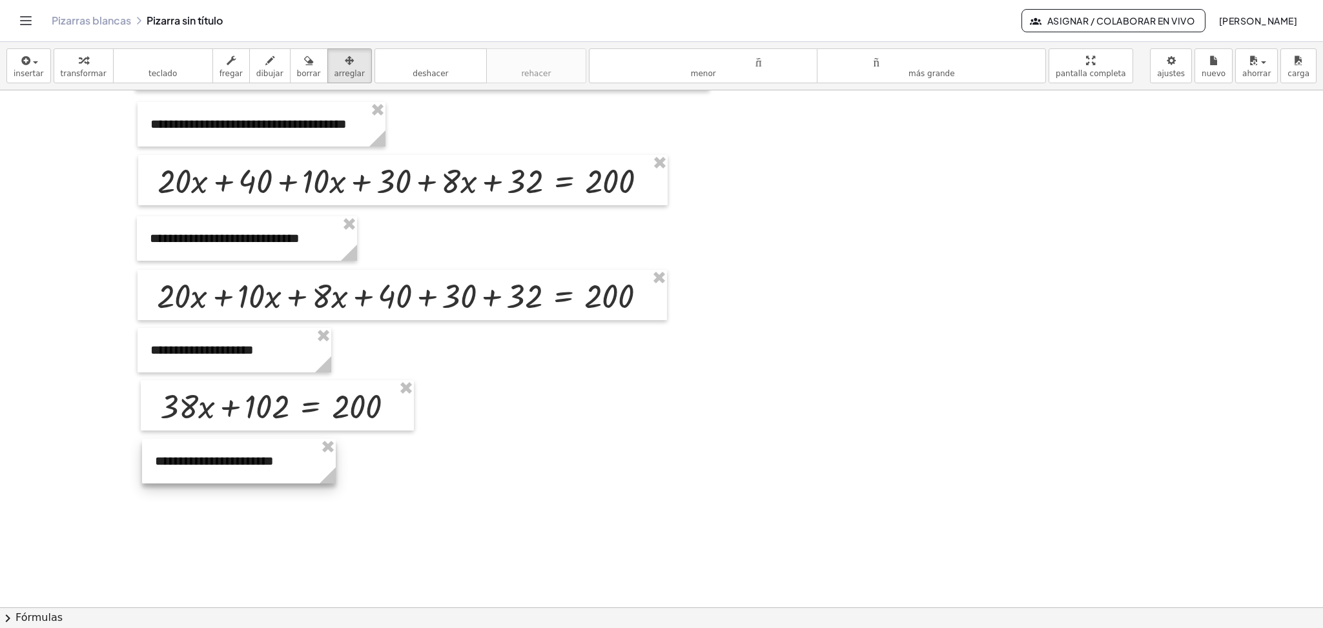
drag, startPoint x: 870, startPoint y: 172, endPoint x: 214, endPoint y: 471, distance: 721.2
click at [214, 471] on div at bounding box center [239, 461] width 194 height 45
click at [148, 72] on font "teclado" at bounding box center [162, 73] width 28 height 9
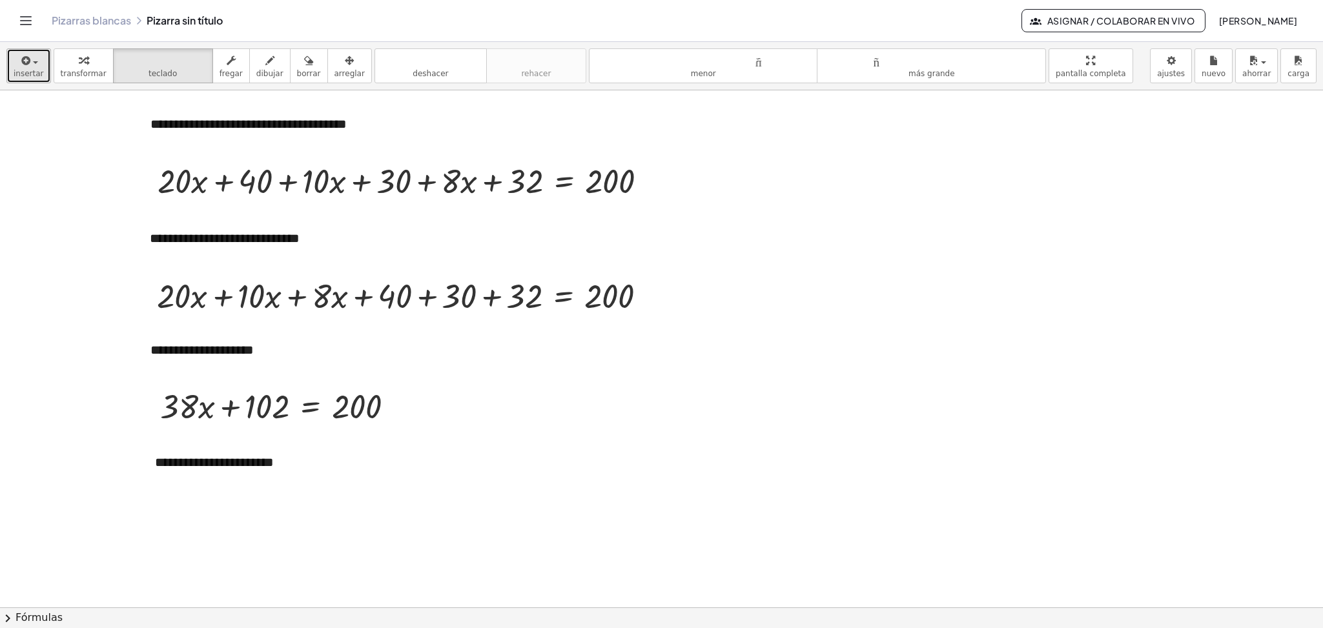
click at [24, 65] on icon "button" at bounding box center [25, 60] width 12 height 15
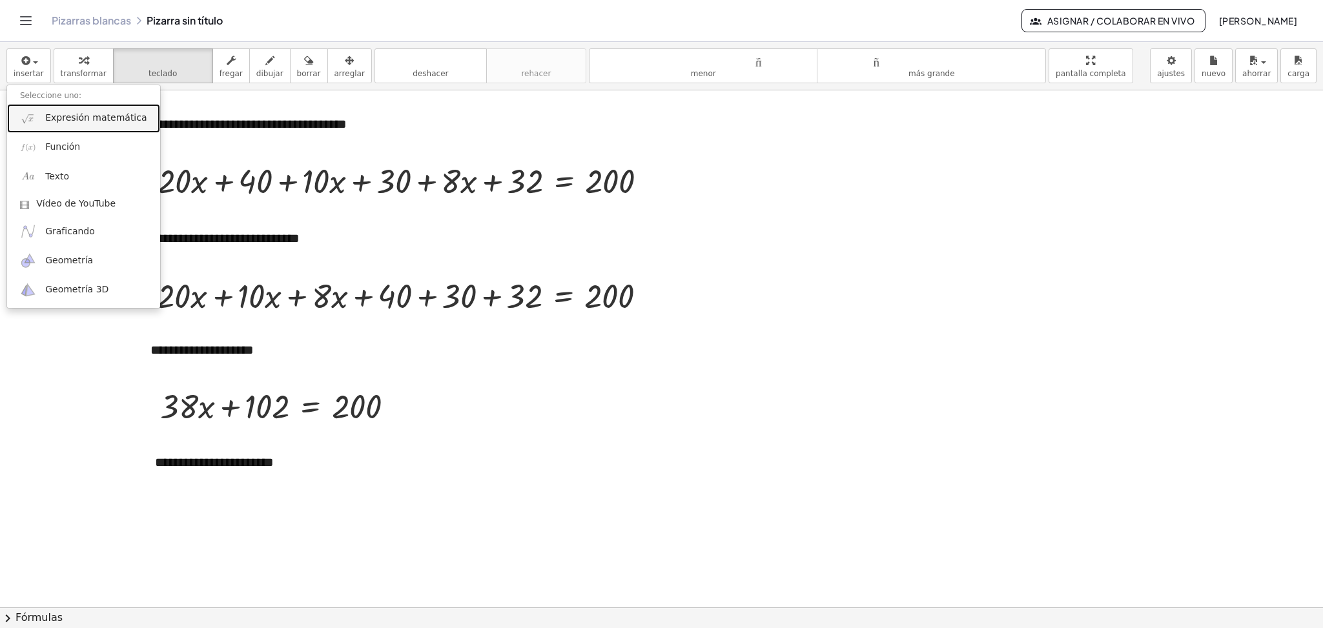
click at [80, 115] on font "Expresión matemática" at bounding box center [95, 117] width 101 height 10
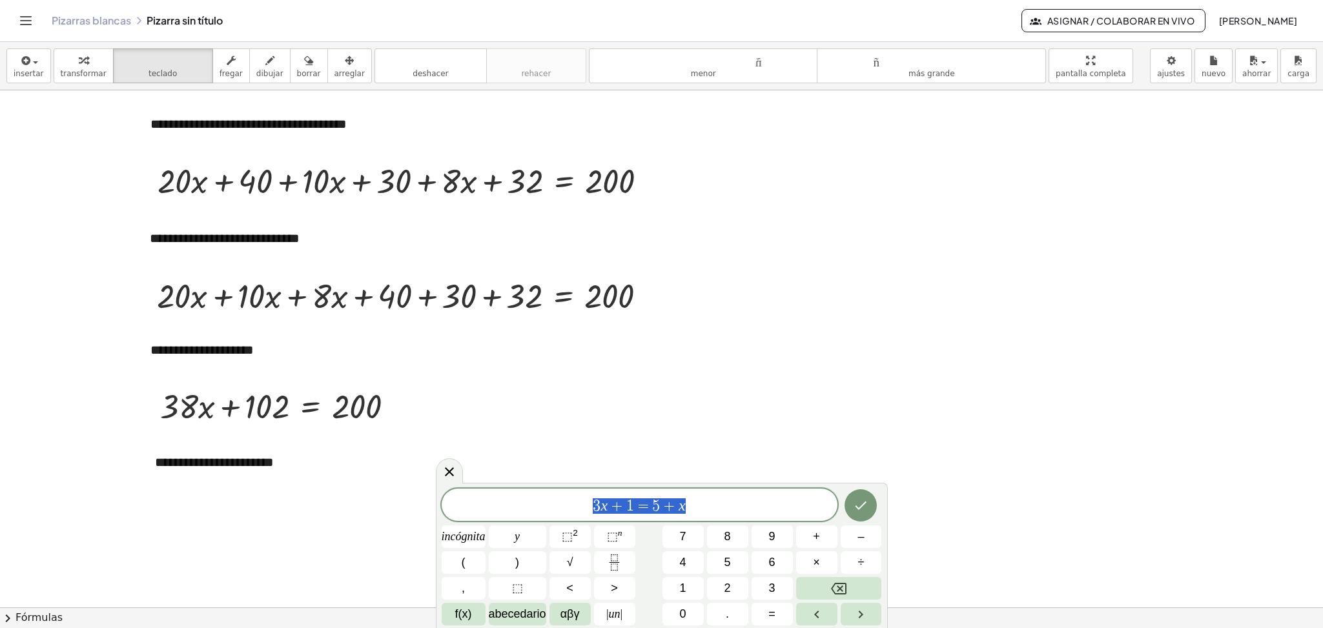
drag, startPoint x: 686, startPoint y: 504, endPoint x: 574, endPoint y: 506, distance: 111.7
click at [574, 506] on span "3 x + 1 = 5 + x" at bounding box center [640, 506] width 396 height 18
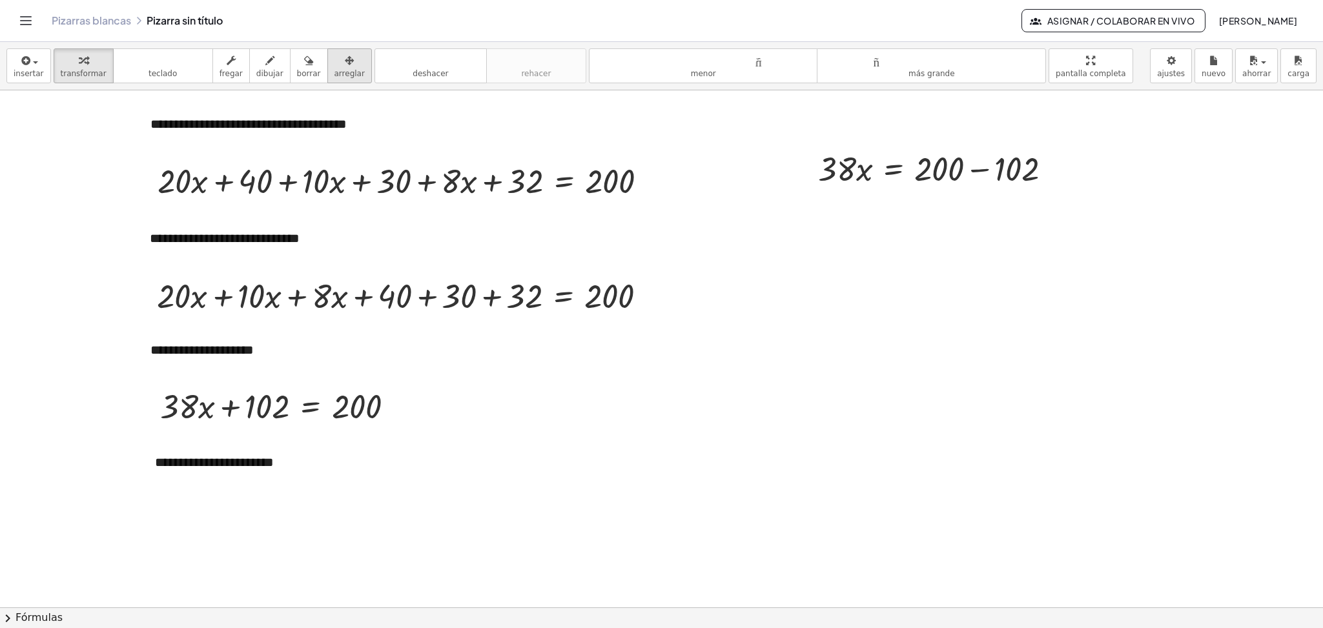
drag, startPoint x: 345, startPoint y: 47, endPoint x: 336, endPoint y: 59, distance: 14.7
click at [336, 59] on div "insertar Seleccione uno: Expresión matemática Función Texto Vídeo de YouTube Gr…" at bounding box center [661, 66] width 1323 height 48
click at [345, 59] on icon "button" at bounding box center [349, 60] width 9 height 15
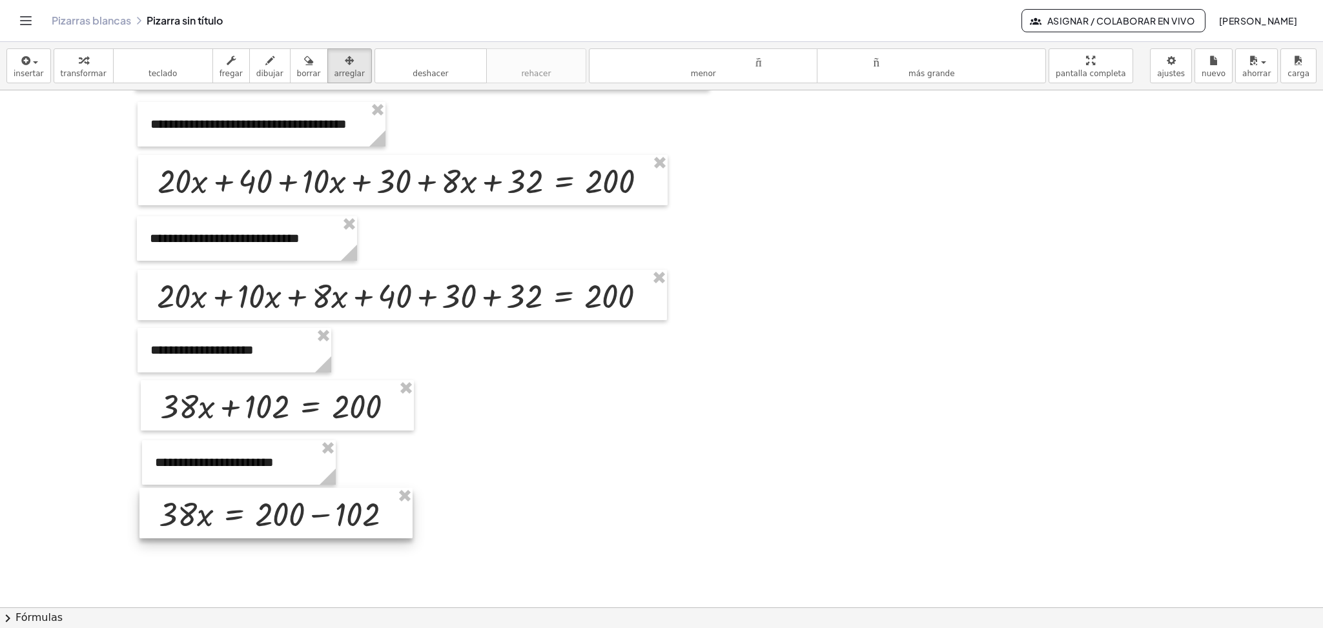
drag, startPoint x: 910, startPoint y: 169, endPoint x: 251, endPoint y: 515, distance: 745.1
click at [251, 515] on div at bounding box center [275, 513] width 273 height 50
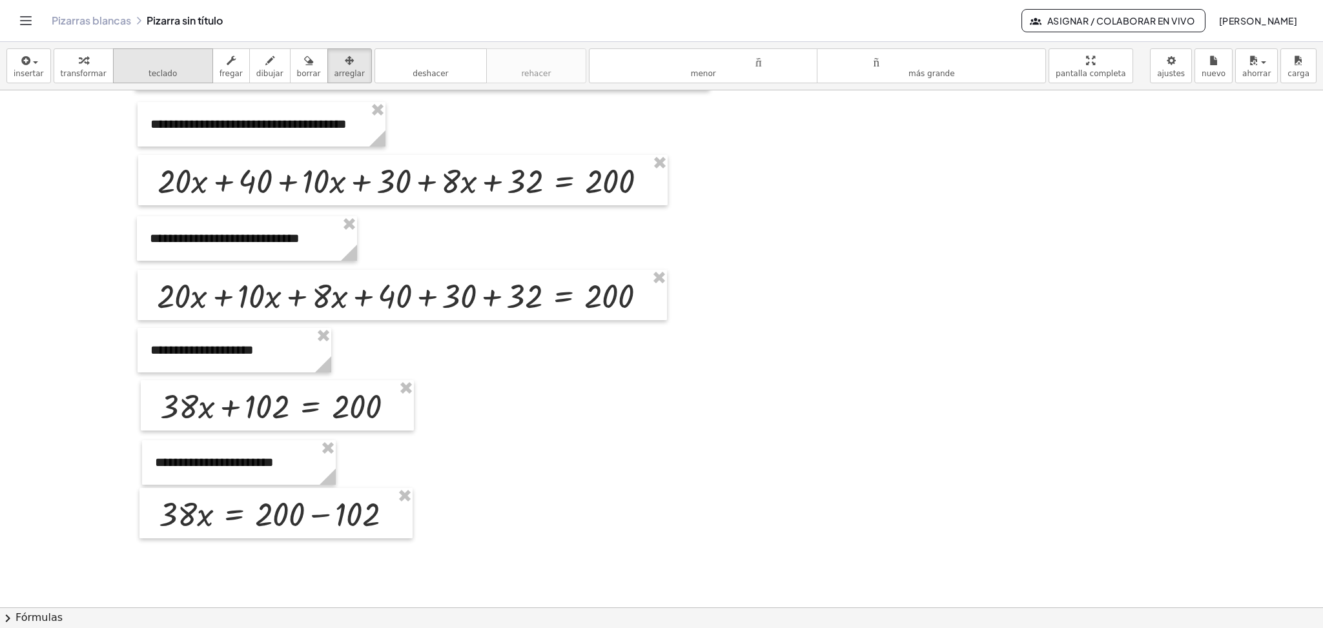
click at [167, 57] on font "teclado" at bounding box center [163, 60] width 86 height 12
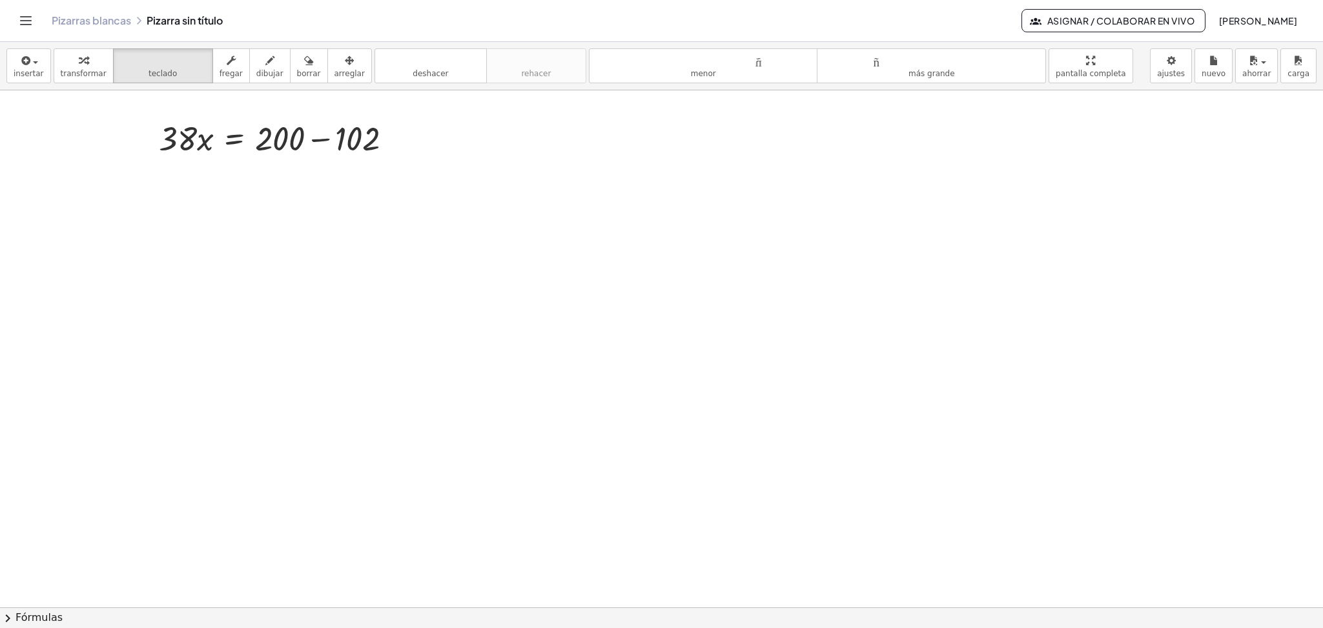
scroll to position [1252, 0]
click at [328, 140] on div at bounding box center [342, 136] width 75 height 36
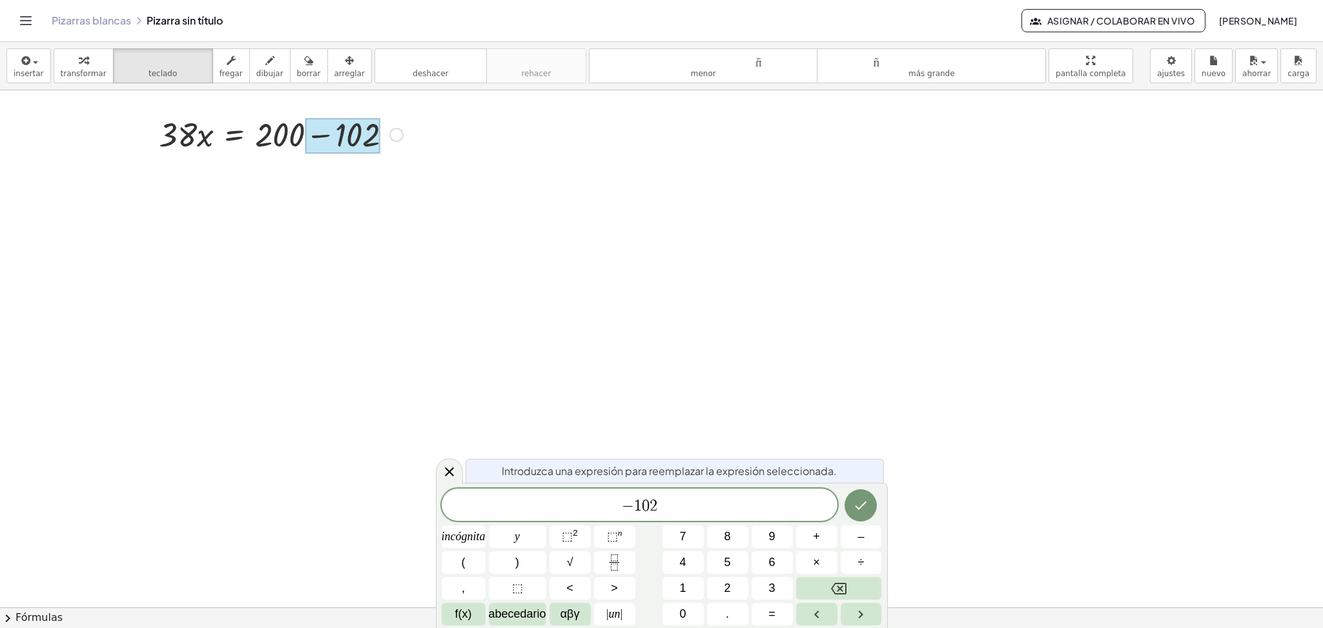
click at [316, 138] on div at bounding box center [342, 136] width 75 height 36
drag, startPoint x: 403, startPoint y: 138, endPoint x: 403, endPoint y: 198, distance: 60.7
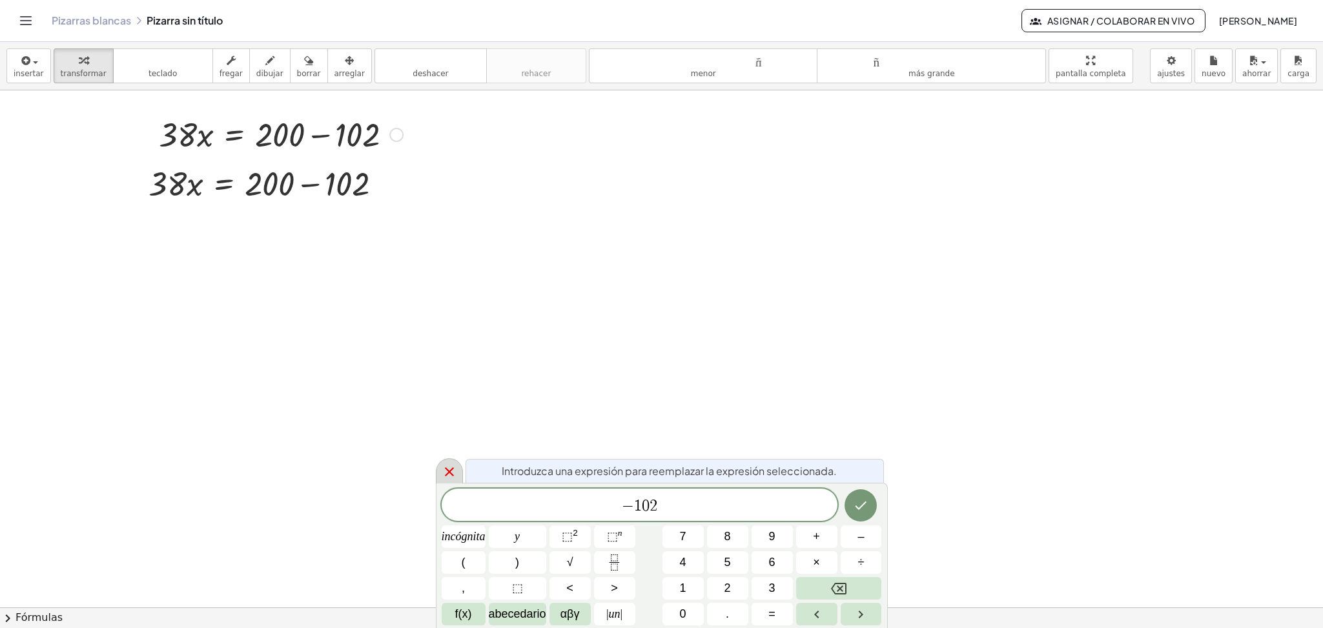
click at [455, 469] on icon at bounding box center [449, 471] width 15 height 15
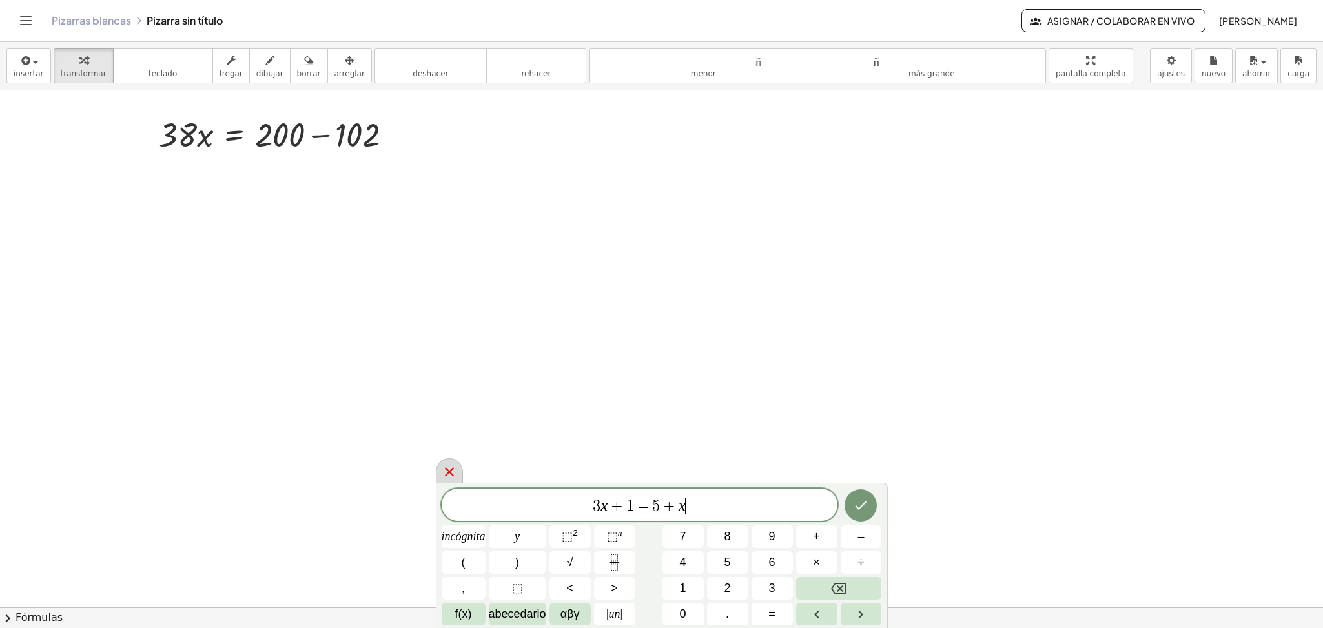
click at [445, 471] on icon at bounding box center [449, 471] width 15 height 15
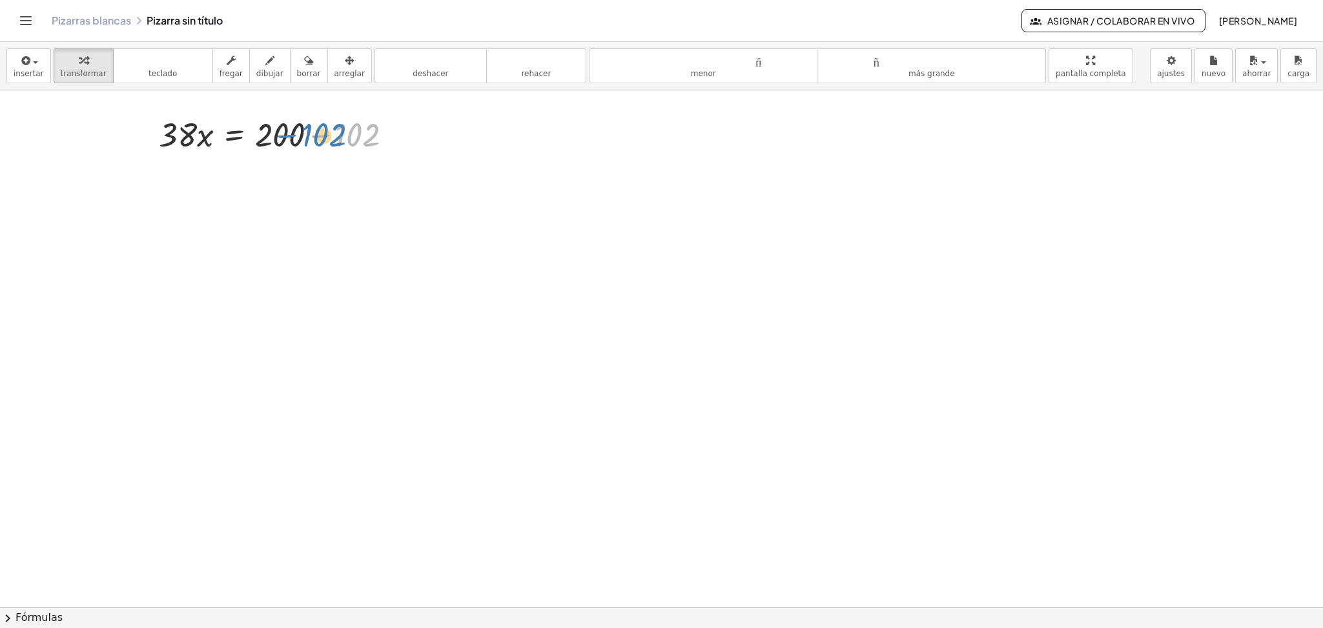
drag, startPoint x: 353, startPoint y: 145, endPoint x: 320, endPoint y: 145, distance: 33.6
click at [320, 145] on div at bounding box center [280, 134] width 257 height 44
click at [320, 140] on div at bounding box center [280, 134] width 257 height 44
click at [320, 140] on div "· 38 · x = + 200 − 102 98 · 38 · x = + 200 − 102" at bounding box center [230, 133] width 183 height 50
click at [20, 64] on icon "button" at bounding box center [25, 60] width 12 height 15
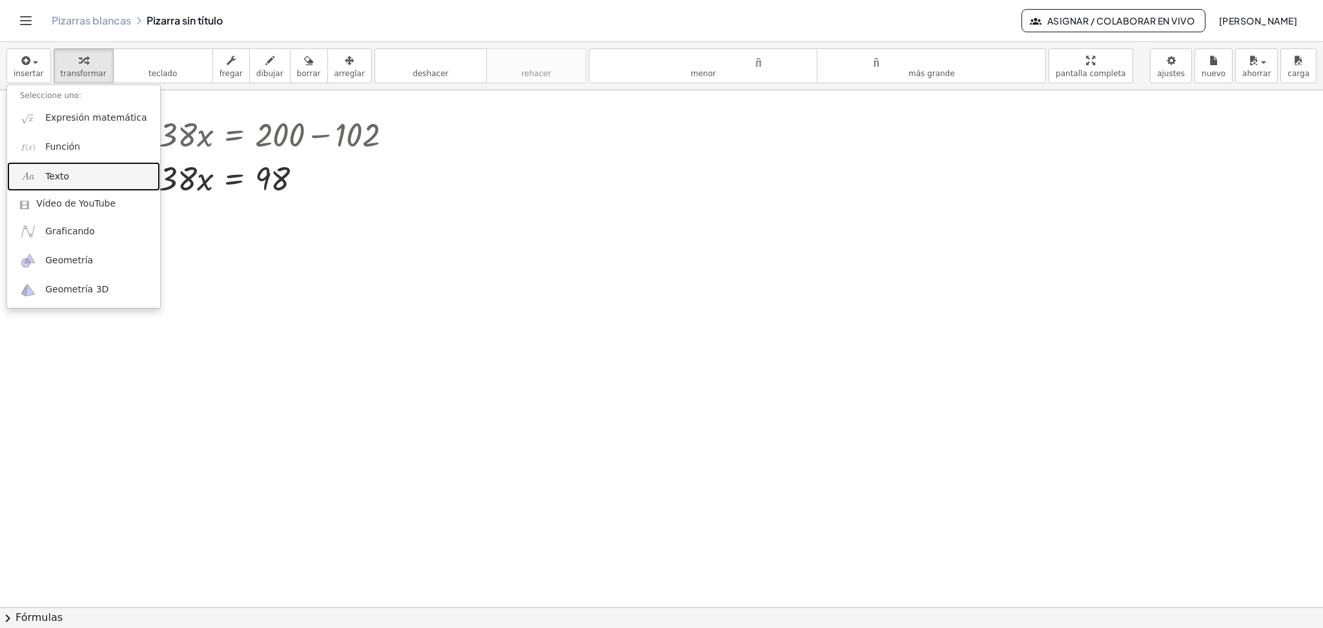
click at [70, 175] on link "Texto" at bounding box center [83, 176] width 153 height 29
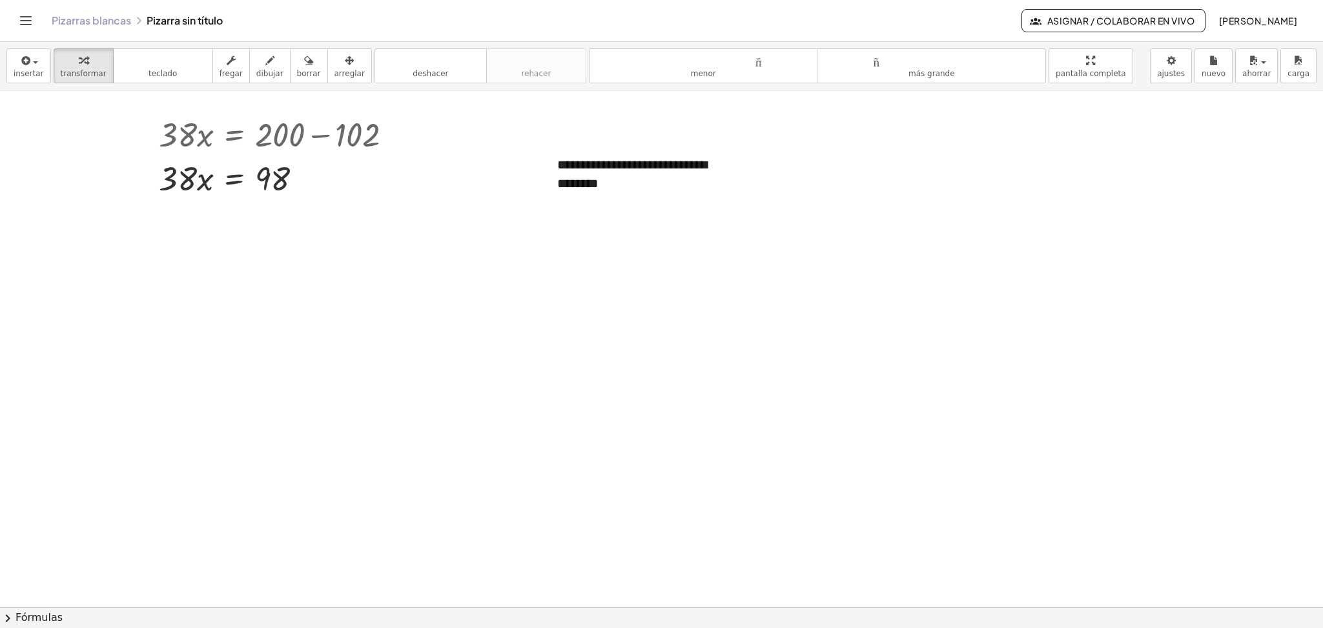
click at [343, 58] on div "button" at bounding box center [349, 59] width 30 height 15
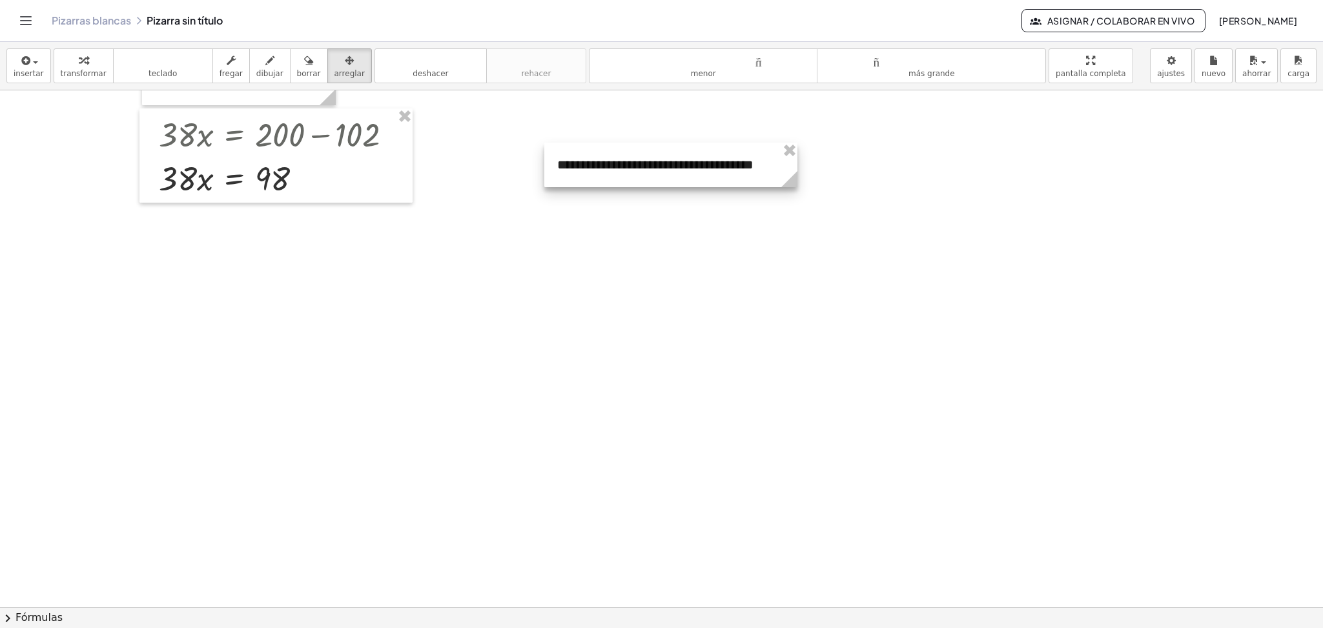
drag, startPoint x: 737, startPoint y: 194, endPoint x: 796, endPoint y: 194, distance: 59.4
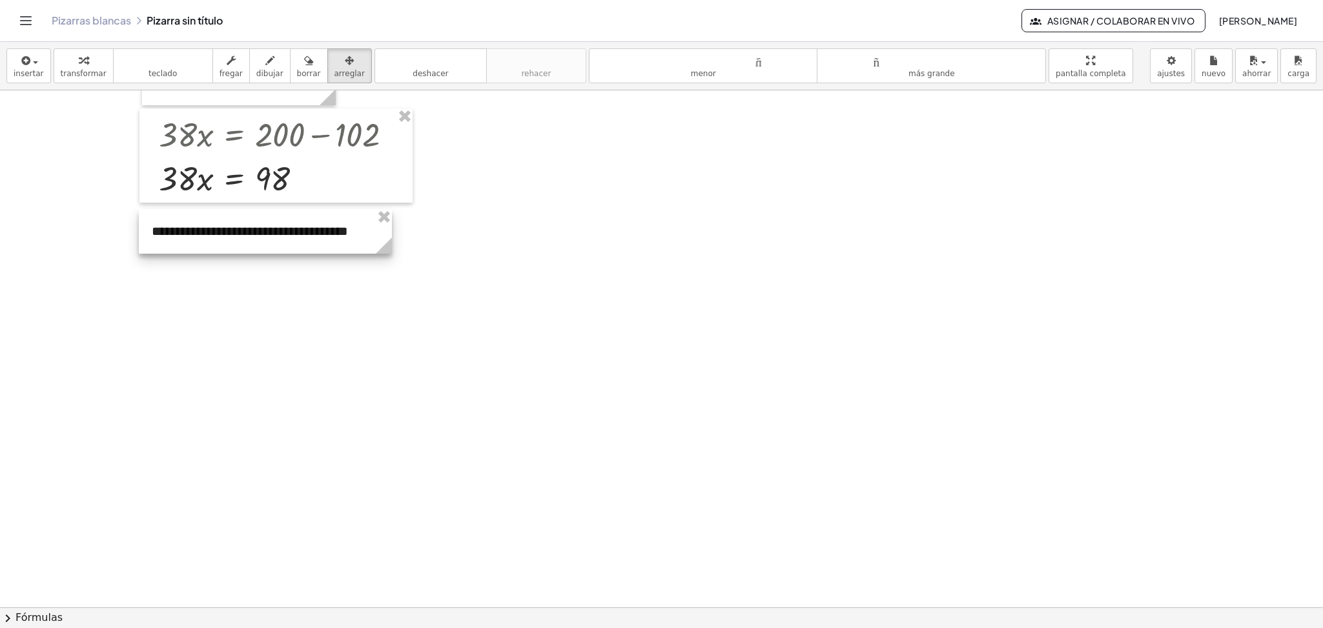
drag, startPoint x: 671, startPoint y: 174, endPoint x: 265, endPoint y: 241, distance: 410.9
click at [265, 241] on div at bounding box center [265, 231] width 253 height 45
click at [185, 65] on font "teclado" at bounding box center [163, 60] width 86 height 12
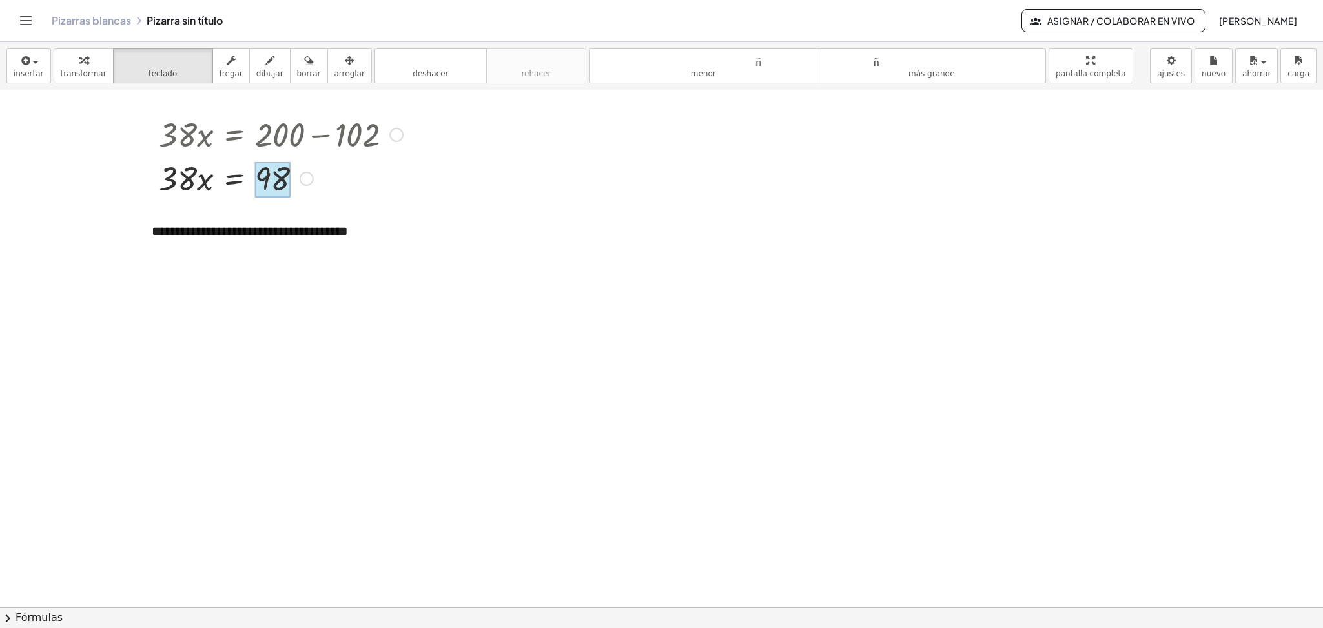
drag, startPoint x: 180, startPoint y: 183, endPoint x: 274, endPoint y: 194, distance: 94.3
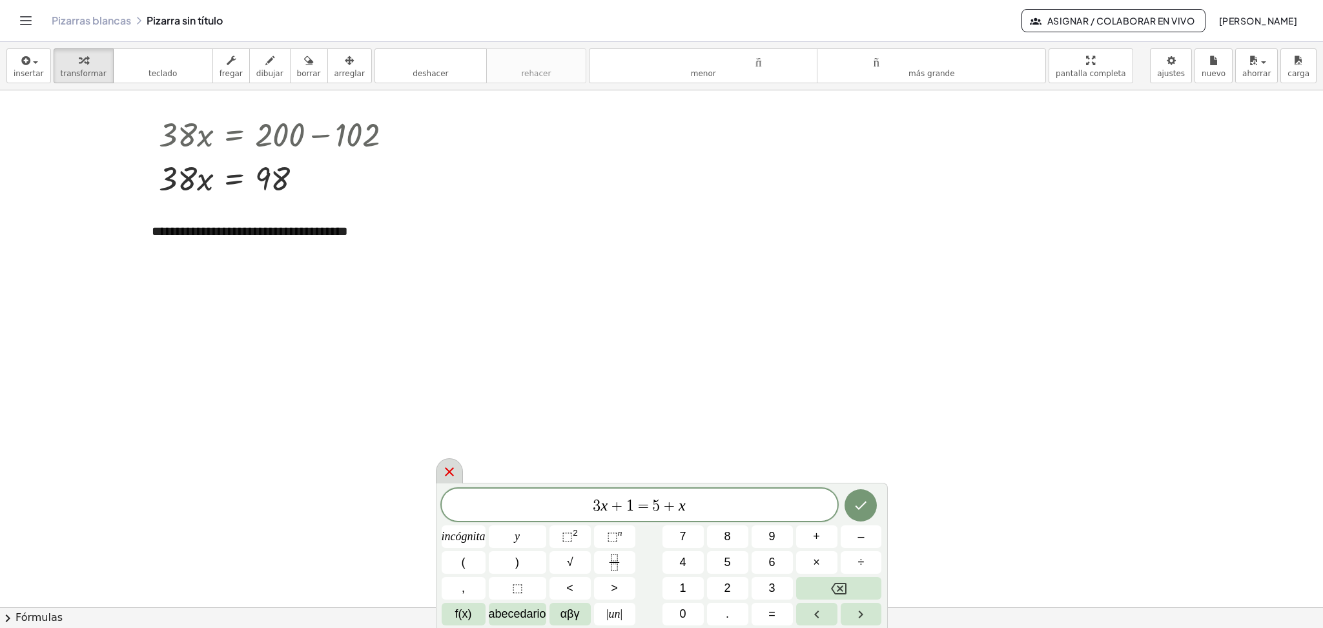
click at [452, 471] on icon at bounding box center [449, 471] width 15 height 15
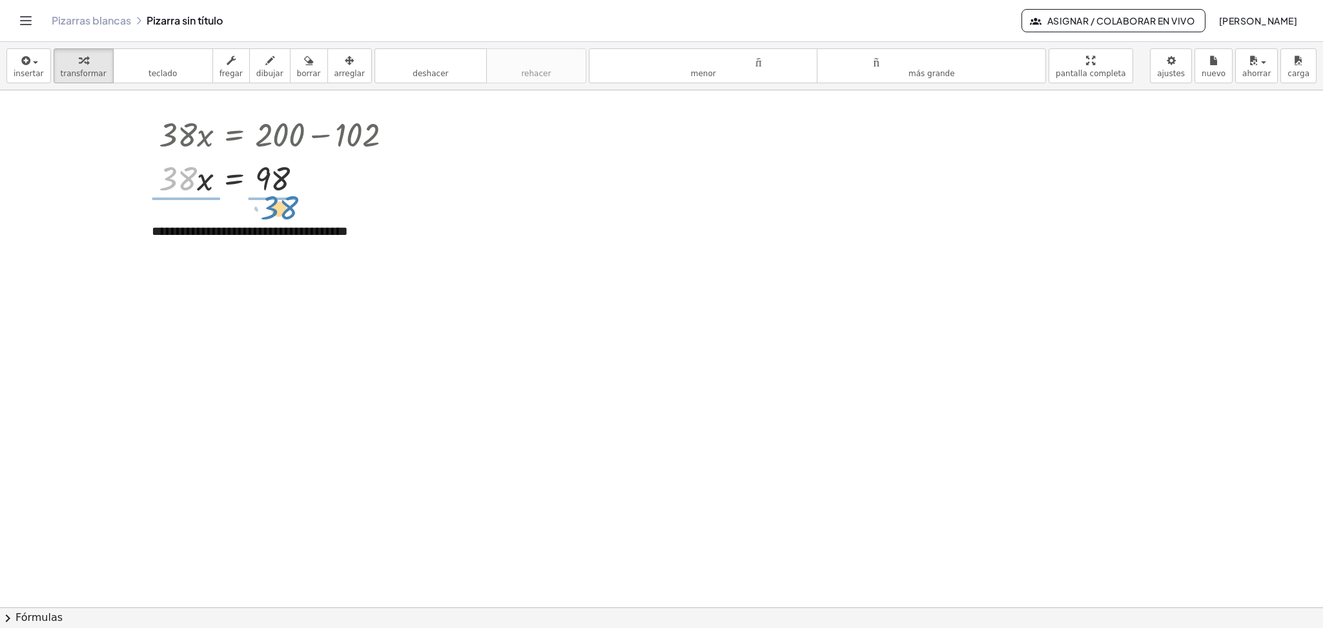
drag, startPoint x: 180, startPoint y: 183, endPoint x: 281, endPoint y: 212, distance: 105.4
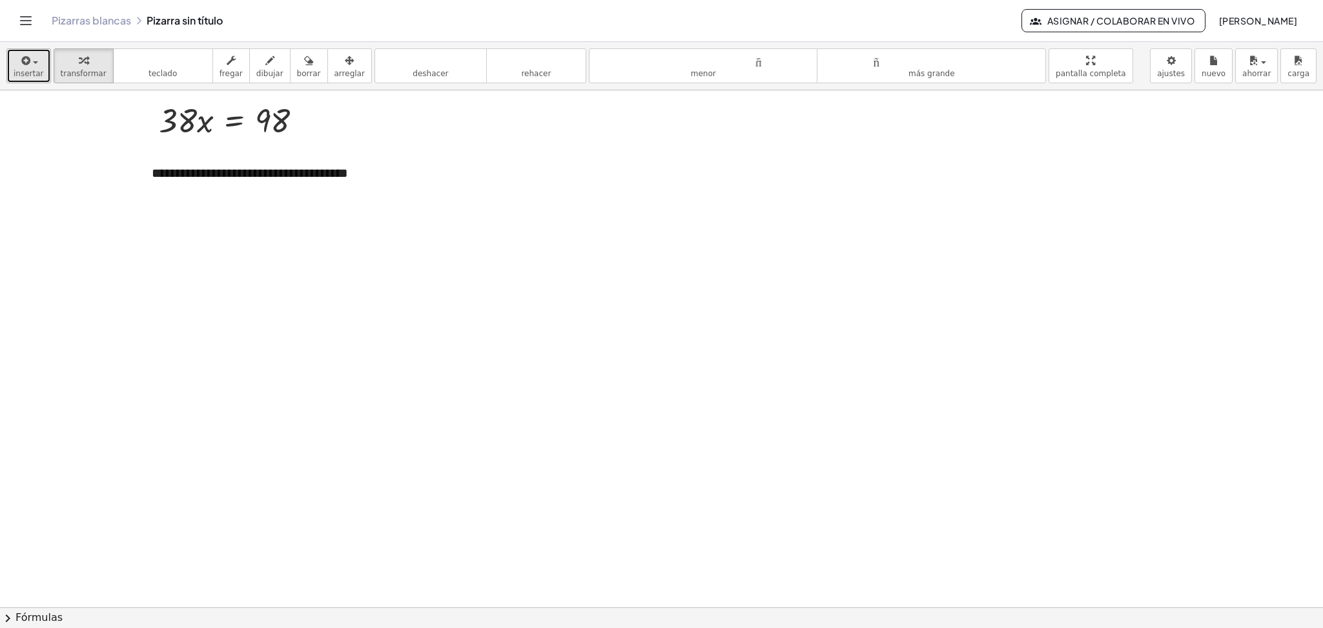
click at [21, 59] on icon "button" at bounding box center [25, 60] width 12 height 15
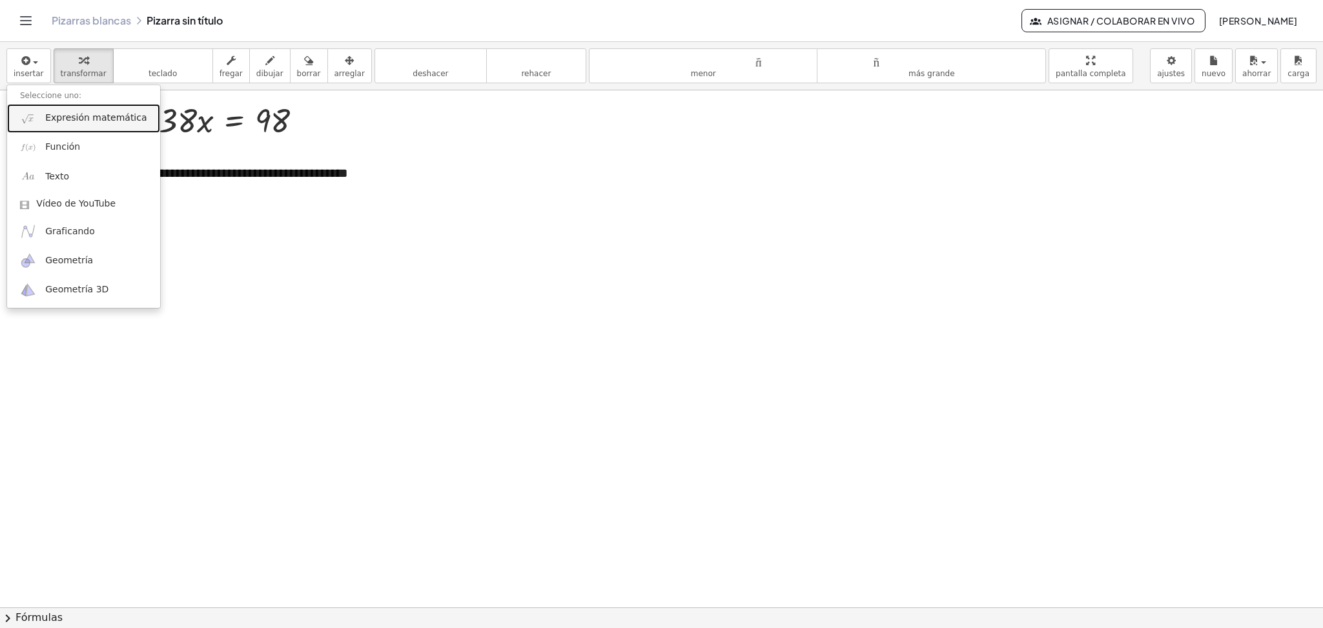
click at [76, 117] on font "Expresión matemática" at bounding box center [95, 117] width 101 height 10
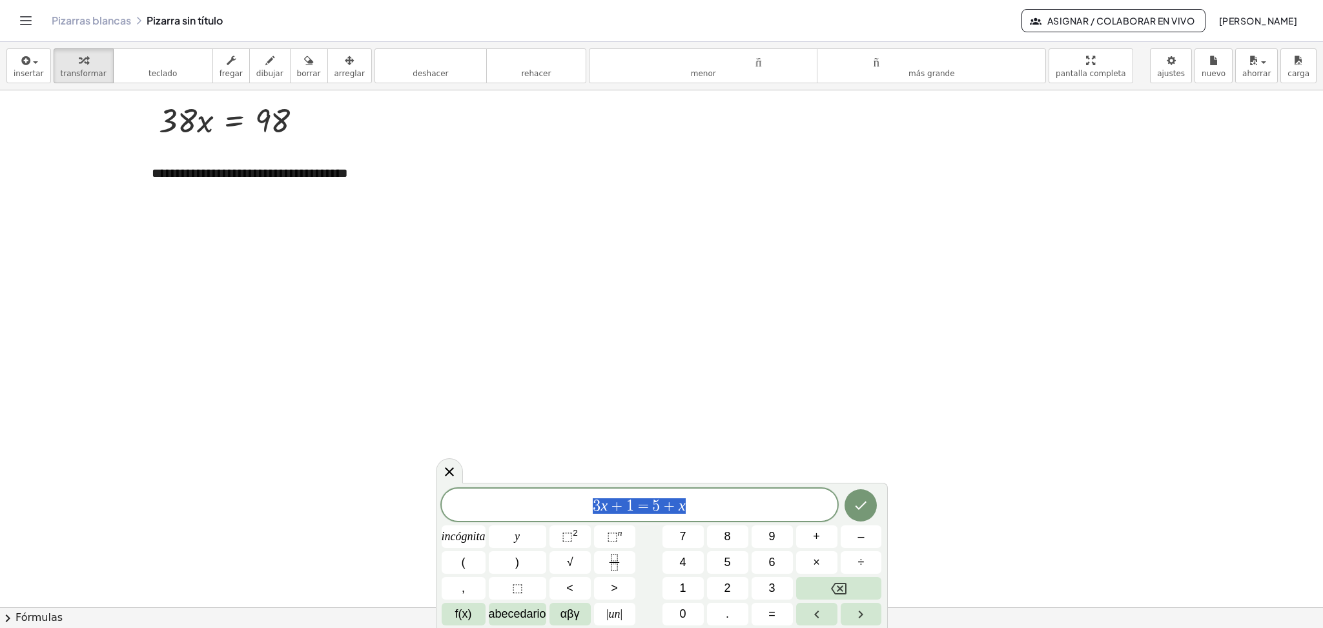
drag, startPoint x: 697, startPoint y: 500, endPoint x: 570, endPoint y: 506, distance: 127.4
click at [570, 506] on span "3 x + 1 = 5 + x" at bounding box center [640, 506] width 396 height 18
click at [764, 523] on button "9" at bounding box center [772, 537] width 41 height 23
click at [732, 523] on button "8" at bounding box center [727, 537] width 41 height 23
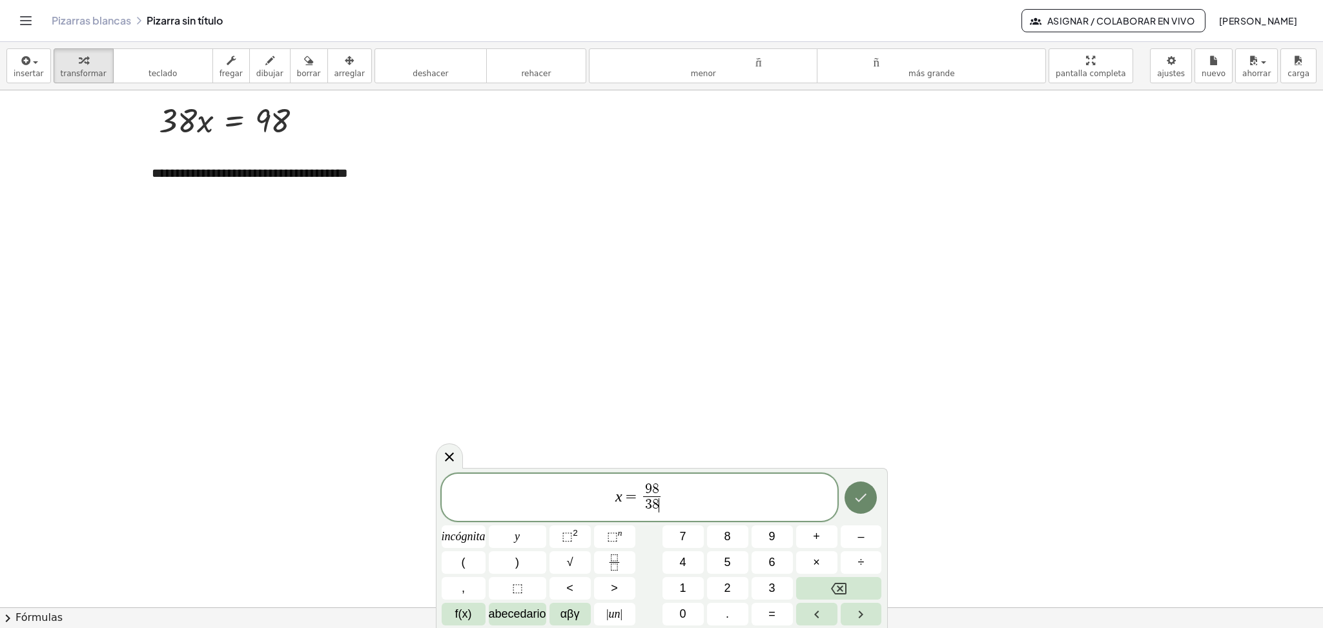
click at [858, 511] on button "Hecho" at bounding box center [860, 498] width 32 height 32
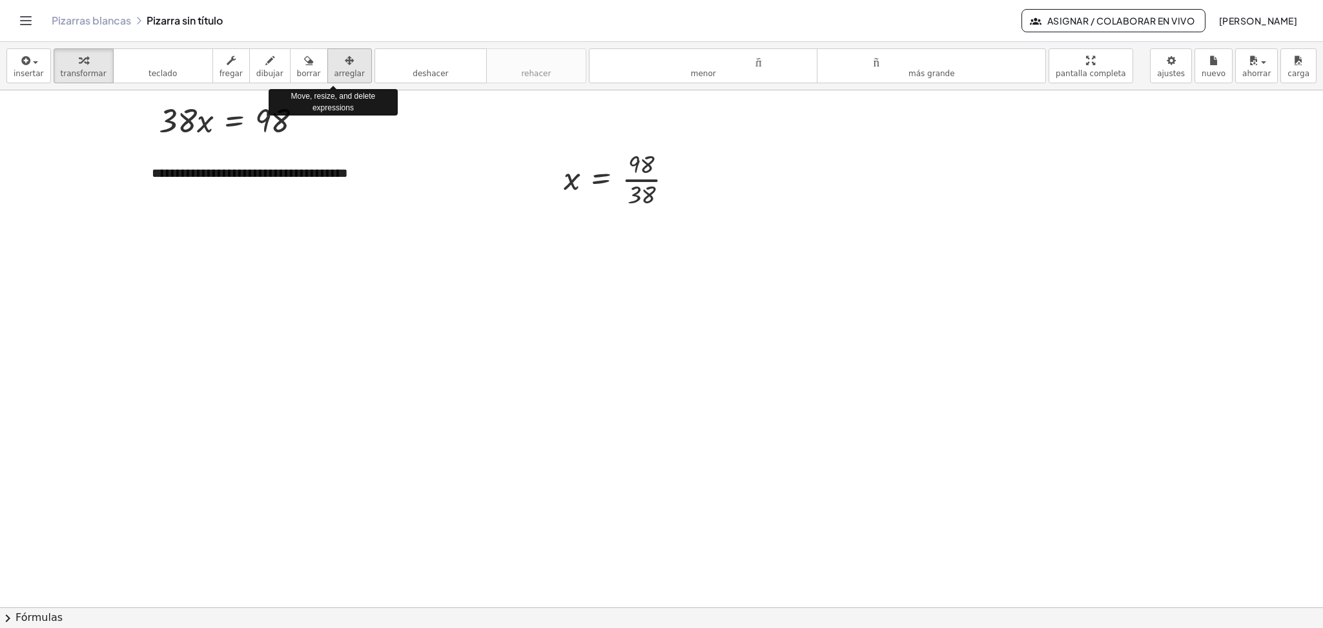
click at [334, 76] on font "arreglar" at bounding box center [349, 73] width 30 height 9
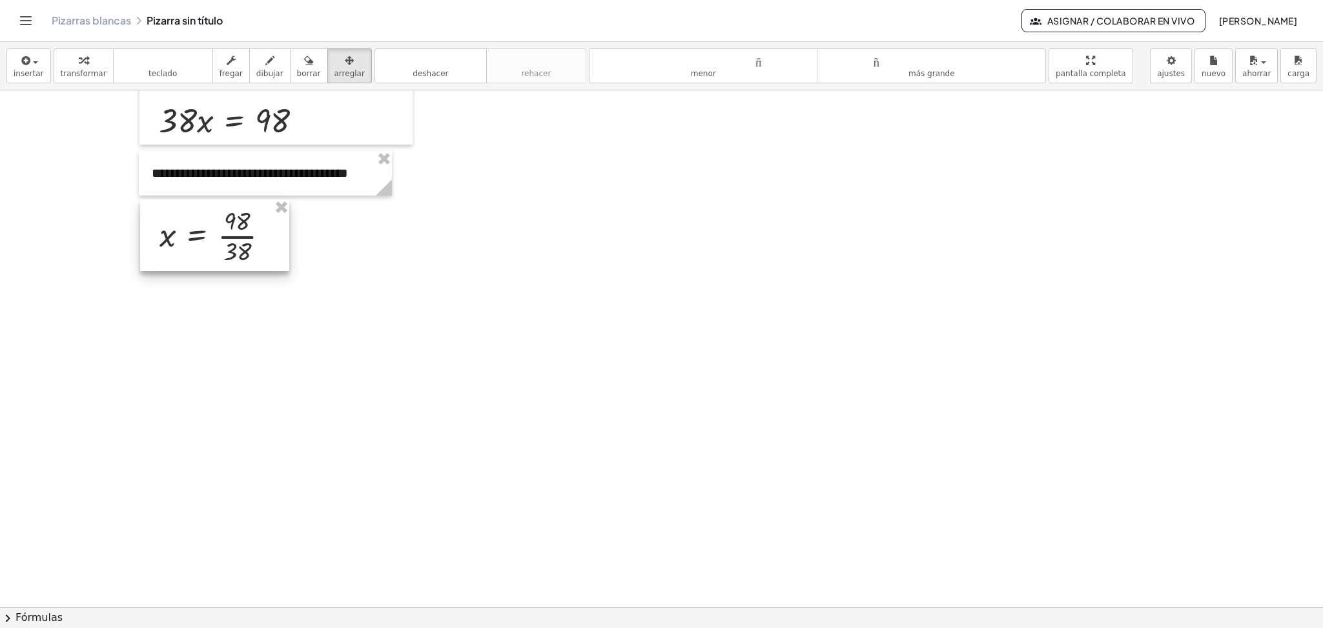
drag, startPoint x: 589, startPoint y: 176, endPoint x: 186, endPoint y: 233, distance: 407.5
click at [186, 233] on div at bounding box center [214, 235] width 149 height 71
click at [158, 70] on font "teclado" at bounding box center [162, 73] width 28 height 9
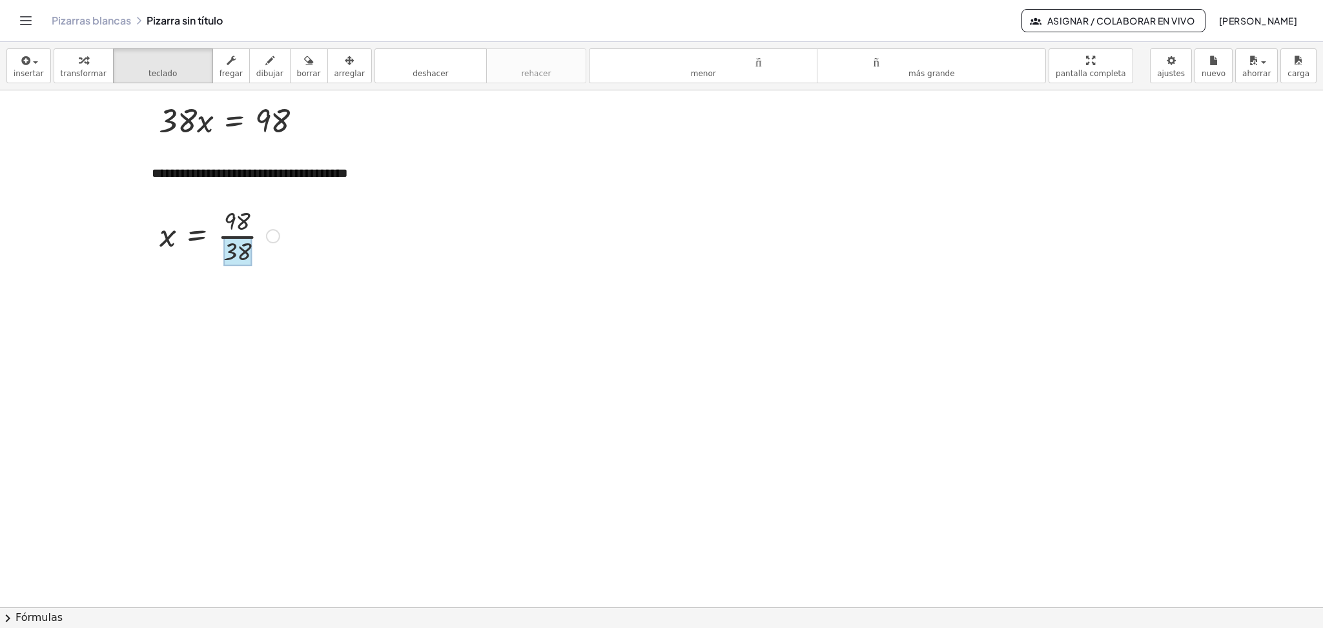
click at [236, 243] on div at bounding box center [237, 252] width 28 height 28
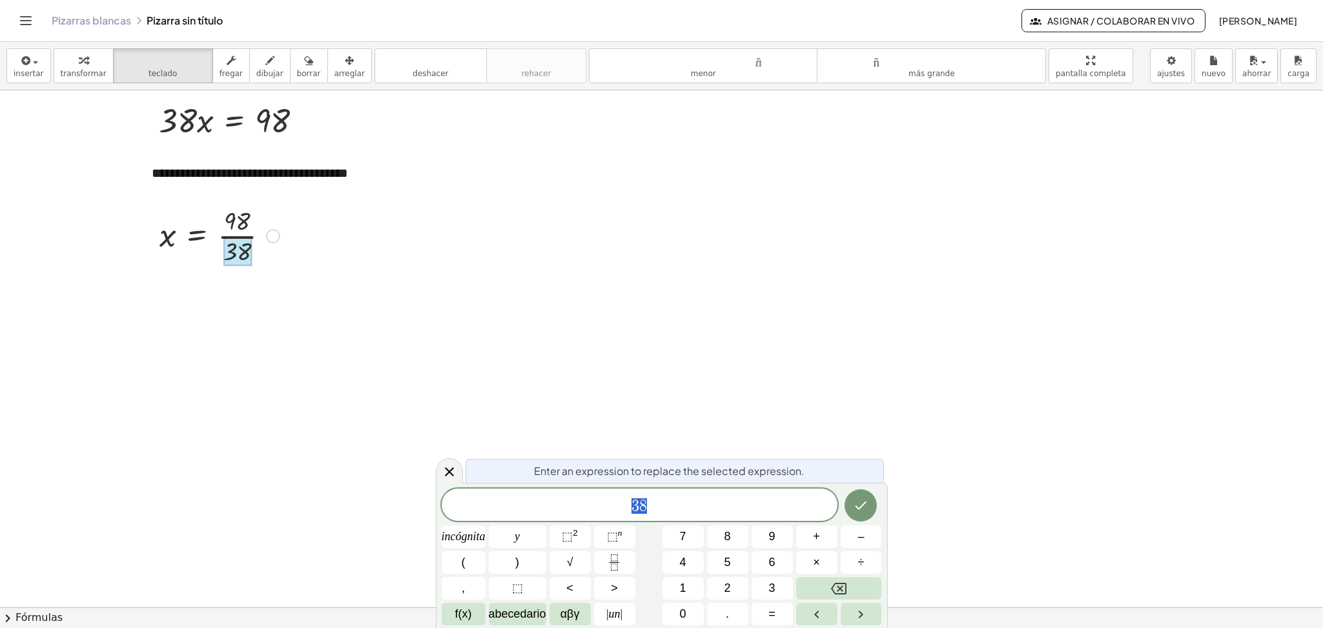
click at [236, 243] on div at bounding box center [237, 252] width 28 height 28
click at [238, 234] on div at bounding box center [219, 235] width 133 height 65
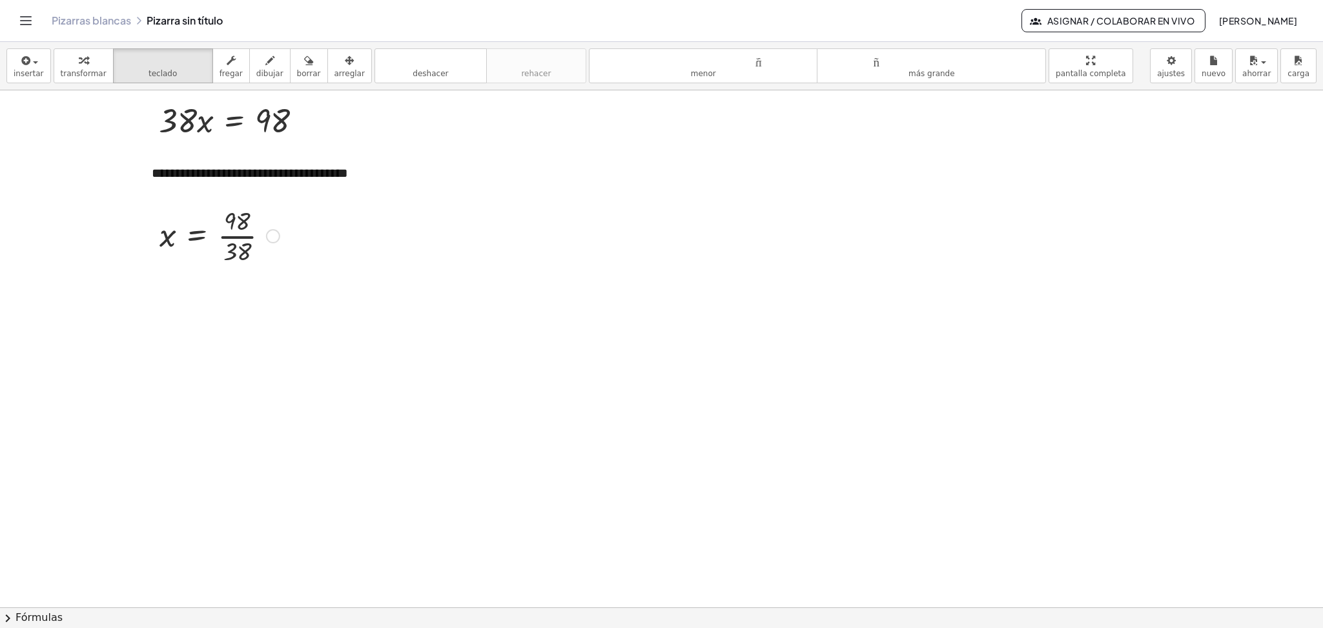
click at [241, 233] on div at bounding box center [237, 221] width 26 height 28
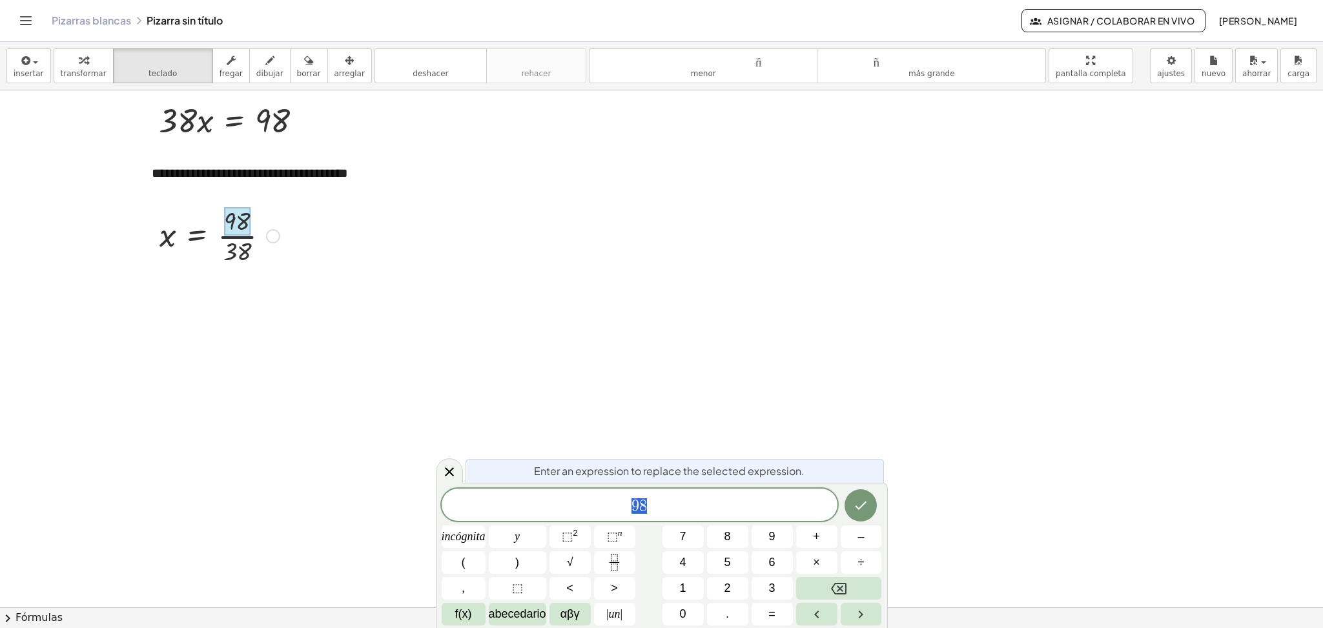
click at [241, 233] on div at bounding box center [237, 221] width 26 height 28
click at [241, 235] on div at bounding box center [237, 221] width 26 height 28
click at [242, 267] on div at bounding box center [219, 235] width 133 height 65
click at [447, 471] on icon at bounding box center [449, 471] width 9 height 9
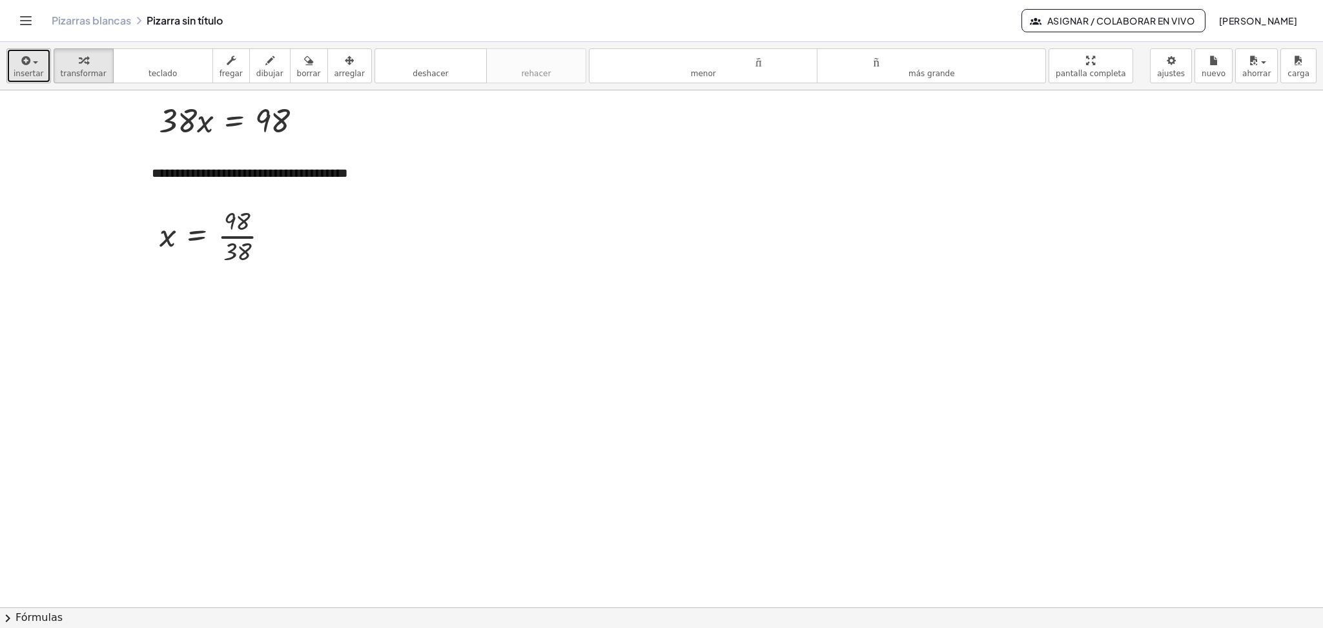
click at [25, 66] on icon "button" at bounding box center [25, 60] width 12 height 15
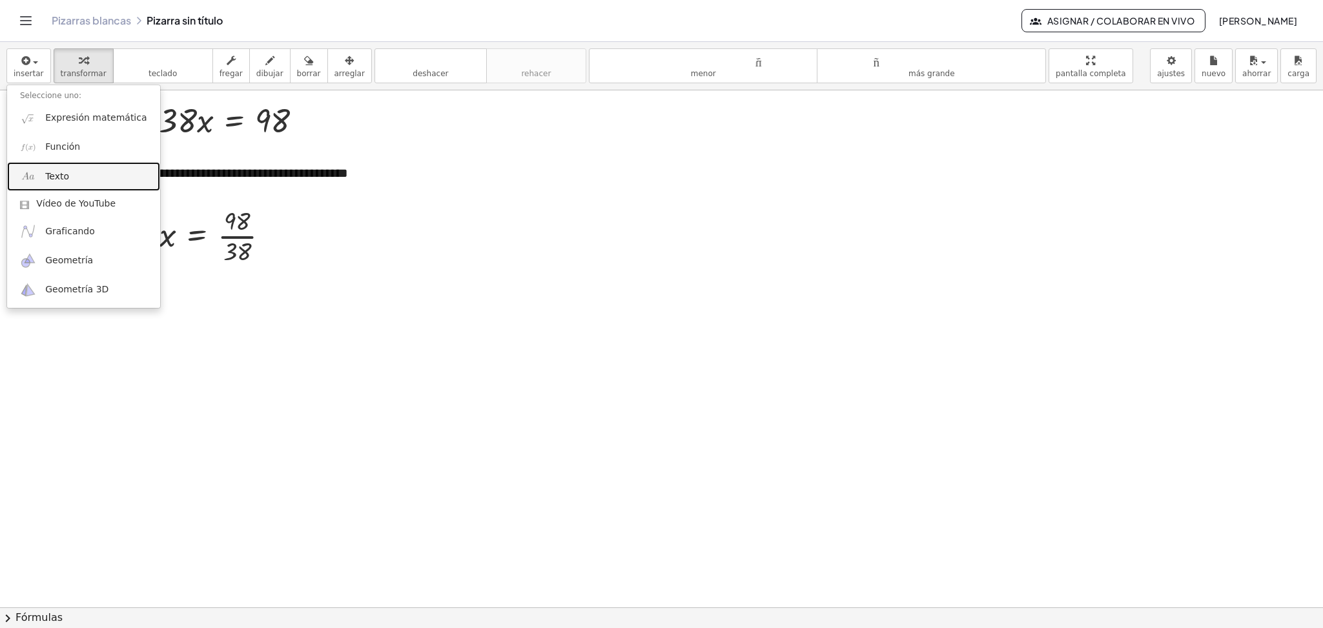
click at [55, 173] on font "Texto" at bounding box center [57, 176] width 24 height 10
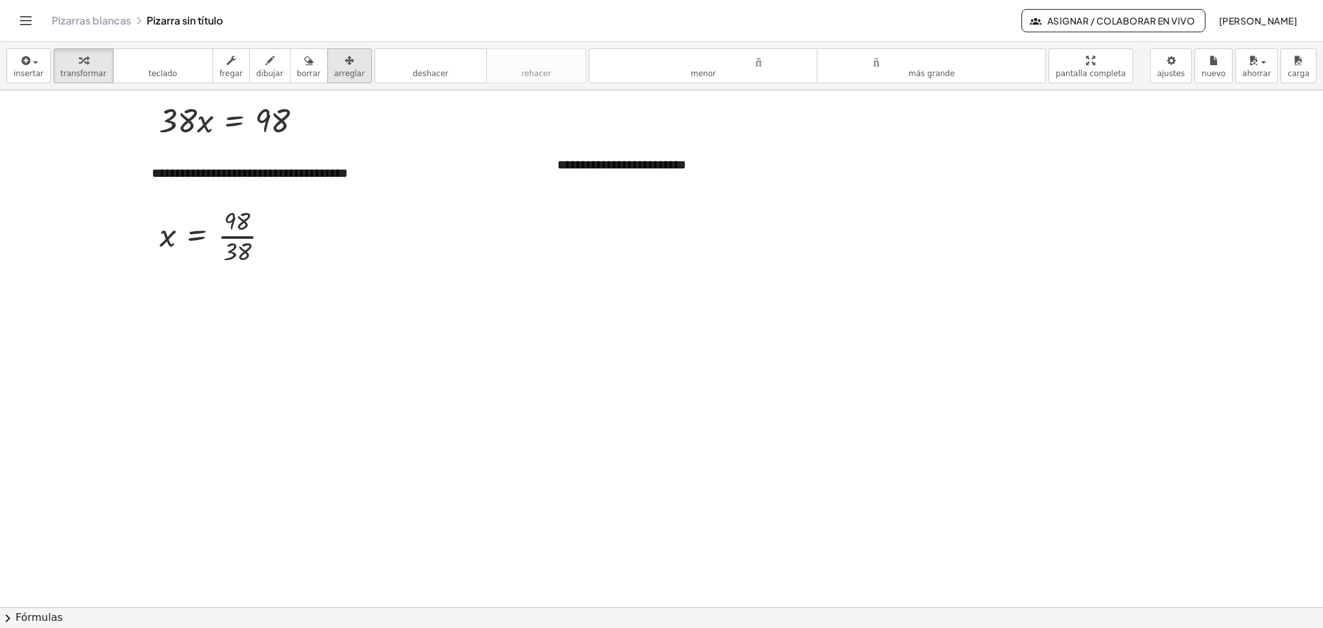
click at [334, 64] on div "button" at bounding box center [349, 59] width 30 height 15
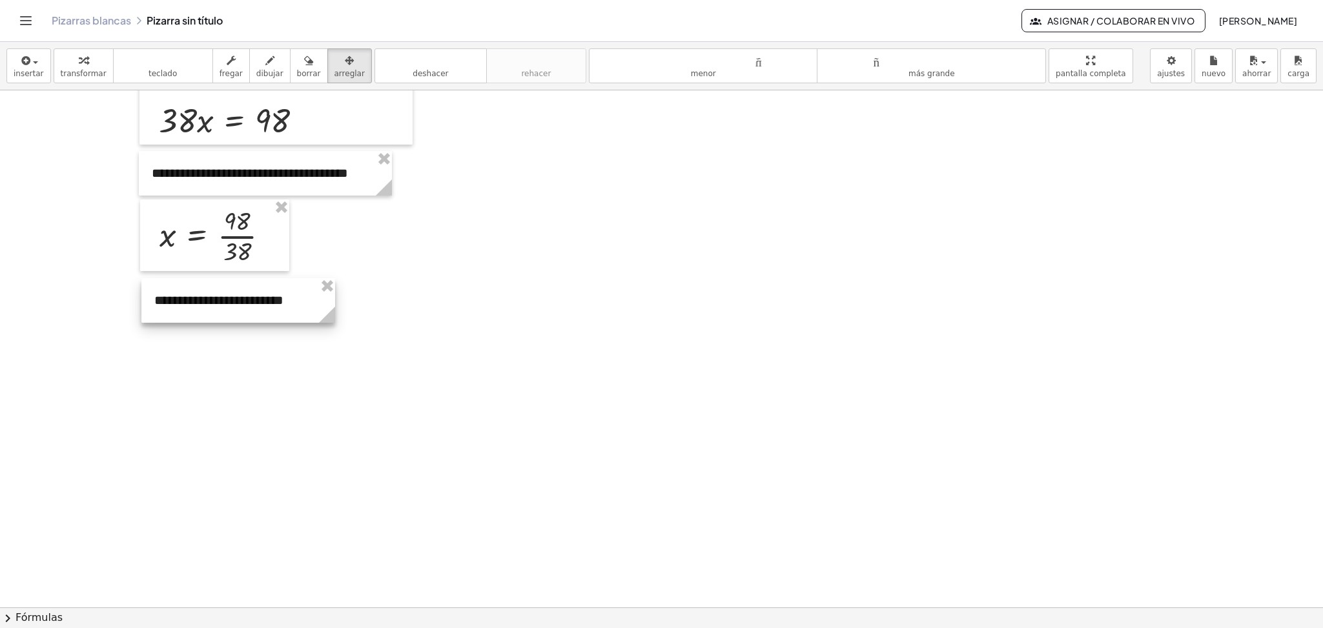
drag, startPoint x: 587, startPoint y: 171, endPoint x: 184, endPoint y: 307, distance: 425.1
click at [184, 307] on div at bounding box center [238, 300] width 194 height 45
click at [39, 74] on button "insertar" at bounding box center [28, 65] width 45 height 35
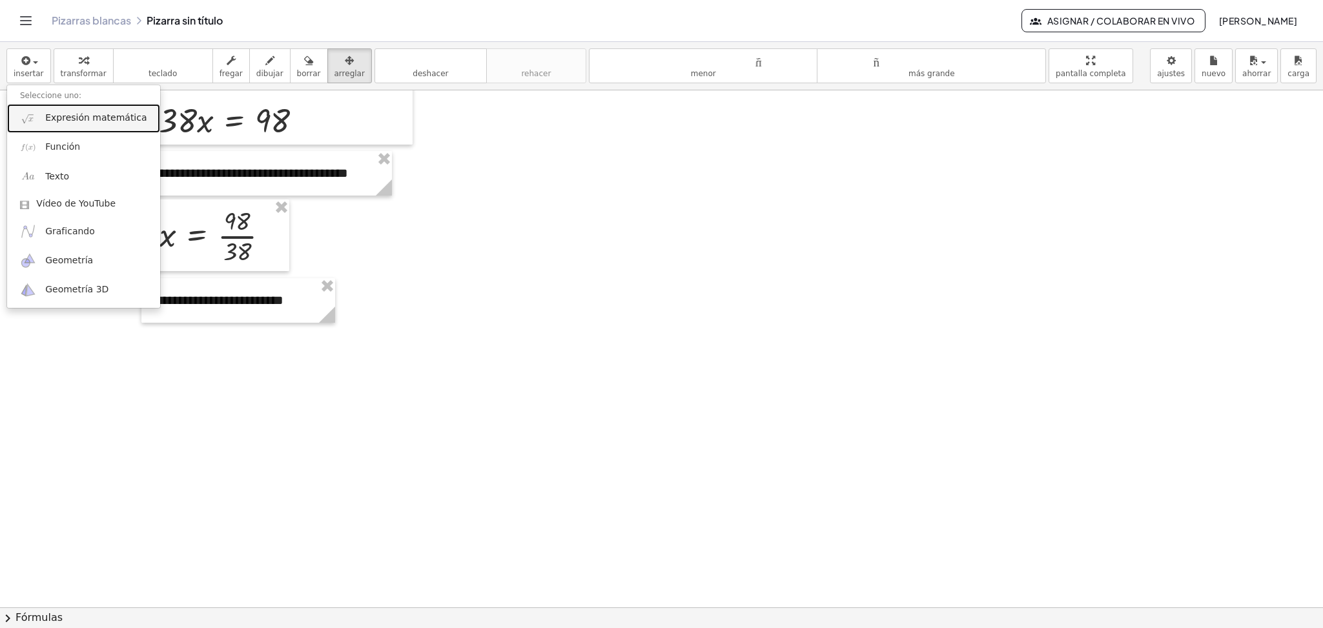
click at [55, 123] on font "Expresión matemática" at bounding box center [95, 117] width 101 height 10
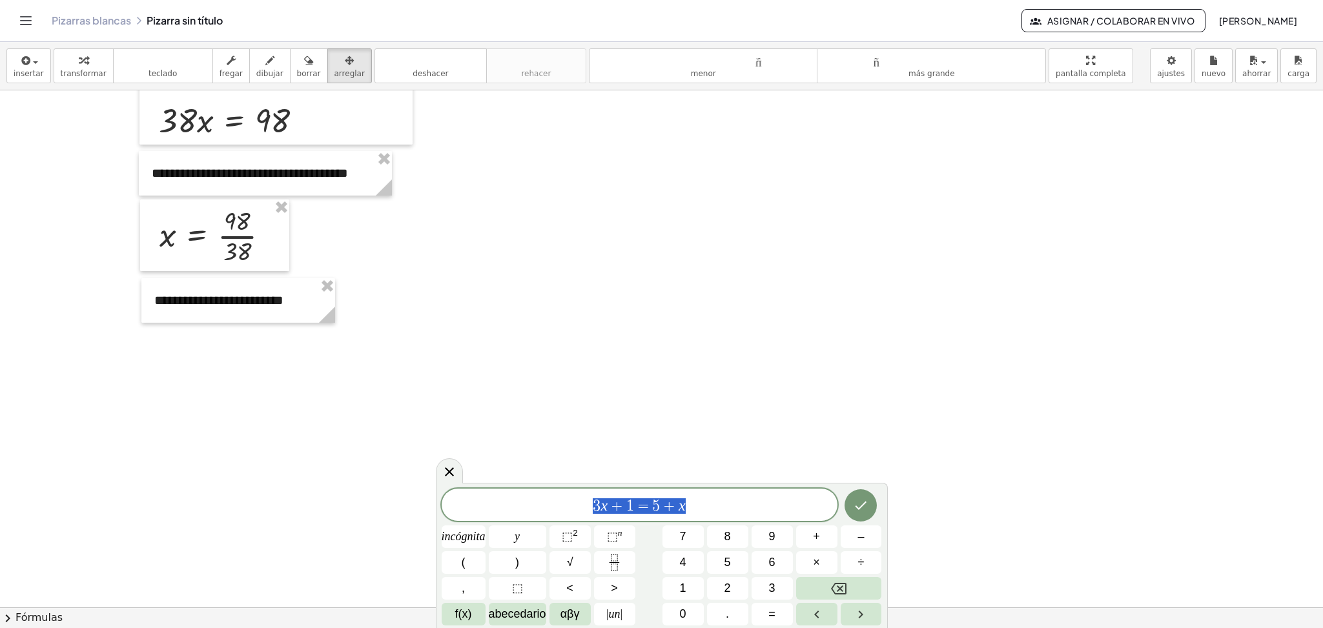
drag, startPoint x: 694, startPoint y: 509, endPoint x: 583, endPoint y: 509, distance: 111.0
click at [583, 509] on span "3 x + 1 = 5 + x" at bounding box center [640, 506] width 396 height 18
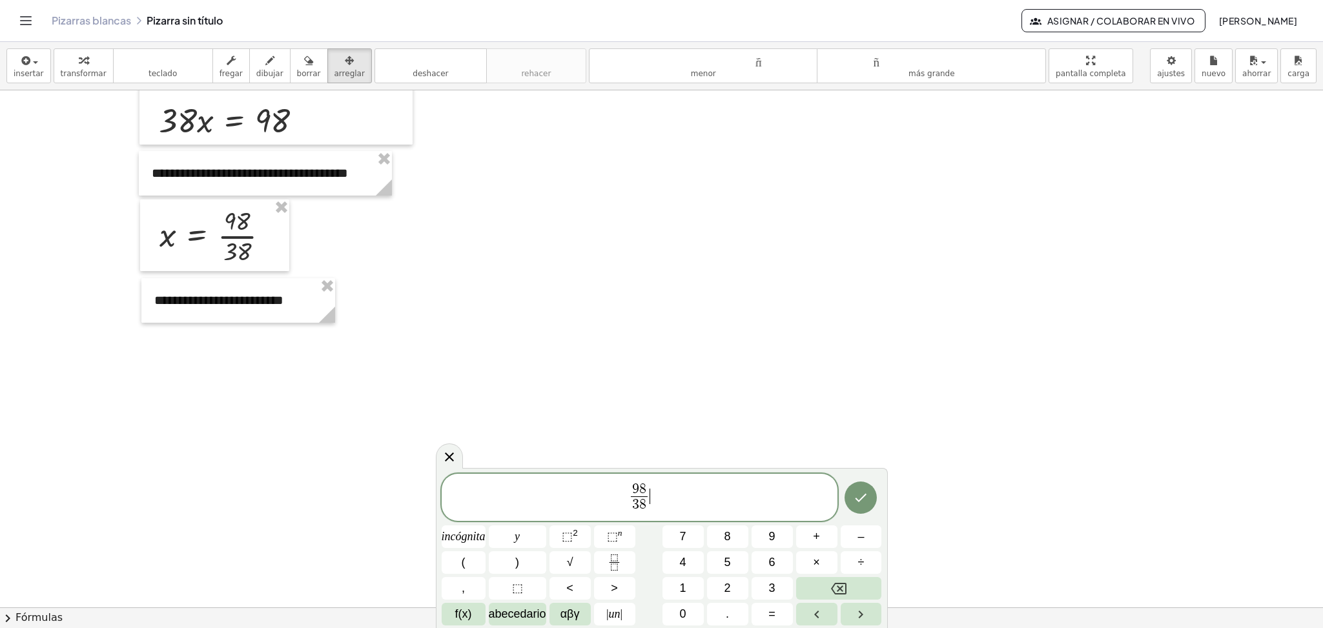
click at [664, 498] on span "9 8 3 8 ​ ​" at bounding box center [640, 499] width 396 height 34
click at [608, 498] on span "9 8 3 8 ​" at bounding box center [619, 499] width 23 height 32
click at [856, 504] on icon "Hecho" at bounding box center [860, 497] width 15 height 15
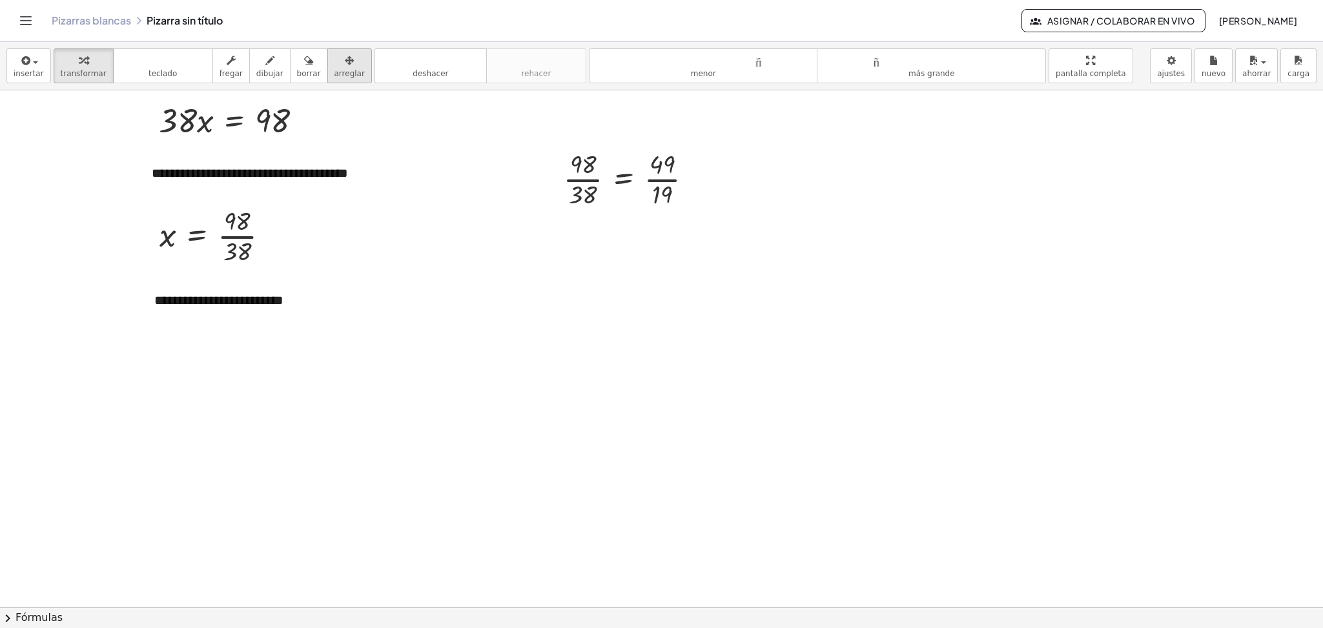
click at [334, 65] on div "button" at bounding box center [349, 59] width 30 height 15
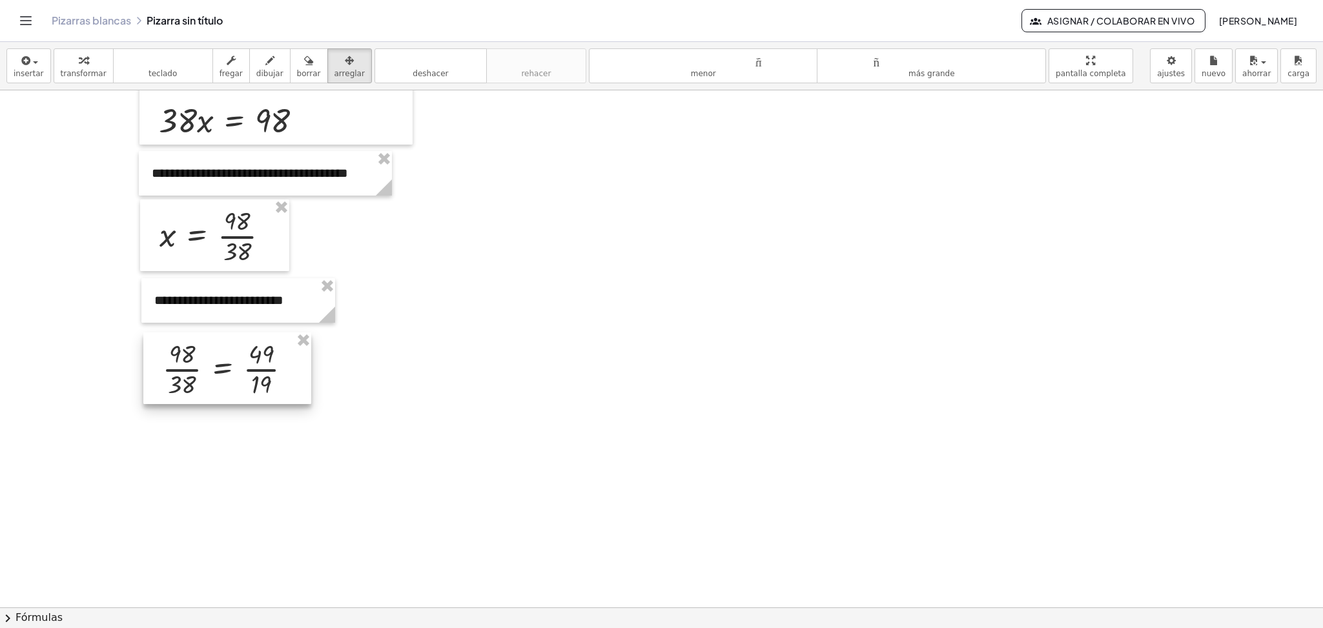
drag, startPoint x: 665, startPoint y: 176, endPoint x: 264, endPoint y: 367, distance: 443.9
click at [264, 367] on div at bounding box center [227, 368] width 168 height 71
click at [25, 70] on font "insertar" at bounding box center [29, 73] width 30 height 9
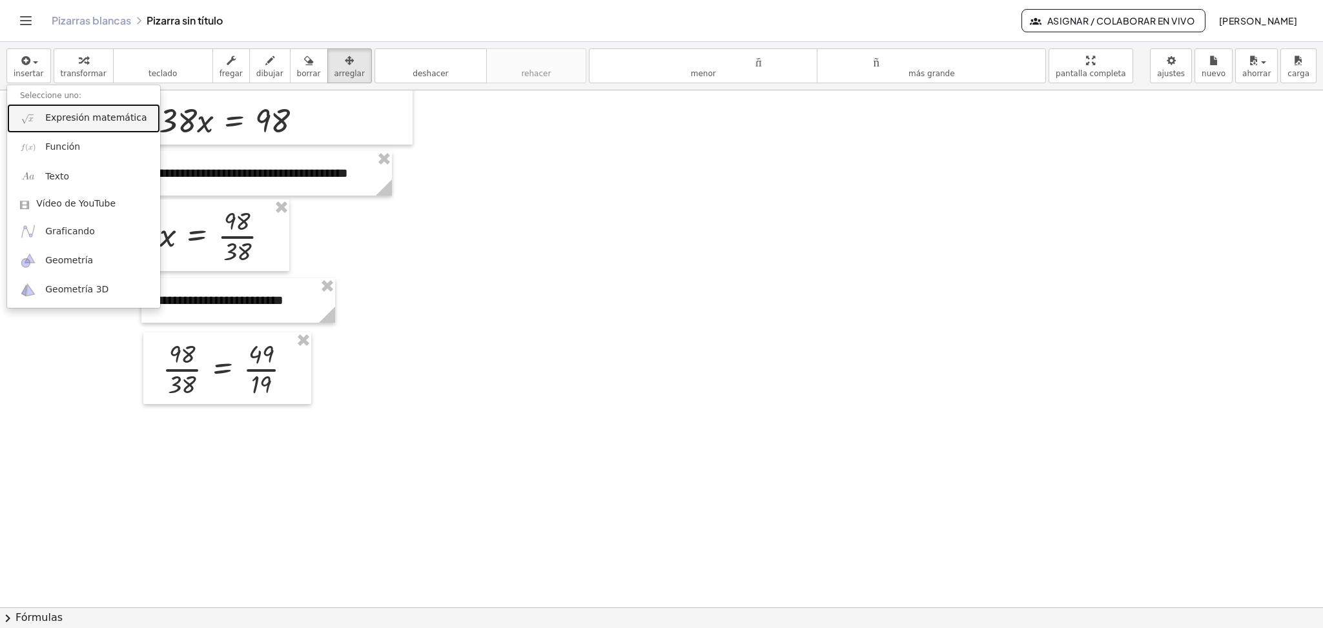
click at [51, 123] on font "Expresión matemática" at bounding box center [95, 117] width 101 height 10
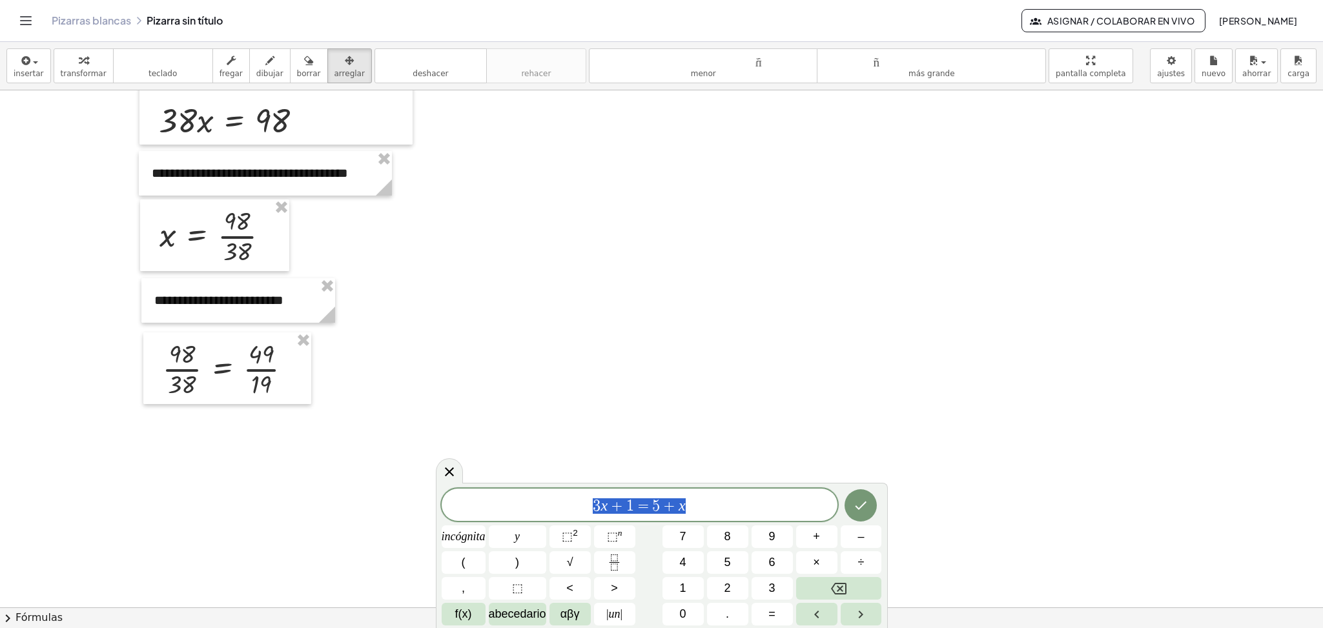
drag, startPoint x: 690, startPoint y: 509, endPoint x: 578, endPoint y: 507, distance: 112.4
click at [578, 507] on span "3 x + 1 = 5 + x" at bounding box center [640, 506] width 396 height 18
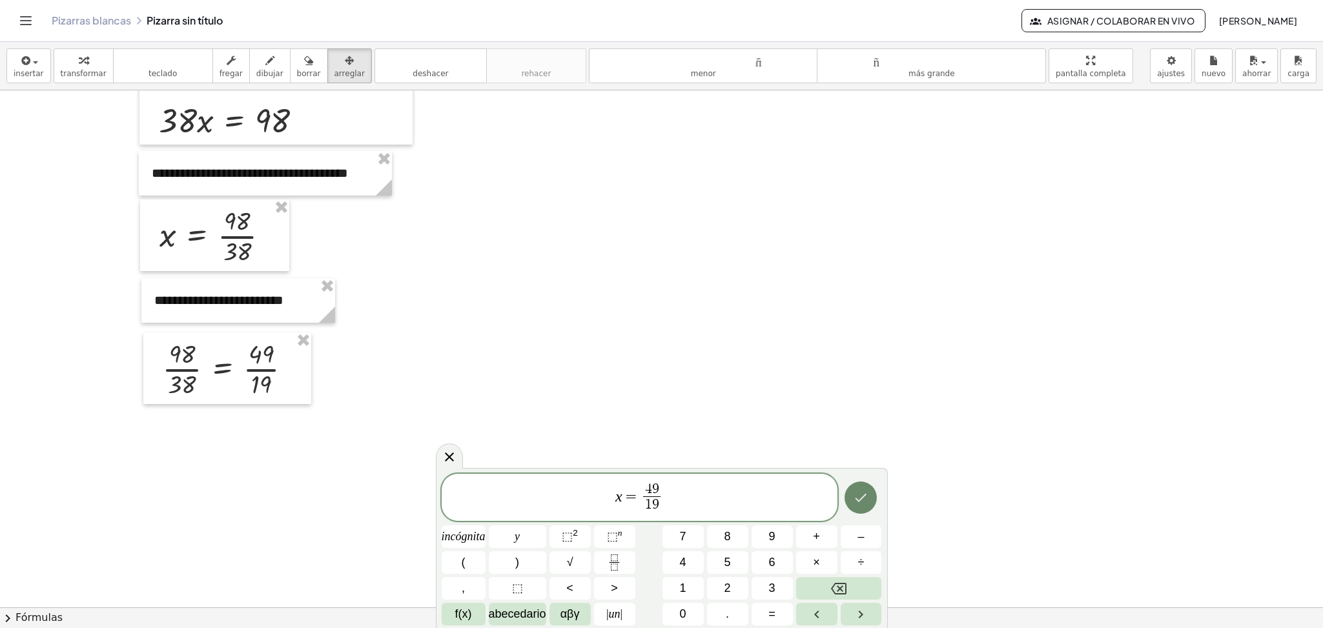
click at [856, 502] on icon "Hecho" at bounding box center [860, 497] width 15 height 15
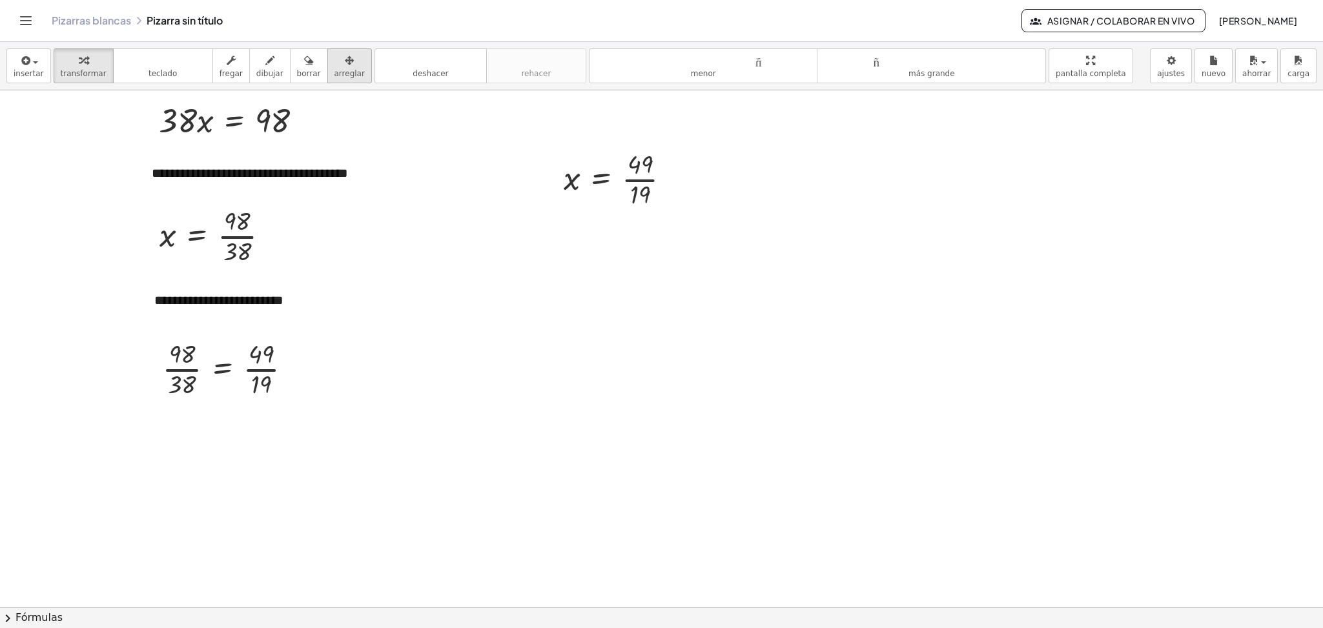
click at [327, 61] on button "arreglar" at bounding box center [349, 65] width 45 height 35
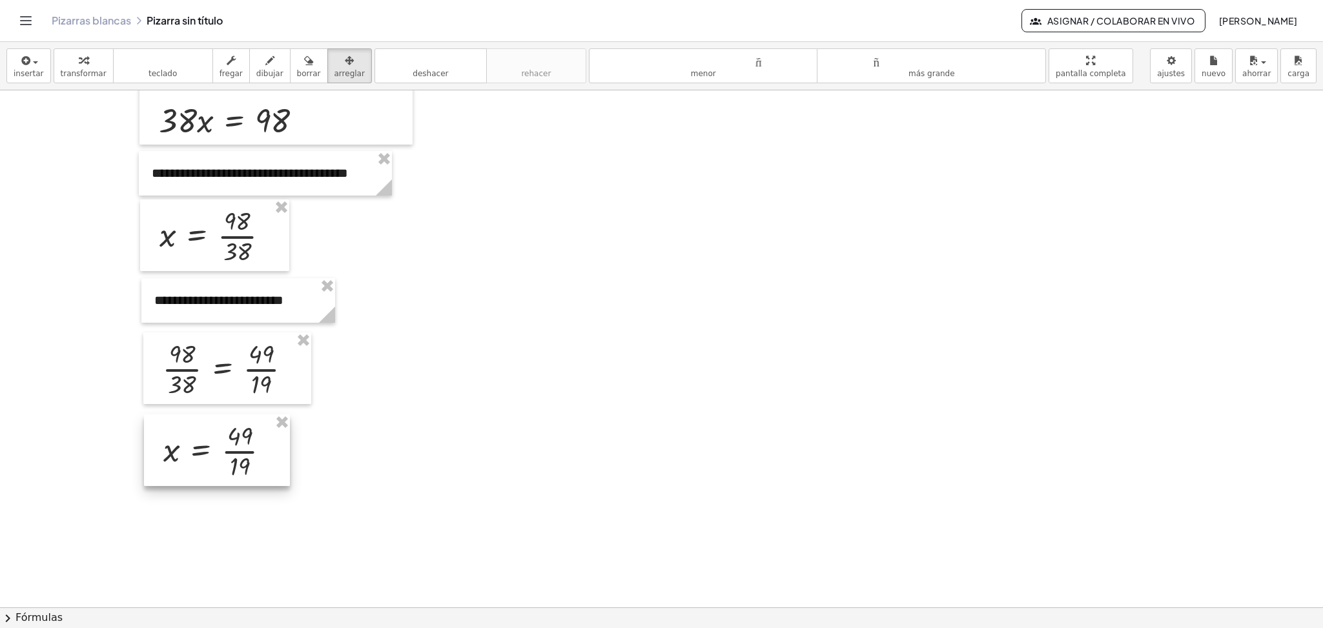
drag, startPoint x: 613, startPoint y: 184, endPoint x: 213, endPoint y: 456, distance: 483.3
click at [213, 456] on div at bounding box center [217, 449] width 146 height 71
click at [155, 82] on button "teclado teclado" at bounding box center [163, 65] width 100 height 35
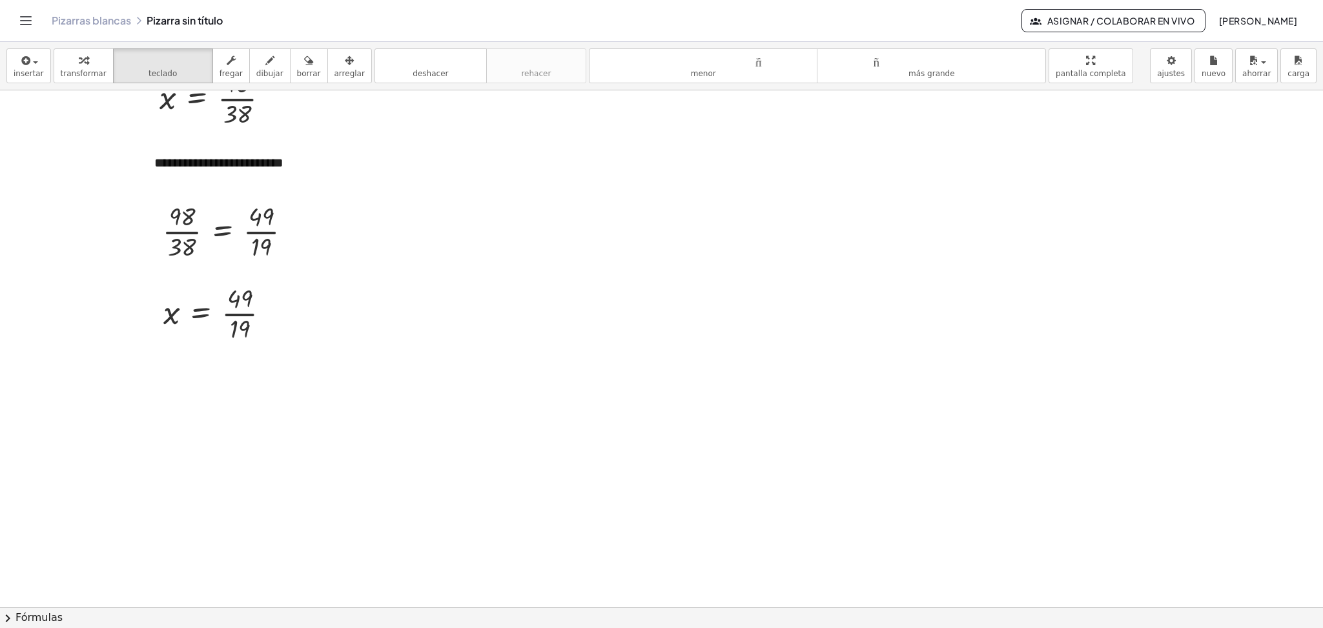
scroll to position [1510, 0]
